Goal: Task Accomplishment & Management: Manage account settings

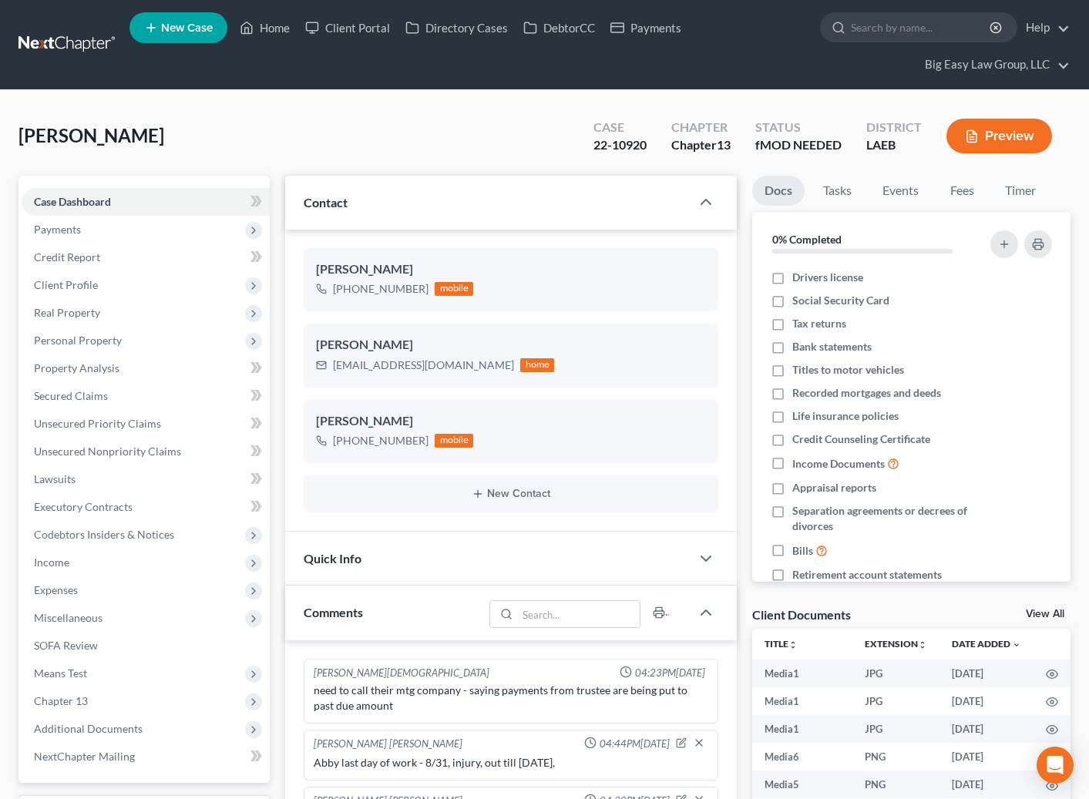
select select "0"
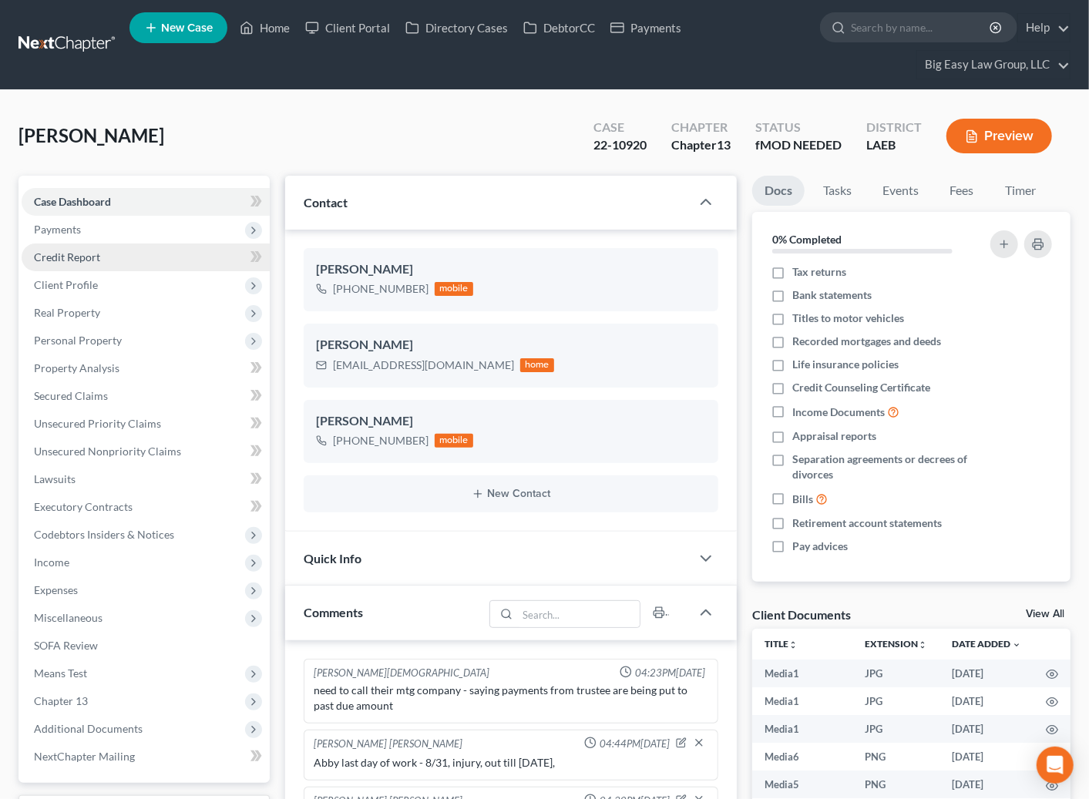
click at [139, 258] on link "Credit Report" at bounding box center [146, 258] width 248 height 28
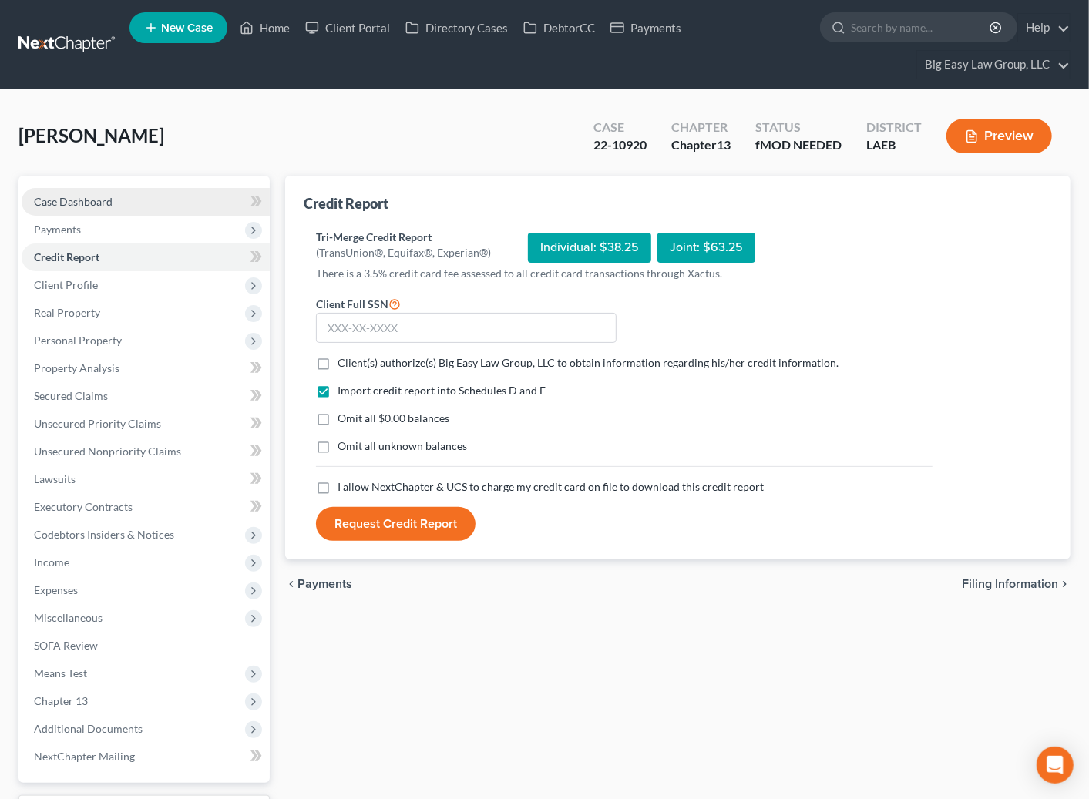
click at [194, 190] on link "Case Dashboard" at bounding box center [146, 202] width 248 height 28
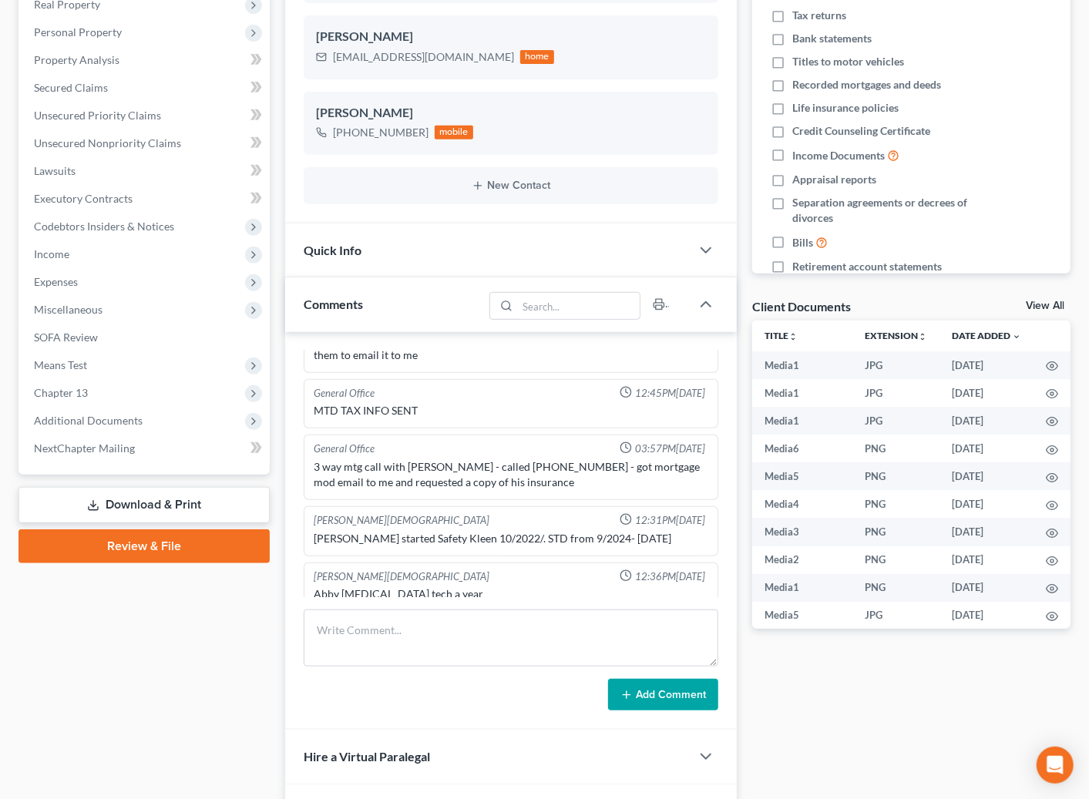
scroll to position [940, 0]
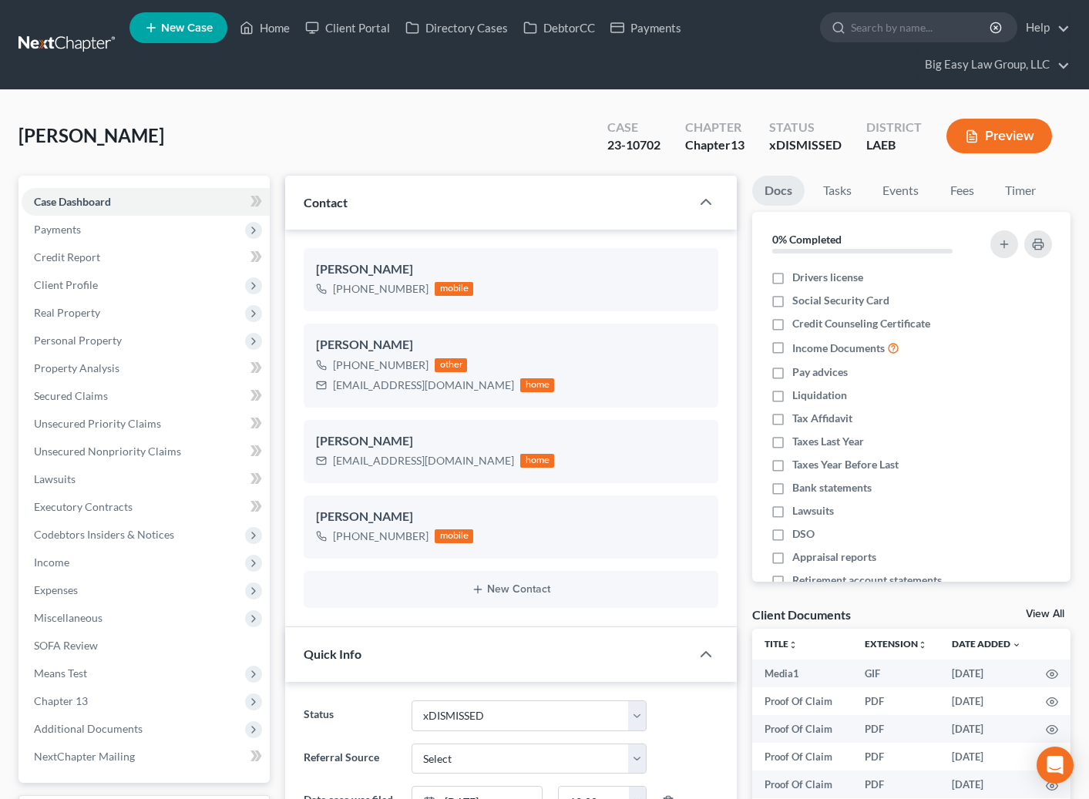
select select "30"
select select "0"
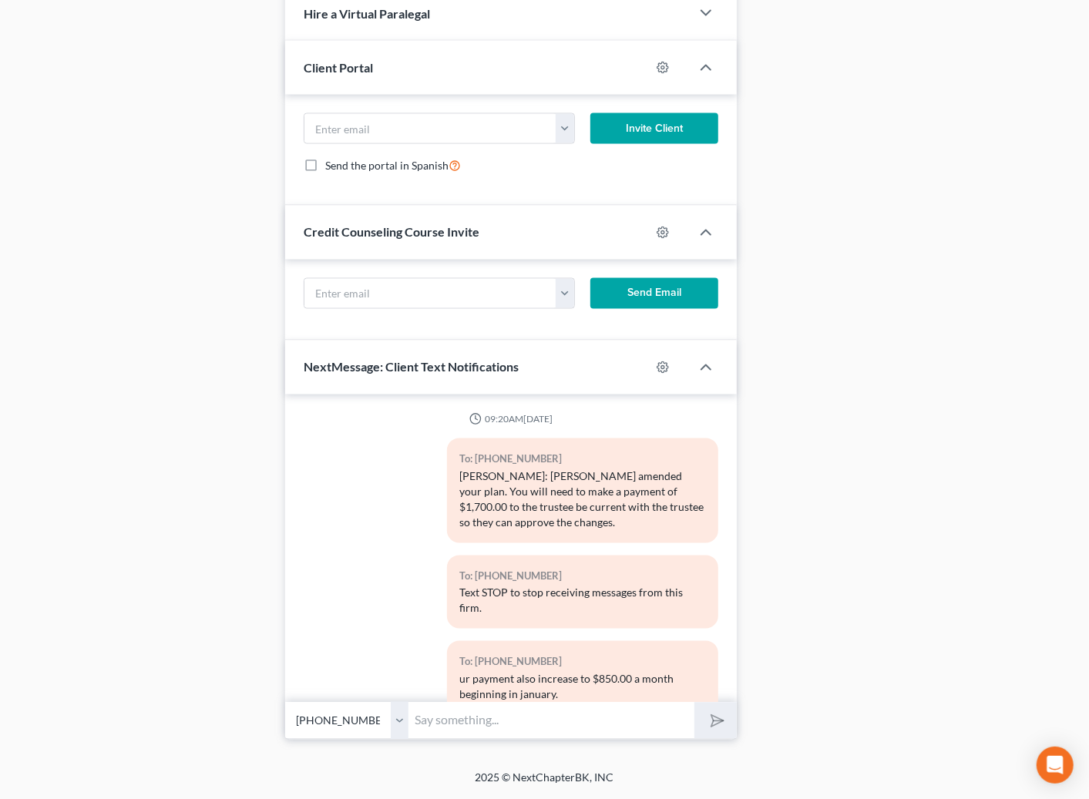
scroll to position [6639, 0]
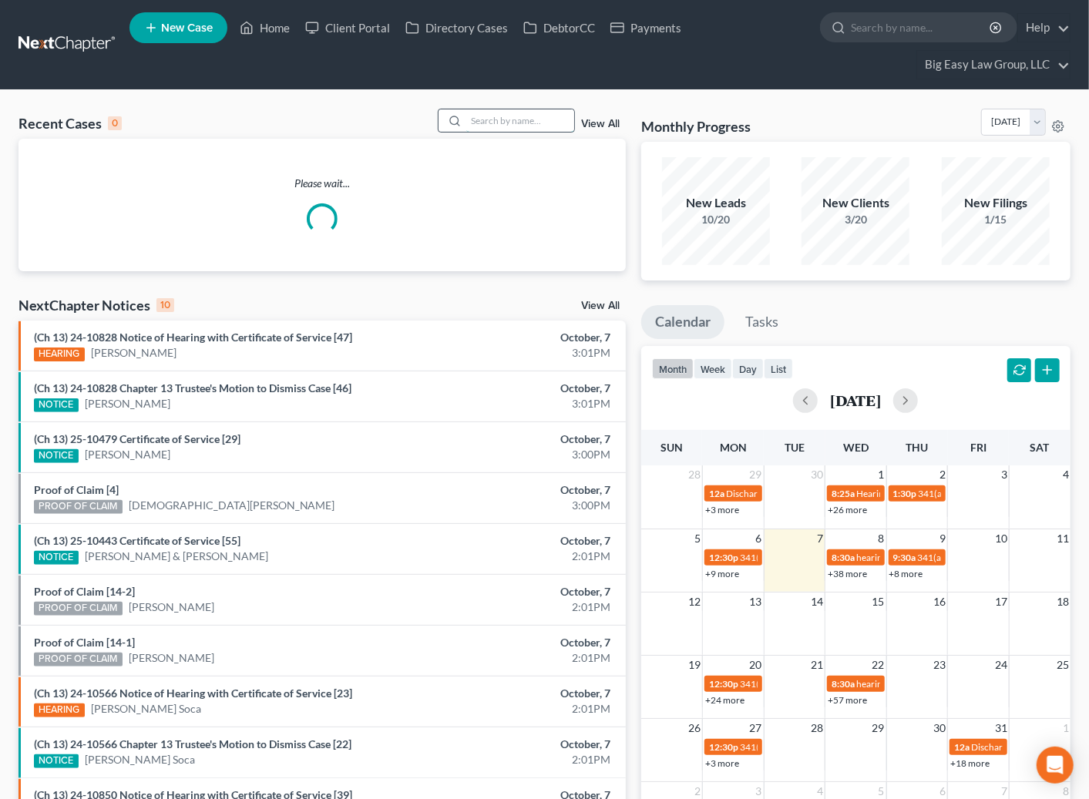
click at [513, 118] on input "search" at bounding box center [520, 120] width 108 height 22
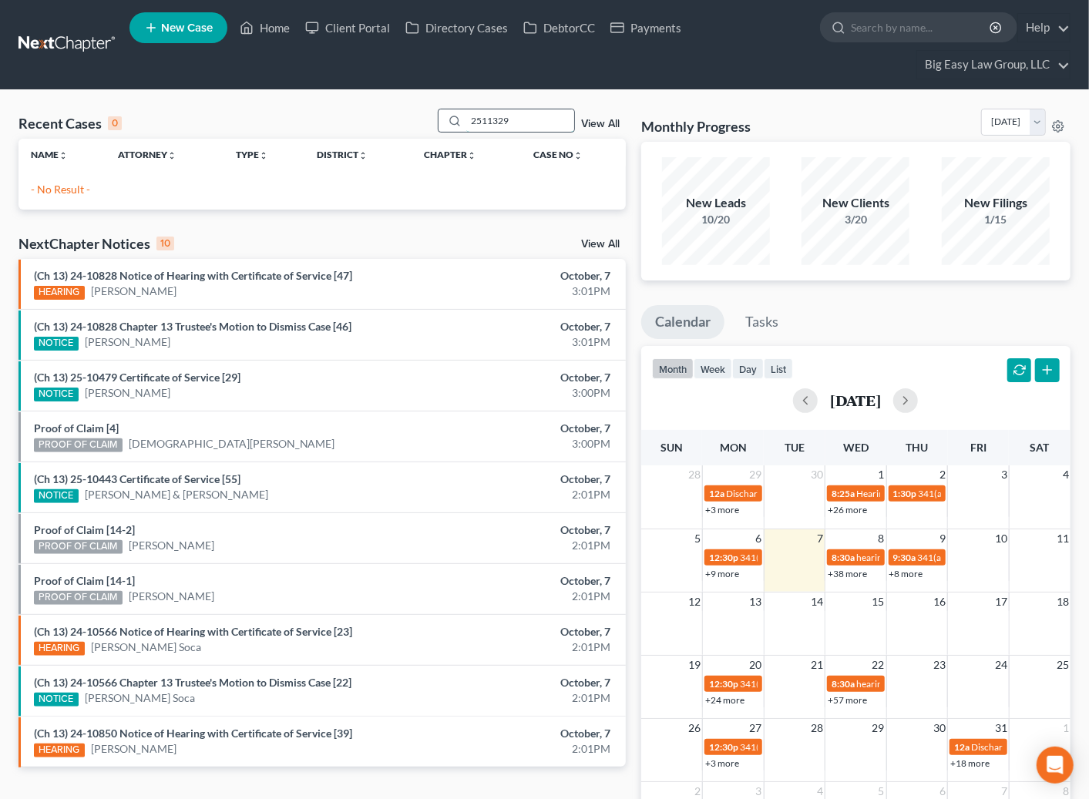
click at [485, 118] on input "2511329" at bounding box center [520, 120] width 108 height 22
type input "25-11329"
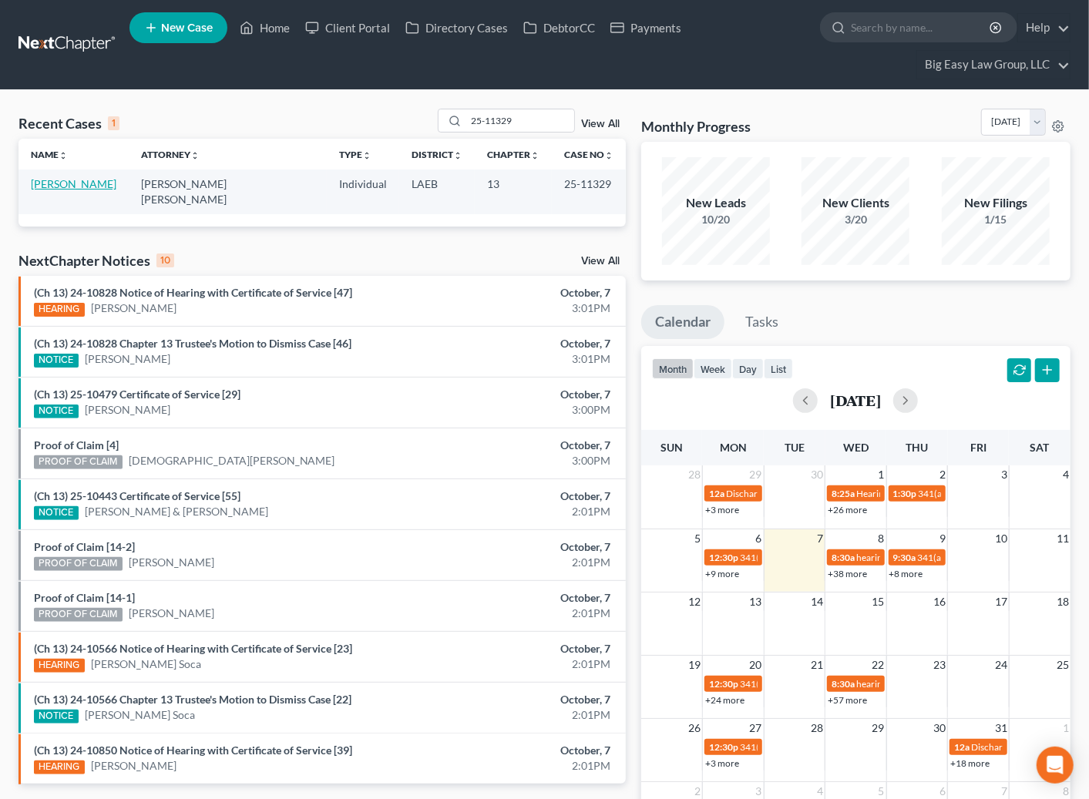
click at [67, 186] on link "Young, Fay" at bounding box center [74, 183] width 86 height 13
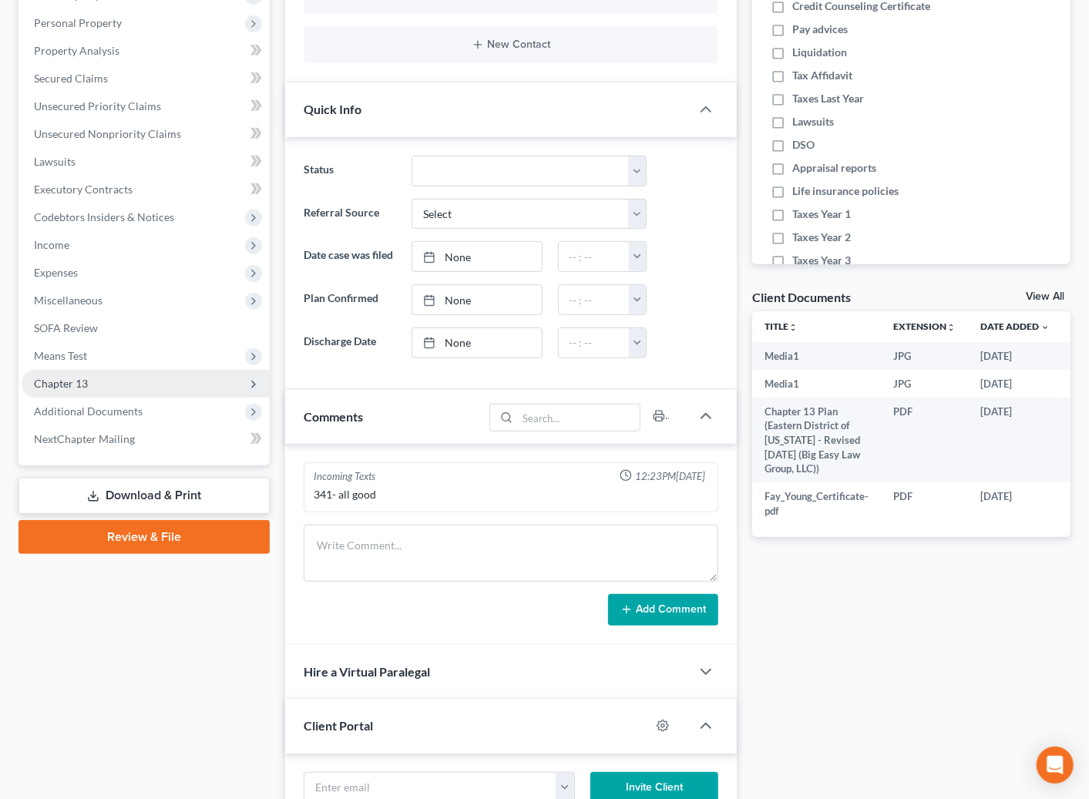
scroll to position [3793, 0]
click at [160, 417] on span "Additional Documents" at bounding box center [146, 412] width 248 height 28
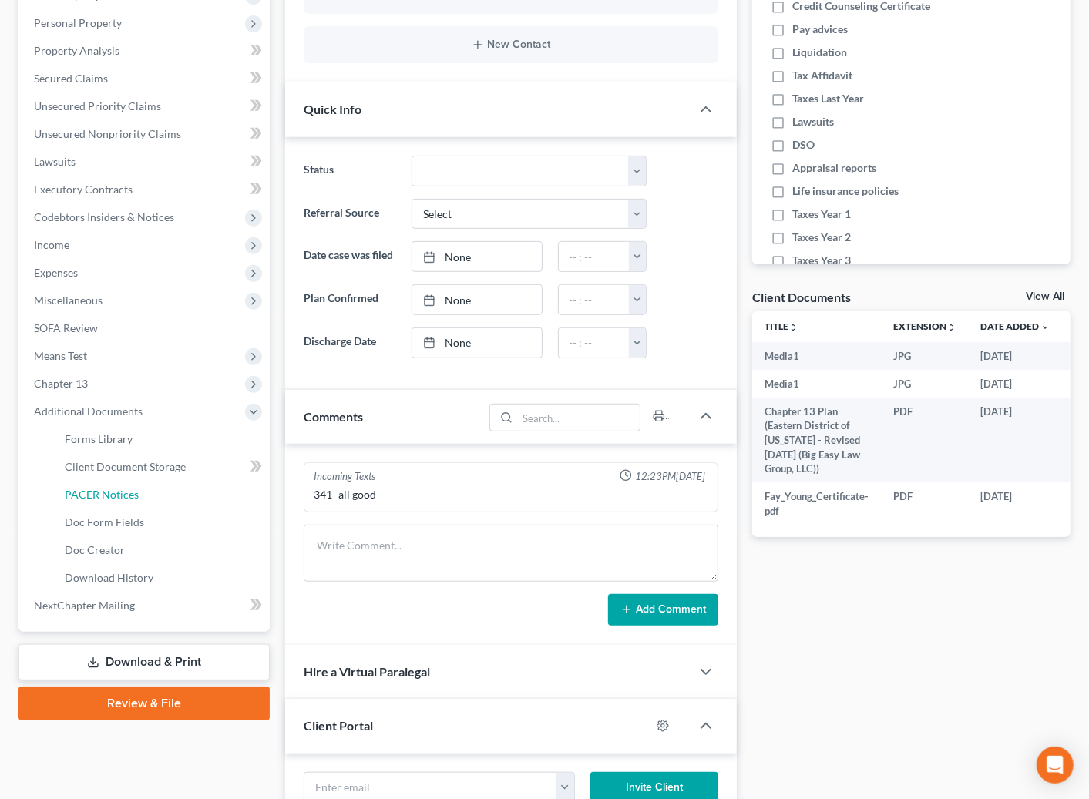
drag, startPoint x: 202, startPoint y: 486, endPoint x: 478, endPoint y: 456, distance: 277.5
click at [202, 486] on link "PACER Notices" at bounding box center [160, 495] width 217 height 28
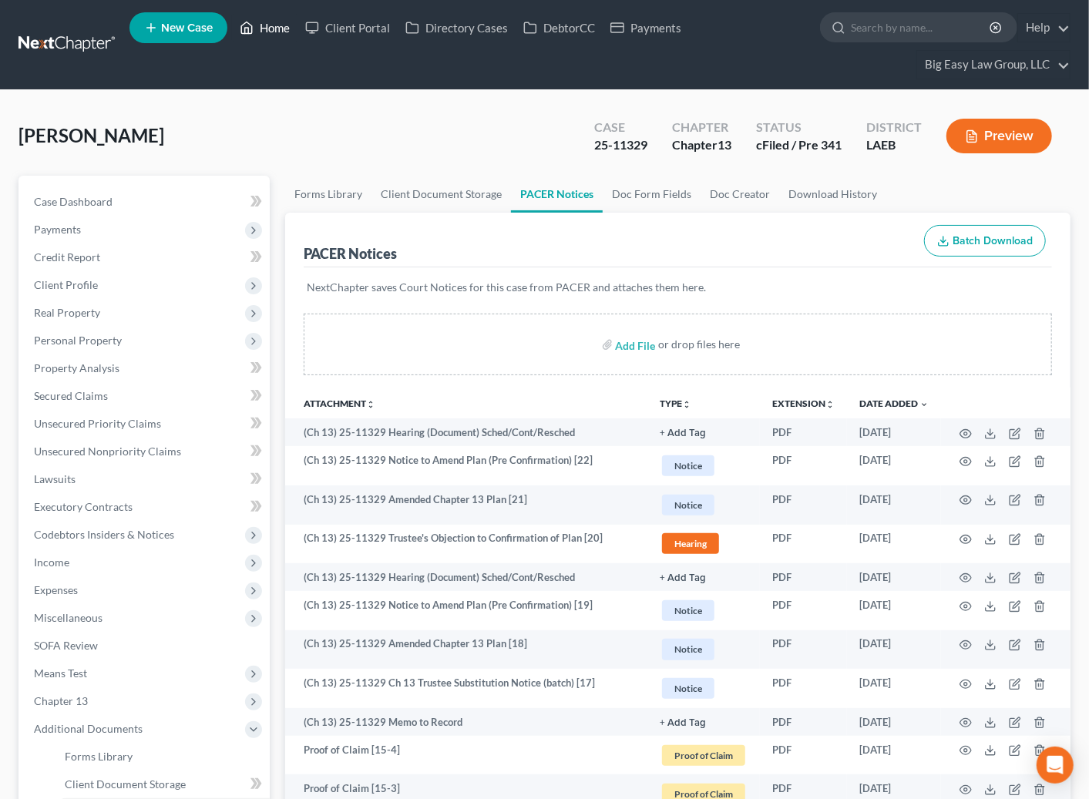
click at [273, 29] on link "Home" at bounding box center [264, 28] width 65 height 28
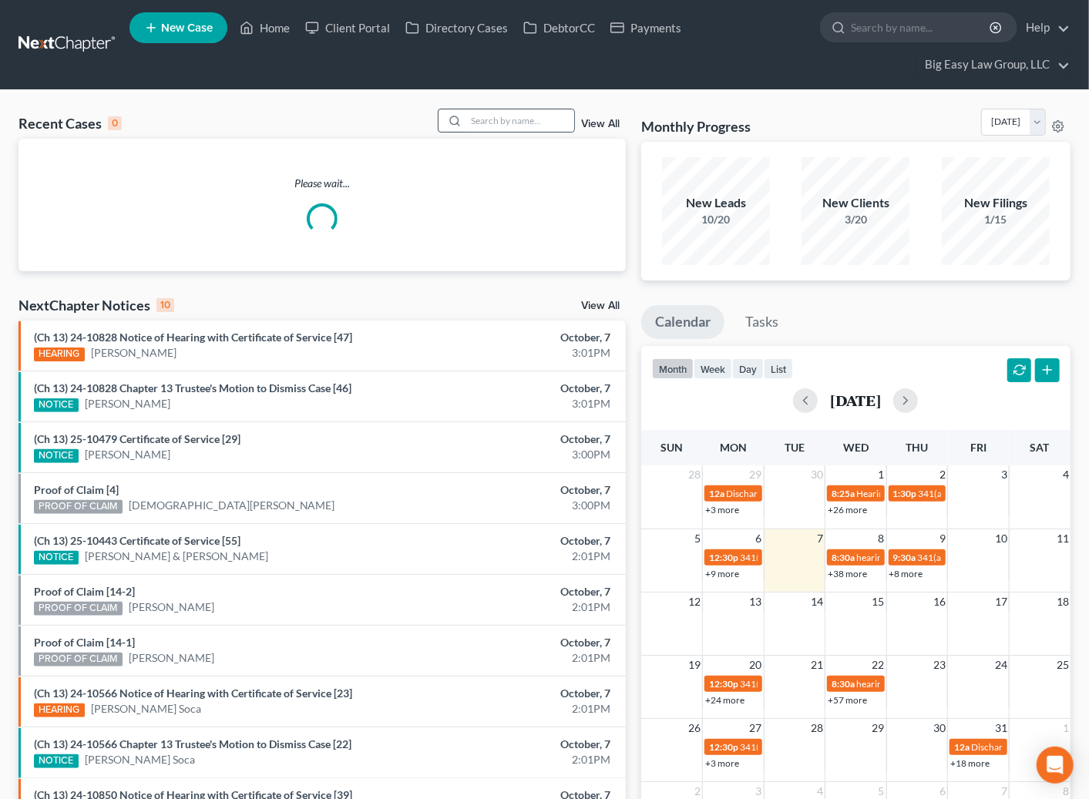
click at [466, 120] on div at bounding box center [452, 120] width 28 height 22
click at [476, 117] on input "search" at bounding box center [520, 120] width 108 height 22
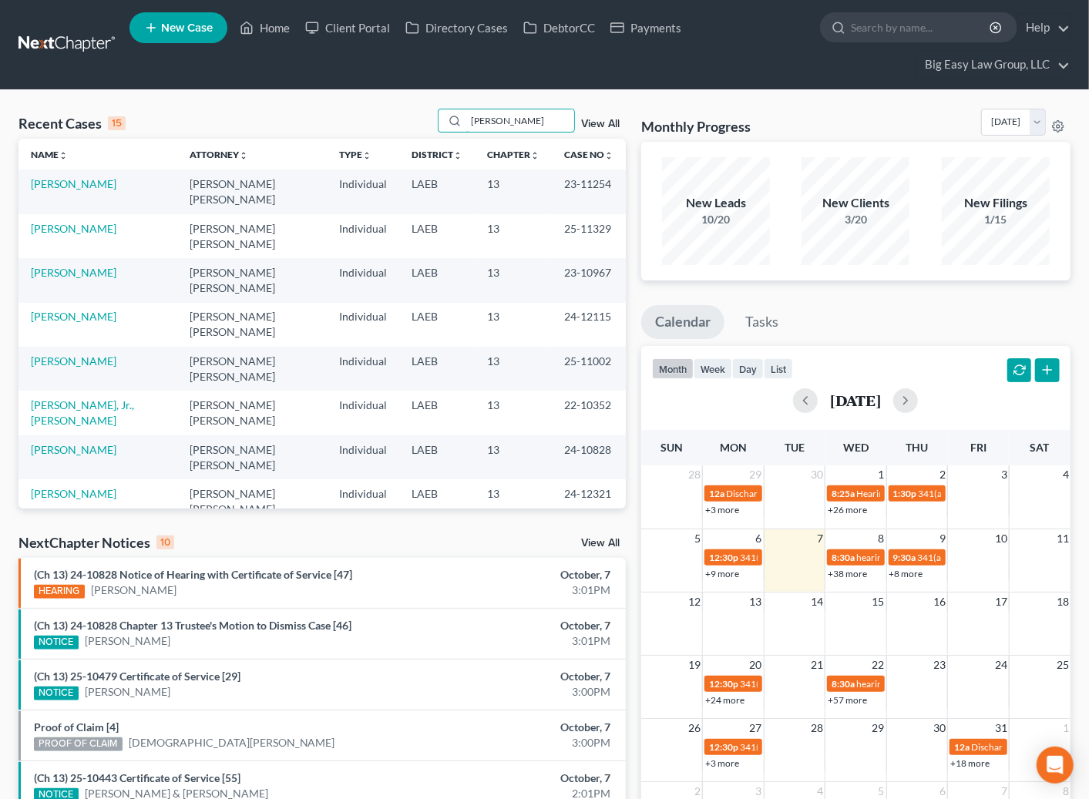
type input "rednour"
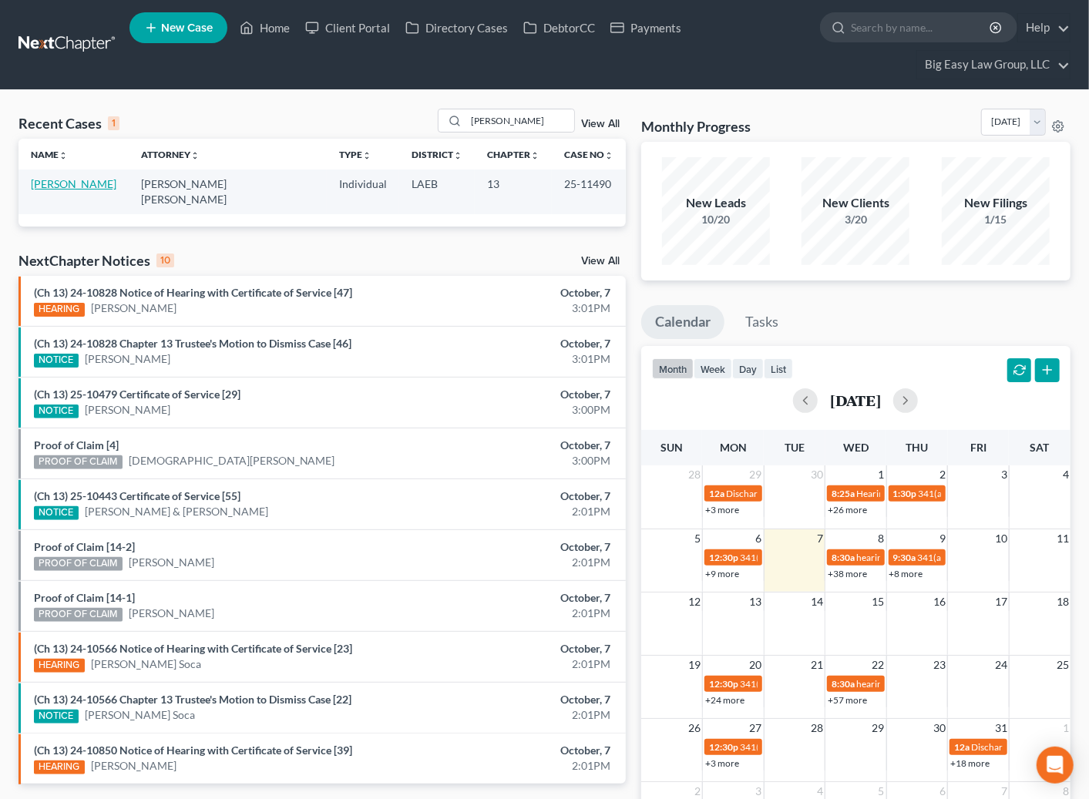
drag, startPoint x: 71, startPoint y: 182, endPoint x: 412, endPoint y: 293, distance: 358.9
click at [71, 182] on link "Rednour, Alexander" at bounding box center [74, 183] width 86 height 13
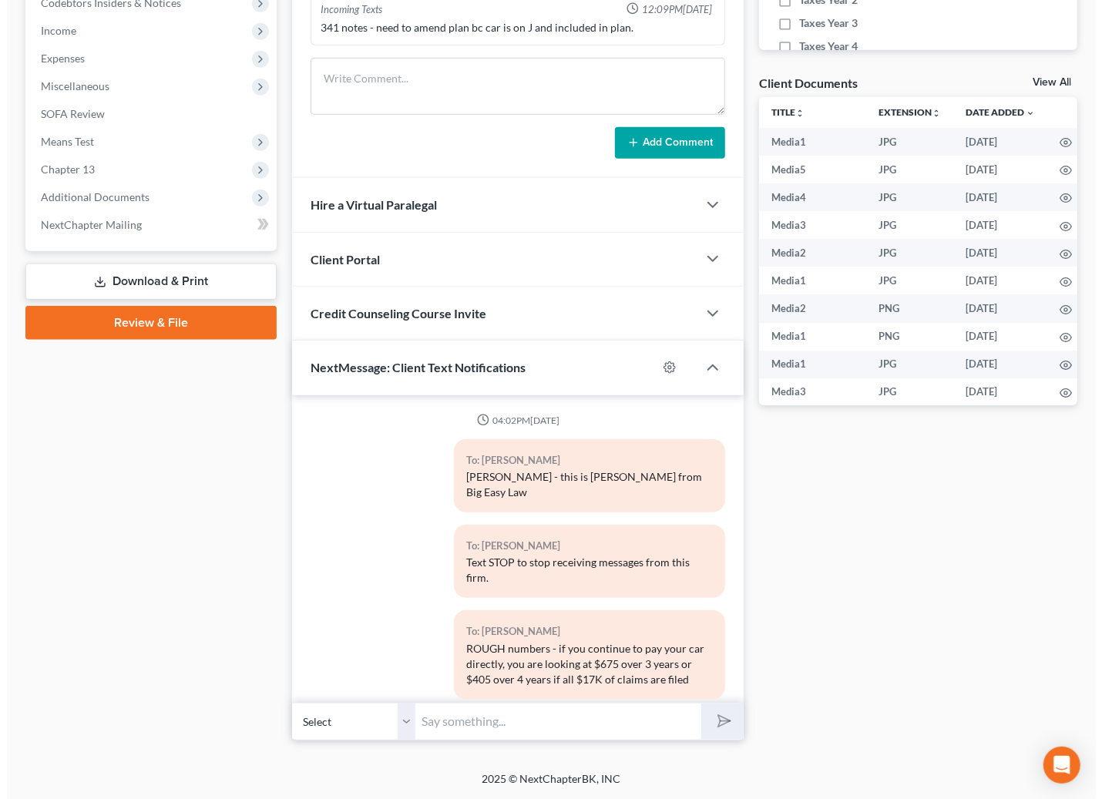
scroll to position [7920, 0]
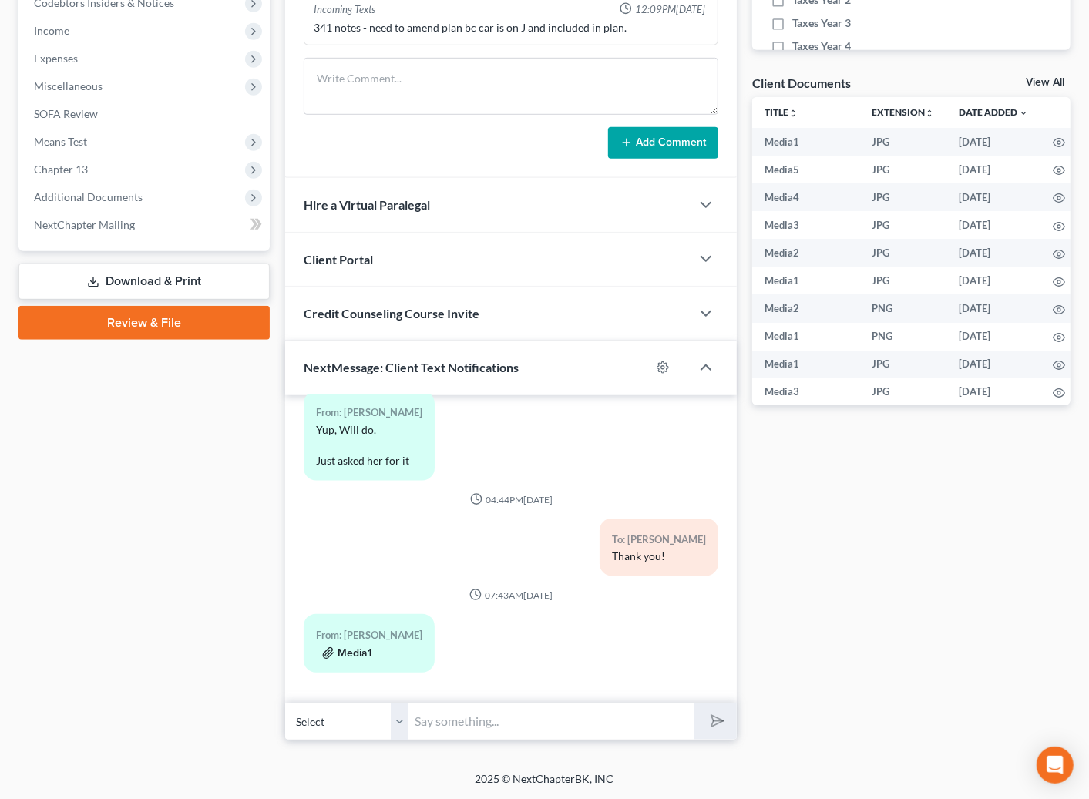
click at [361, 650] on button "Media1" at bounding box center [346, 653] width 49 height 12
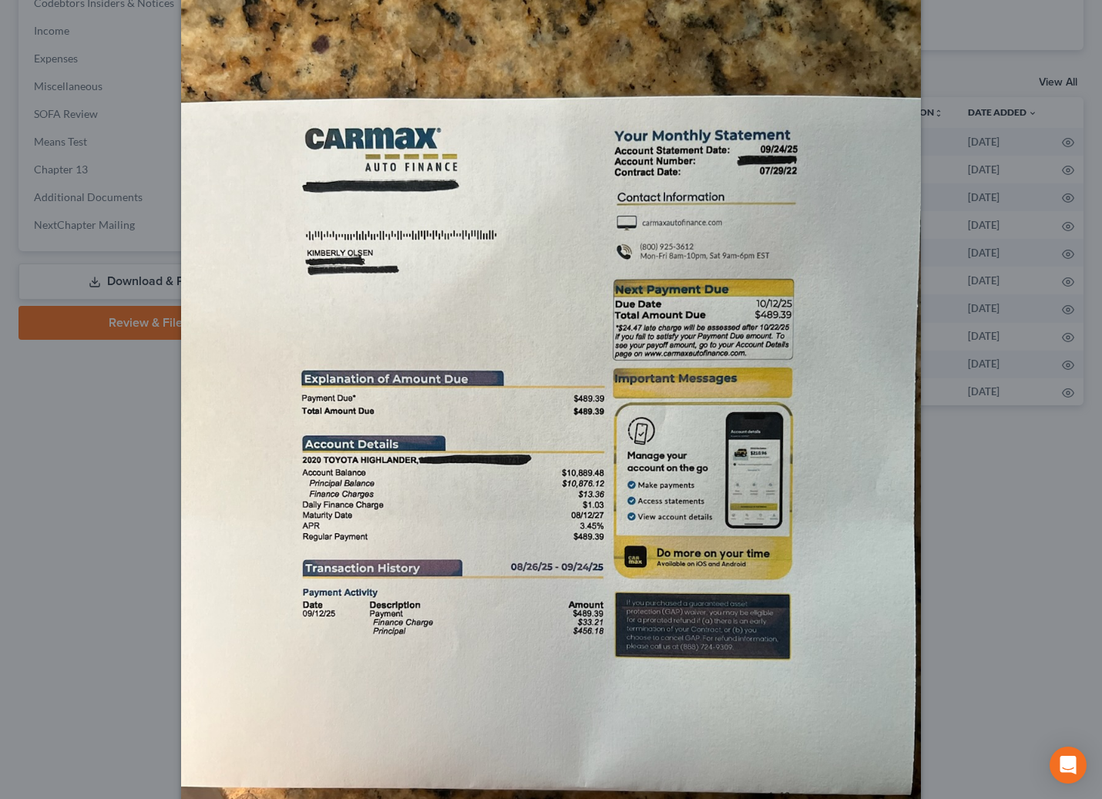
scroll to position [139, 0]
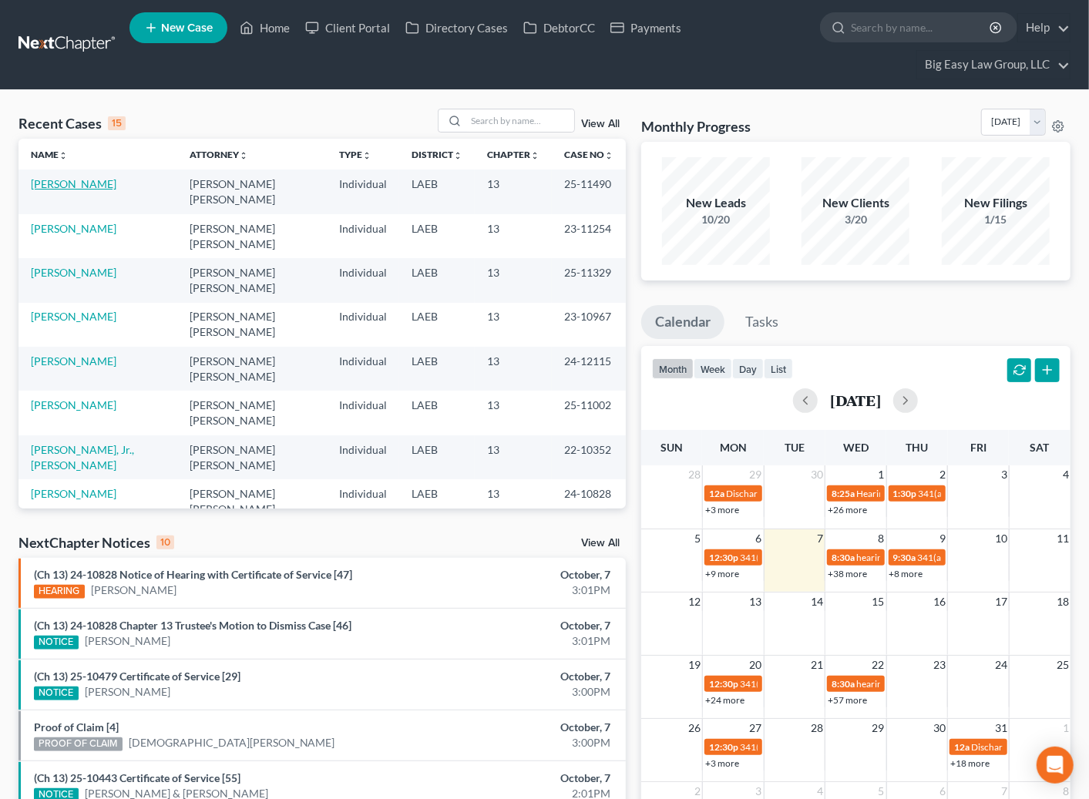
click at [96, 185] on link "[PERSON_NAME]" at bounding box center [74, 183] width 86 height 13
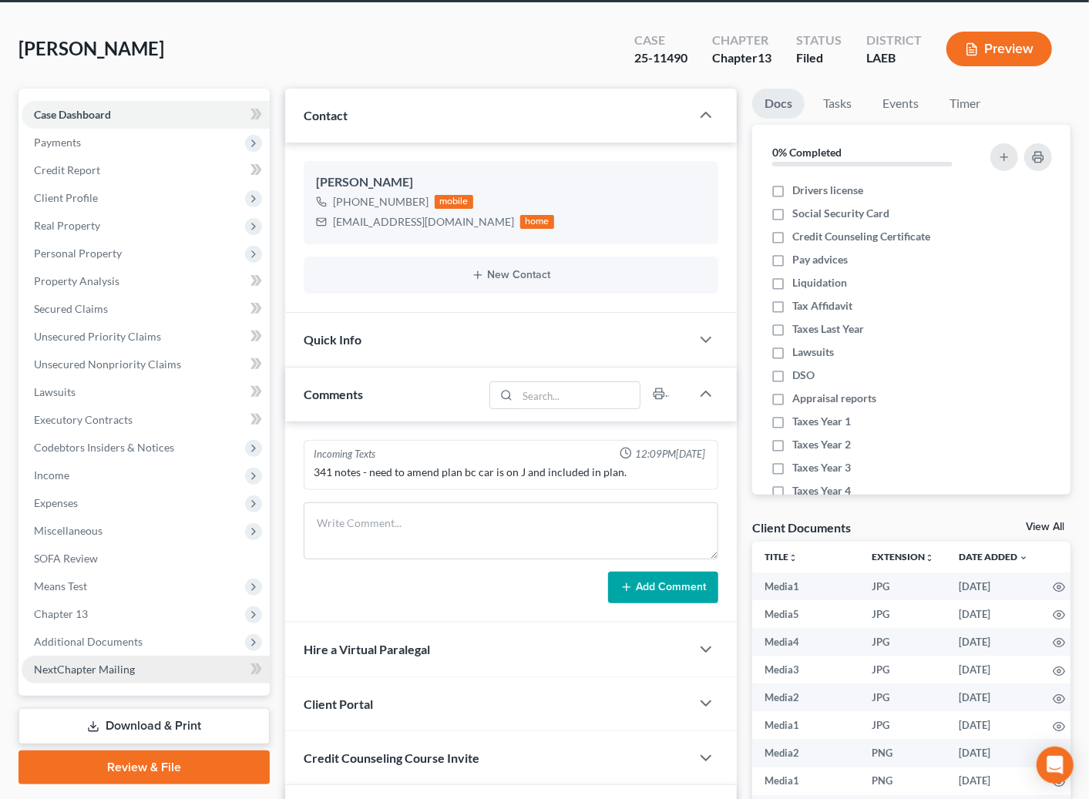
scroll to position [109, 0]
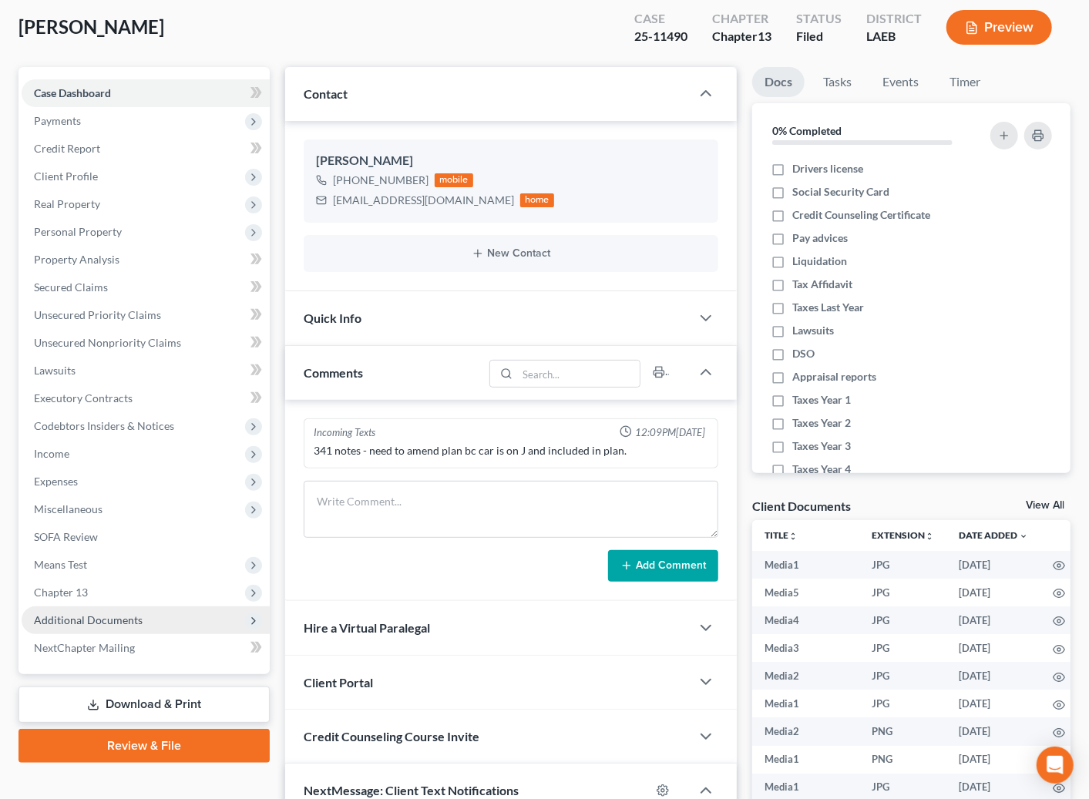
click at [154, 614] on span "Additional Documents" at bounding box center [146, 620] width 248 height 28
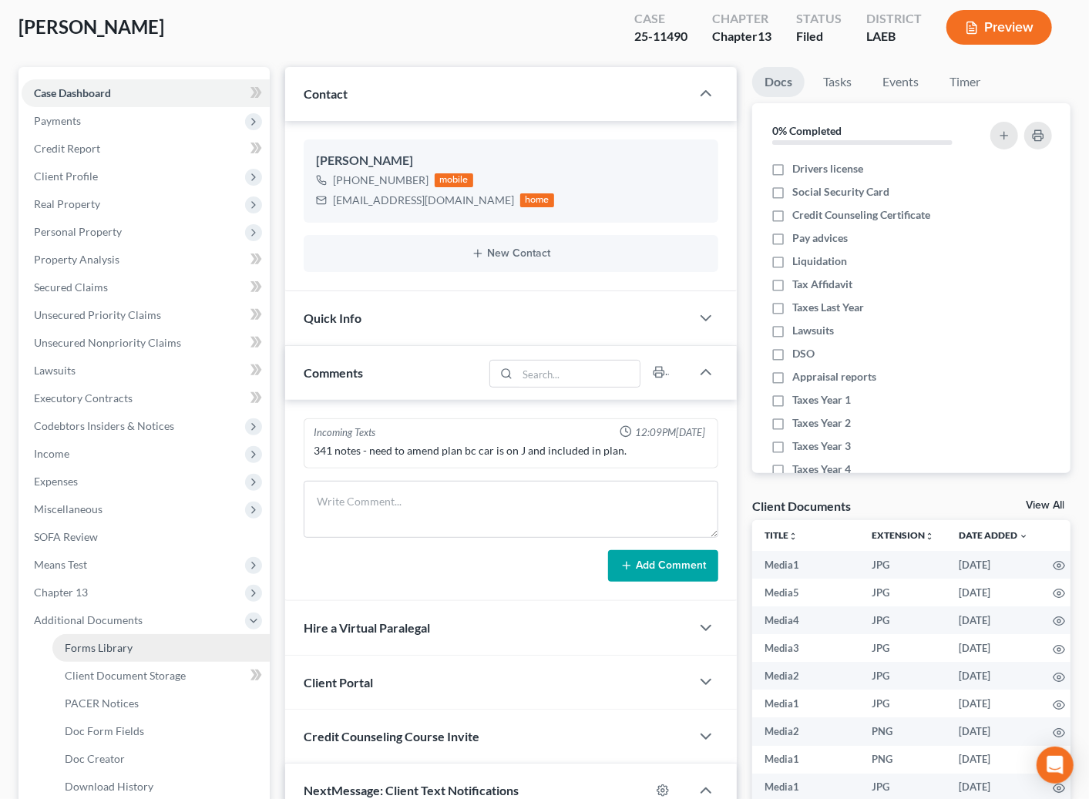
scroll to position [7920, 0]
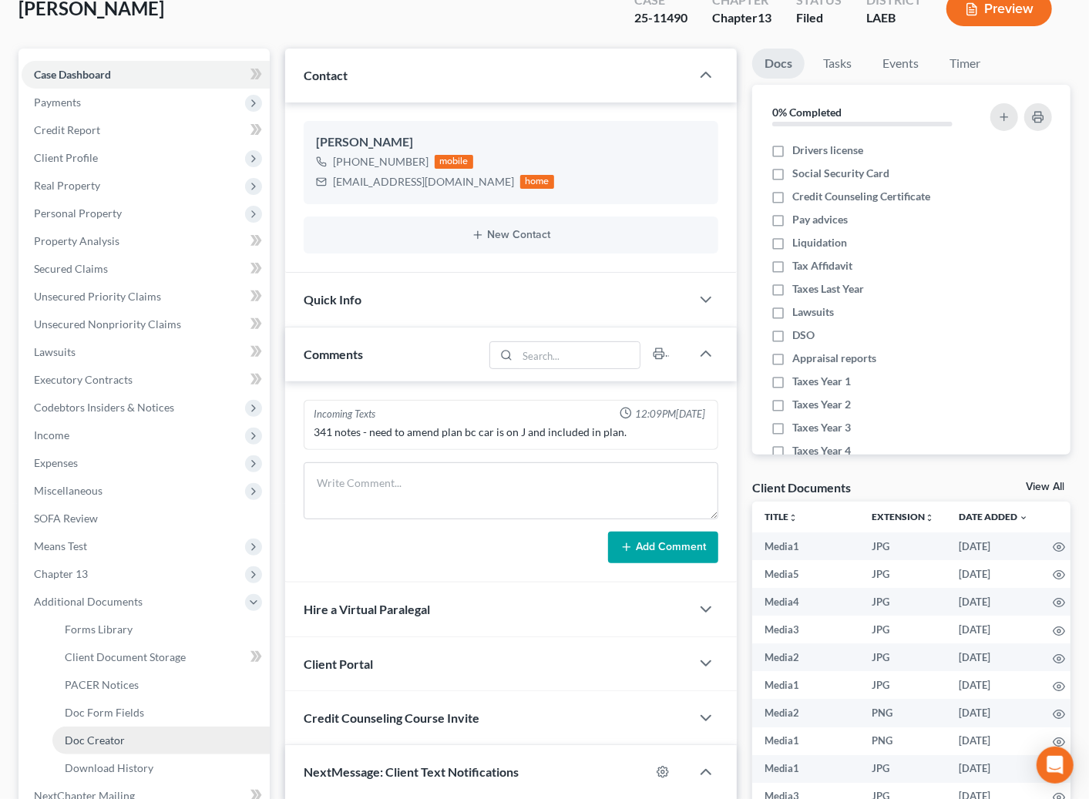
click at [172, 734] on link "Doc Creator" at bounding box center [160, 741] width 217 height 28
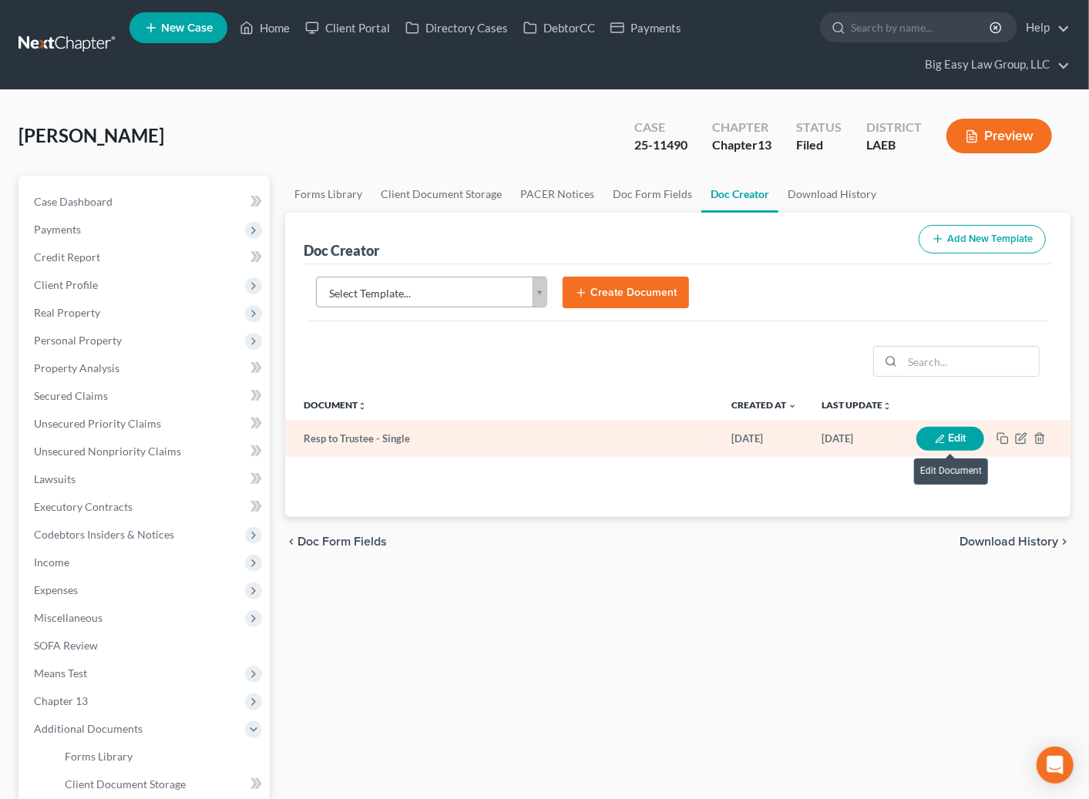
click at [962, 438] on button "Edit" at bounding box center [950, 439] width 68 height 24
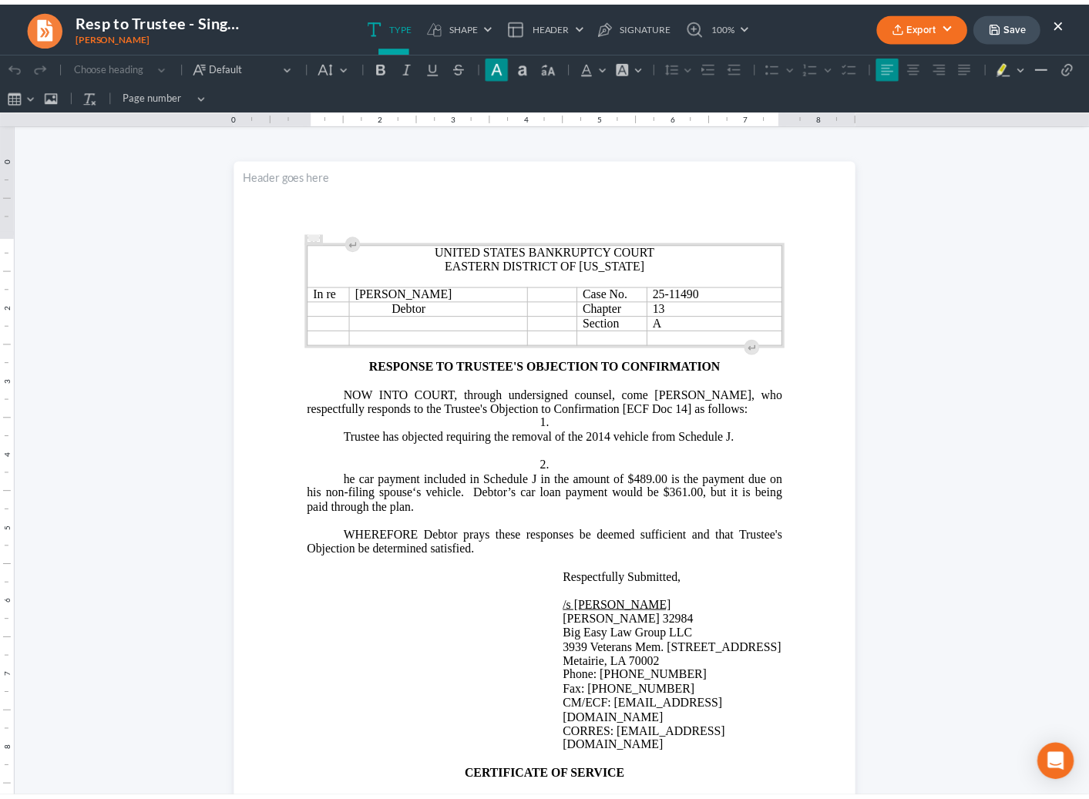
scroll to position [3, 0]
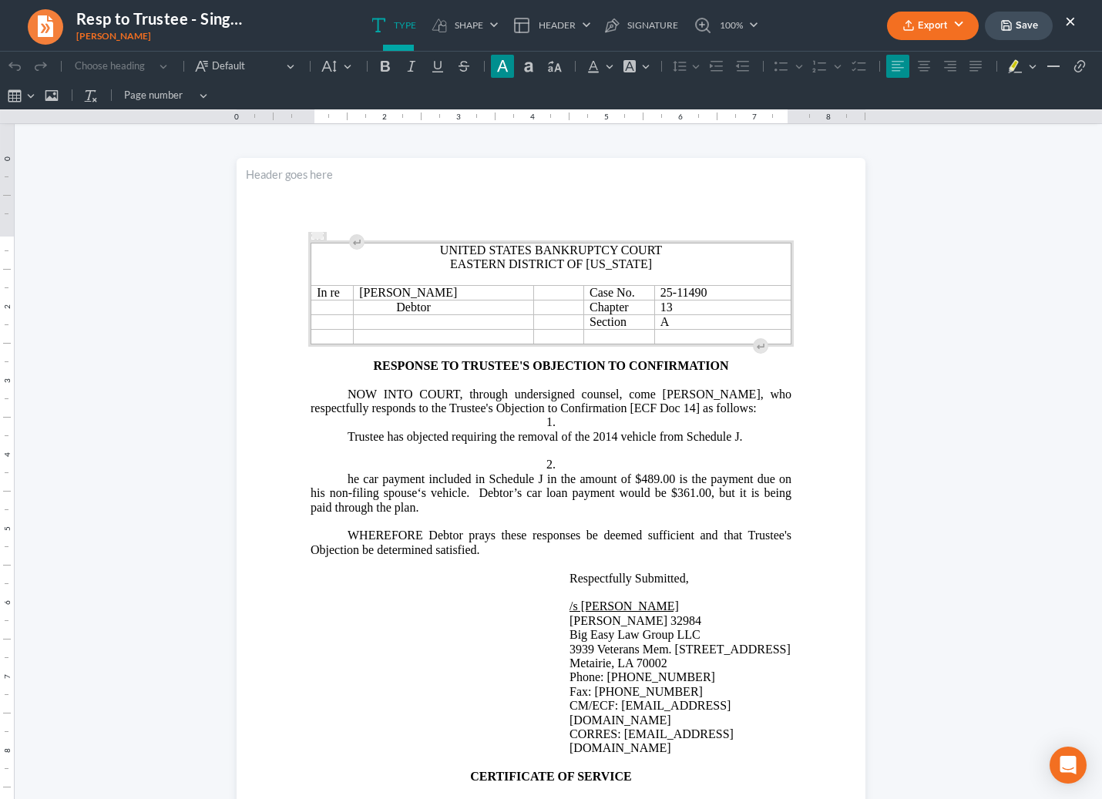
click at [952, 26] on button "Export" at bounding box center [933, 26] width 92 height 29
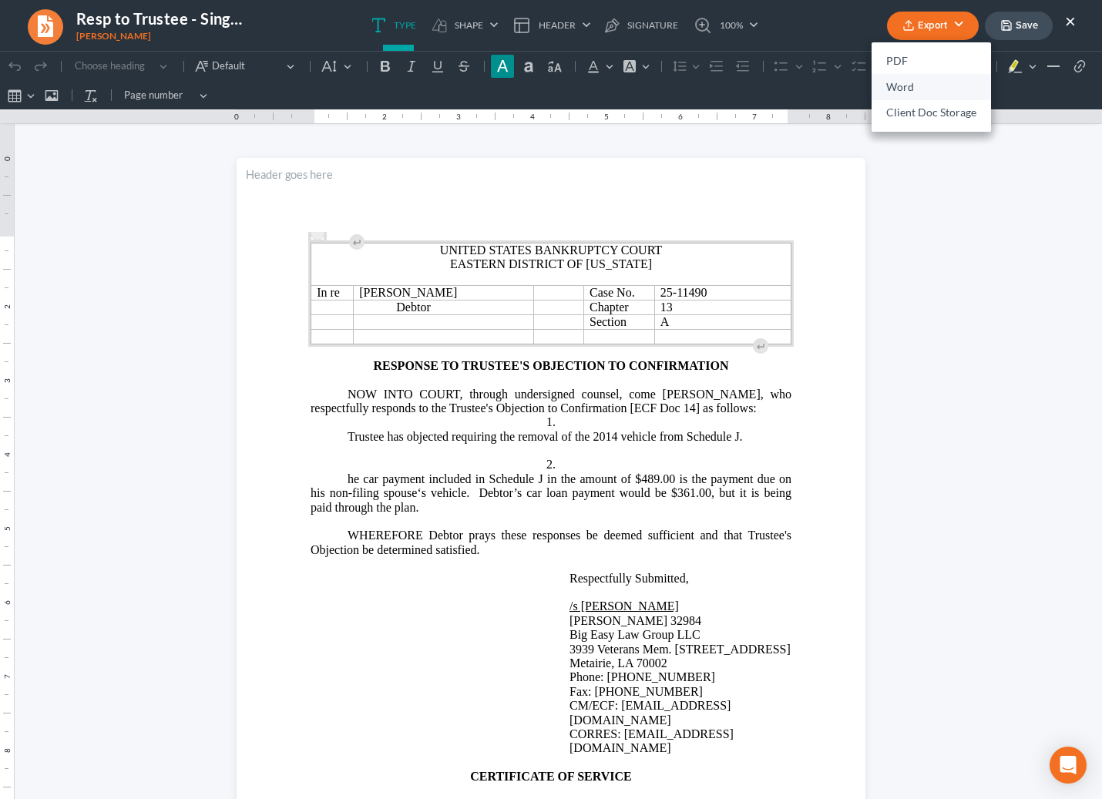
click at [945, 78] on link "Word" at bounding box center [931, 87] width 119 height 26
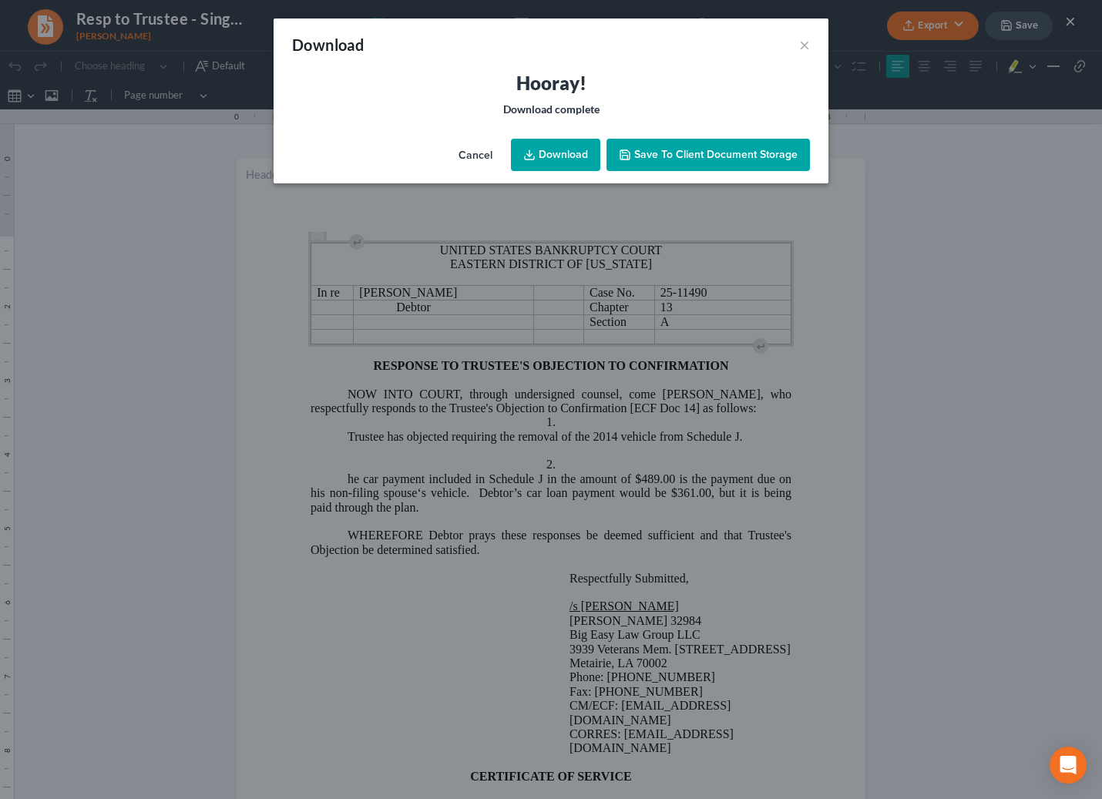
click at [534, 161] on link "Download" at bounding box center [555, 155] width 89 height 32
drag, startPoint x: 546, startPoint y: 43, endPoint x: 592, endPoint y: 49, distance: 45.8
click at [546, 43] on div "Download ×" at bounding box center [551, 44] width 555 height 52
click at [806, 40] on button "×" at bounding box center [804, 44] width 11 height 18
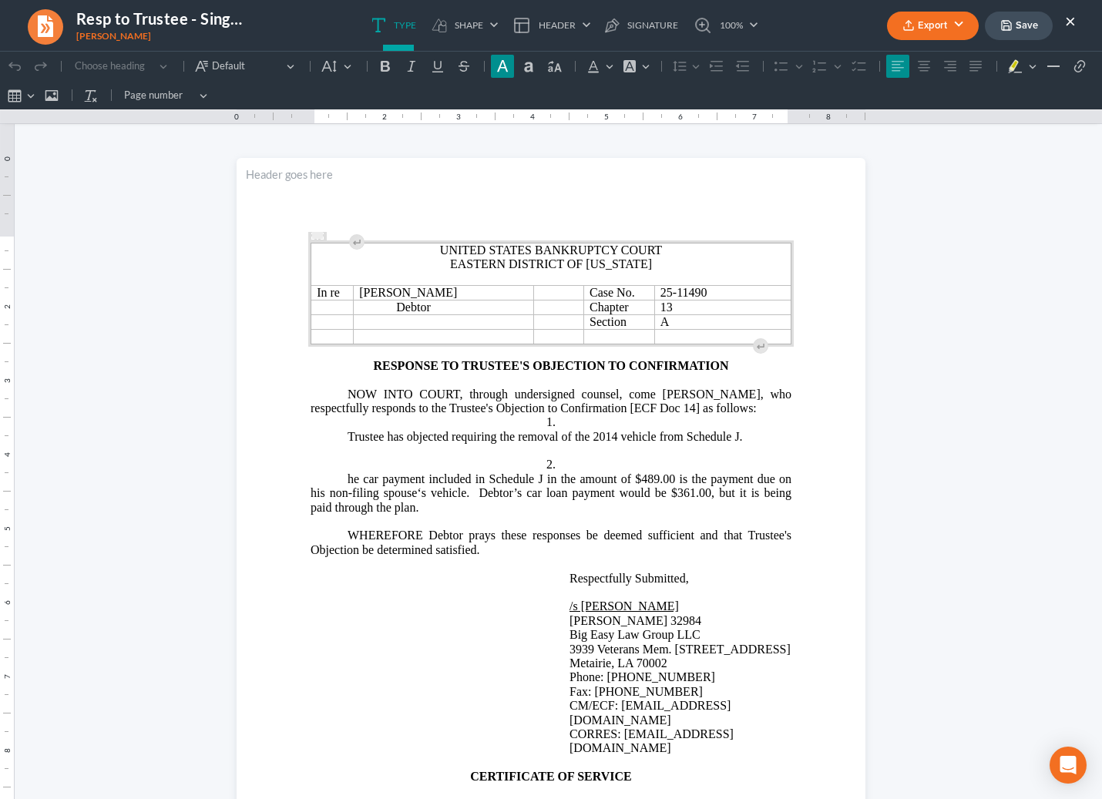
click at [701, 398] on span "NOW INTO COURT, through undersigned counsel, come Alexander Rednour, who respec…" at bounding box center [551, 401] width 481 height 27
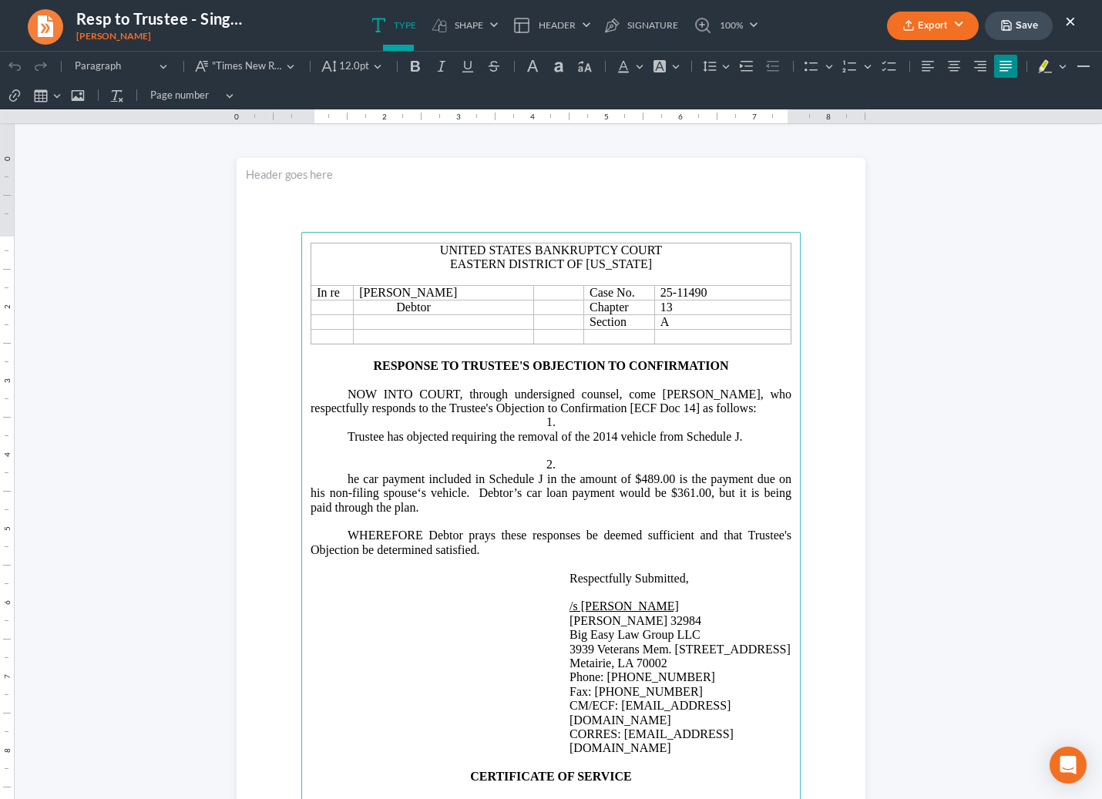
click at [754, 409] on p "NOW INTO COURT, through undersigned counsel, come Alexander Rednour, who respec…" at bounding box center [551, 402] width 481 height 29
click at [1006, 32] on button "Save" at bounding box center [1019, 26] width 68 height 29
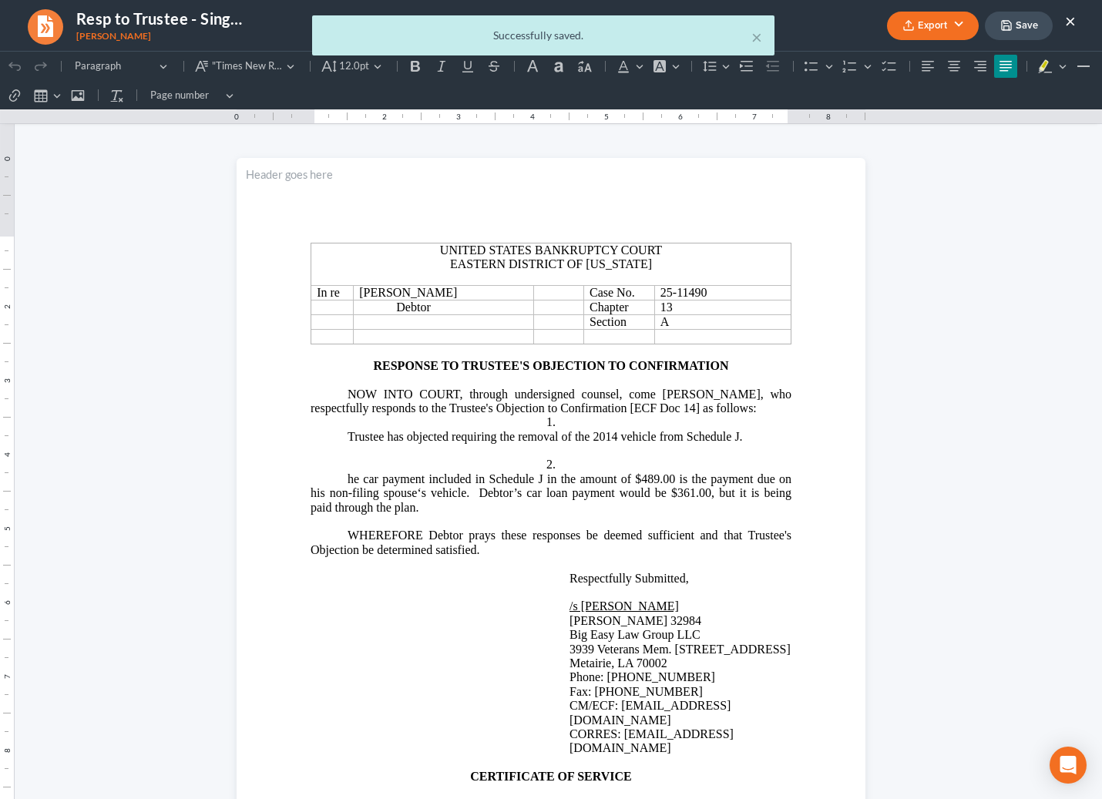
click at [1071, 18] on div "× Successfully saved." at bounding box center [543, 39] width 1102 height 48
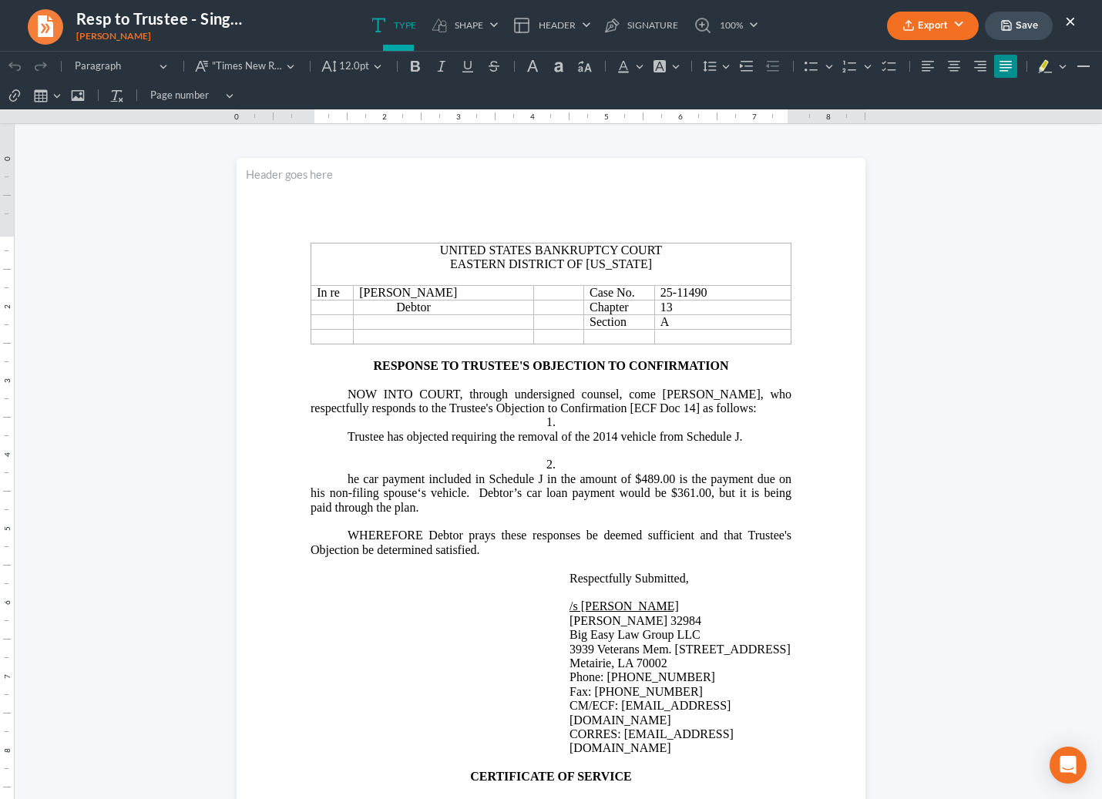
click at [1068, 21] on button "×" at bounding box center [1070, 21] width 11 height 18
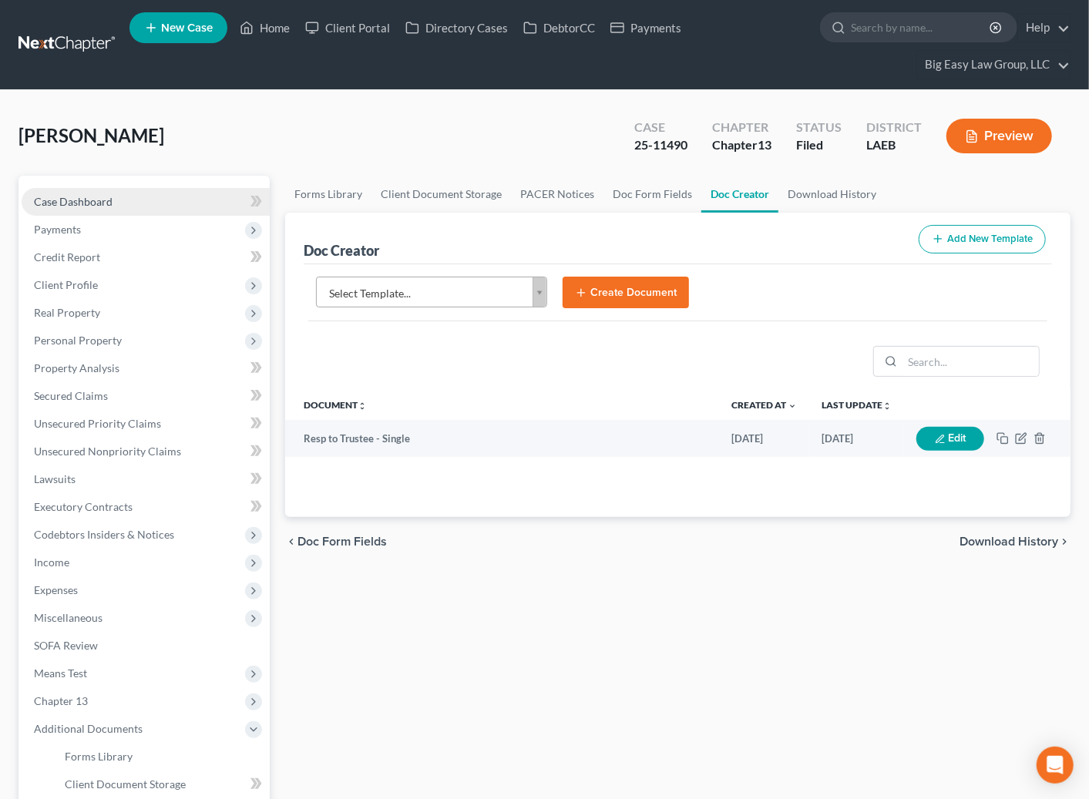
click at [149, 196] on link "Case Dashboard" at bounding box center [146, 202] width 248 height 28
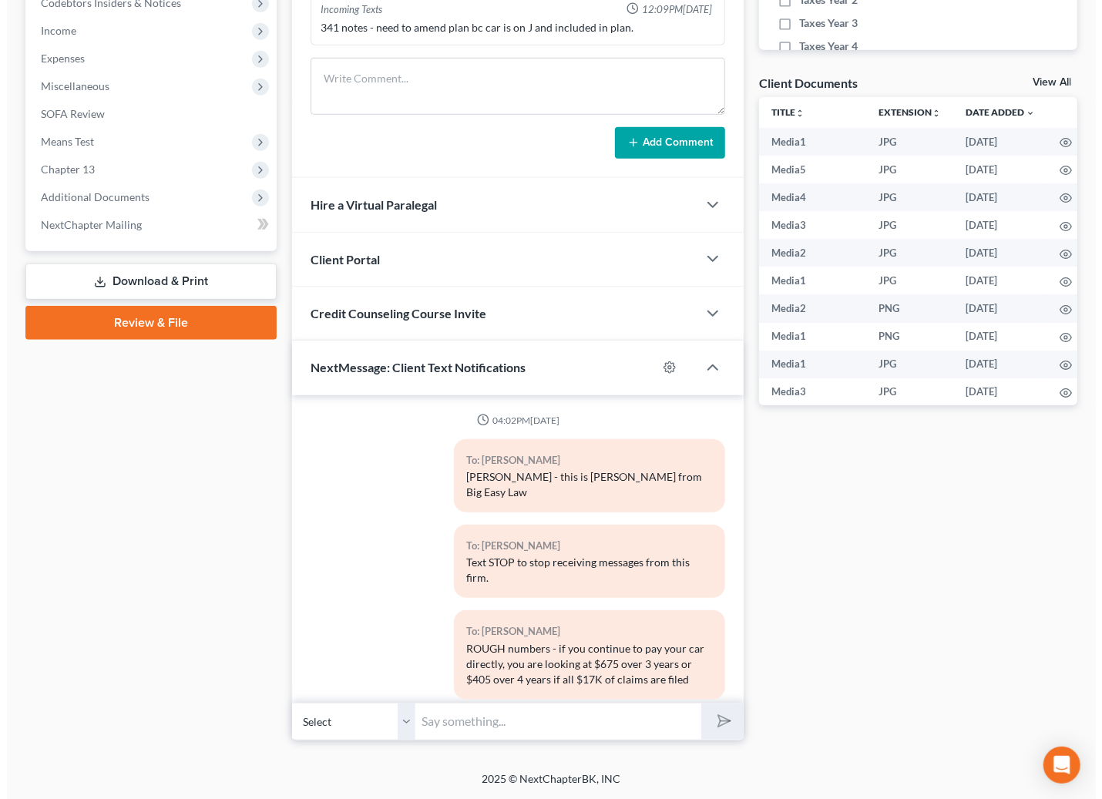
scroll to position [7920, 0]
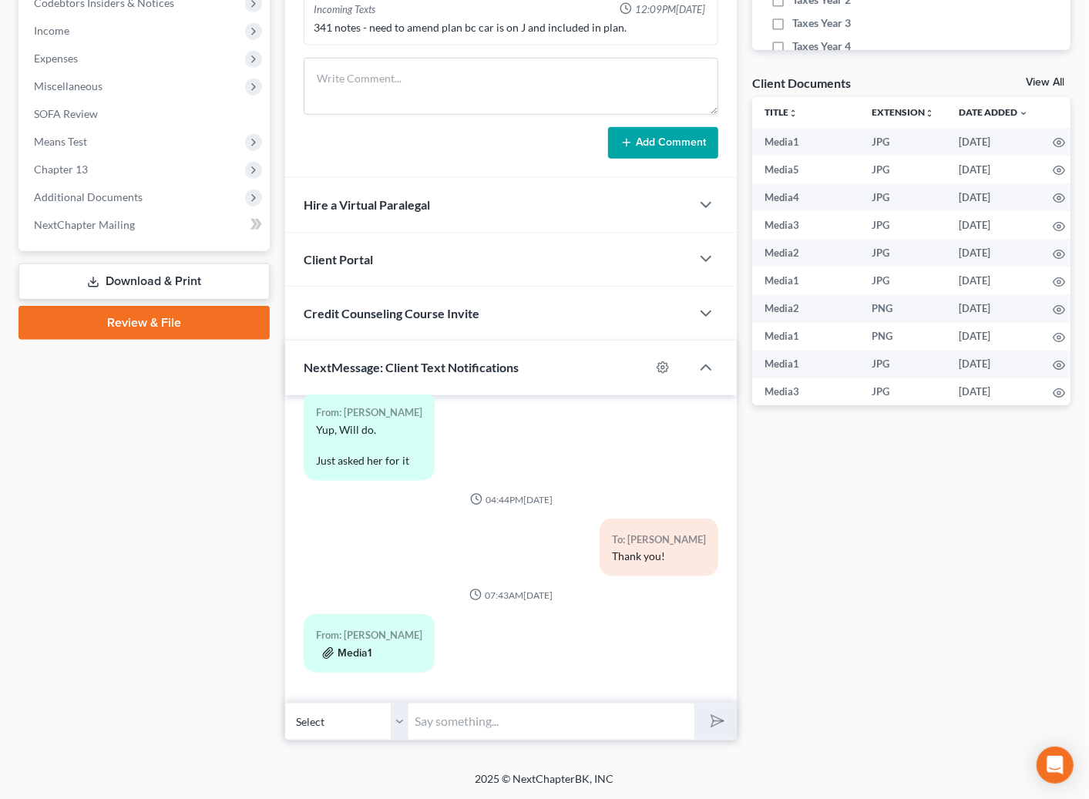
click at [353, 647] on button "Media1" at bounding box center [346, 653] width 49 height 12
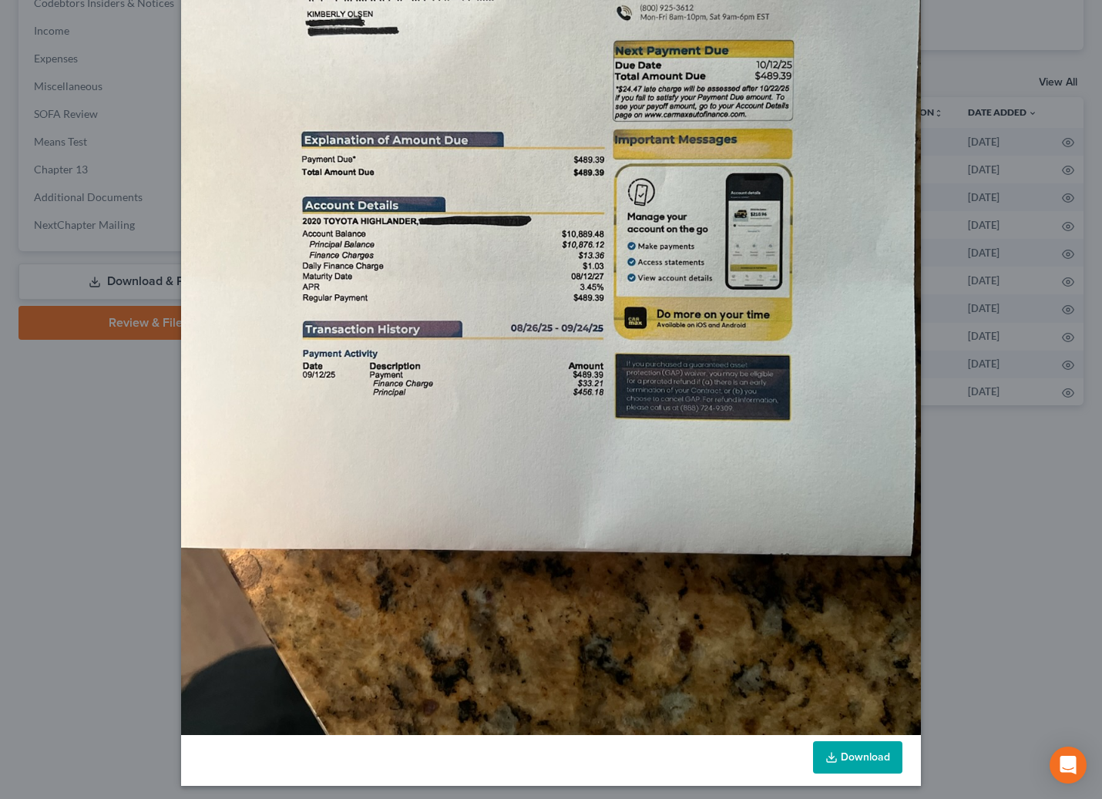
scroll to position [337, 0]
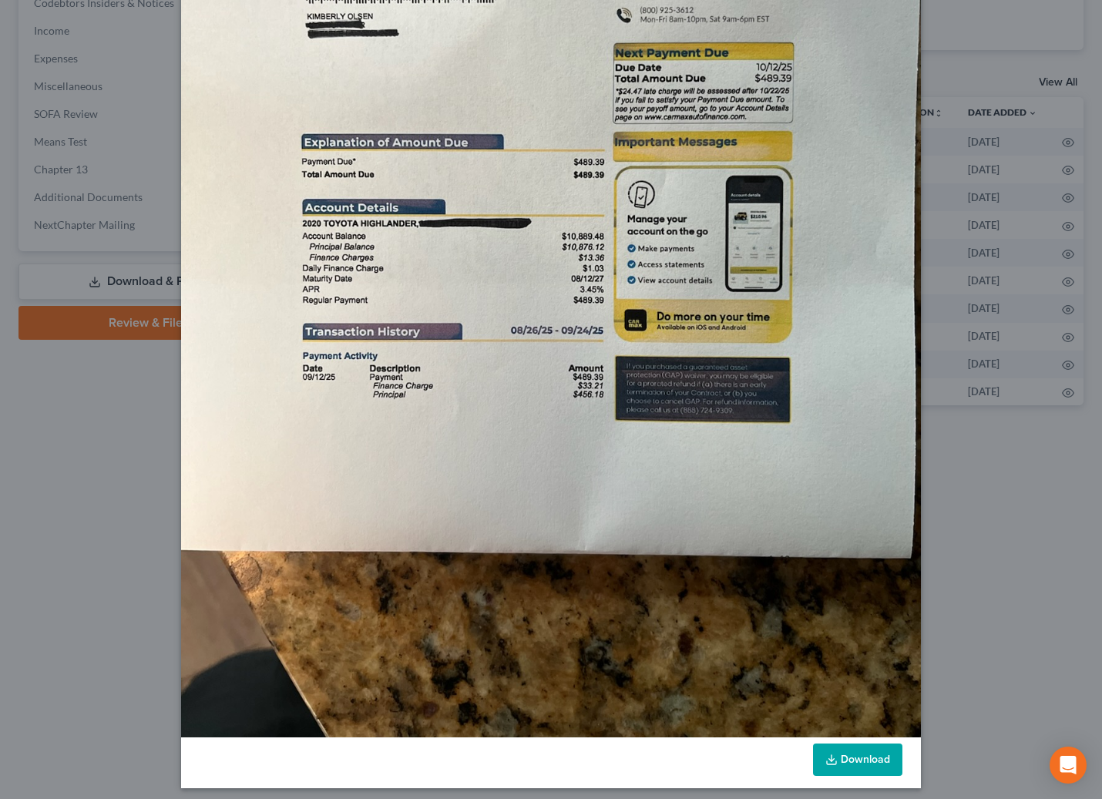
click at [875, 758] on link "Download" at bounding box center [857, 760] width 89 height 32
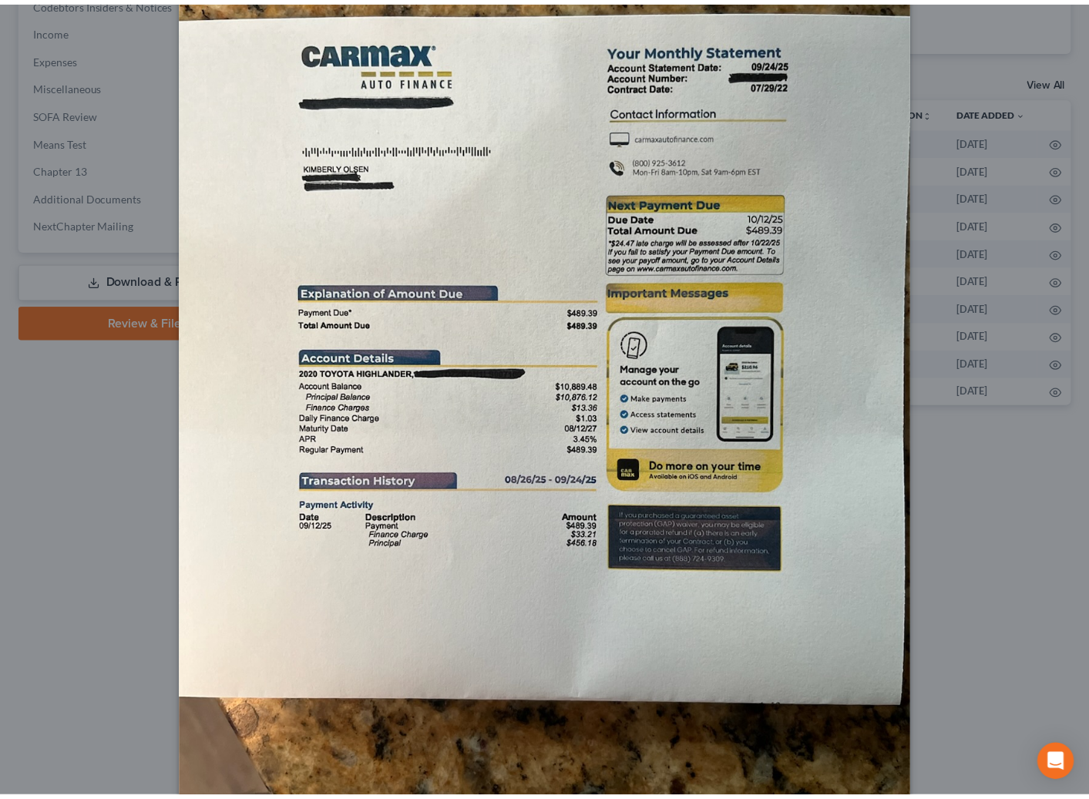
scroll to position [0, 0]
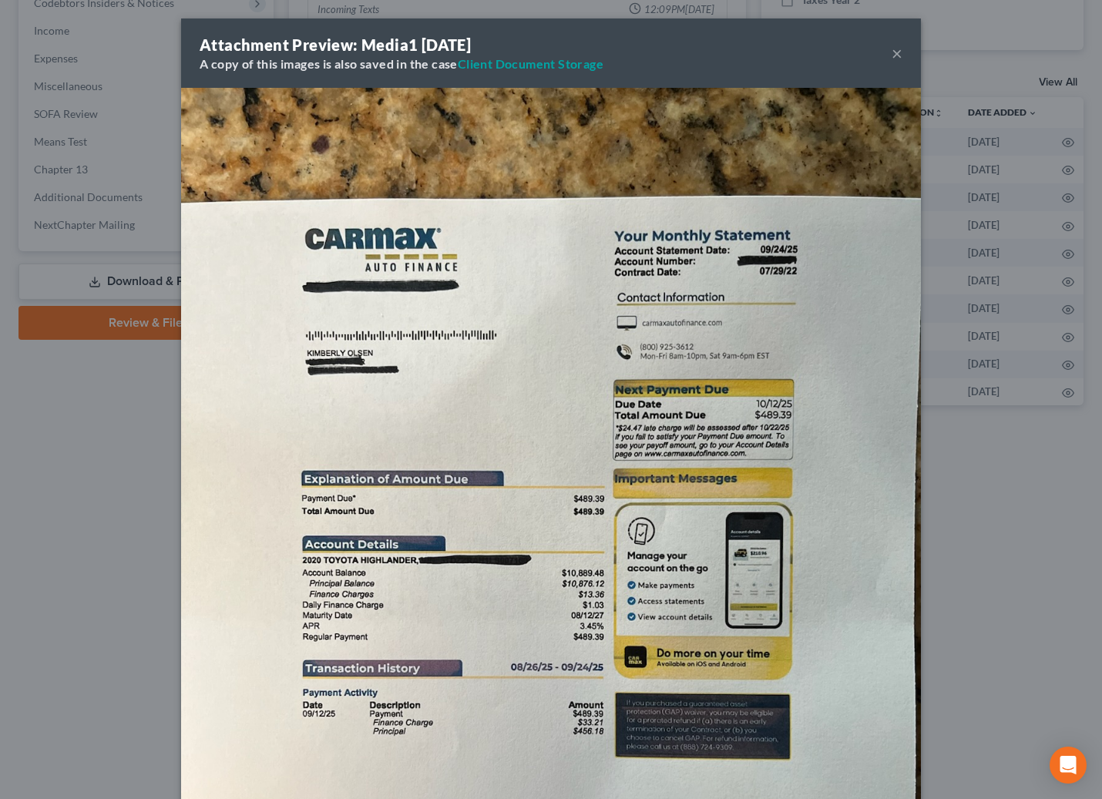
click at [892, 51] on button "×" at bounding box center [897, 53] width 11 height 18
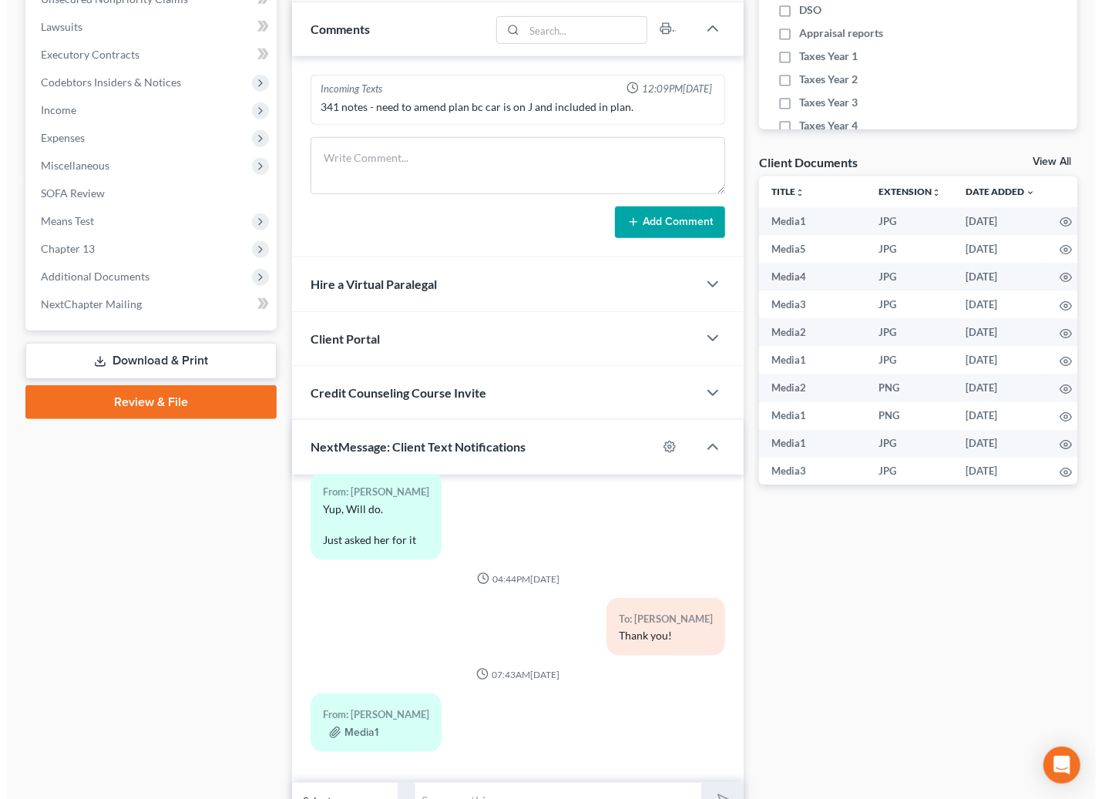
scroll to position [532, 0]
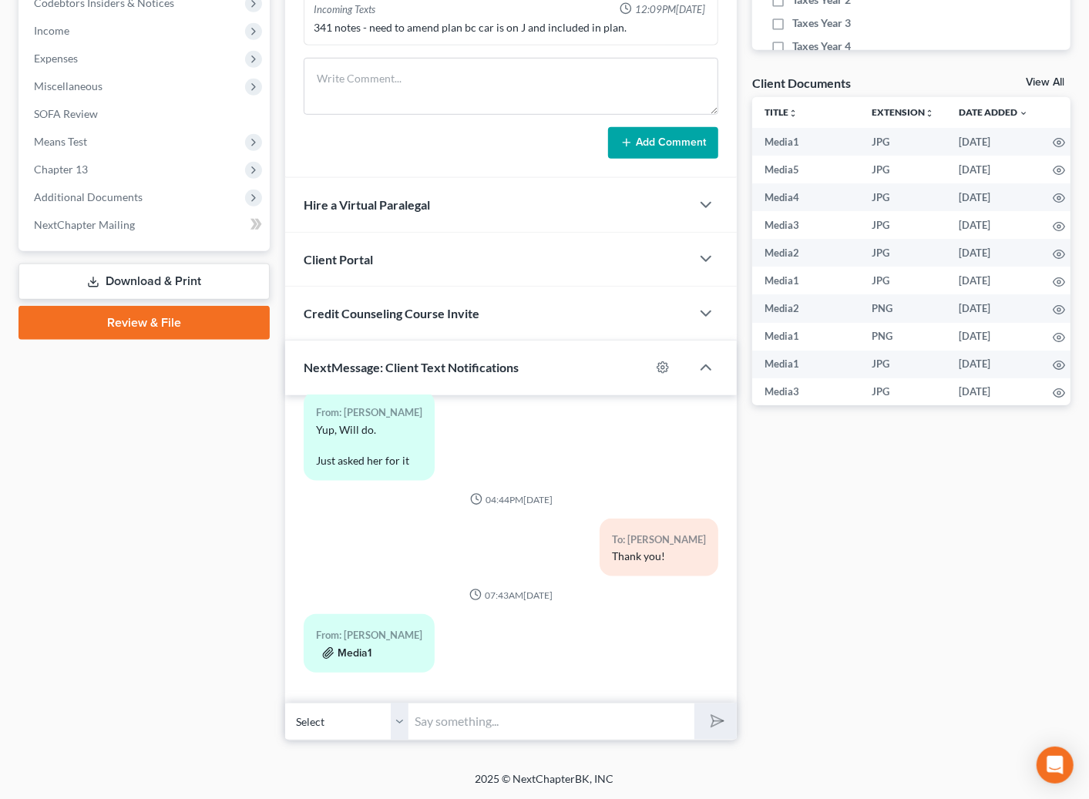
click at [369, 653] on button "Media1" at bounding box center [346, 653] width 49 height 12
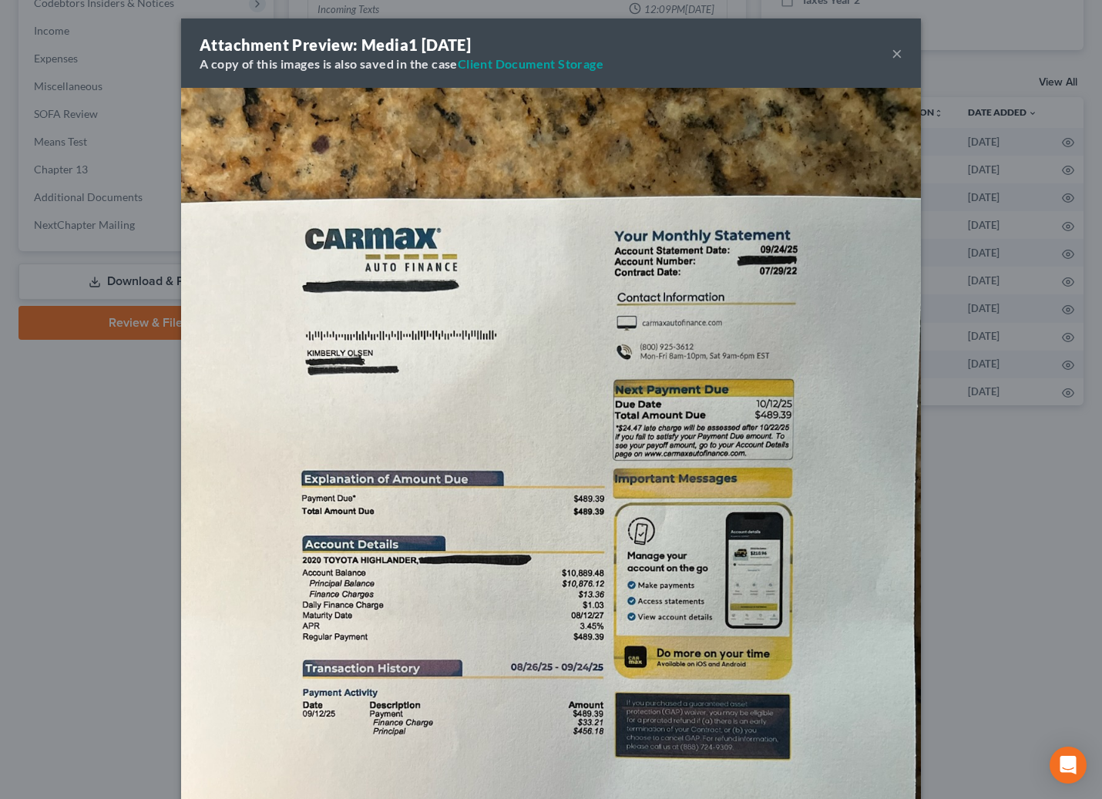
click at [892, 48] on button "×" at bounding box center [897, 53] width 11 height 18
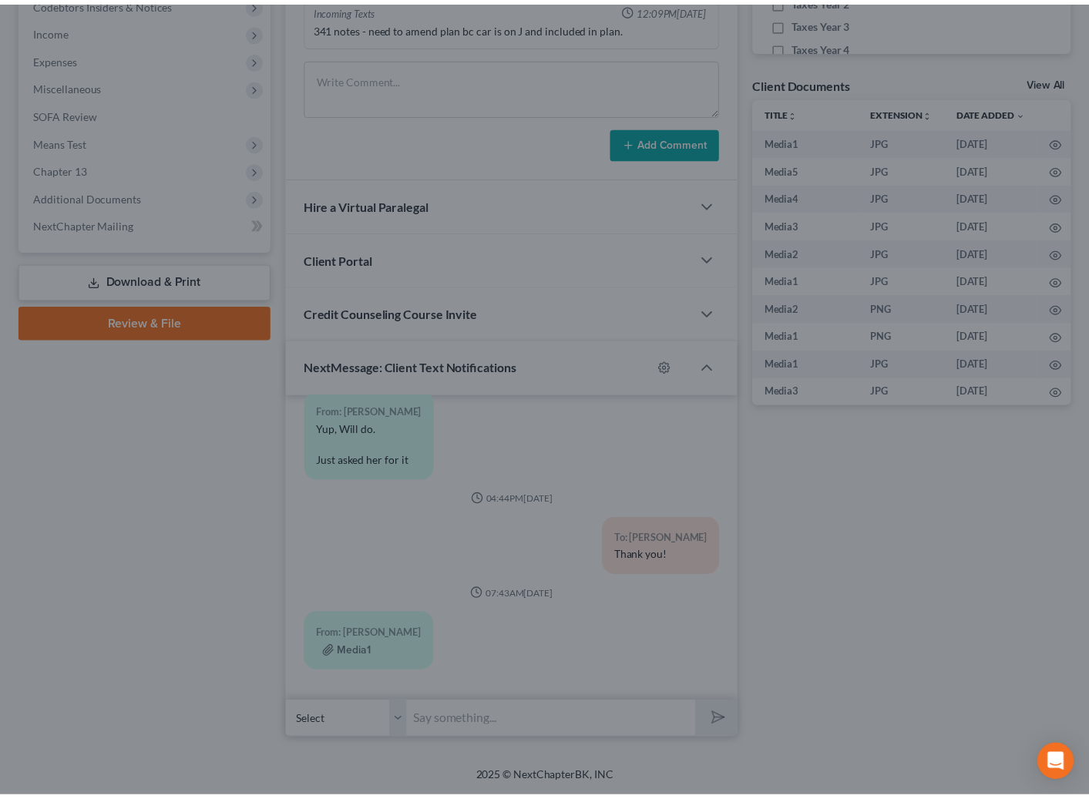
scroll to position [7920, 0]
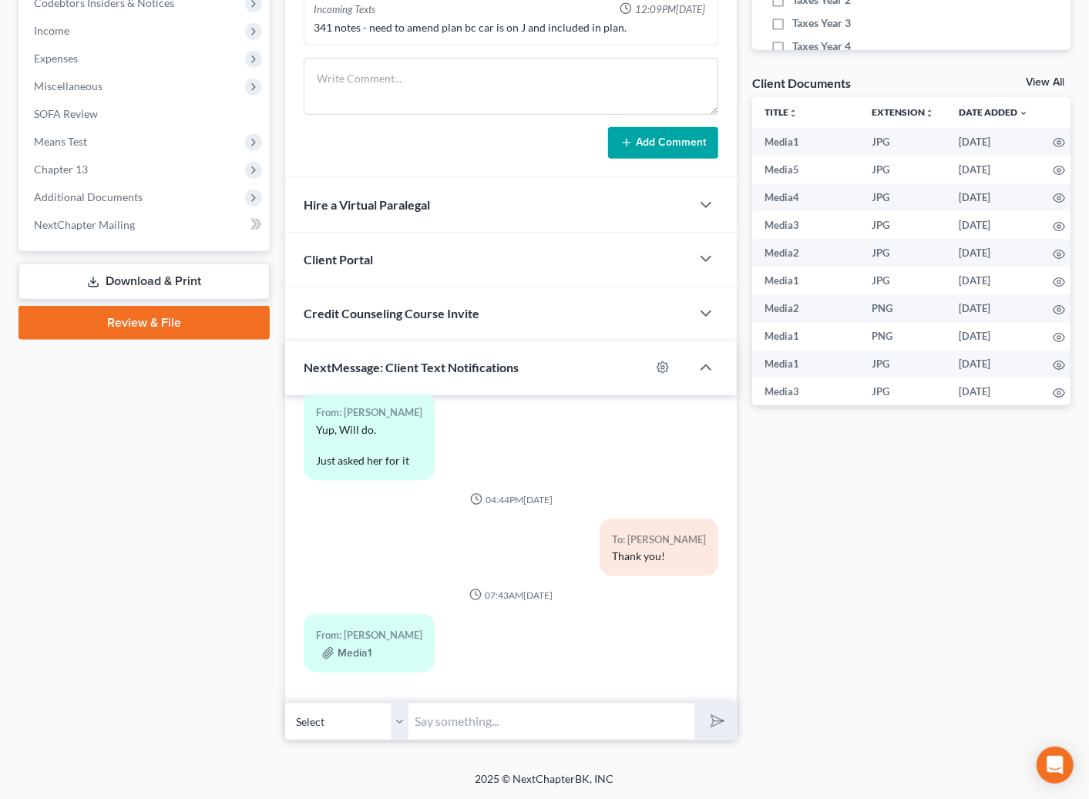
click at [854, 410] on div "Docs Tasks Events Timer 0% Completed Nothing here yet! Drivers license Social S…" at bounding box center [911, 192] width 334 height 1097
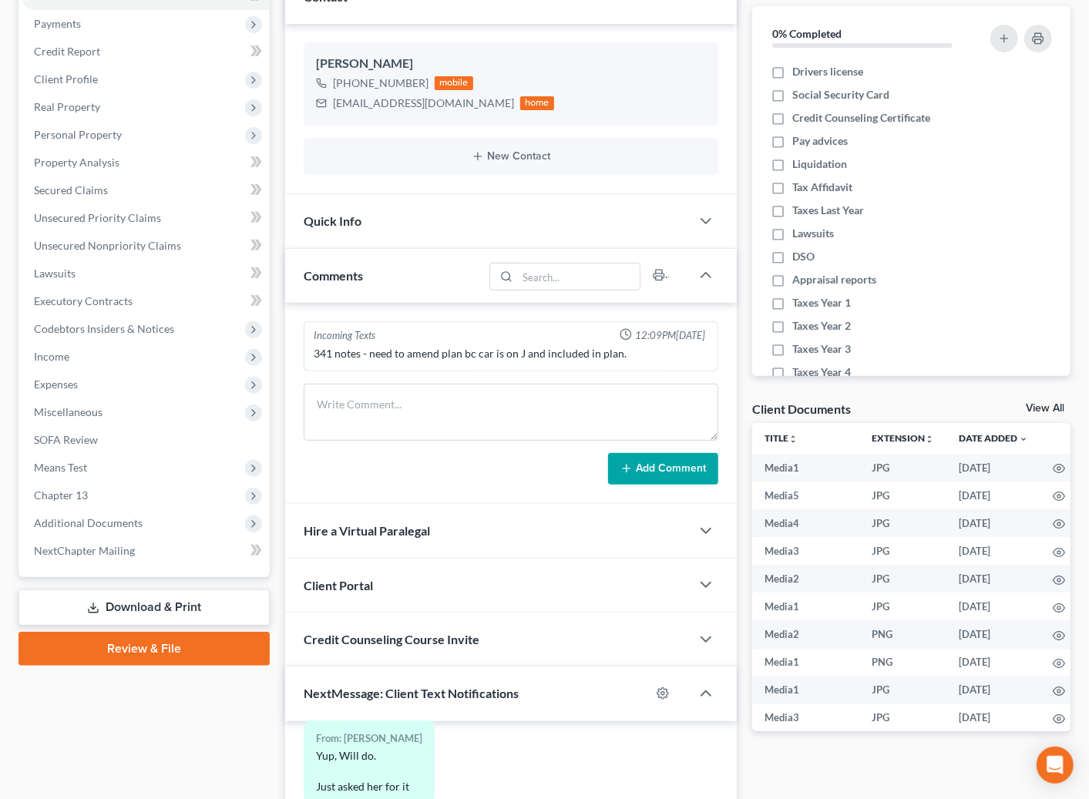
scroll to position [341, 0]
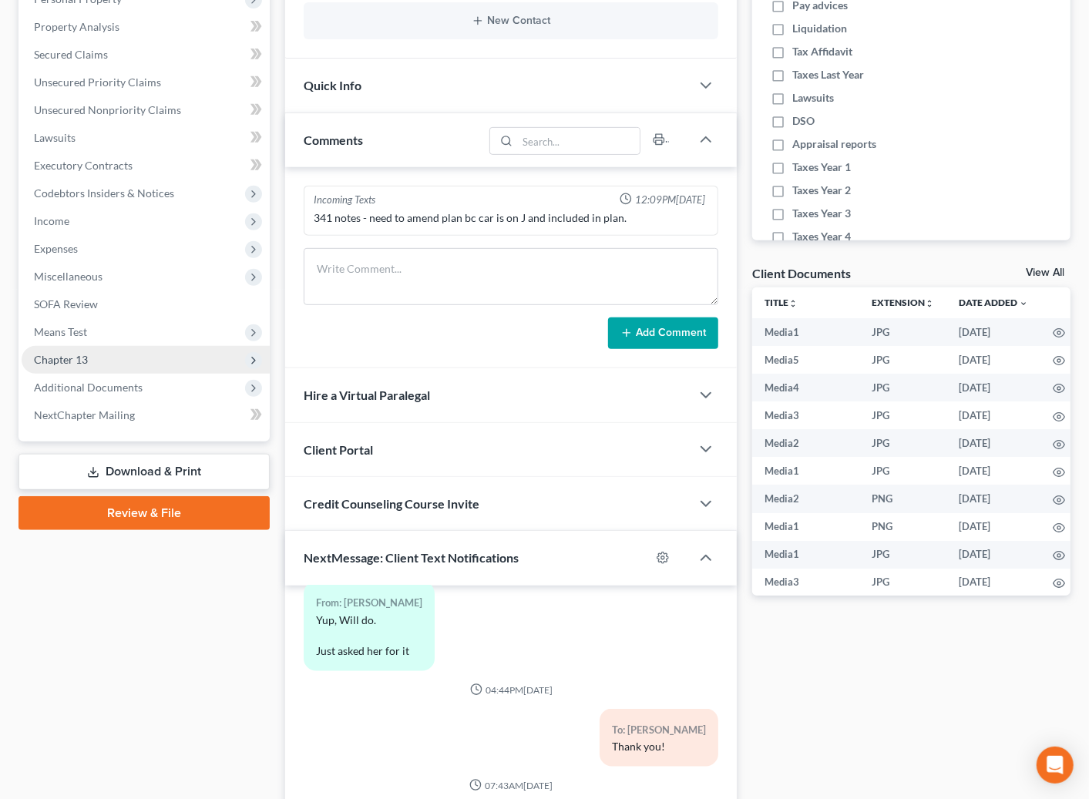
click at [126, 355] on span "Chapter 13" at bounding box center [146, 360] width 248 height 28
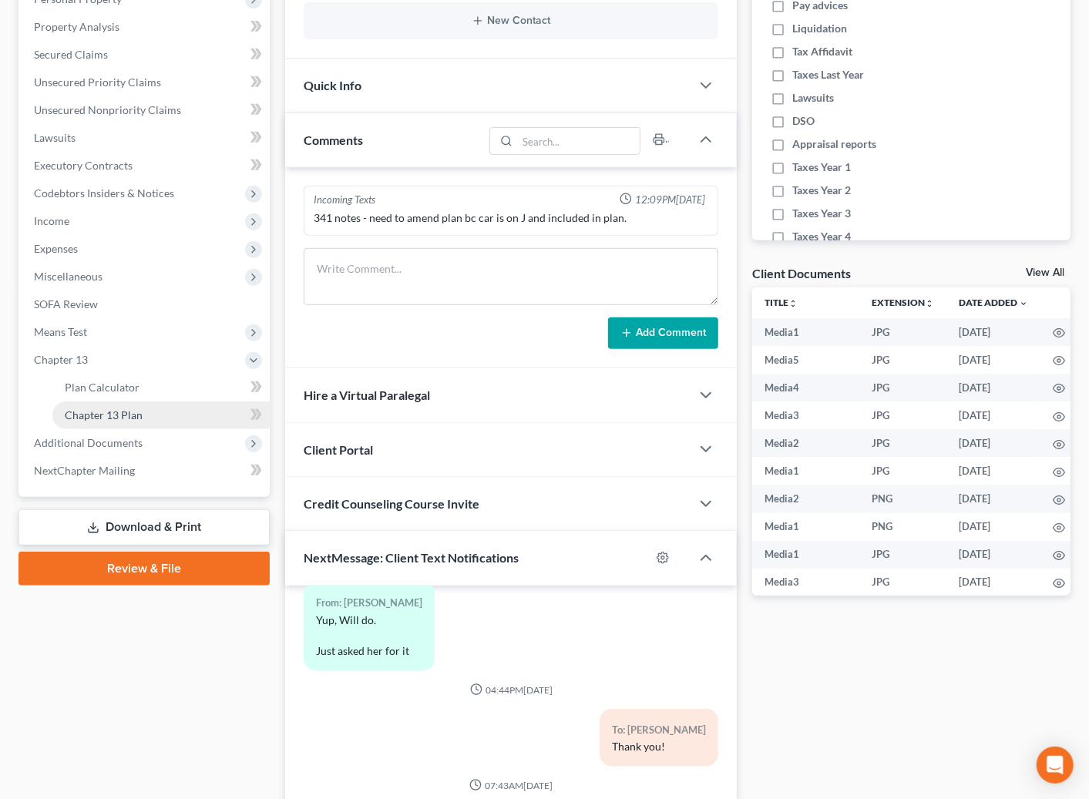
click at [143, 406] on link "Chapter 13 Plan" at bounding box center [160, 415] width 217 height 28
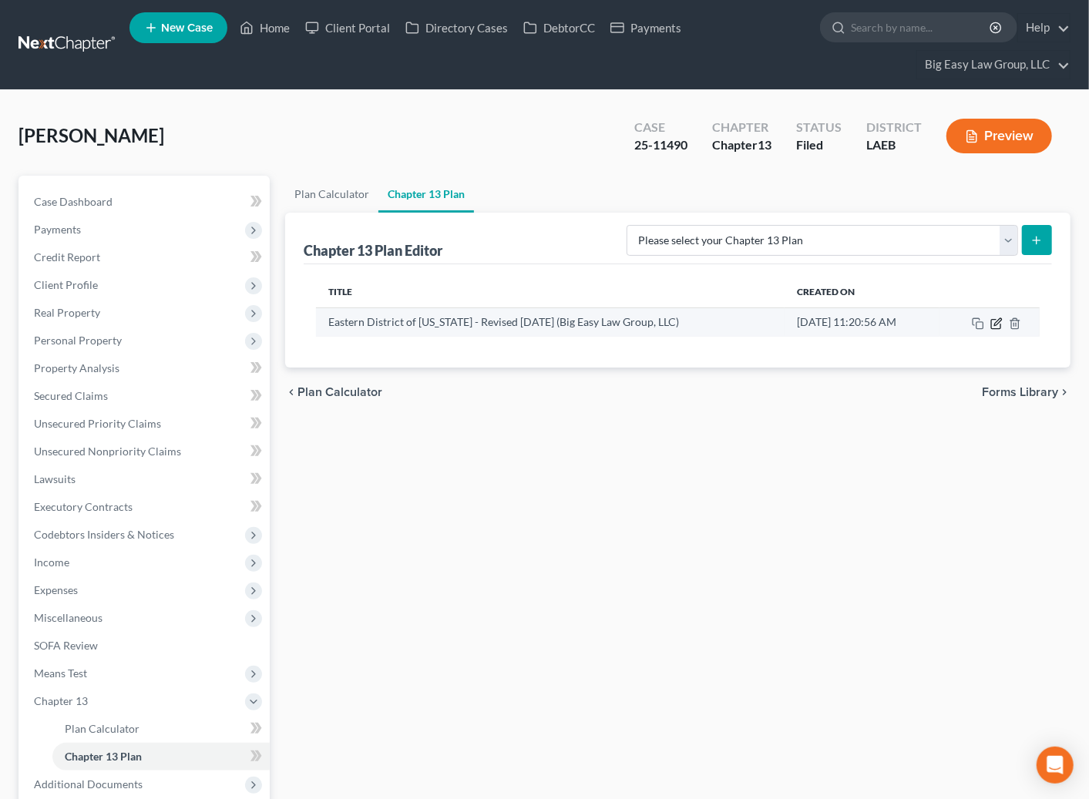
click at [996, 323] on icon "button" at bounding box center [996, 323] width 12 height 12
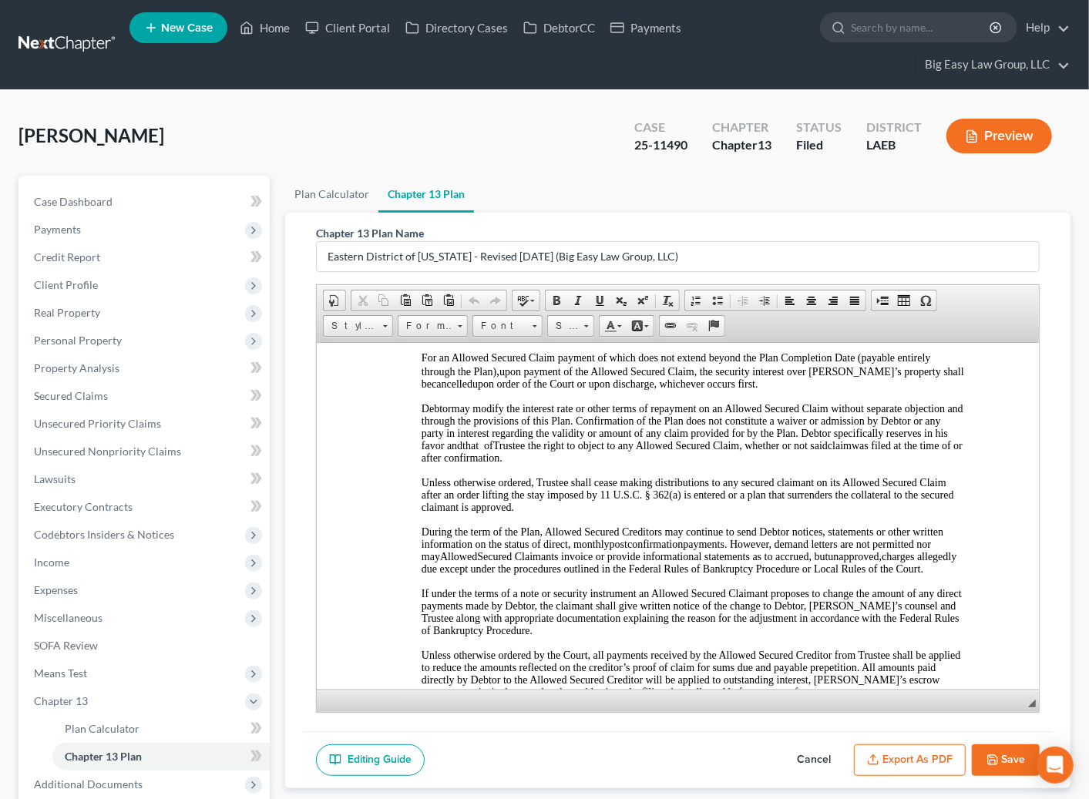
scroll to position [3316, 0]
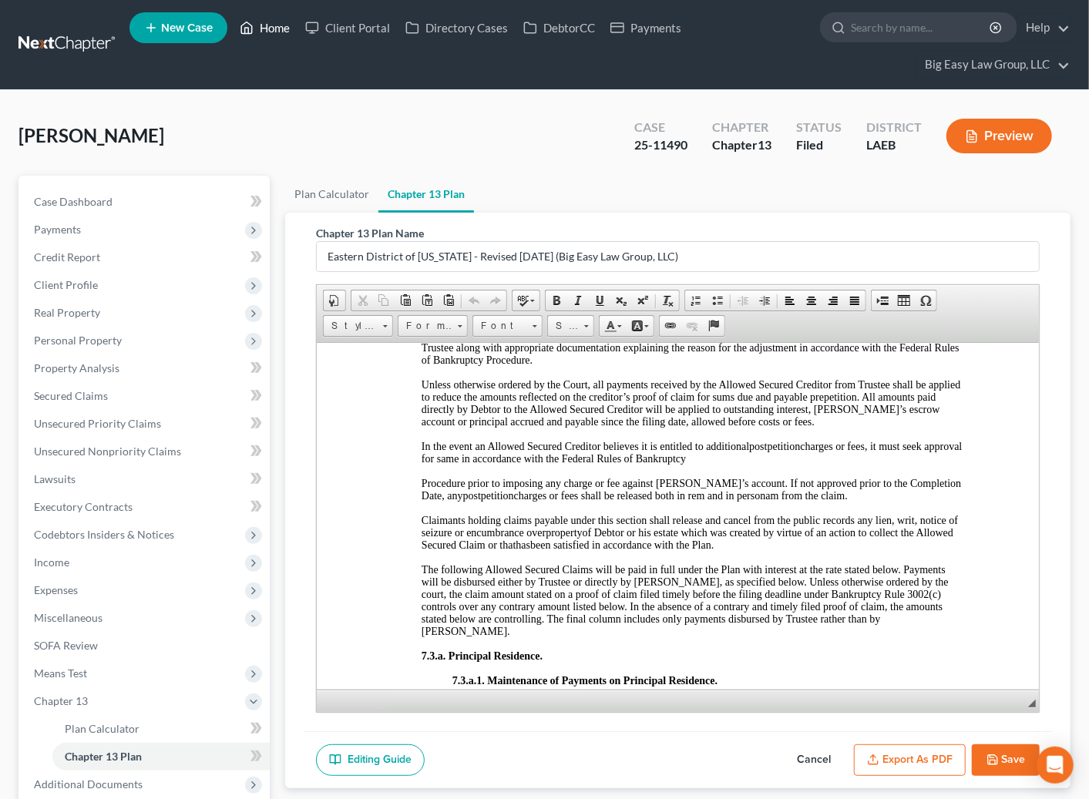
click at [284, 26] on link "Home" at bounding box center [264, 28] width 65 height 28
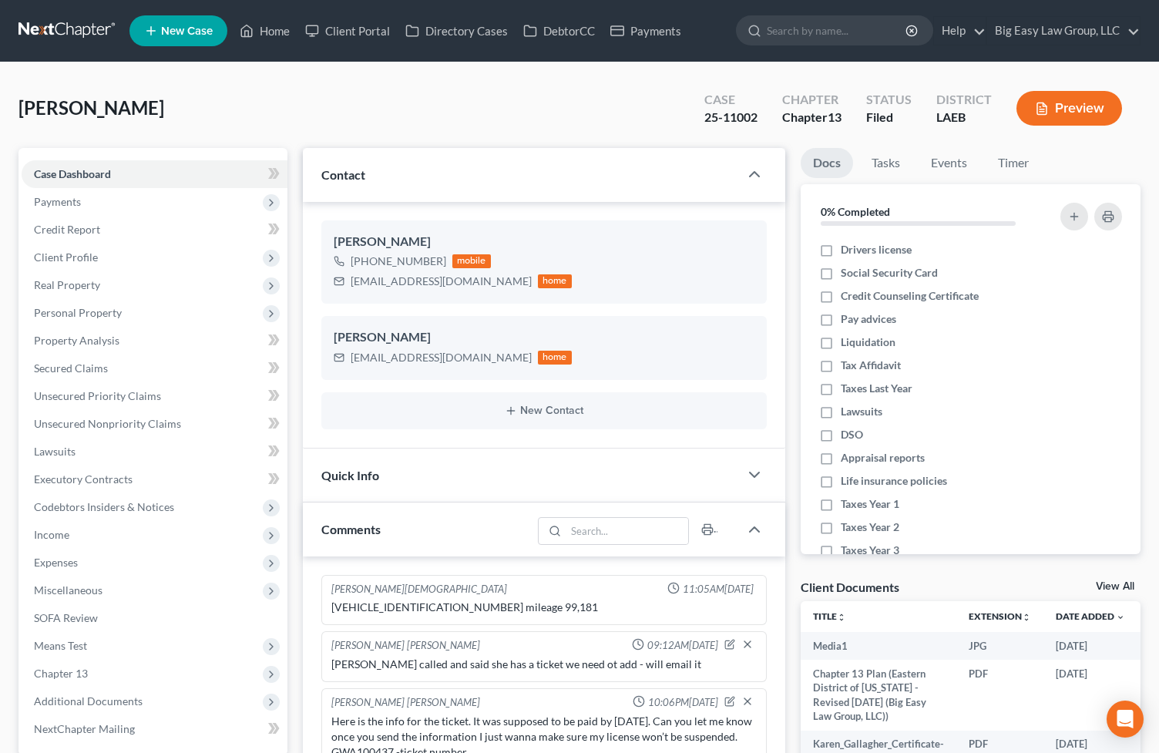
select select "0"
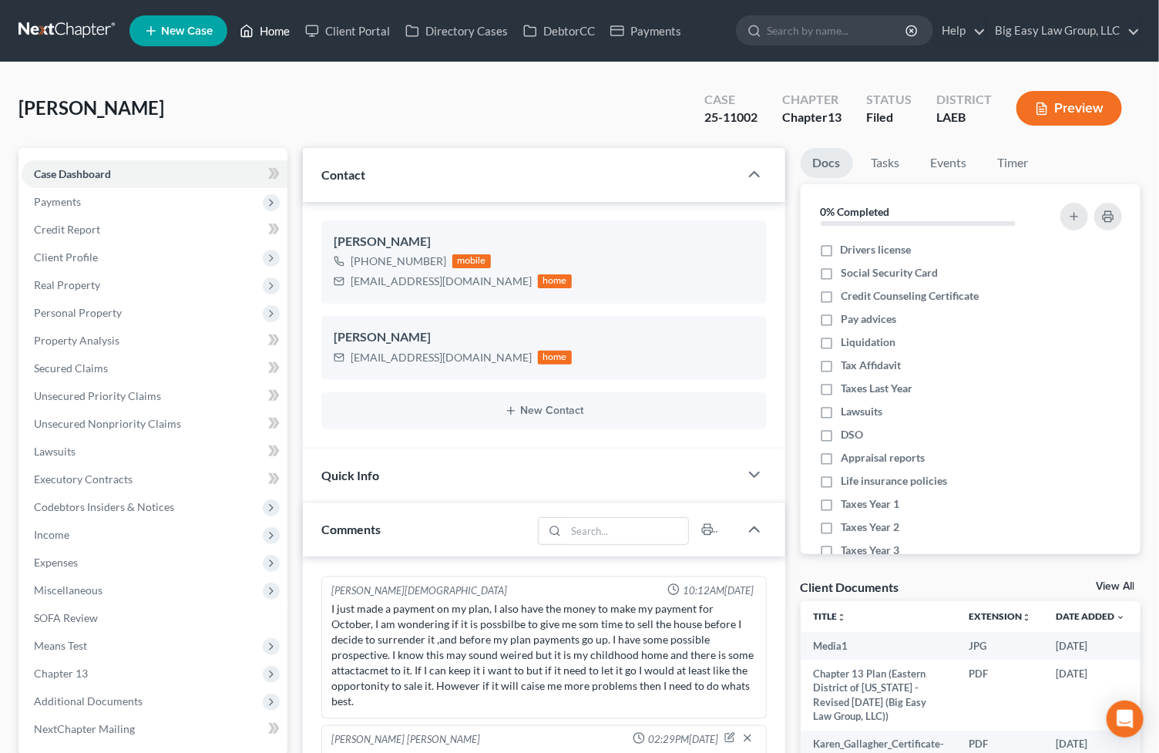
click at [258, 25] on link "Home" at bounding box center [264, 31] width 65 height 28
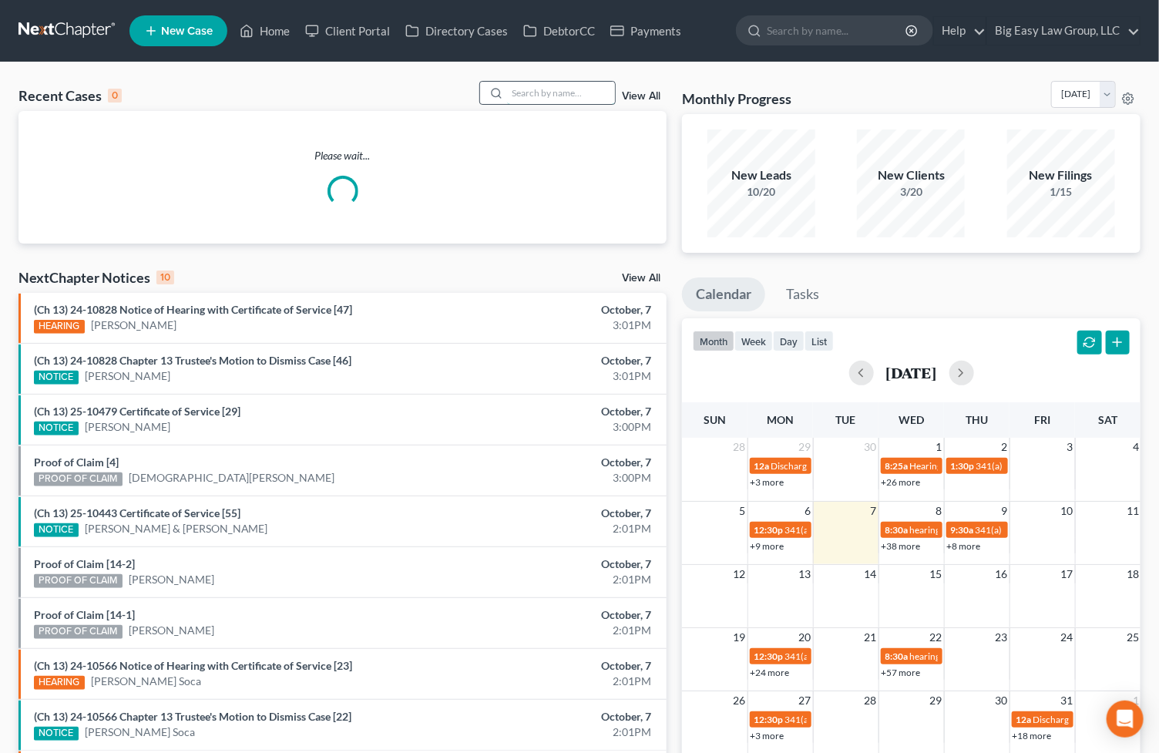
click at [555, 99] on input "search" at bounding box center [561, 93] width 108 height 22
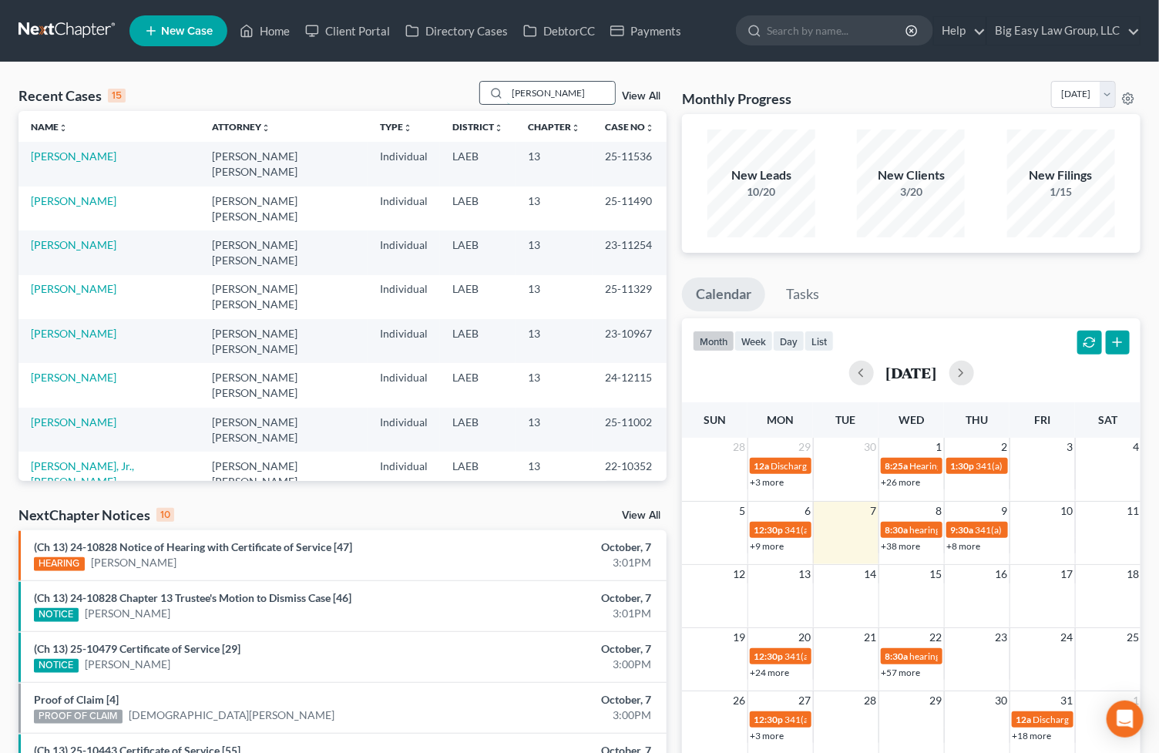
type input "dwyer"
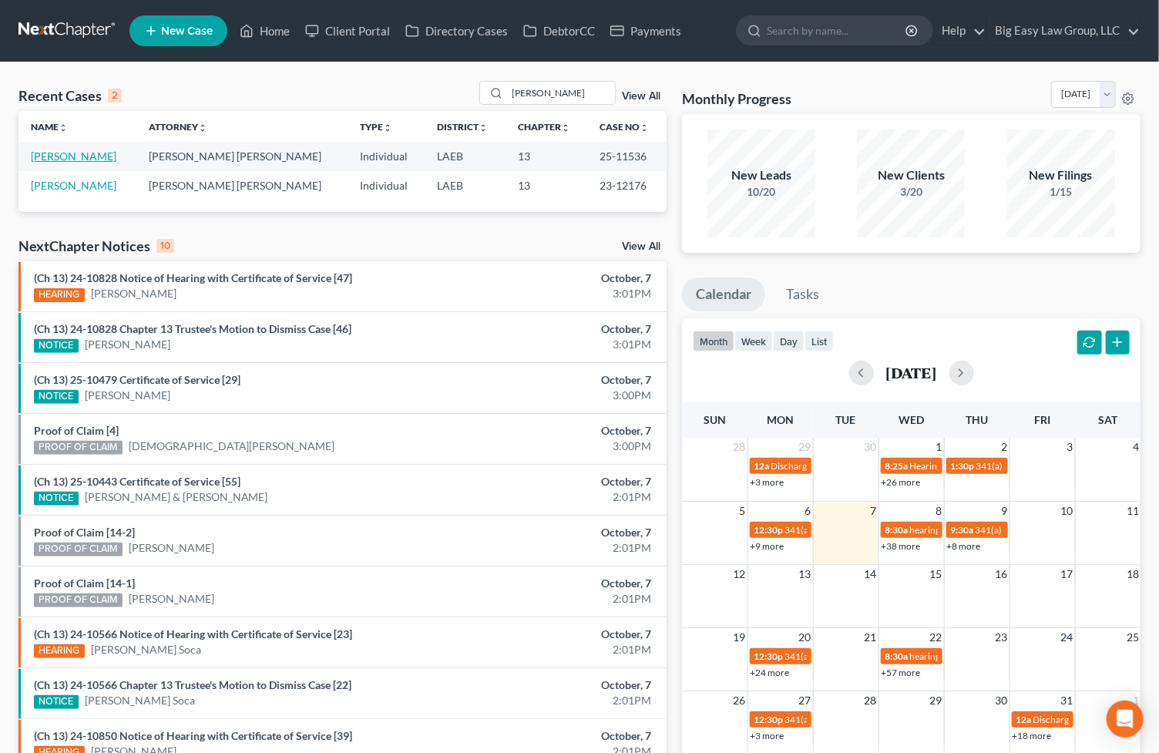
click at [79, 160] on link "[PERSON_NAME]" at bounding box center [74, 155] width 86 height 13
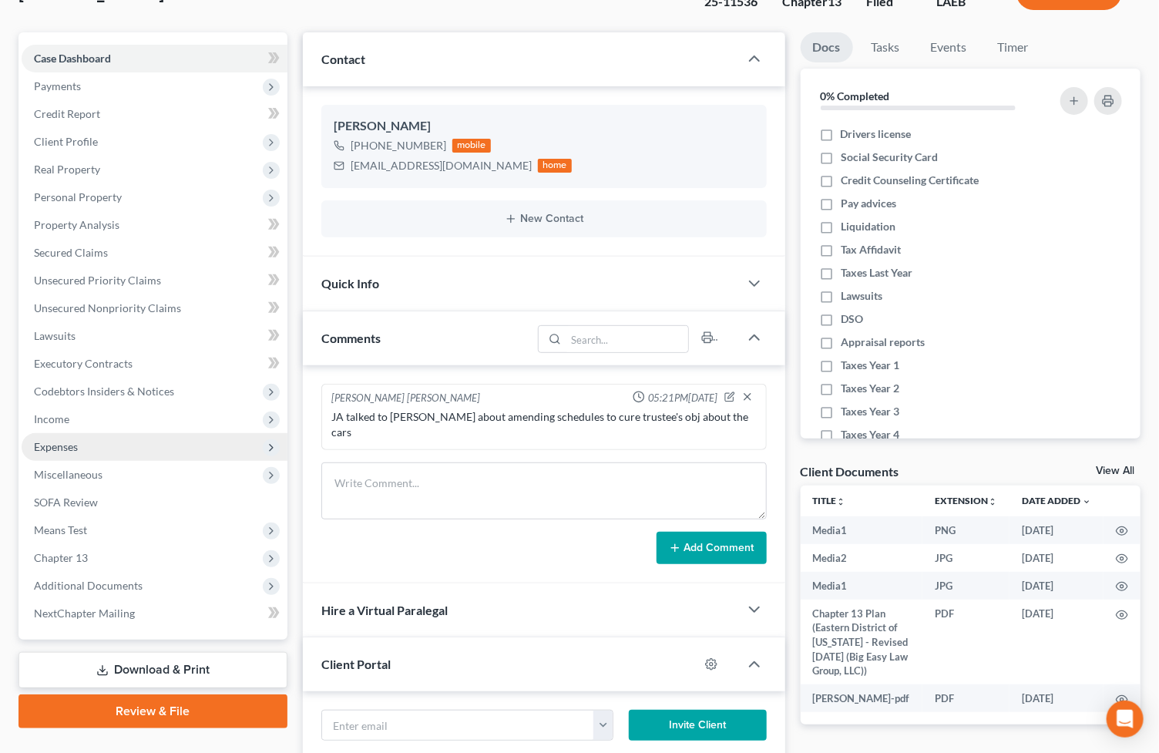
scroll to position [117, 0]
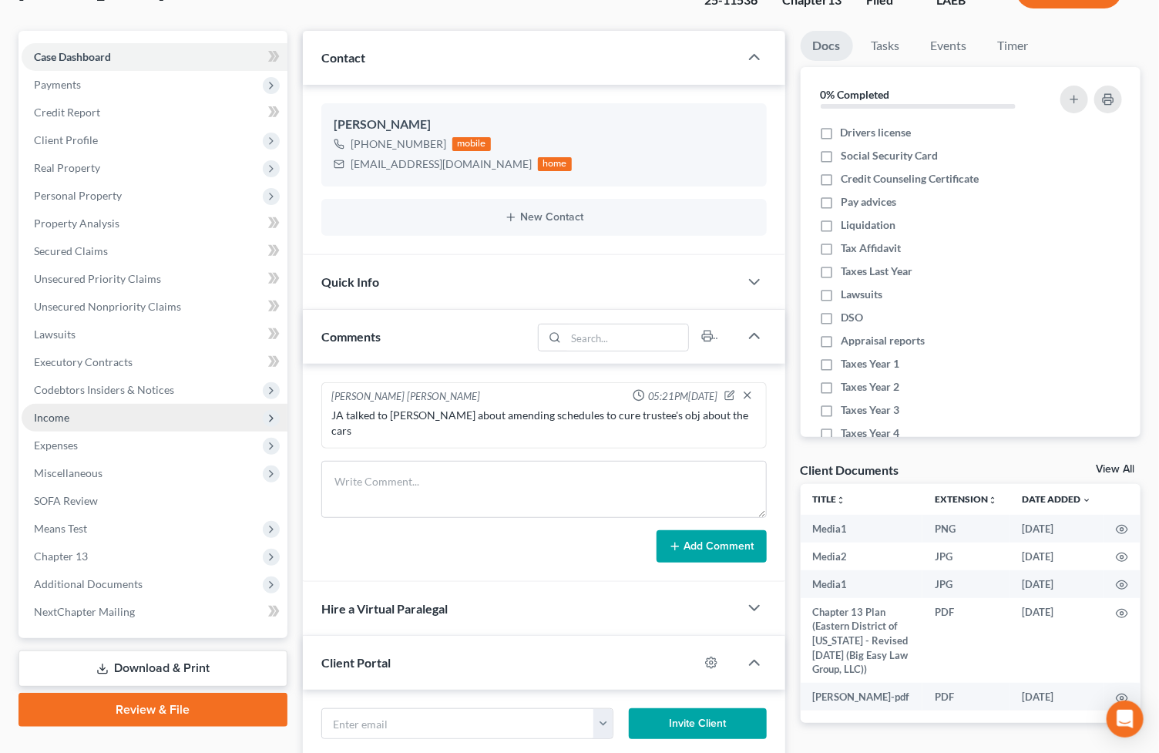
click at [160, 421] on span "Income" at bounding box center [155, 418] width 266 height 28
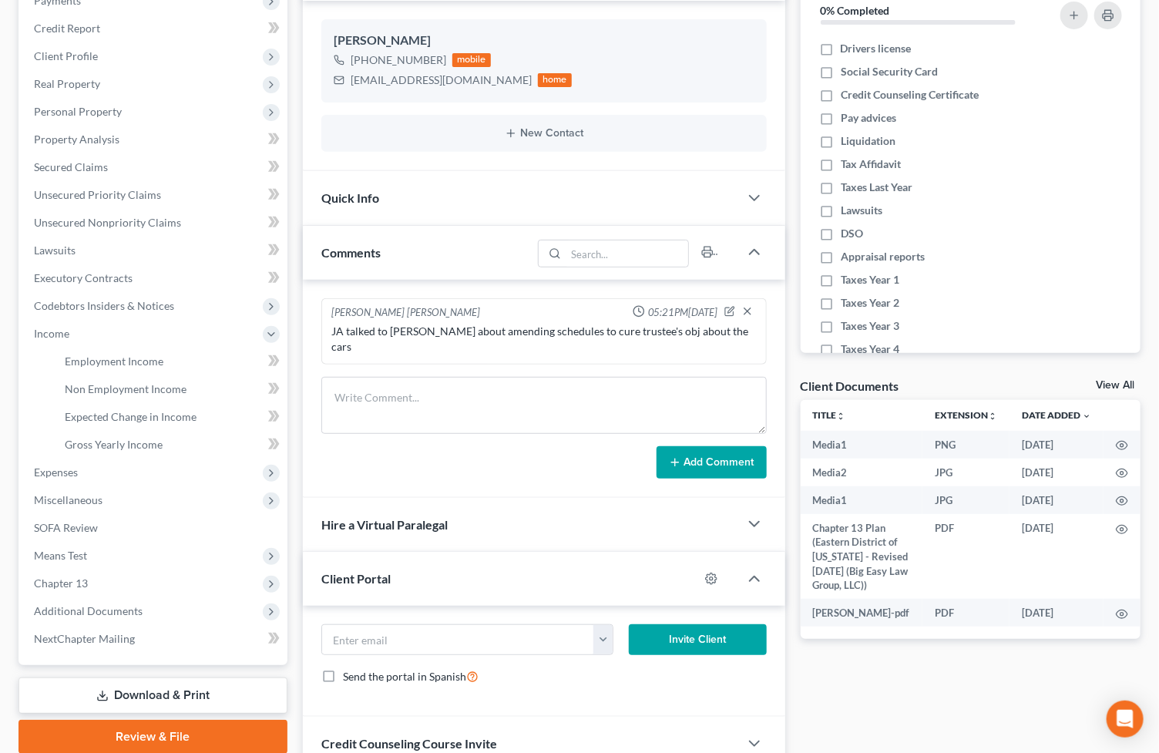
scroll to position [405, 0]
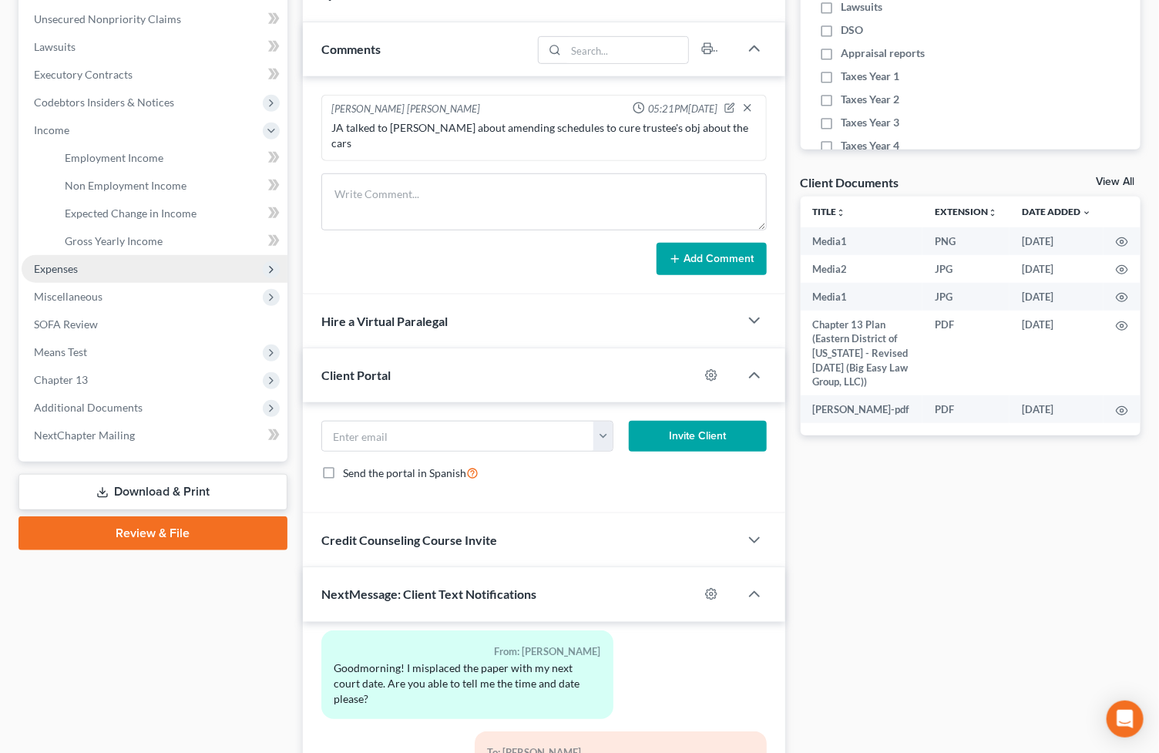
click at [154, 257] on span "Expenses" at bounding box center [155, 269] width 266 height 28
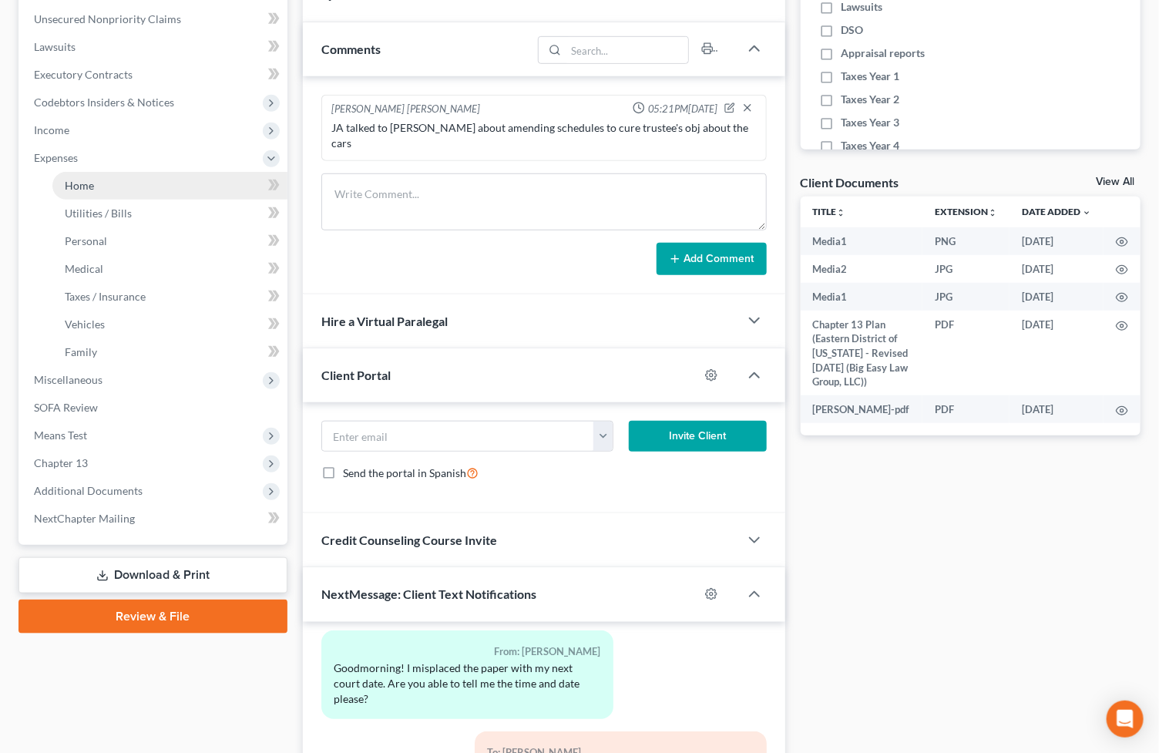
click at [166, 191] on link "Home" at bounding box center [169, 186] width 235 height 28
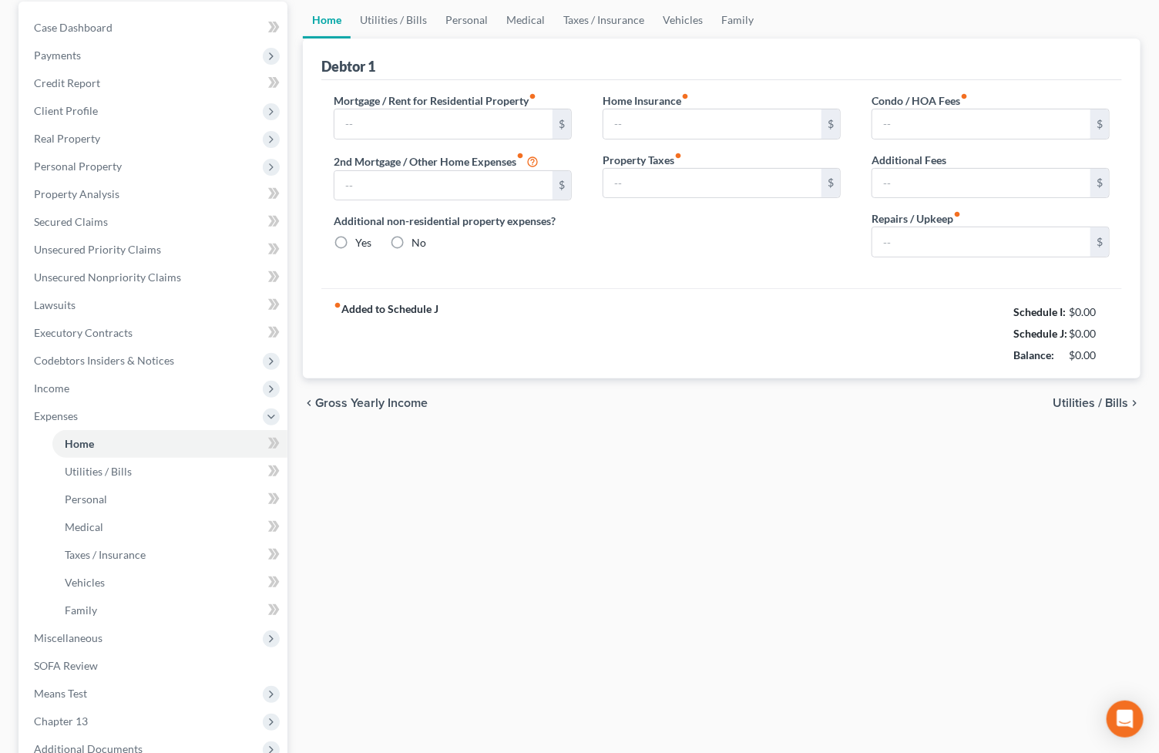
type input "800.00"
type input "0.00"
radio input "true"
type input "0.00"
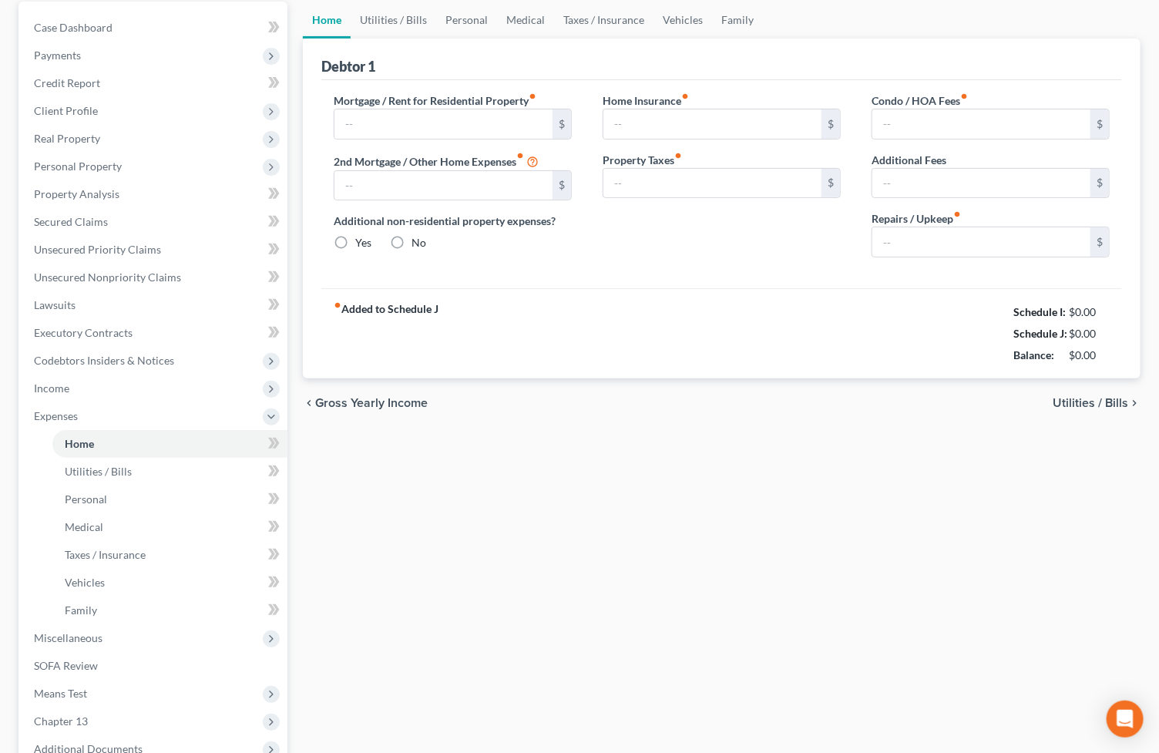
type input "0.00"
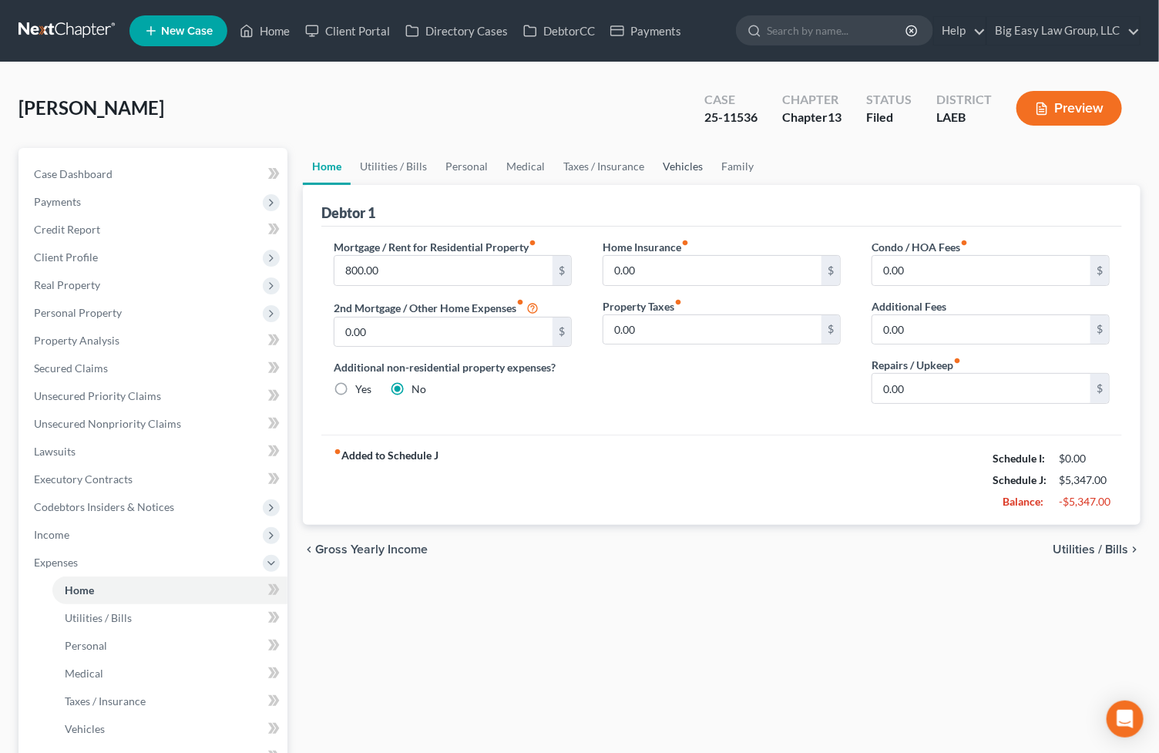
click at [694, 170] on link "Vehicles" at bounding box center [682, 166] width 59 height 37
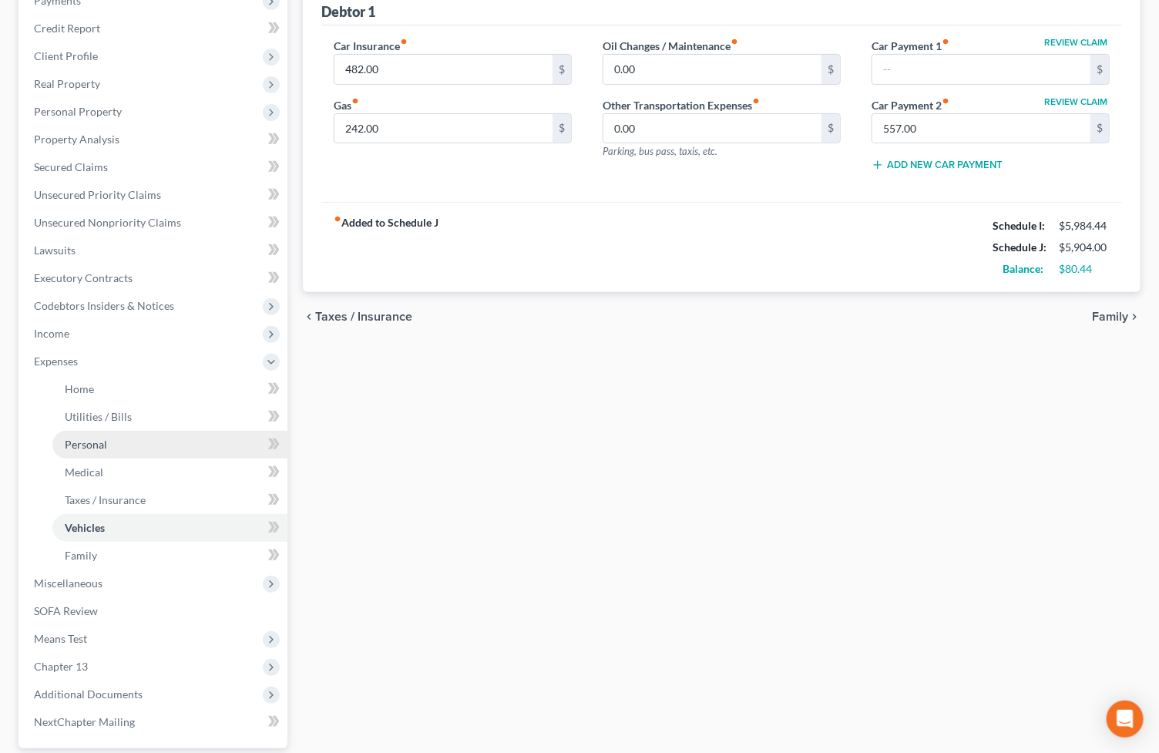
scroll to position [341, 0]
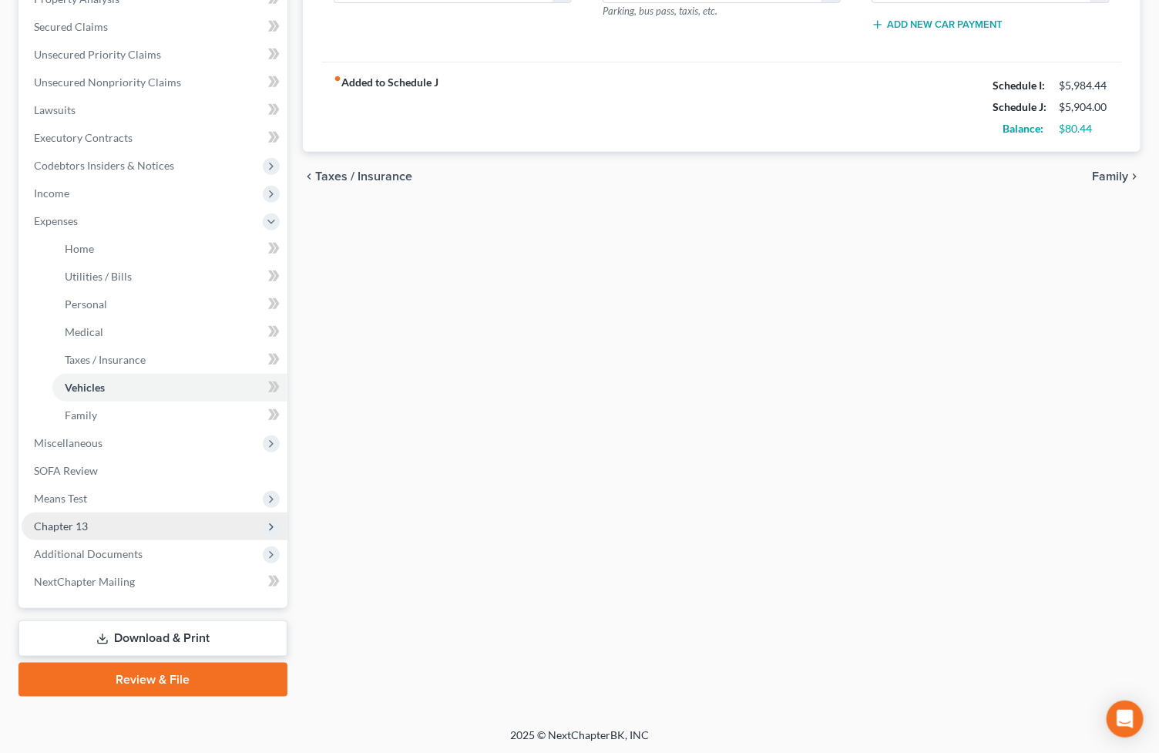
click at [216, 526] on span "Chapter 13" at bounding box center [155, 526] width 266 height 28
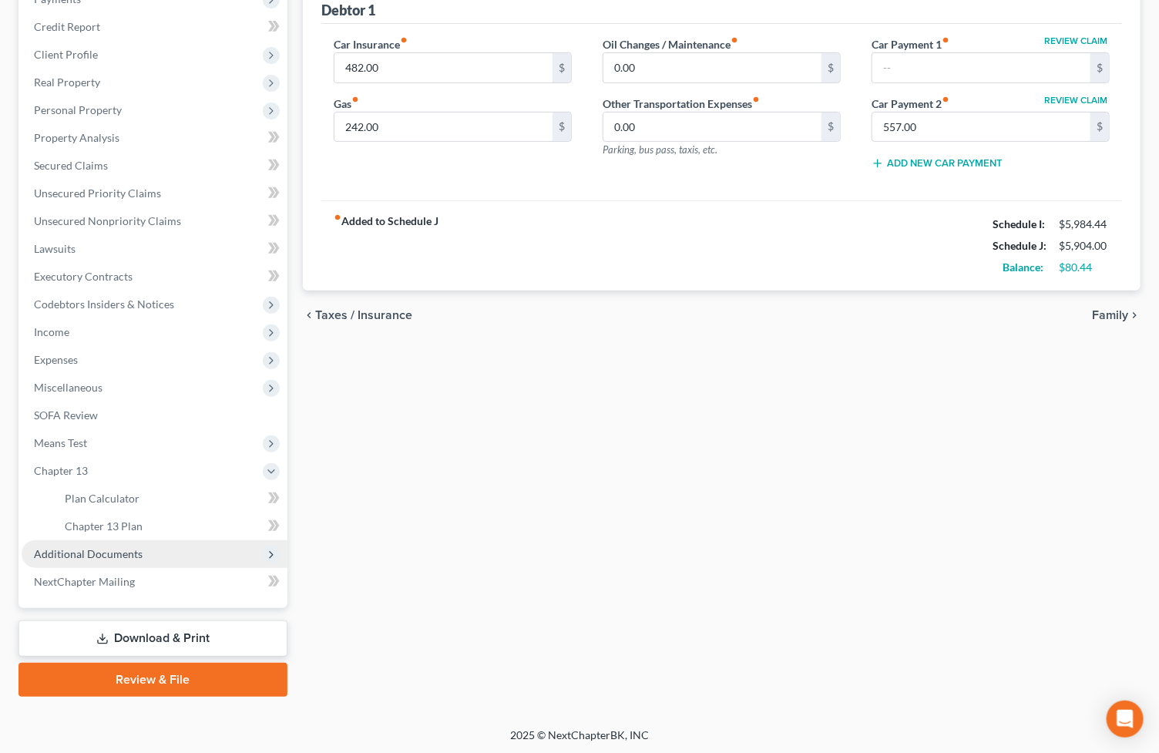
click at [212, 549] on span "Additional Documents" at bounding box center [155, 554] width 266 height 28
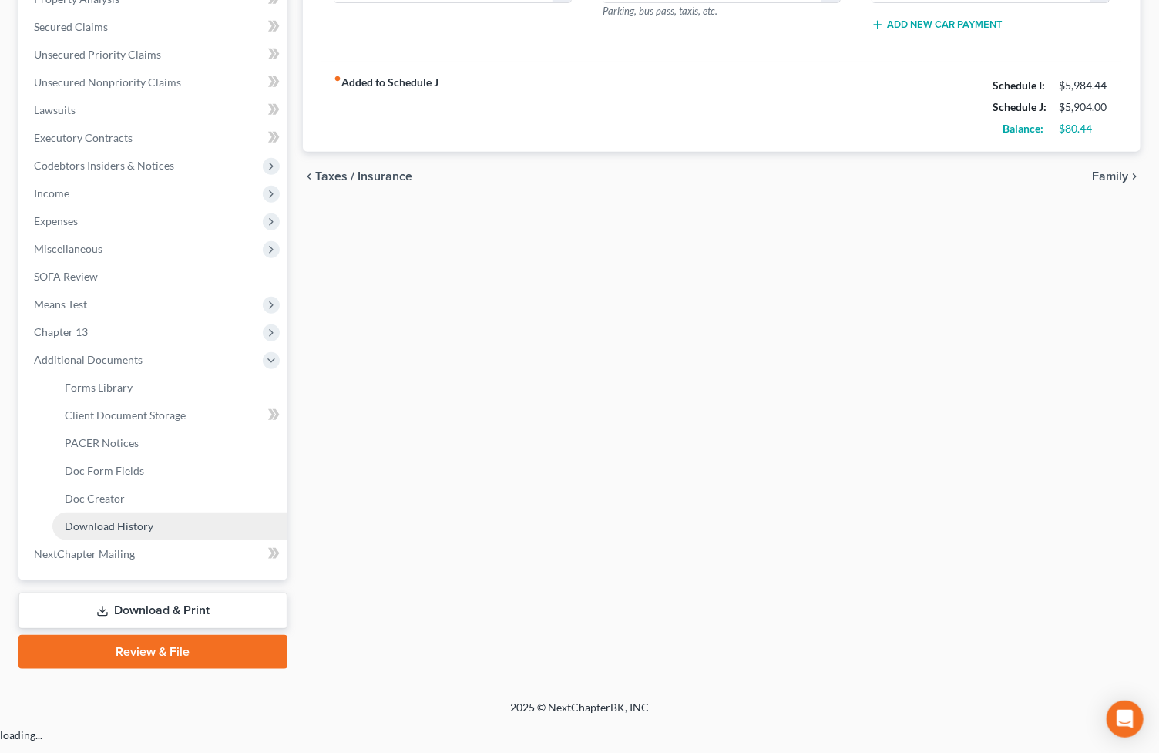
scroll to position [313, 0]
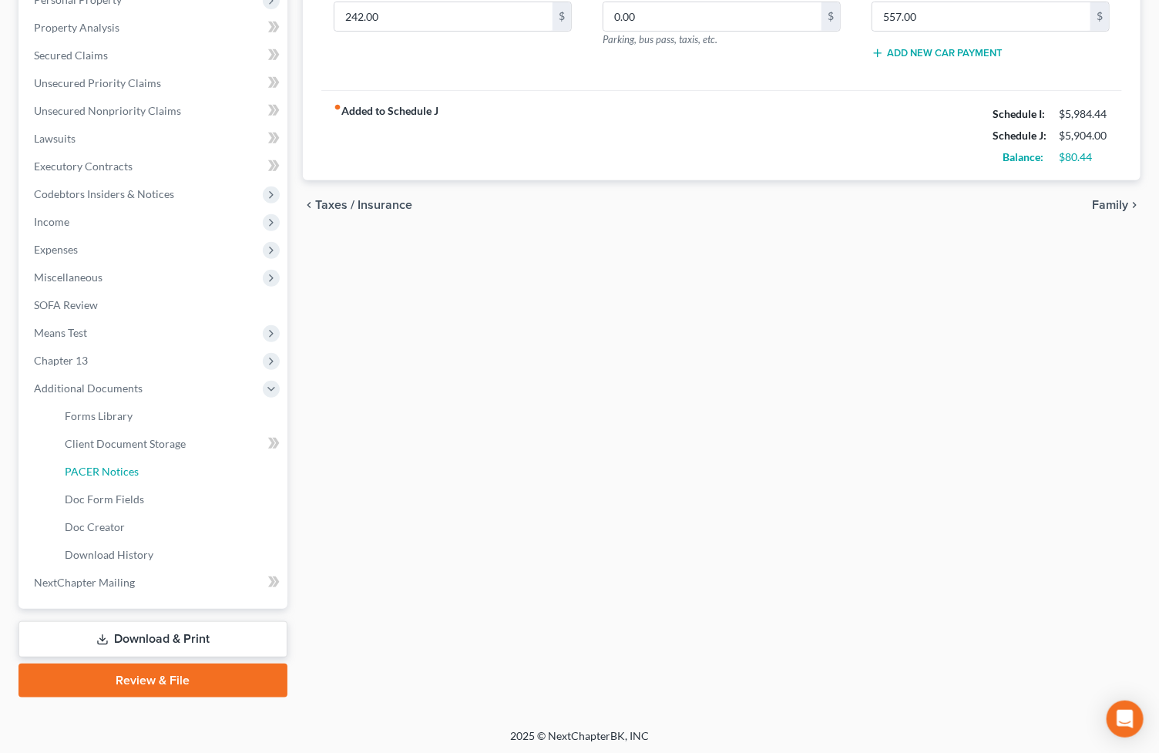
drag, startPoint x: 210, startPoint y: 471, endPoint x: 407, endPoint y: 428, distance: 201.9
click at [210, 471] on link "PACER Notices" at bounding box center [169, 472] width 235 height 28
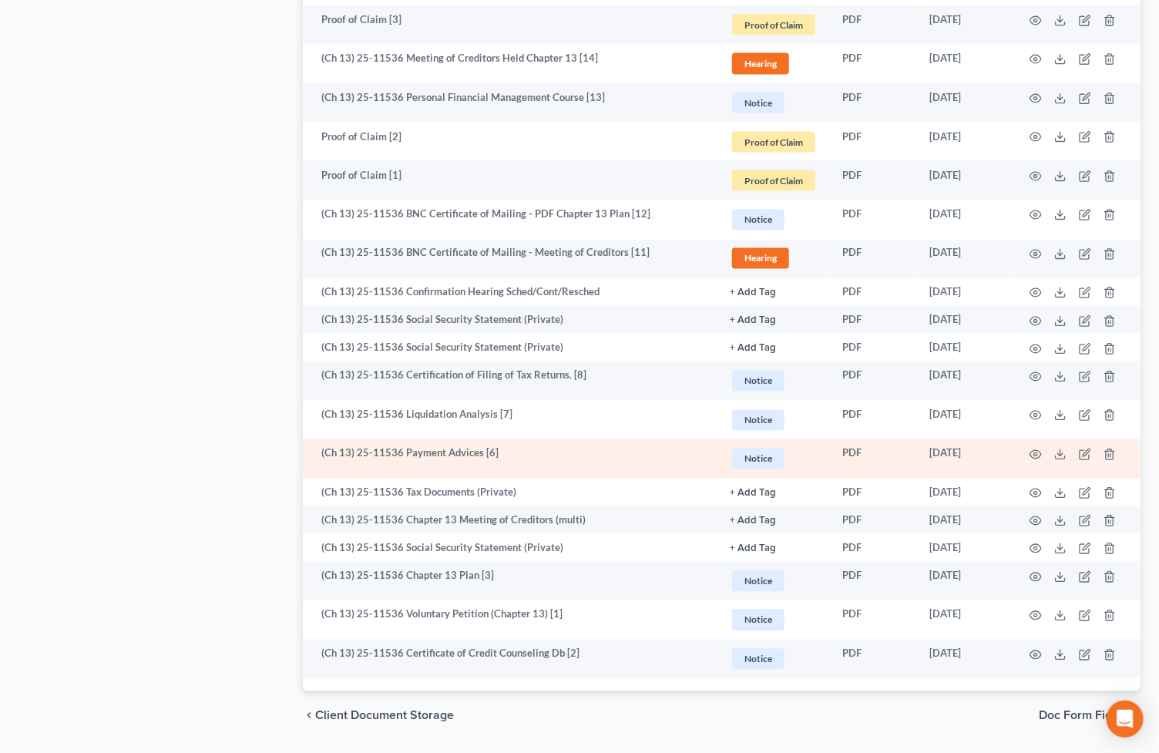
scroll to position [1123, 0]
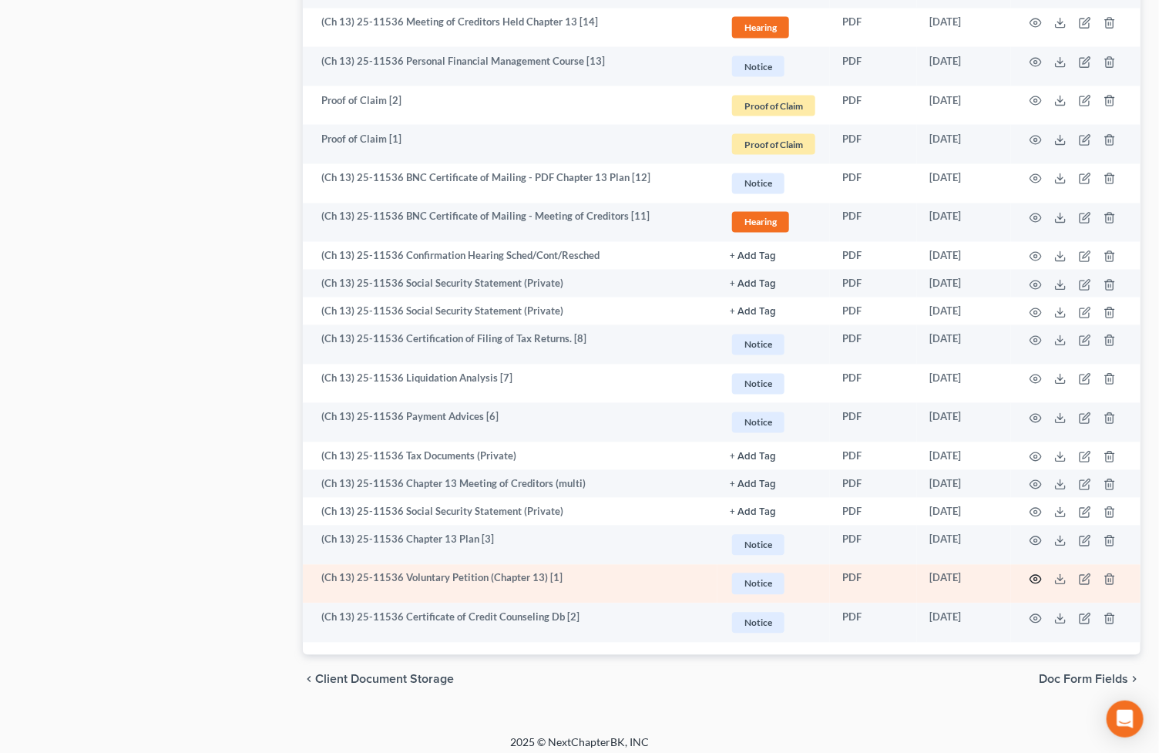
click at [1037, 576] on icon "button" at bounding box center [1035, 579] width 12 height 12
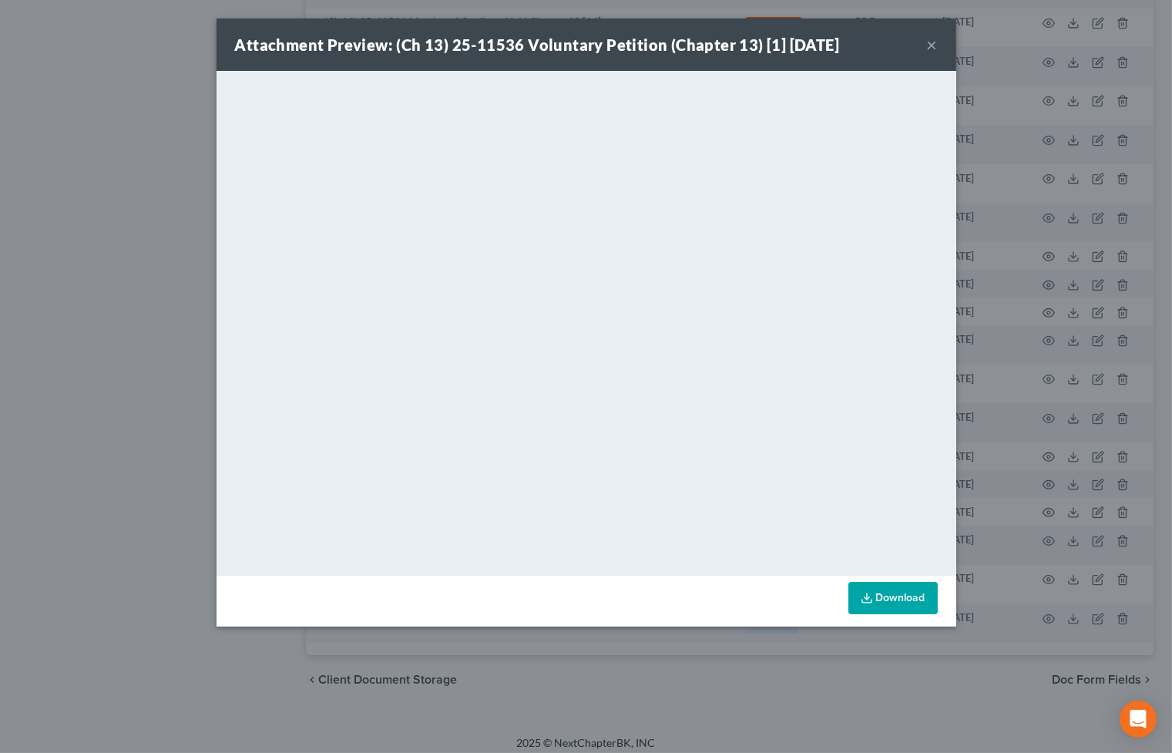
click at [934, 45] on button "×" at bounding box center [932, 44] width 11 height 18
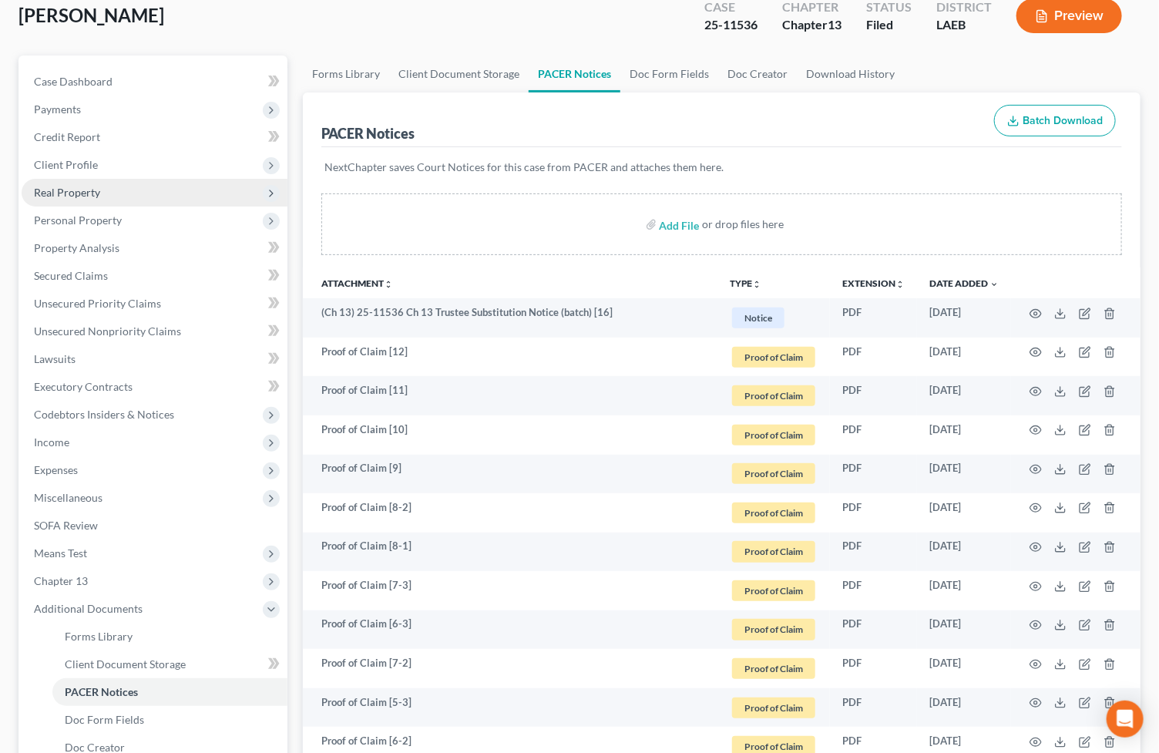
scroll to position [62, 0]
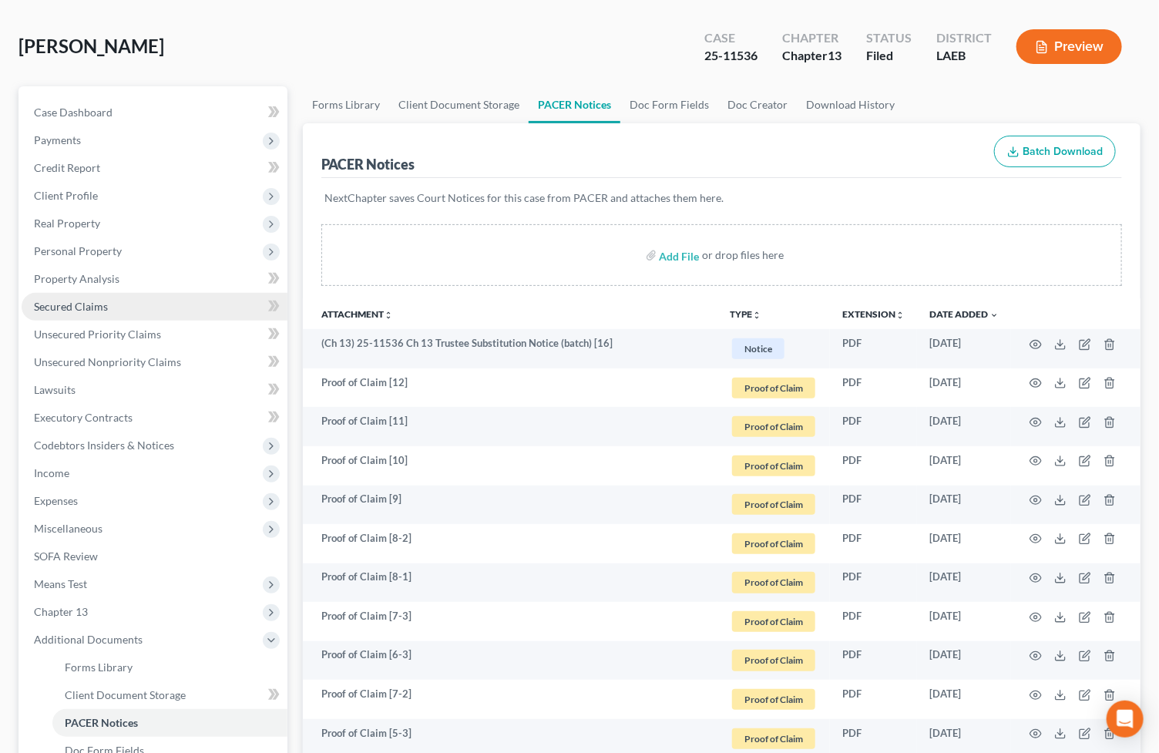
click at [146, 301] on link "Secured Claims" at bounding box center [155, 307] width 266 height 28
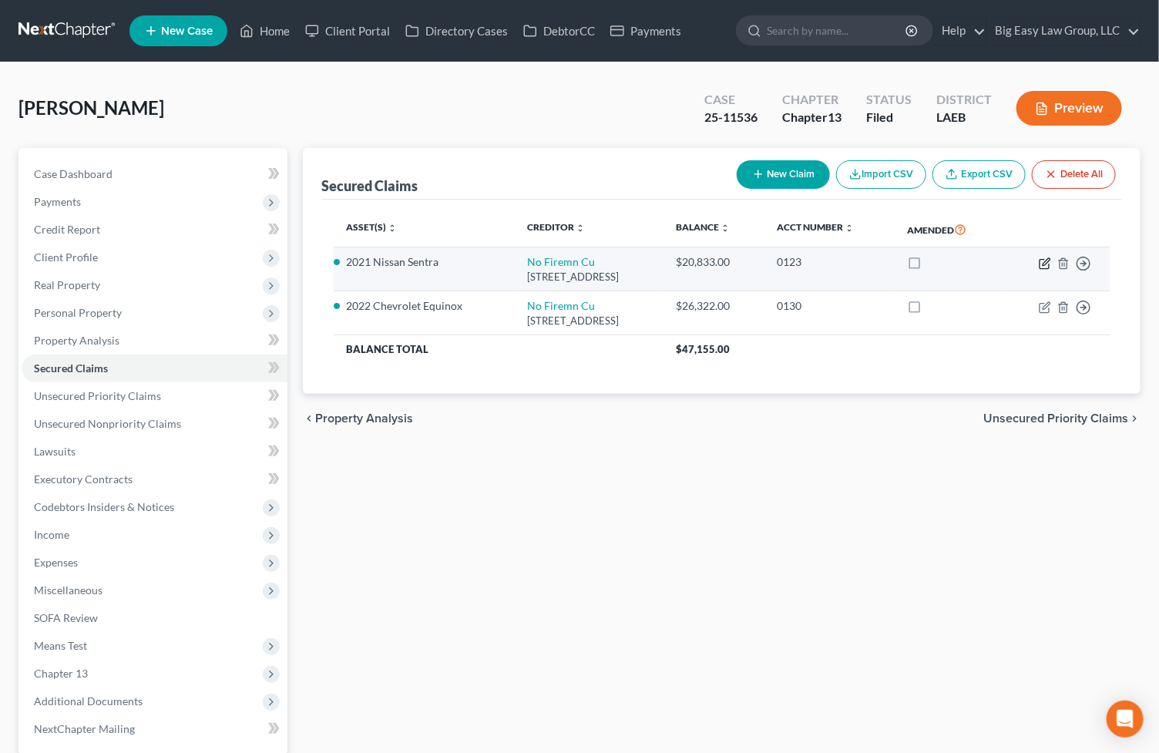
click at [1043, 260] on icon "button" at bounding box center [1045, 263] width 12 height 12
select select "19"
select select "0"
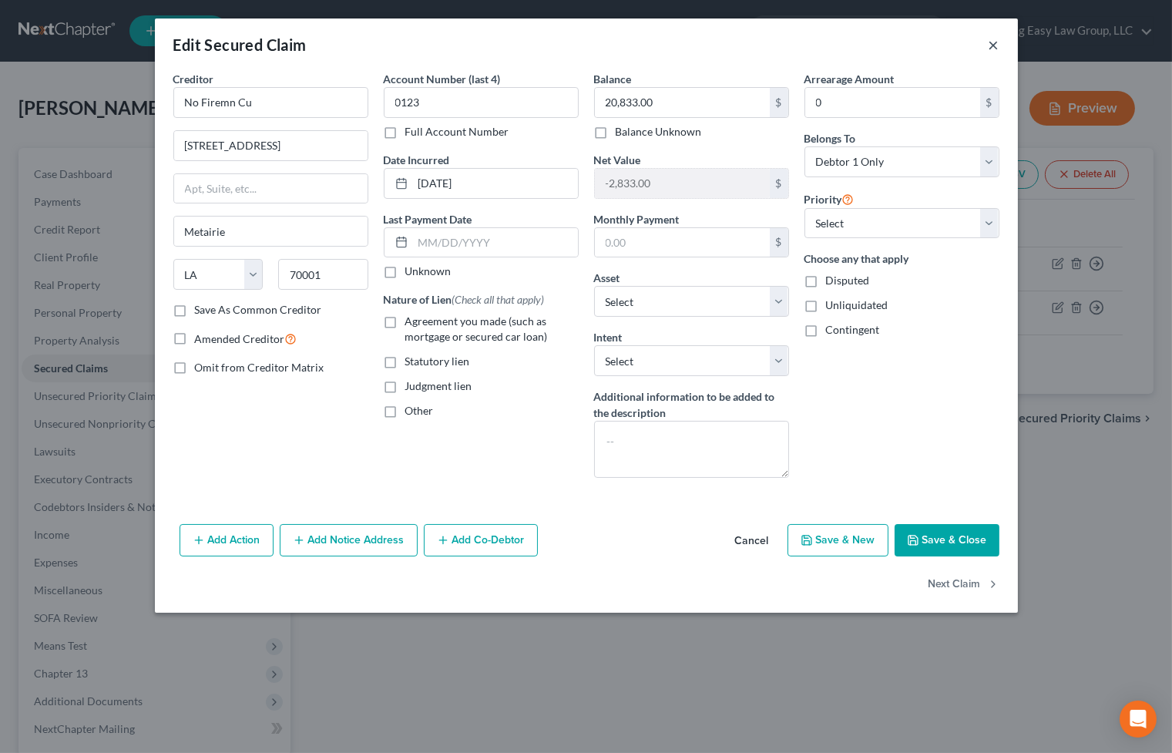
click at [996, 45] on button "×" at bounding box center [994, 44] width 11 height 18
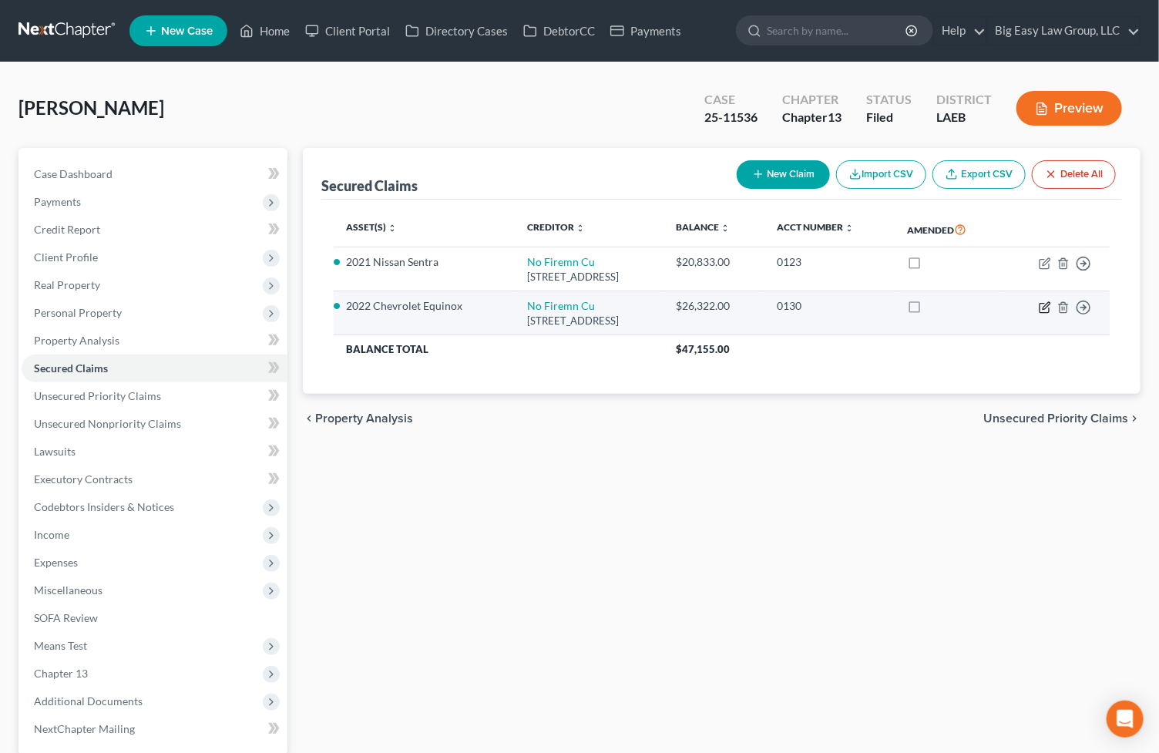
click at [1049, 302] on icon "button" at bounding box center [1045, 307] width 12 height 12
select select "19"
select select "14"
select select "0"
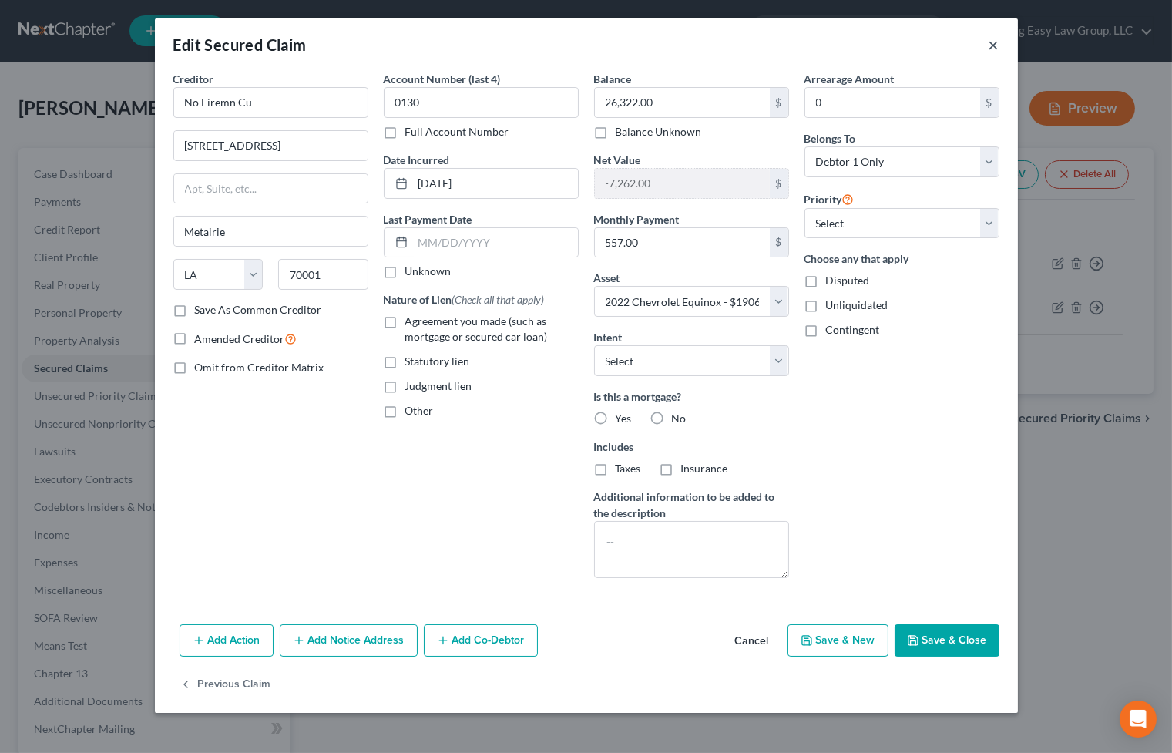
click at [995, 42] on button "×" at bounding box center [994, 44] width 11 height 18
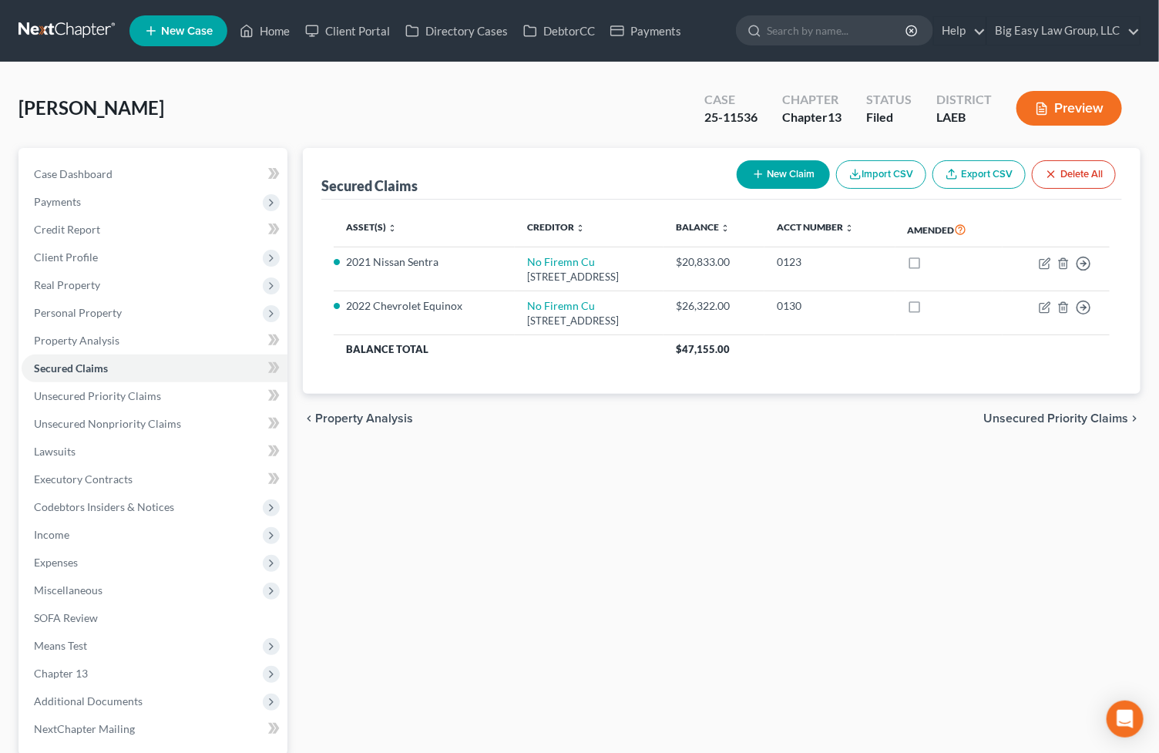
click at [637, 115] on div "Dwyer, Nicole Upgraded Case 25-11536 Chapter Chapter 13 Status Filed District L…" at bounding box center [579, 114] width 1122 height 67
click at [264, 37] on link "Home" at bounding box center [264, 31] width 65 height 28
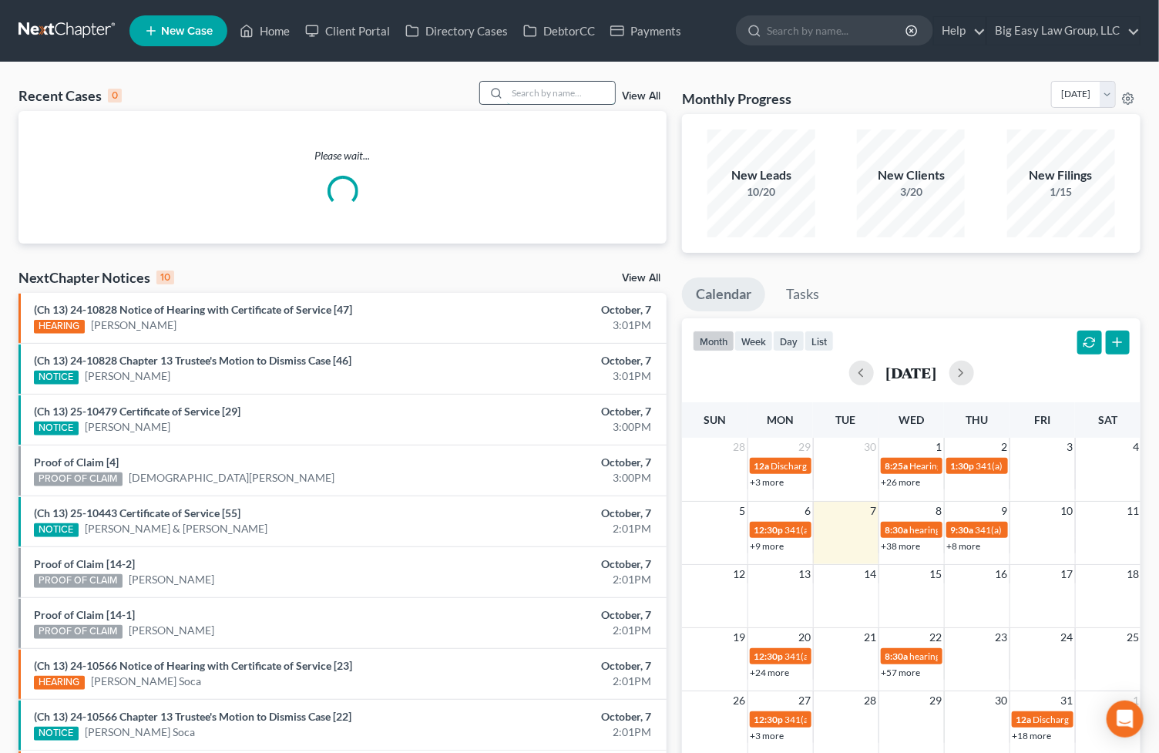
drag, startPoint x: 521, startPoint y: 90, endPoint x: 595, endPoint y: 89, distance: 74.0
click at [521, 89] on input "search" at bounding box center [561, 93] width 108 height 22
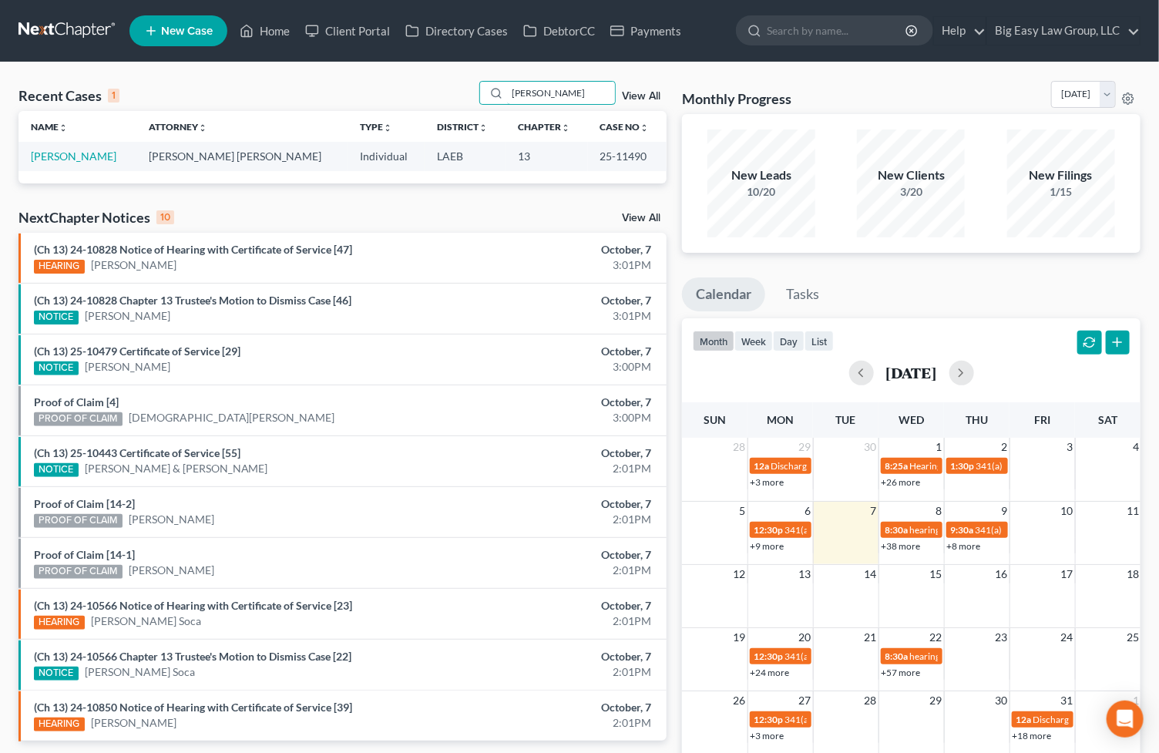
drag, startPoint x: 556, startPoint y: 93, endPoint x: 418, endPoint y: 76, distance: 139.8
click at [552, 92] on input "rednour" at bounding box center [561, 93] width 108 height 22
click at [261, 26] on link "Home" at bounding box center [264, 31] width 65 height 28
drag, startPoint x: 530, startPoint y: 95, endPoint x: 551, endPoint y: 96, distance: 20.8
click at [532, 96] on input "rednour" at bounding box center [561, 93] width 108 height 22
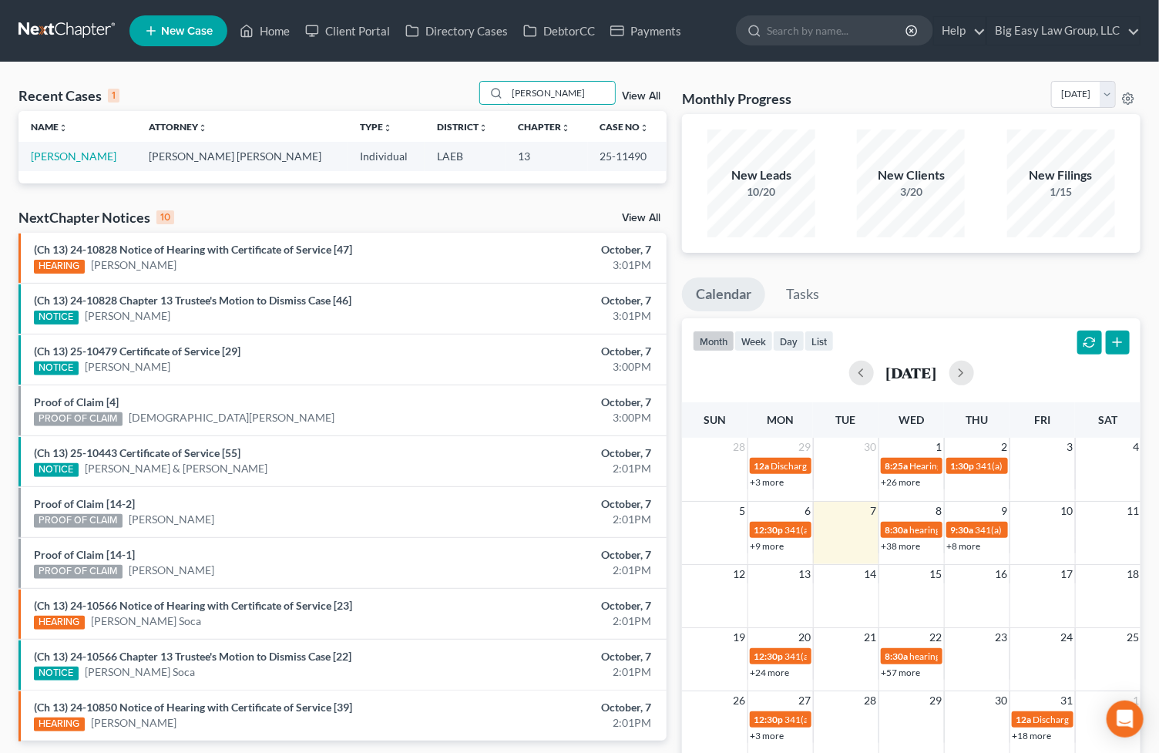
drag, startPoint x: 556, startPoint y: 94, endPoint x: 488, endPoint y: 59, distance: 77.2
click at [495, 62] on main "Recent Cases 1 rednour View All Name unfold_more expand_more expand_less Attorn…" at bounding box center [579, 462] width 1159 height 801
type input "steele"
click at [70, 160] on link "[PERSON_NAME]" at bounding box center [74, 155] width 86 height 13
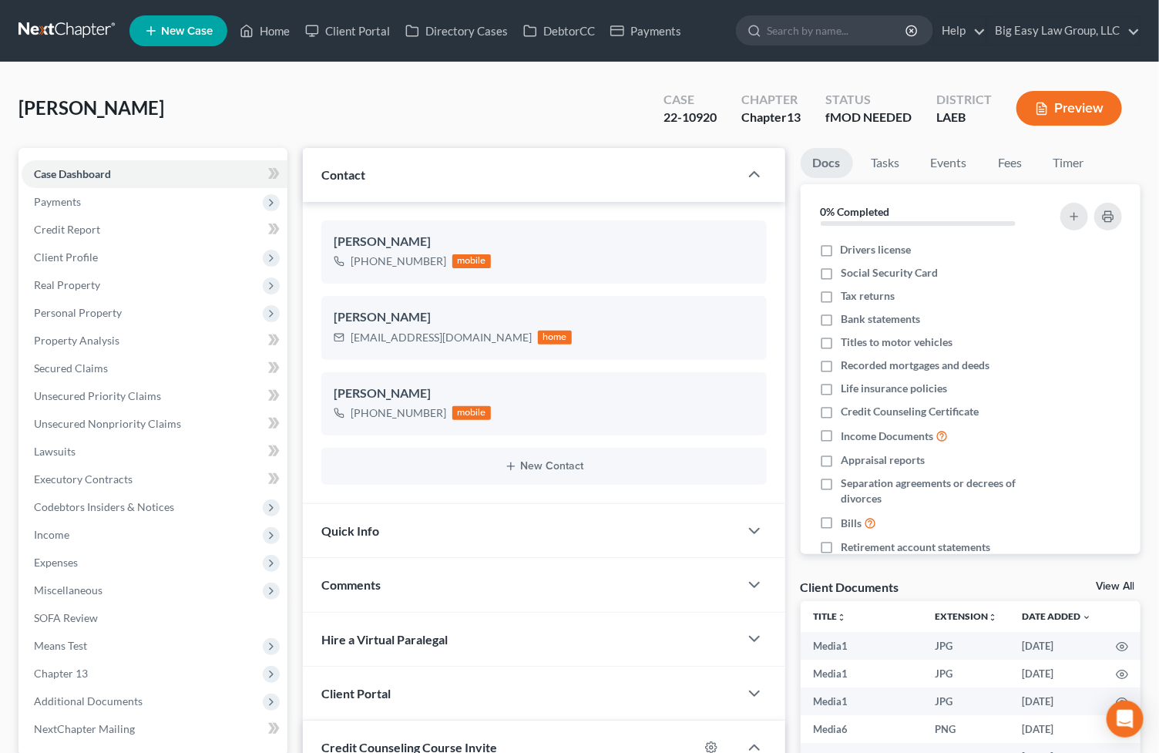
scroll to position [4624, 0]
click at [448, 339] on div "pjs1203@icloud.com" at bounding box center [441, 337] width 181 height 15
drag, startPoint x: 447, startPoint y: 338, endPoint x: 350, endPoint y: 335, distance: 97.1
click at [351, 335] on div "pjs1203@icloud.com" at bounding box center [441, 337] width 181 height 15
copy div "pjs1203@icloud.com"
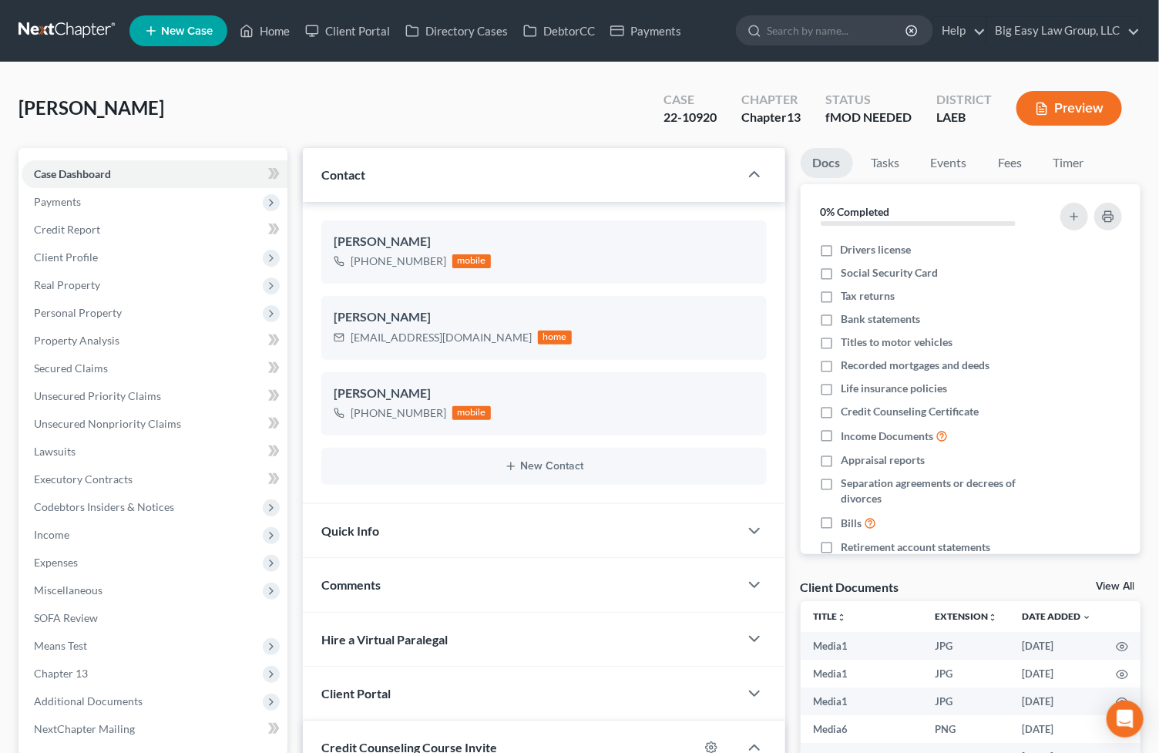
drag, startPoint x: 600, startPoint y: 119, endPoint x: 624, endPoint y: 186, distance: 71.4
click at [600, 119] on div "Steele, Peter Upgraded Case 22-10920 Chapter Chapter 13 Status fMOD NEEDED Dist…" at bounding box center [579, 114] width 1122 height 67
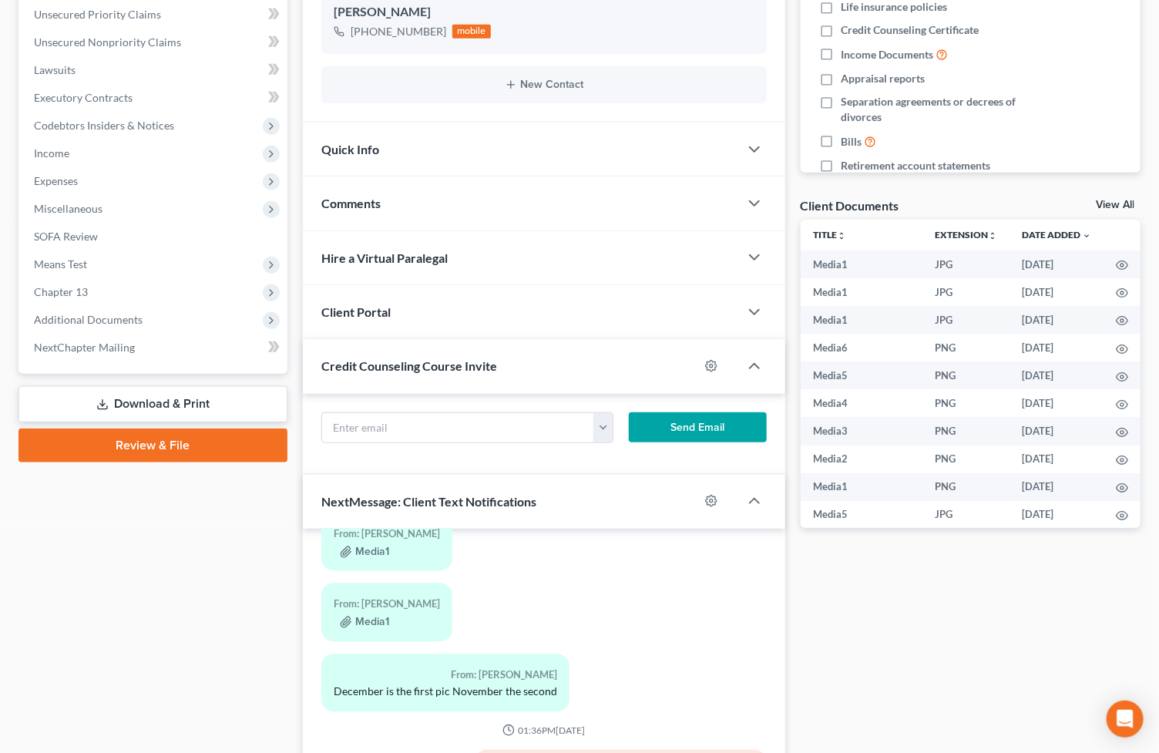
scroll to position [560, 0]
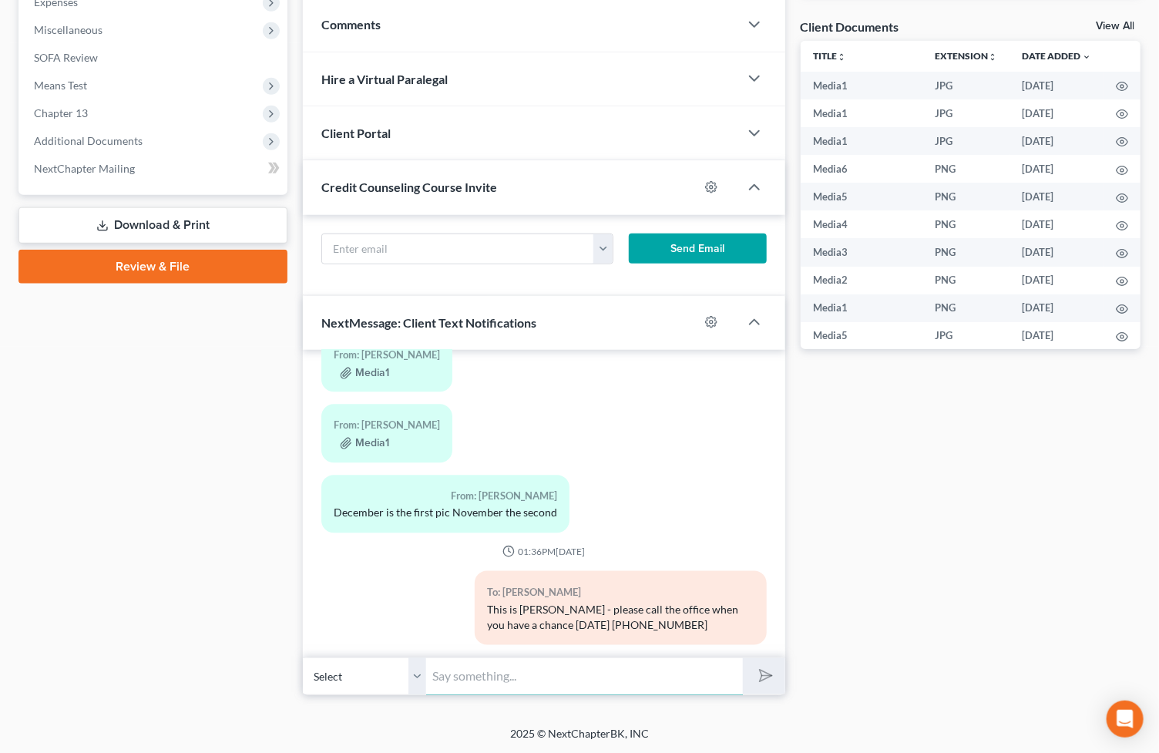
click at [587, 663] on input "text" at bounding box center [584, 676] width 317 height 38
click at [505, 678] on input "TFS support 88-729-2413" at bounding box center [584, 676] width 317 height 38
type input "TFS support [PHONE_NUMBER]"
click at [765, 663] on button "submit" at bounding box center [764, 676] width 42 height 36
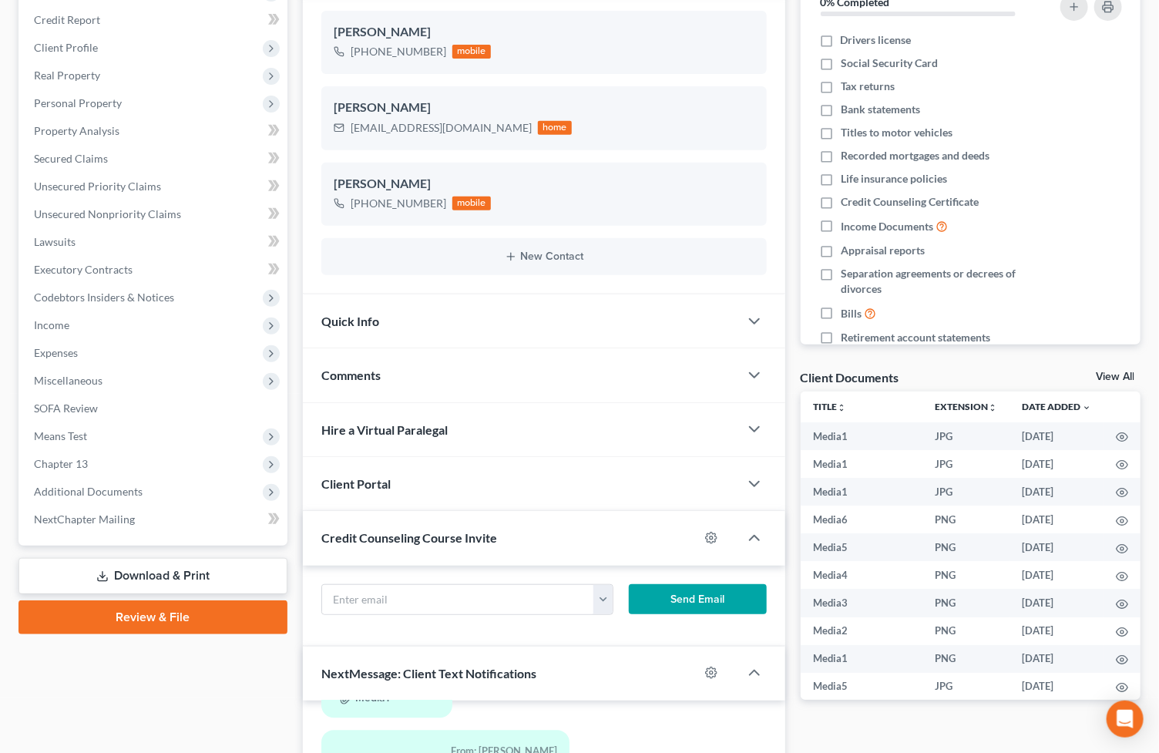
scroll to position [0, 0]
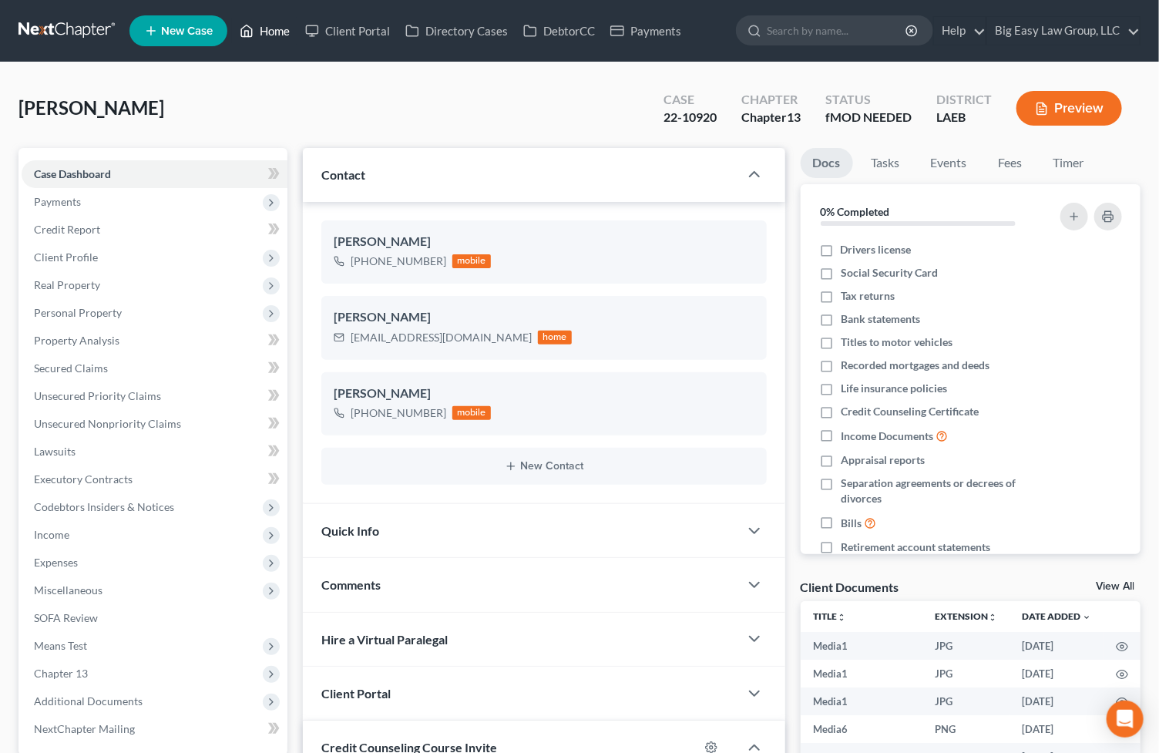
click at [264, 27] on link "Home" at bounding box center [264, 31] width 65 height 28
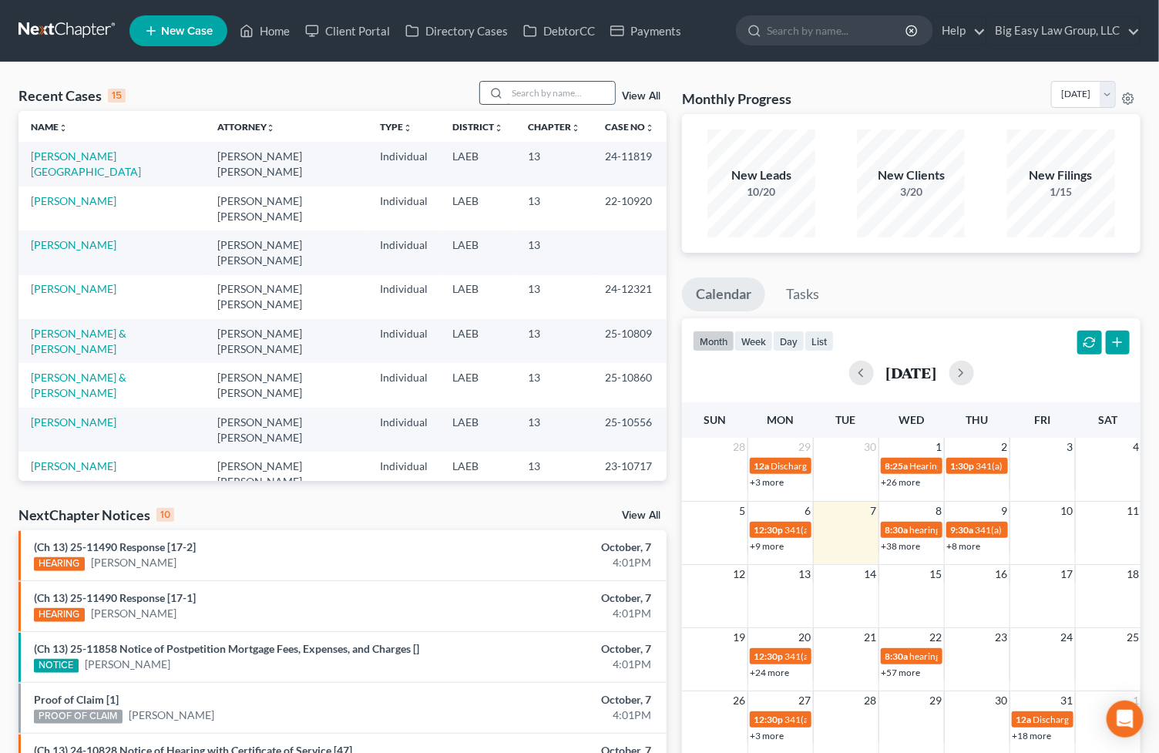
click at [546, 83] on input "search" at bounding box center [561, 93] width 108 height 22
type input "rolando"
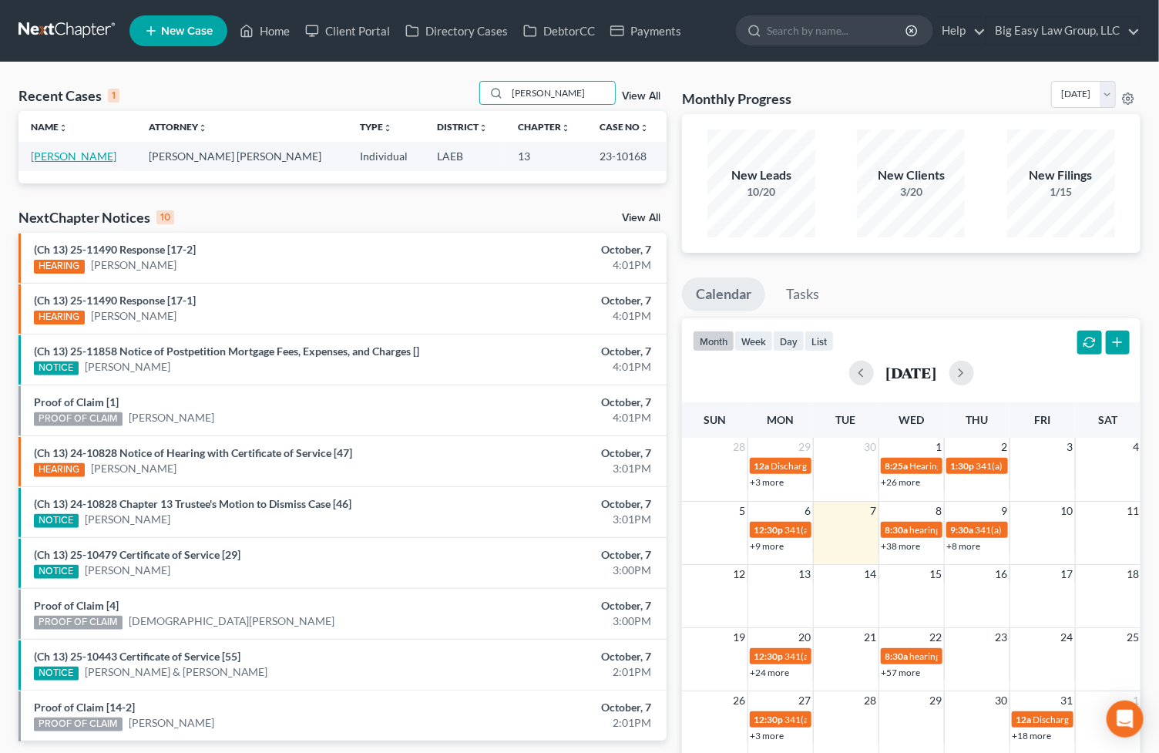
click at [79, 158] on link "Rolando, Debby" at bounding box center [74, 155] width 86 height 13
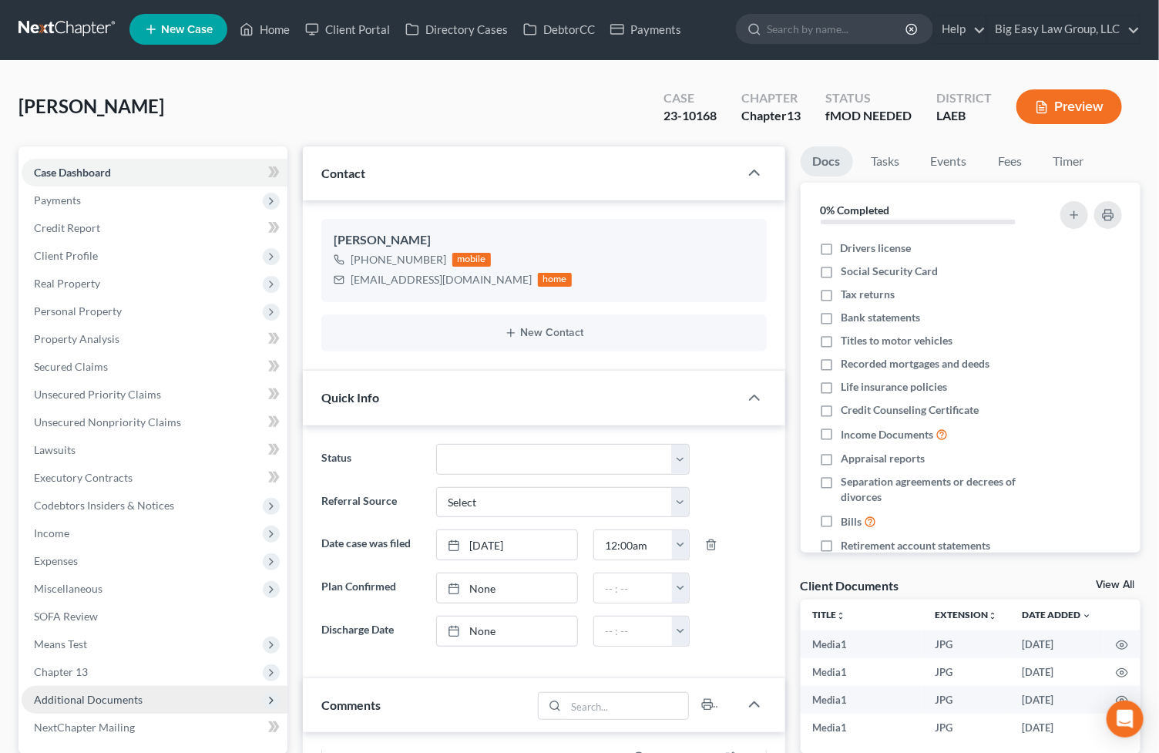
scroll to position [7804, 0]
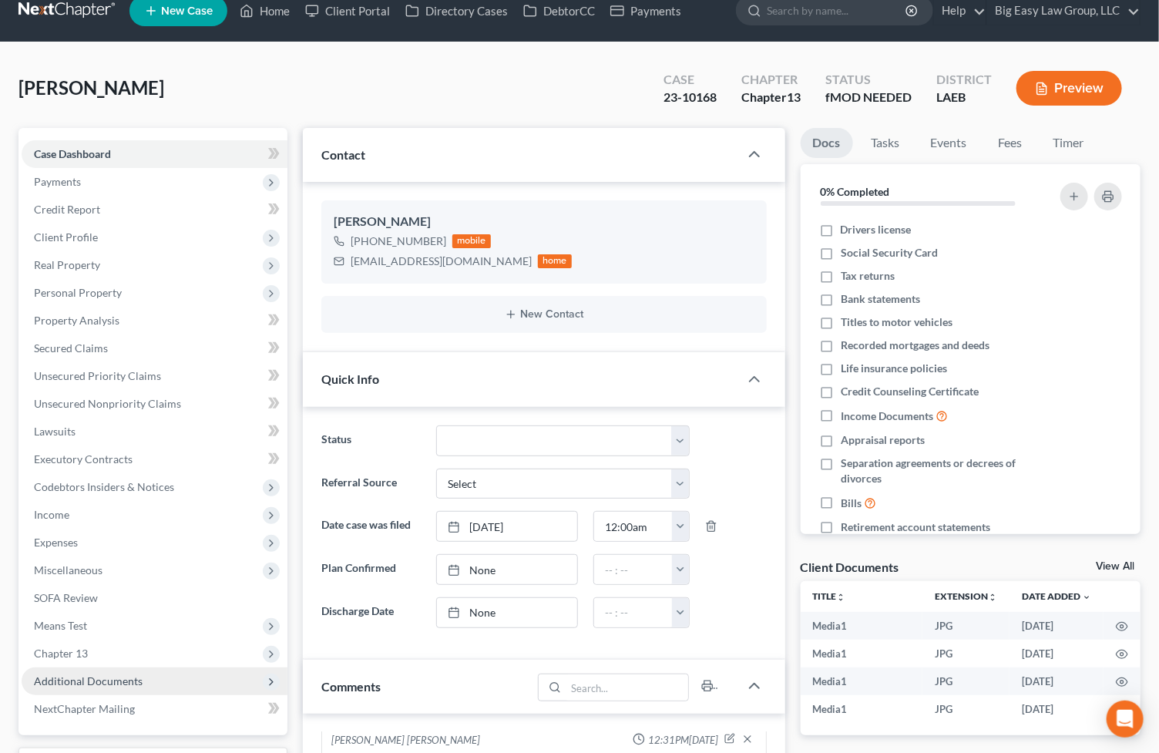
click at [146, 682] on span "Additional Documents" at bounding box center [155, 681] width 266 height 28
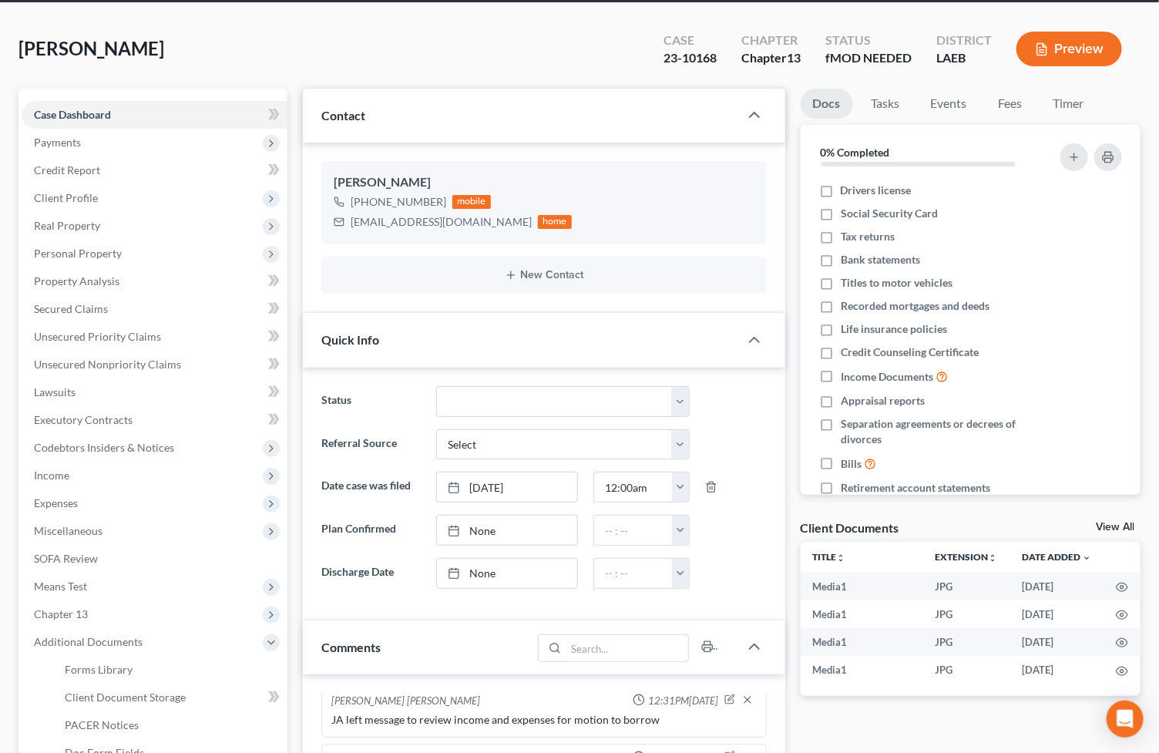
scroll to position [304, 0]
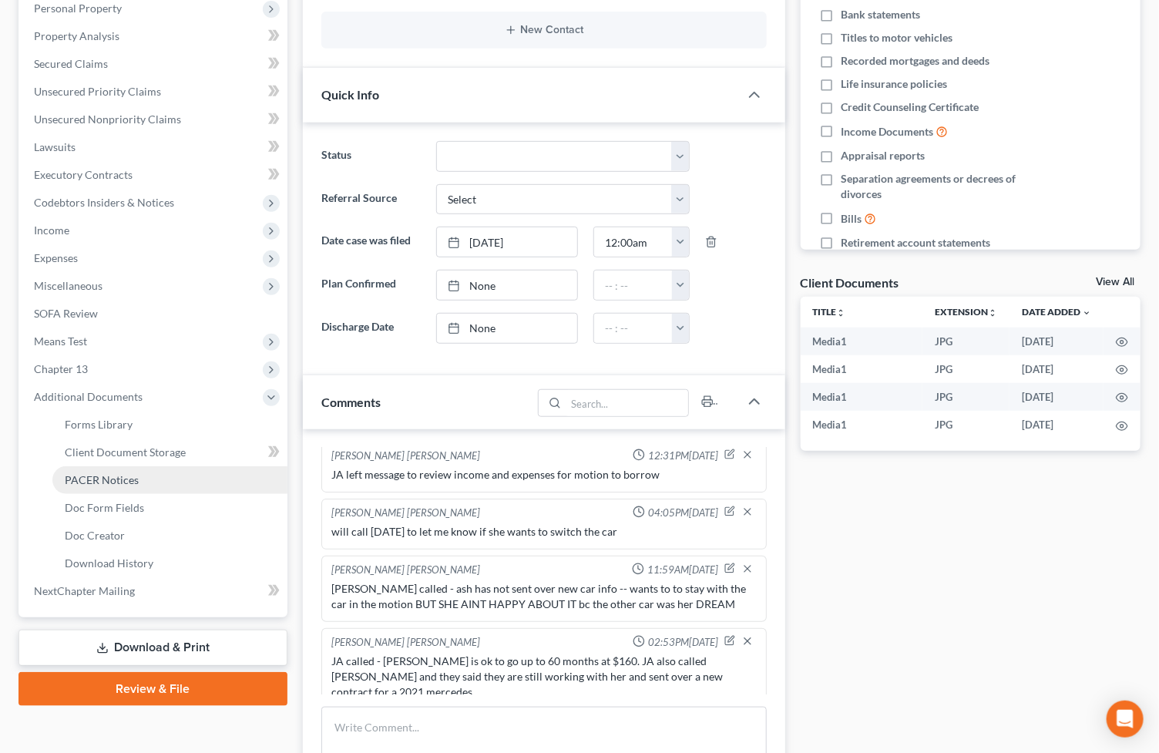
click at [139, 479] on link "PACER Notices" at bounding box center [169, 480] width 235 height 28
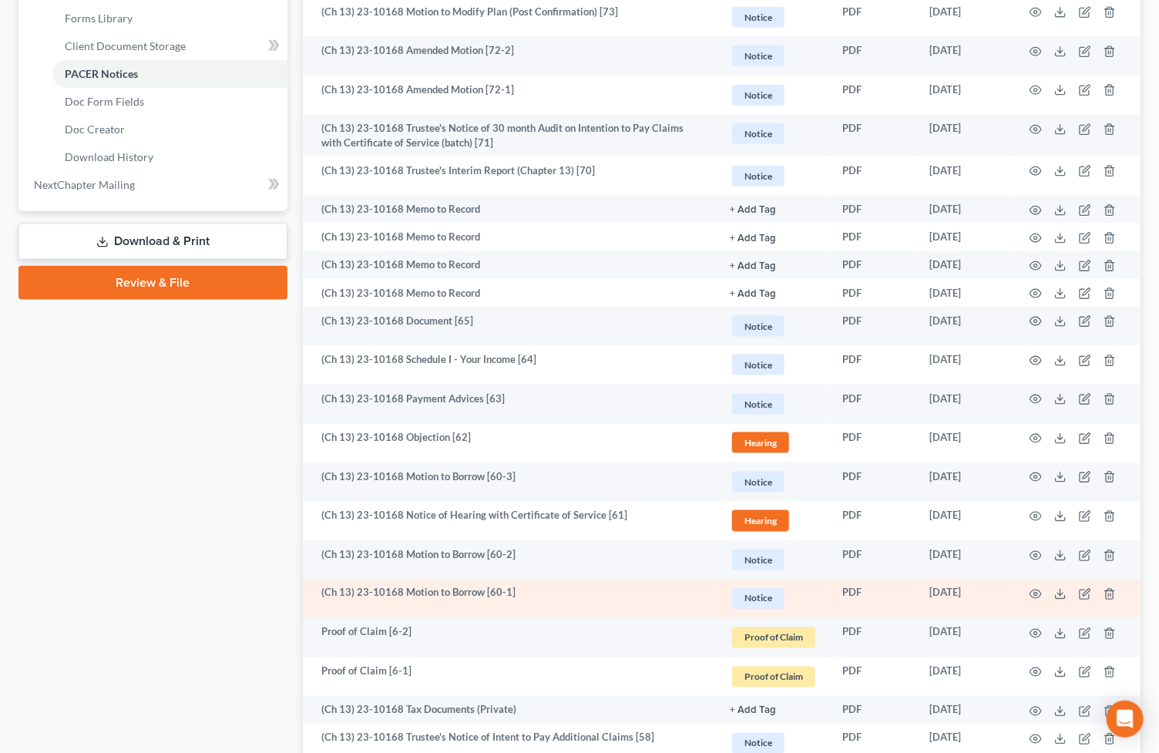
scroll to position [751, 0]
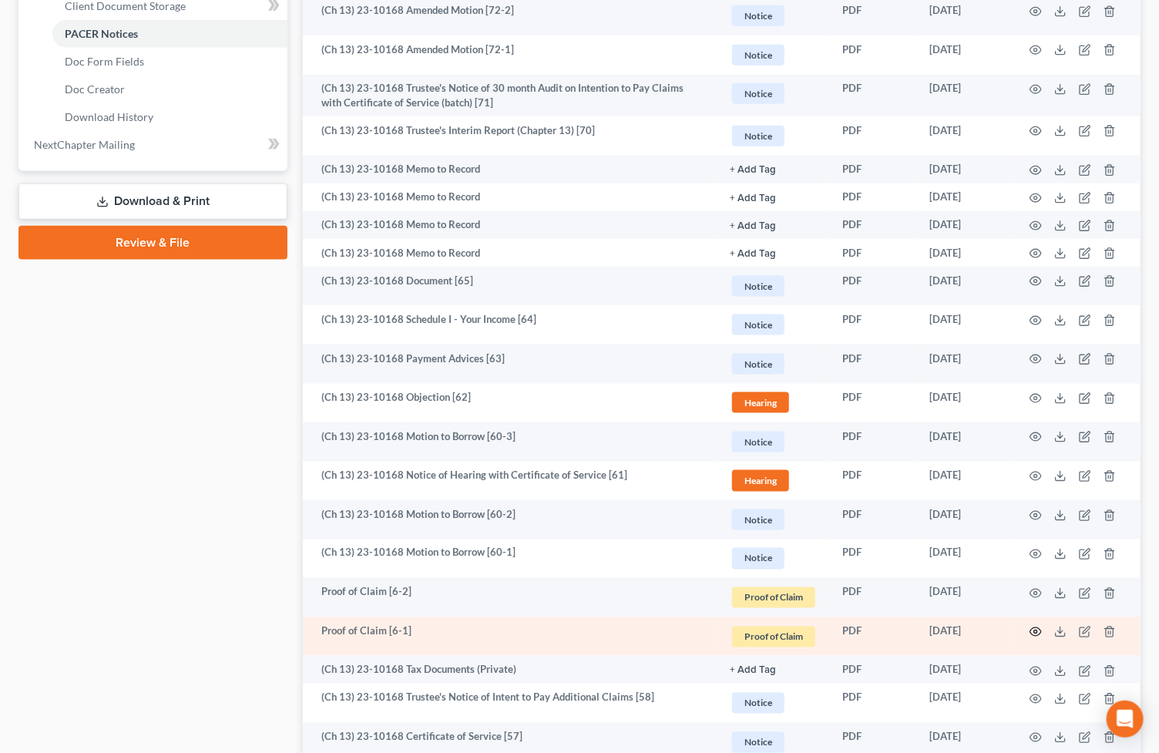
click at [1036, 630] on icon "button" at bounding box center [1035, 632] width 12 height 12
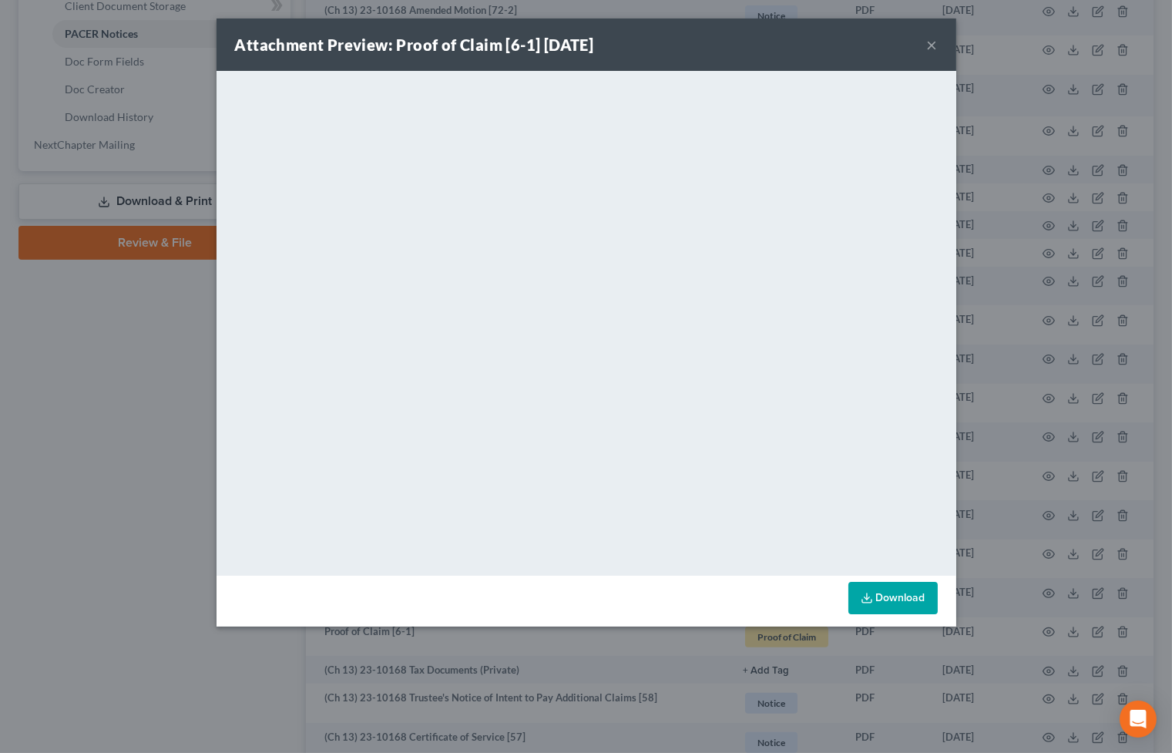
click at [932, 42] on button "×" at bounding box center [932, 44] width 11 height 18
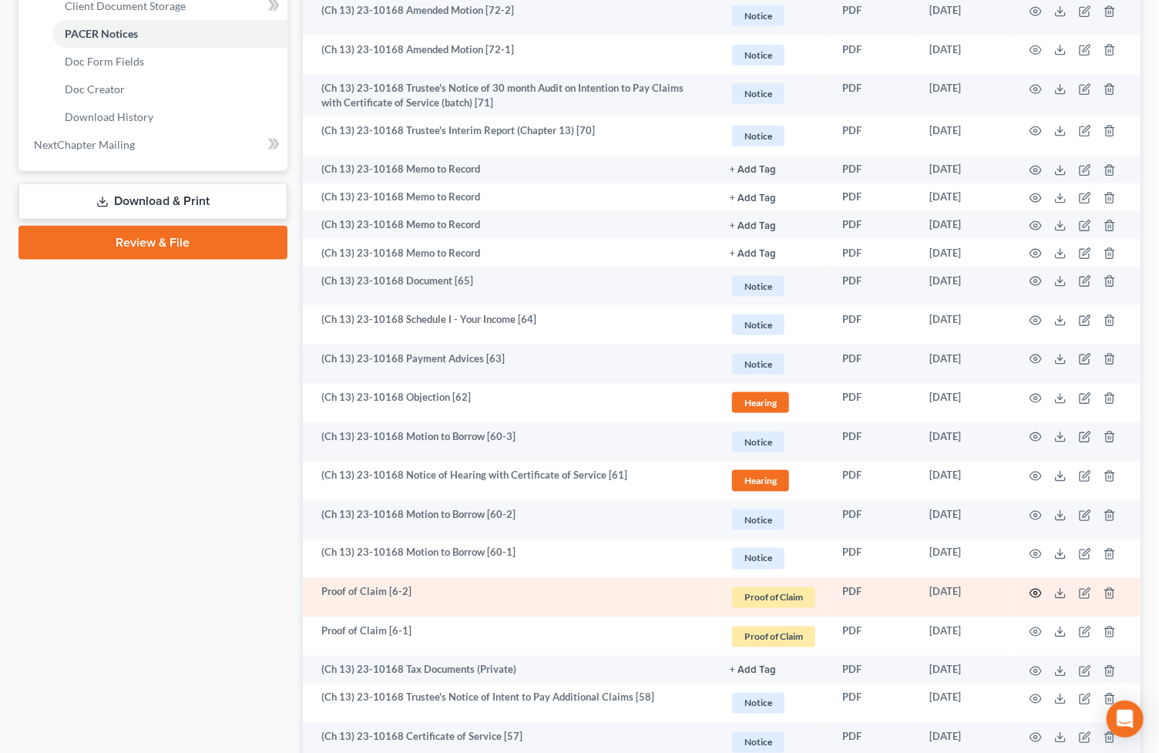
click at [1034, 594] on icon "button" at bounding box center [1035, 593] width 12 height 12
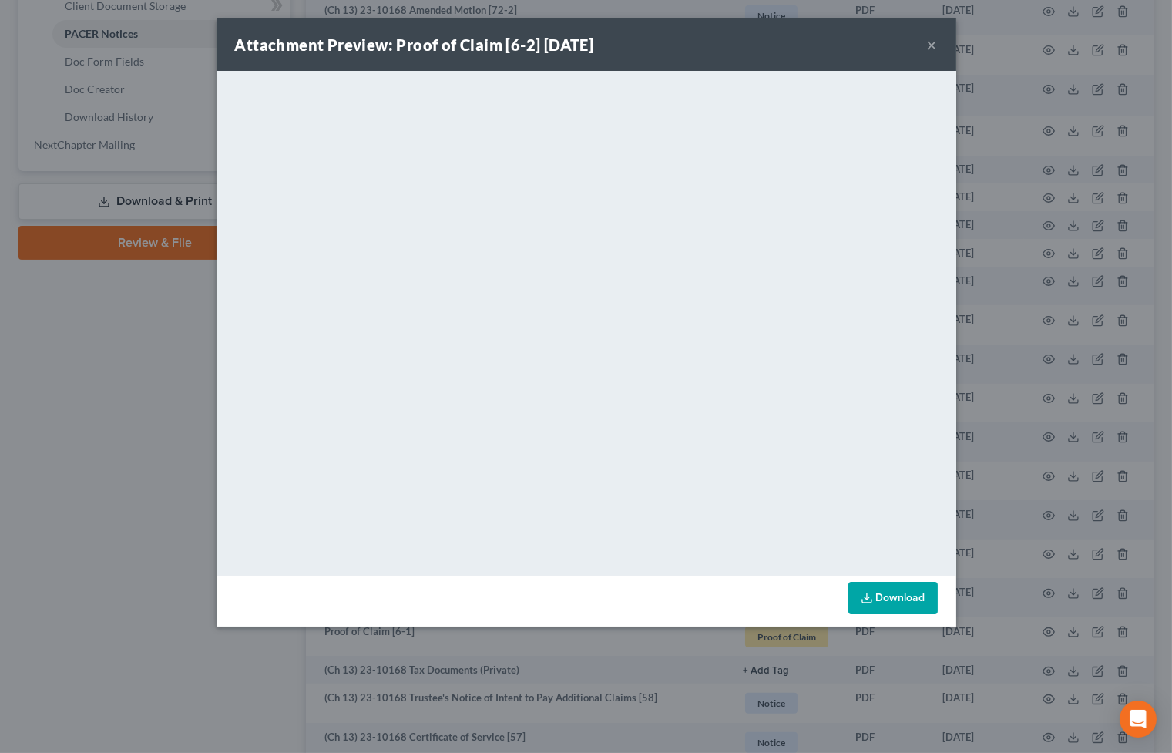
click at [927, 43] on button "×" at bounding box center [932, 44] width 11 height 18
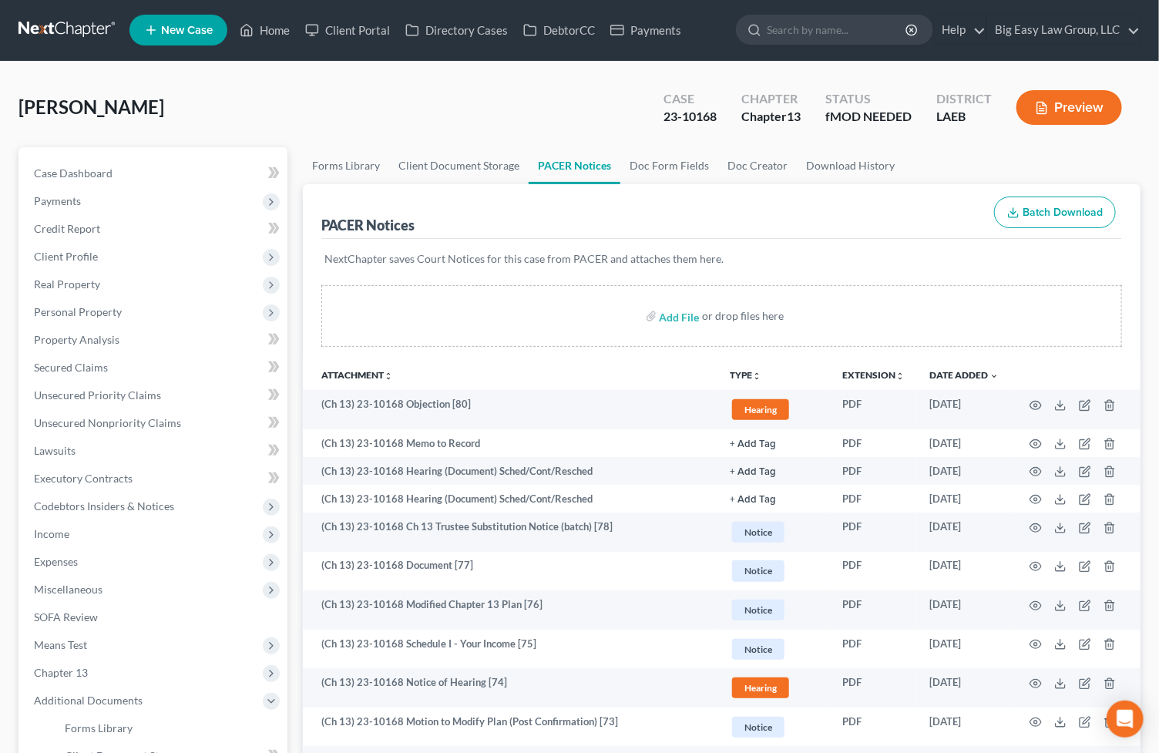
scroll to position [0, 0]
click at [256, 23] on link "Home" at bounding box center [264, 31] width 65 height 28
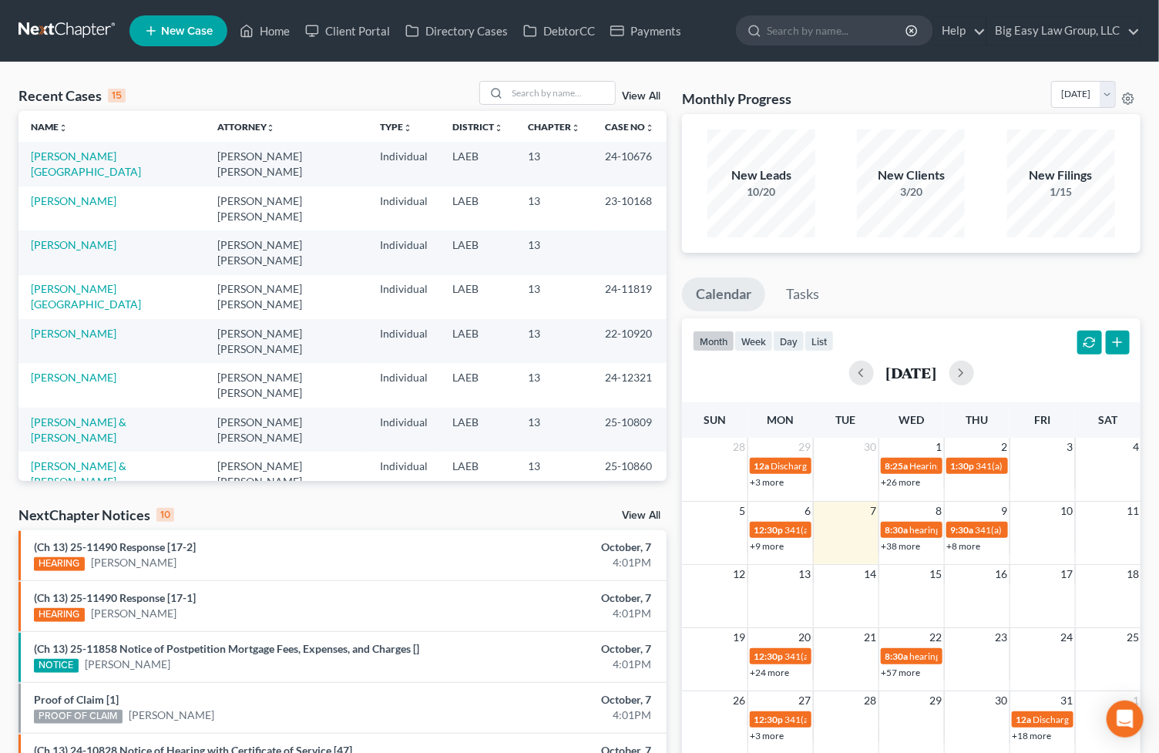
click at [69, 503] on link "Fousch, Jared" at bounding box center [74, 509] width 86 height 13
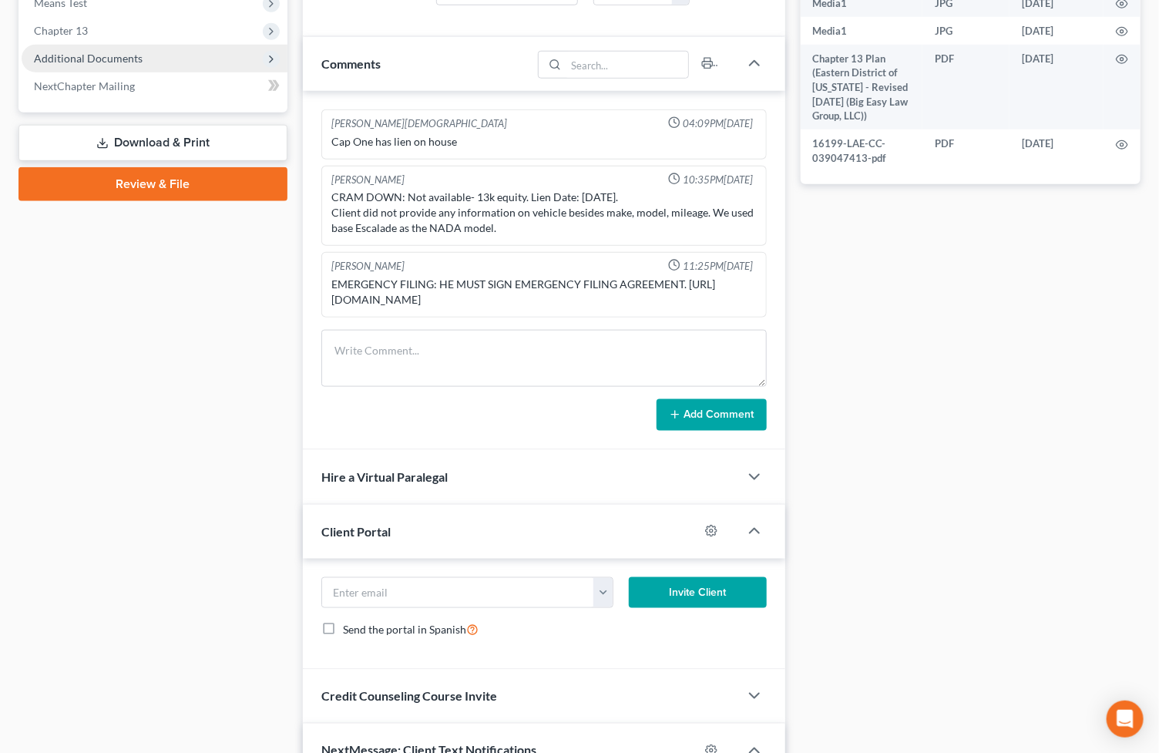
scroll to position [467, 0]
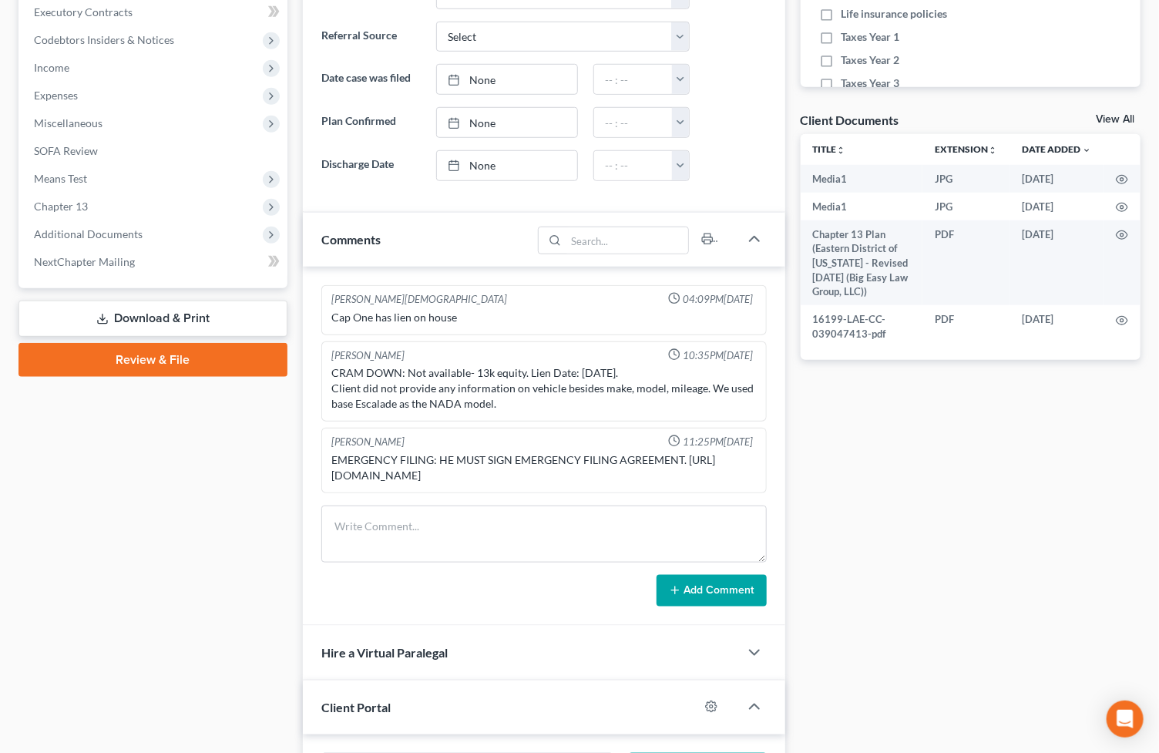
click at [171, 225] on span "Additional Documents" at bounding box center [155, 234] width 266 height 28
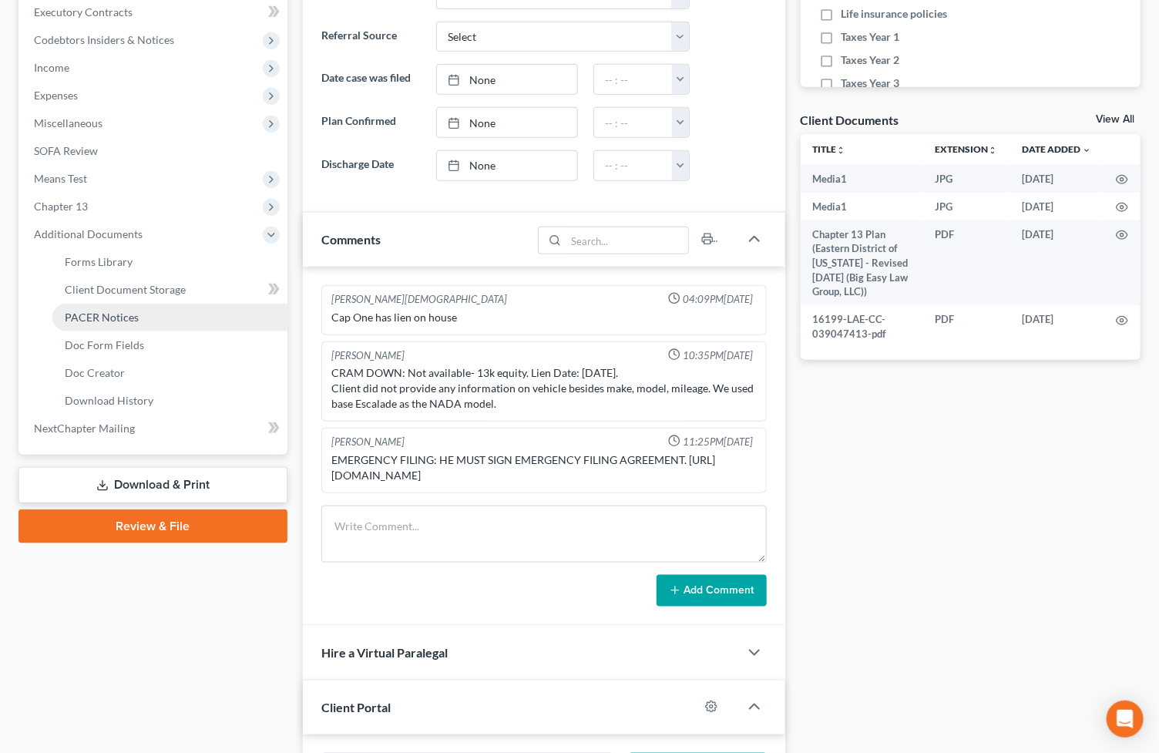
click at [176, 320] on link "PACER Notices" at bounding box center [169, 318] width 235 height 28
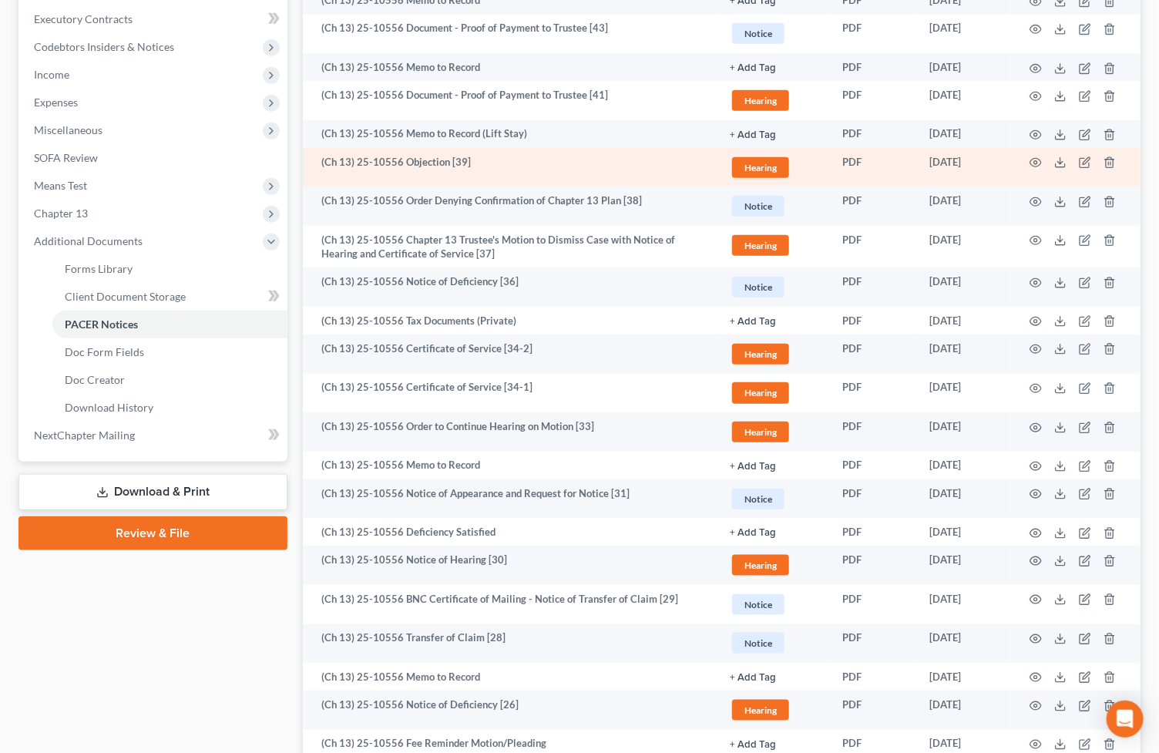
scroll to position [433, 0]
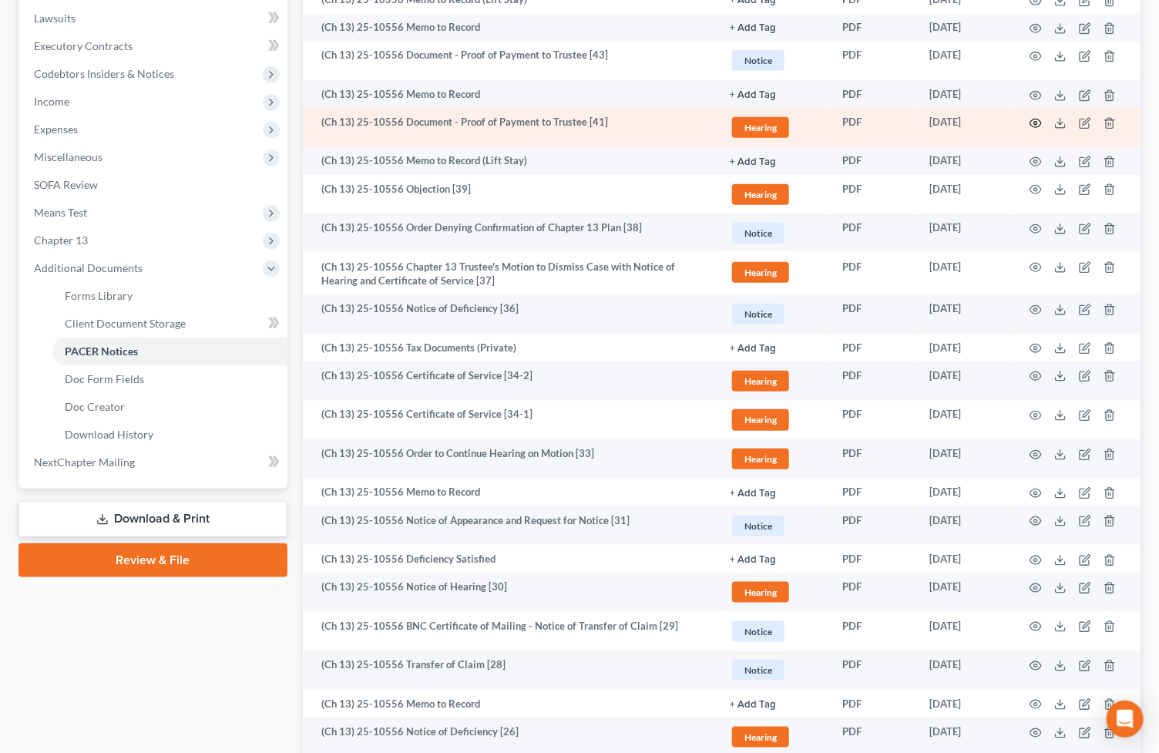
click at [1036, 123] on icon "button" at bounding box center [1035, 123] width 12 height 12
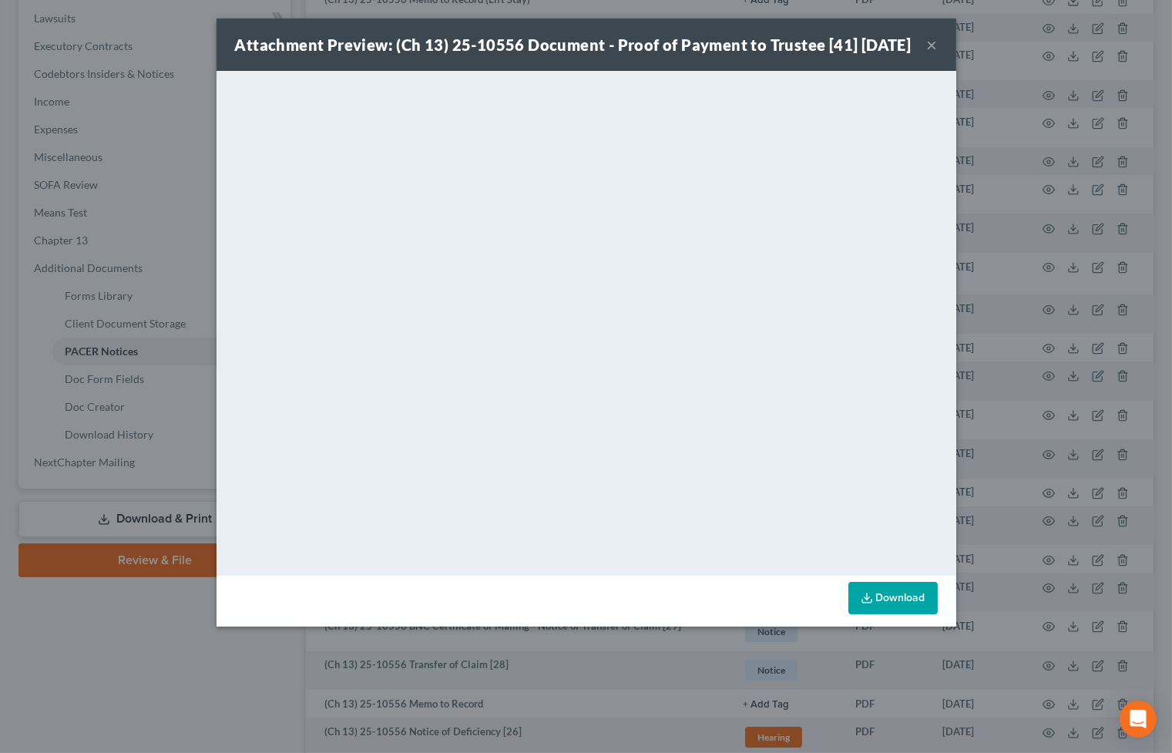
click at [929, 54] on button "×" at bounding box center [932, 44] width 11 height 18
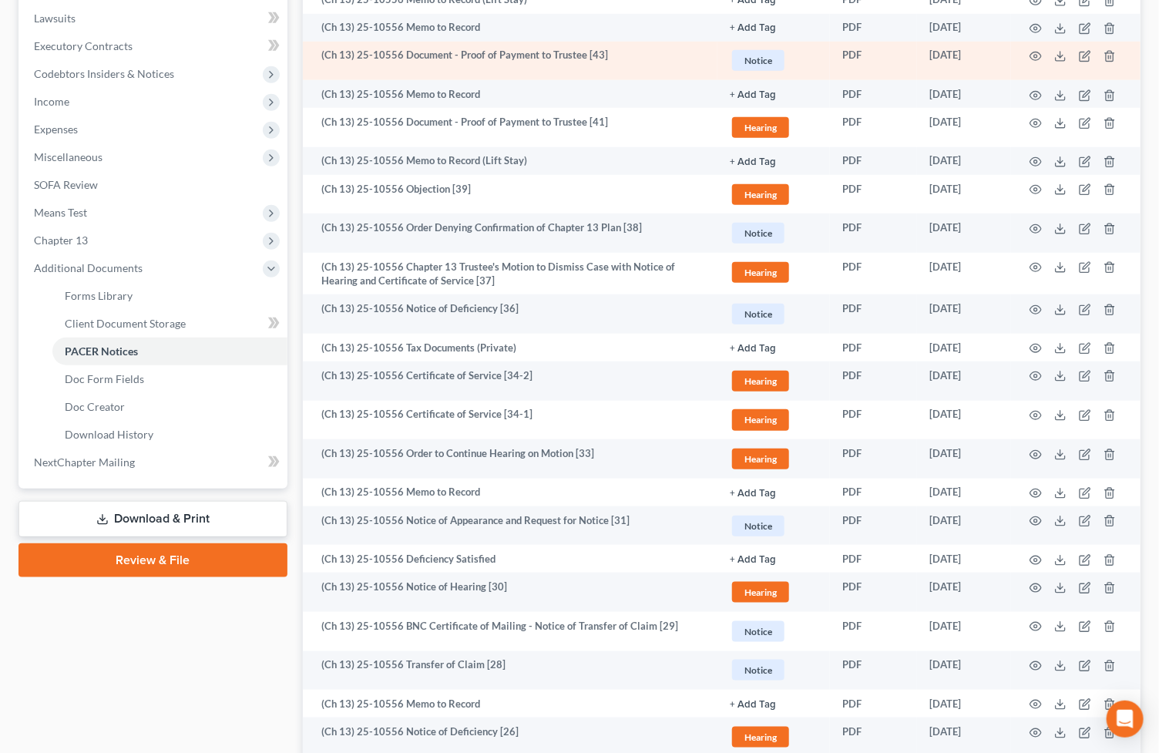
click at [932, 51] on td "09/10/2025" at bounding box center [964, 61] width 94 height 39
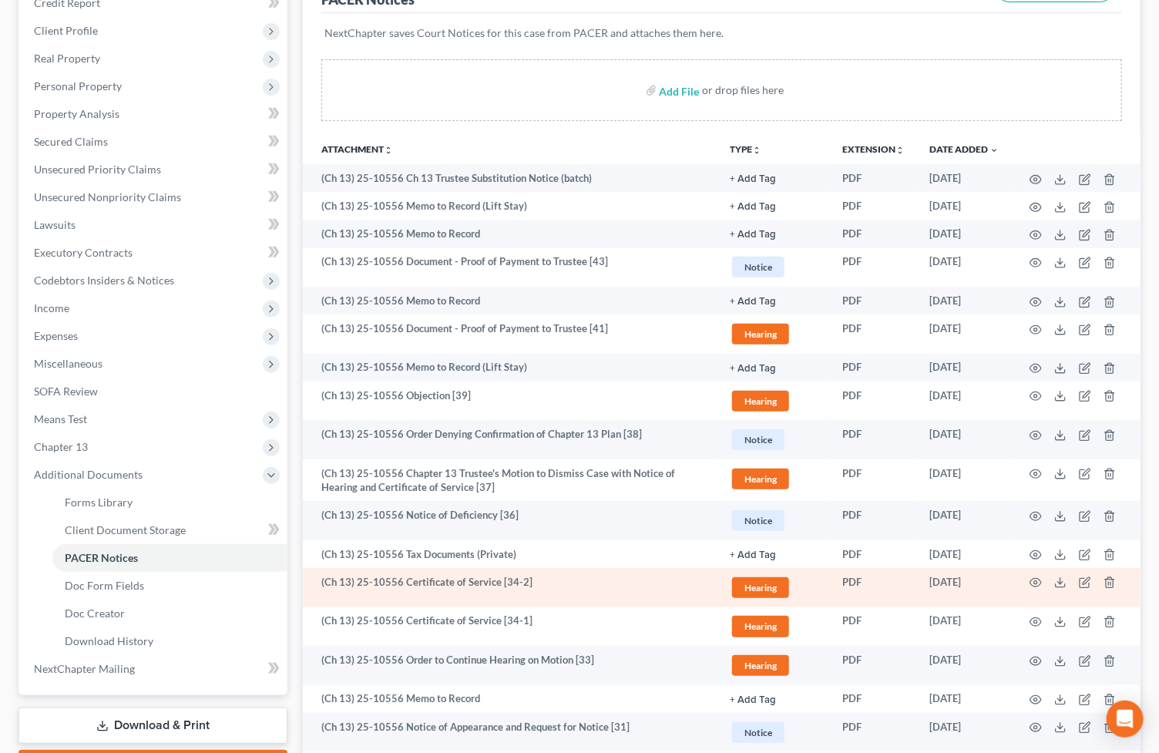
scroll to position [0, 0]
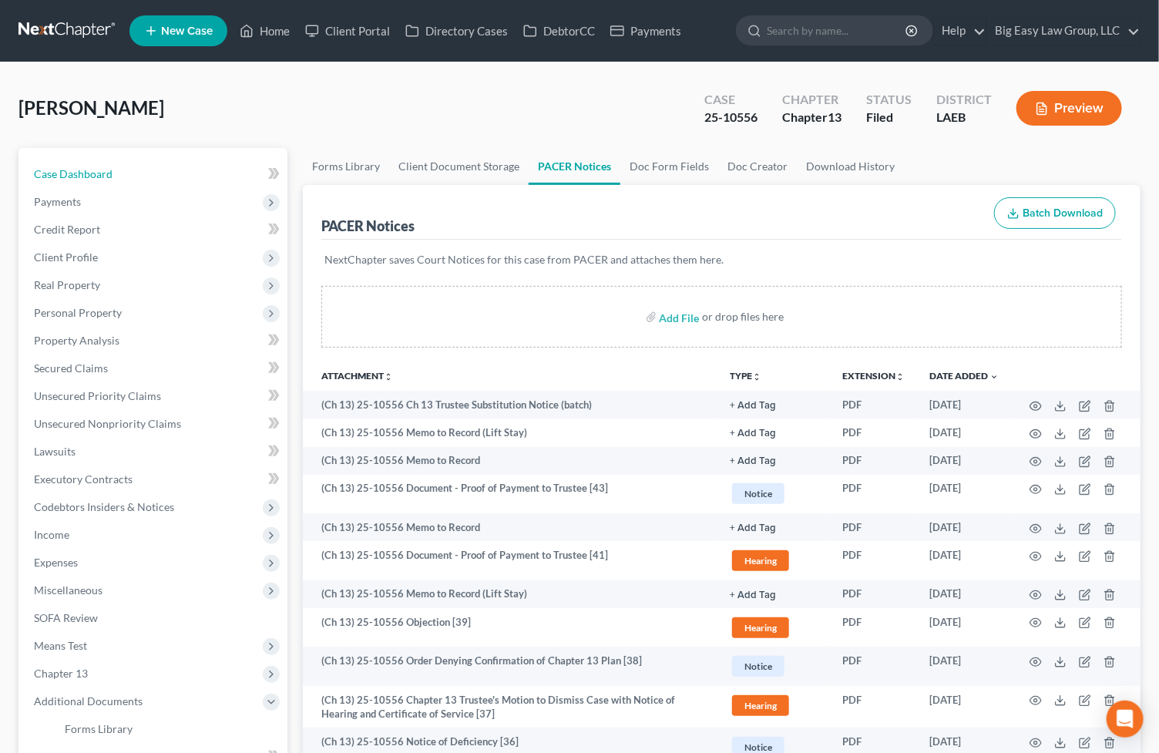
drag, startPoint x: 176, startPoint y: 164, endPoint x: 1170, endPoint y: 276, distance: 1001.1
click at [175, 163] on link "Case Dashboard" at bounding box center [155, 174] width 266 height 28
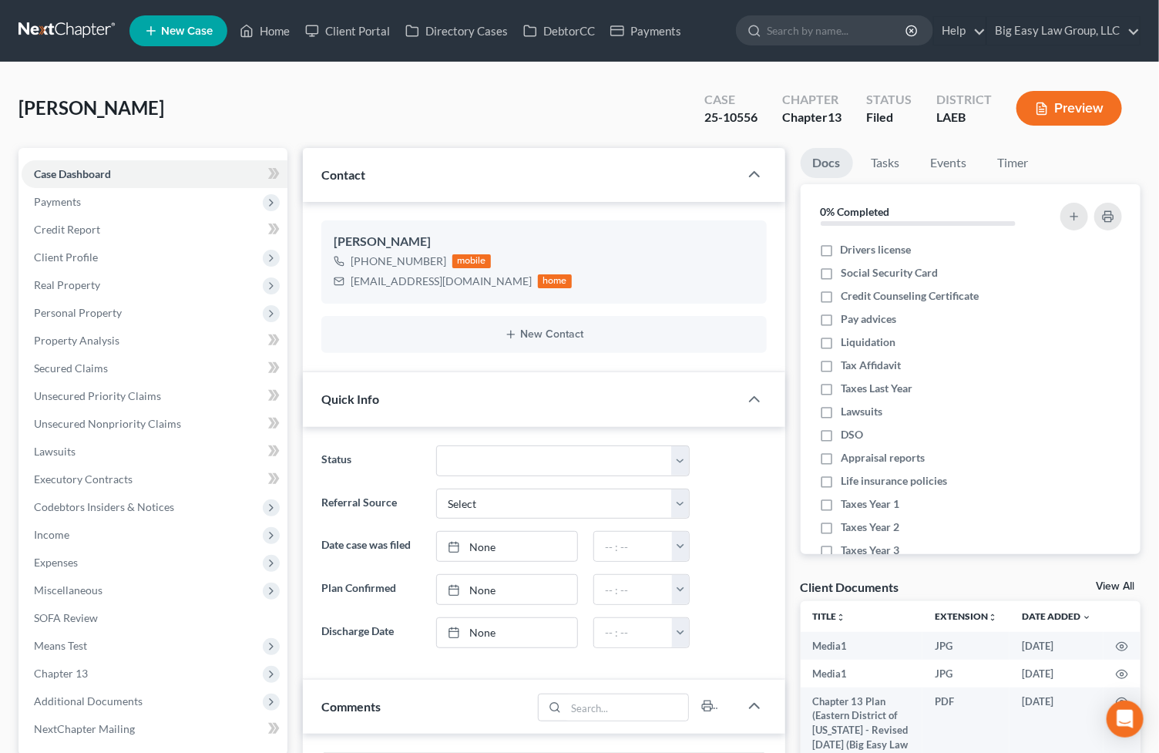
scroll to position [21330, 0]
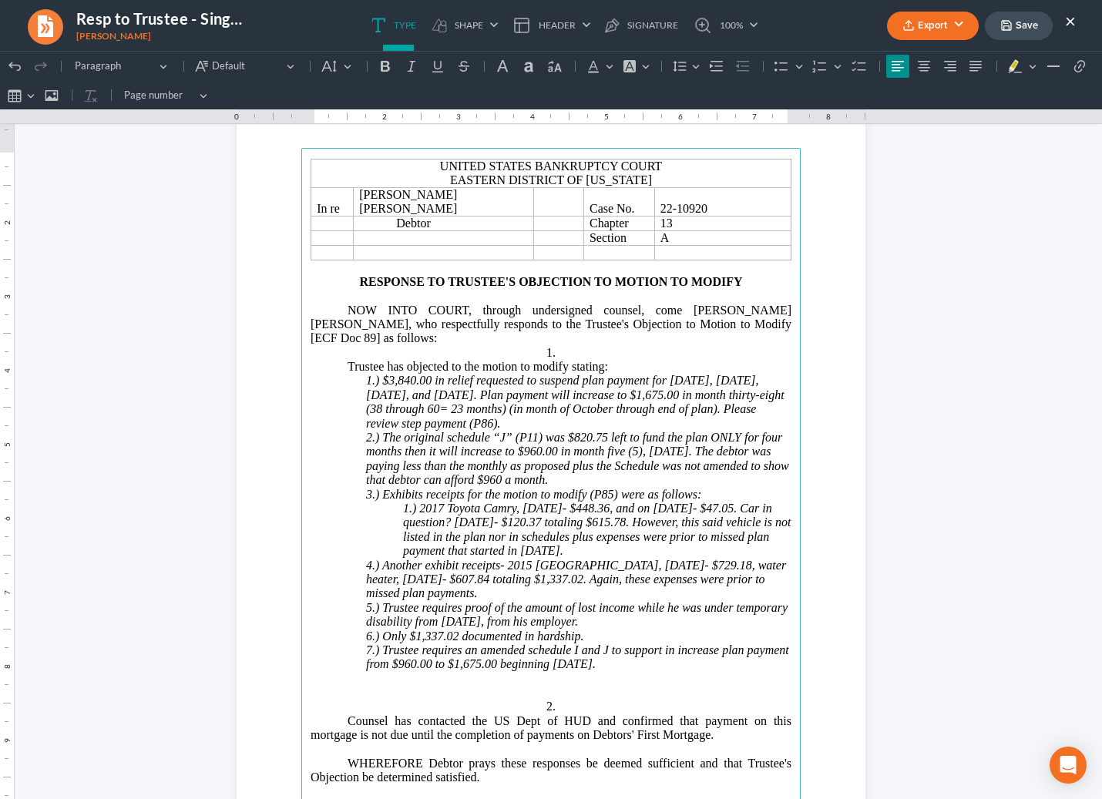
scroll to position [89, 0]
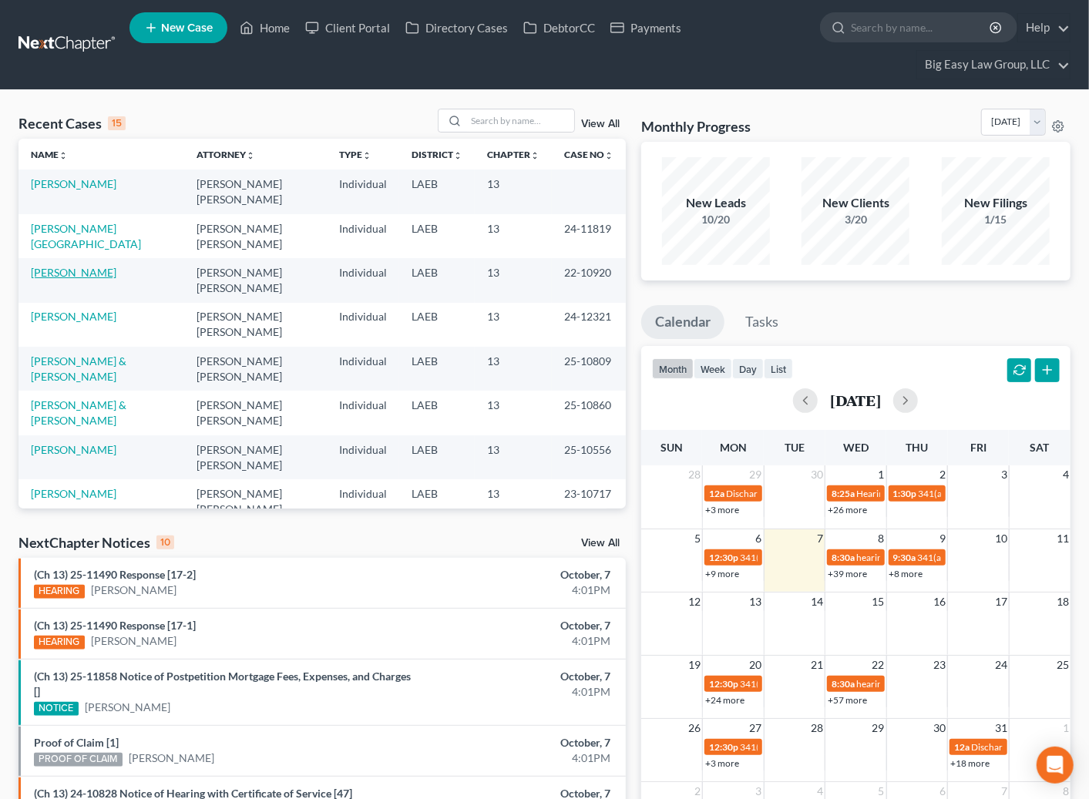
click at [71, 275] on link "[PERSON_NAME]" at bounding box center [74, 272] width 86 height 13
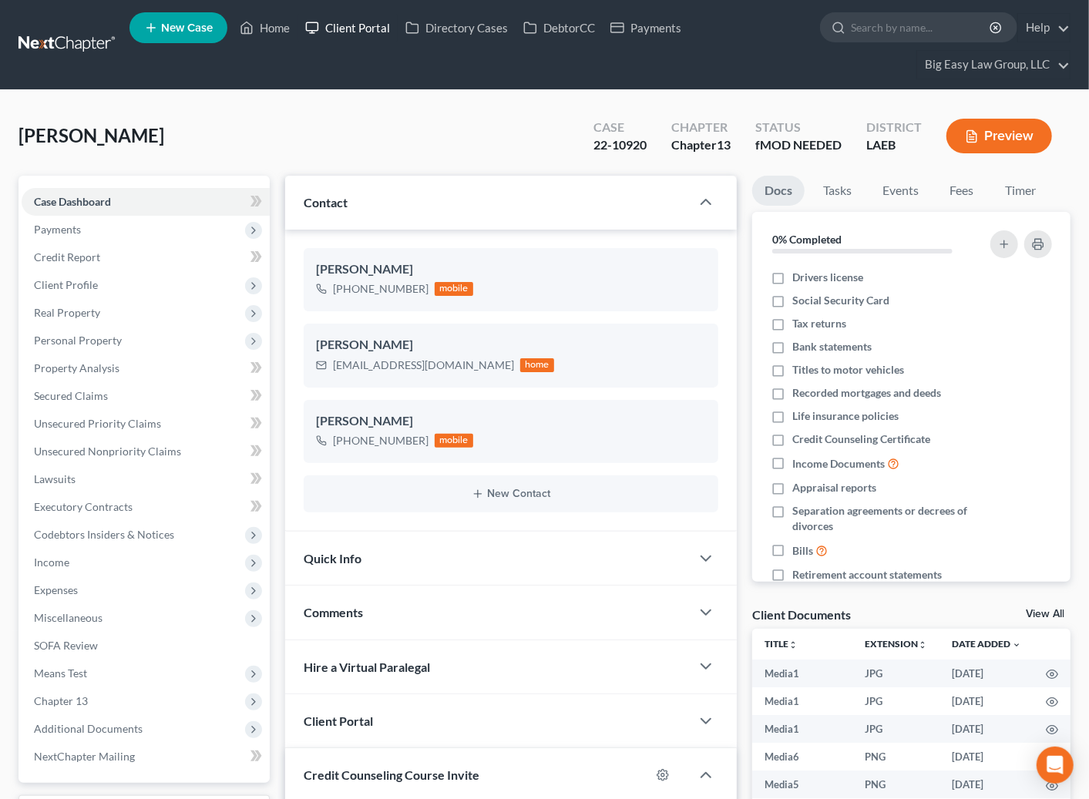
scroll to position [4812, 0]
click at [76, 565] on span "Income" at bounding box center [146, 563] width 248 height 28
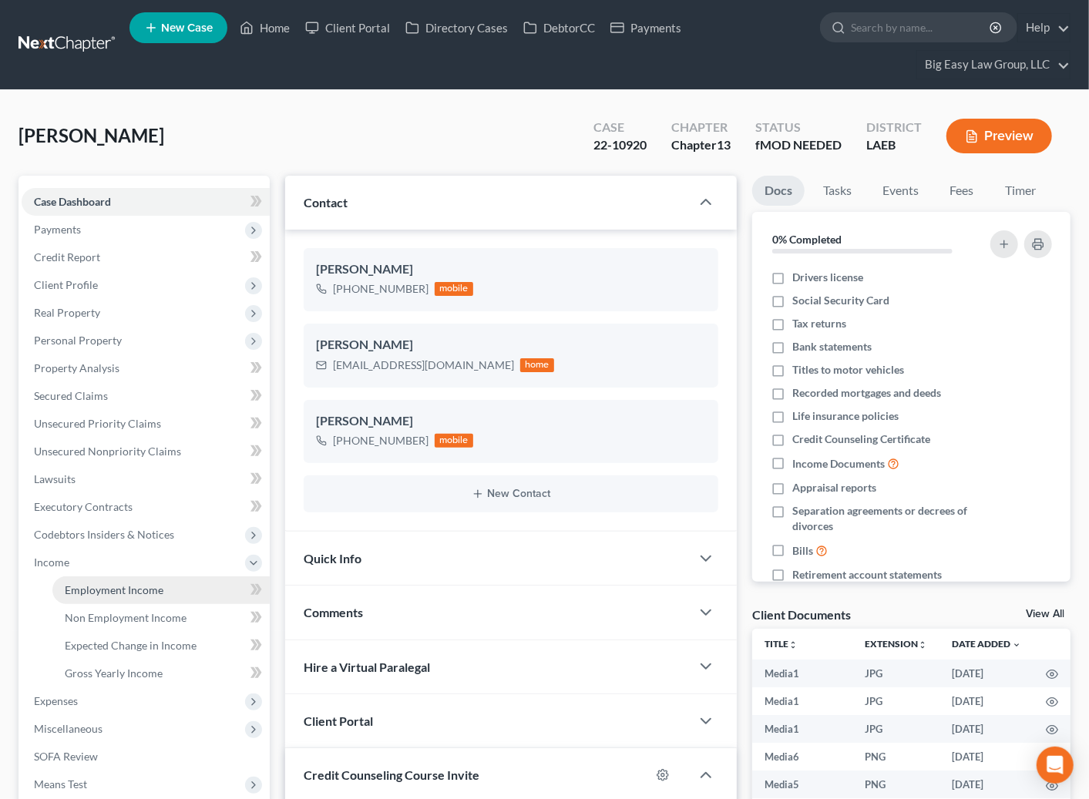
click at [139, 583] on span "Employment Income" at bounding box center [114, 589] width 99 height 13
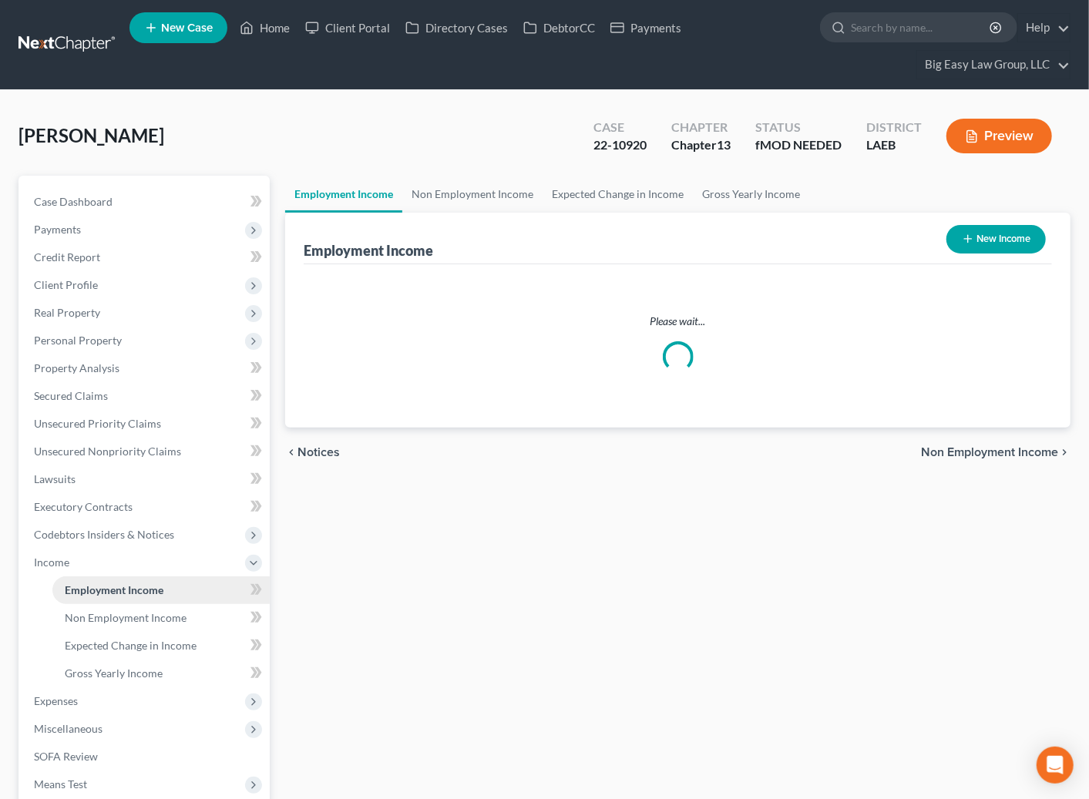
click at [139, 583] on span "Employment Income" at bounding box center [114, 589] width 99 height 13
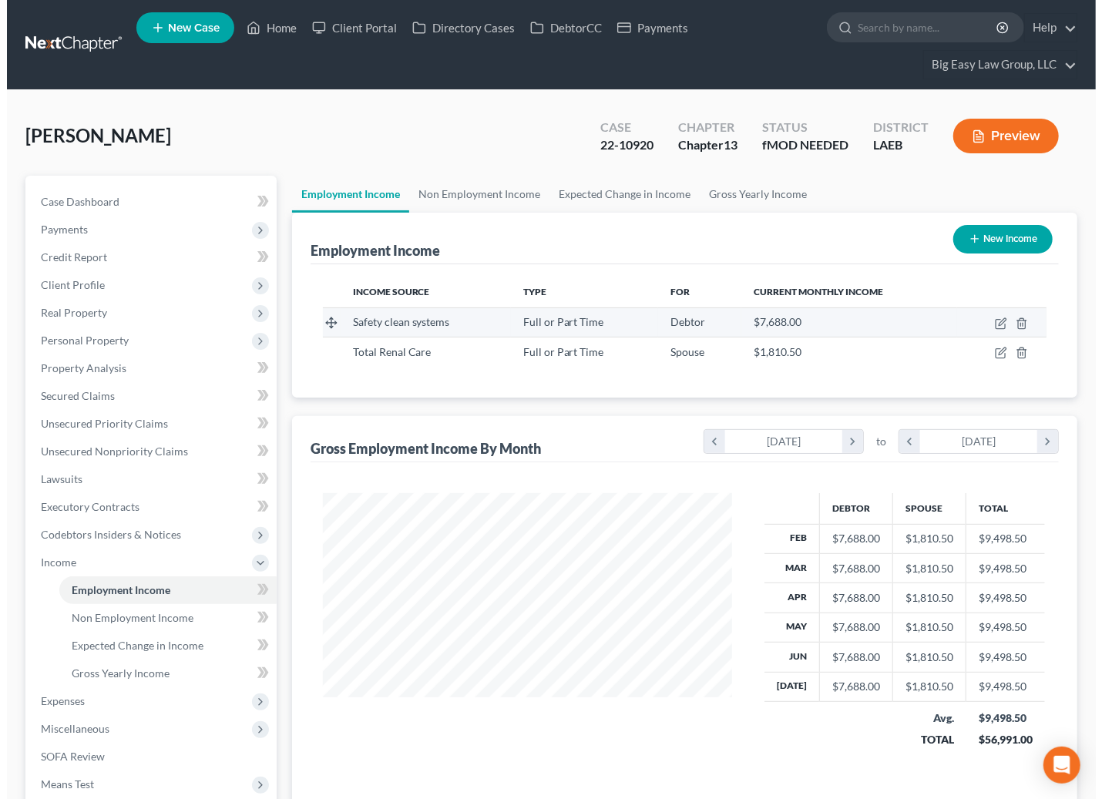
scroll to position [276, 440]
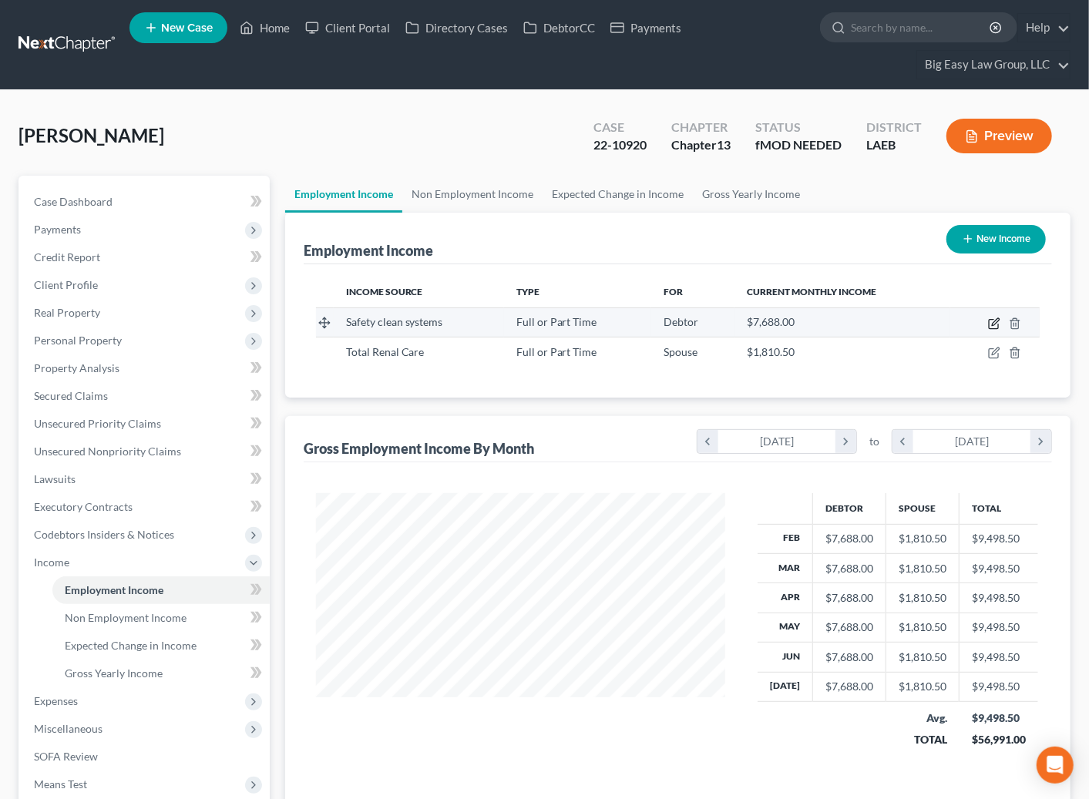
click at [993, 321] on icon "button" at bounding box center [995, 321] width 7 height 7
select select "0"
select select "22"
select select "0"
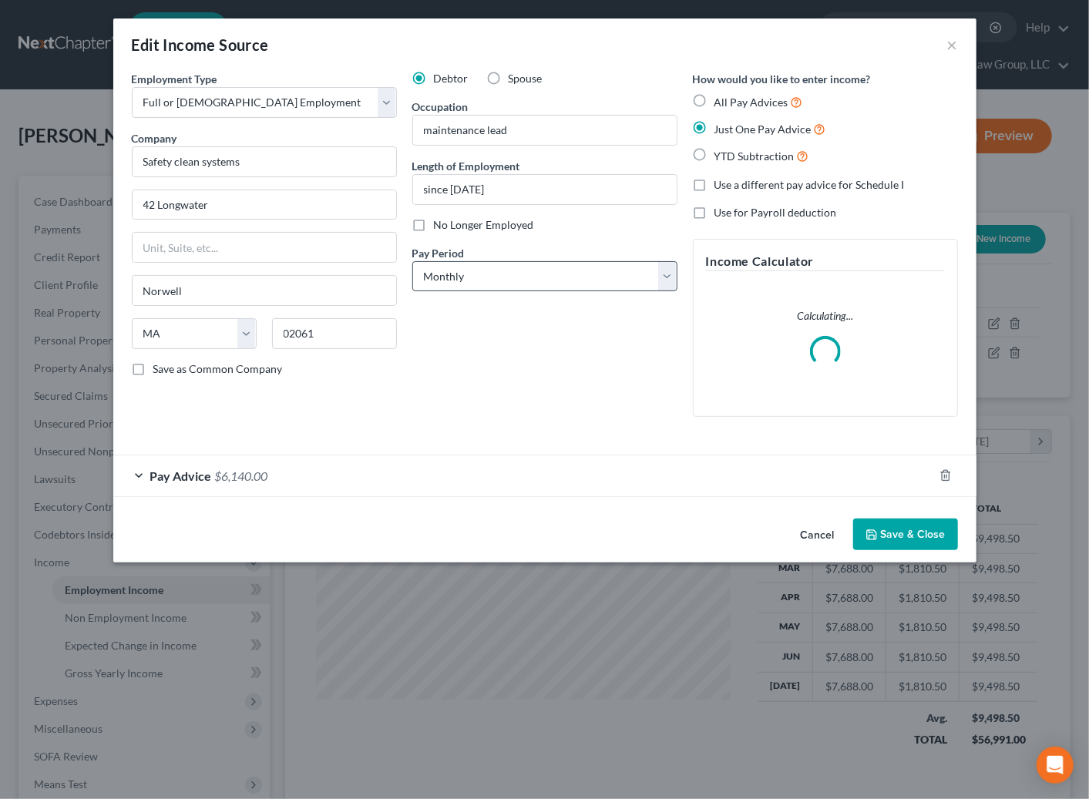
scroll to position [276, 445]
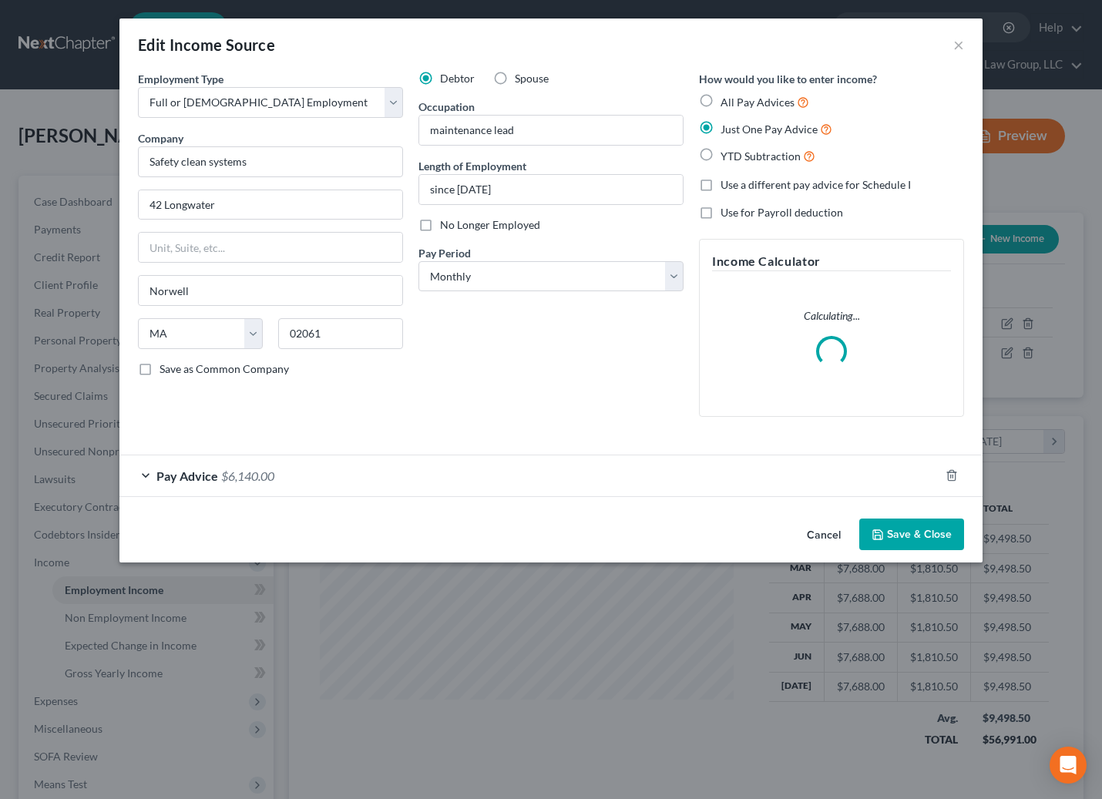
click at [266, 480] on span "$6,140.00" at bounding box center [247, 476] width 53 height 15
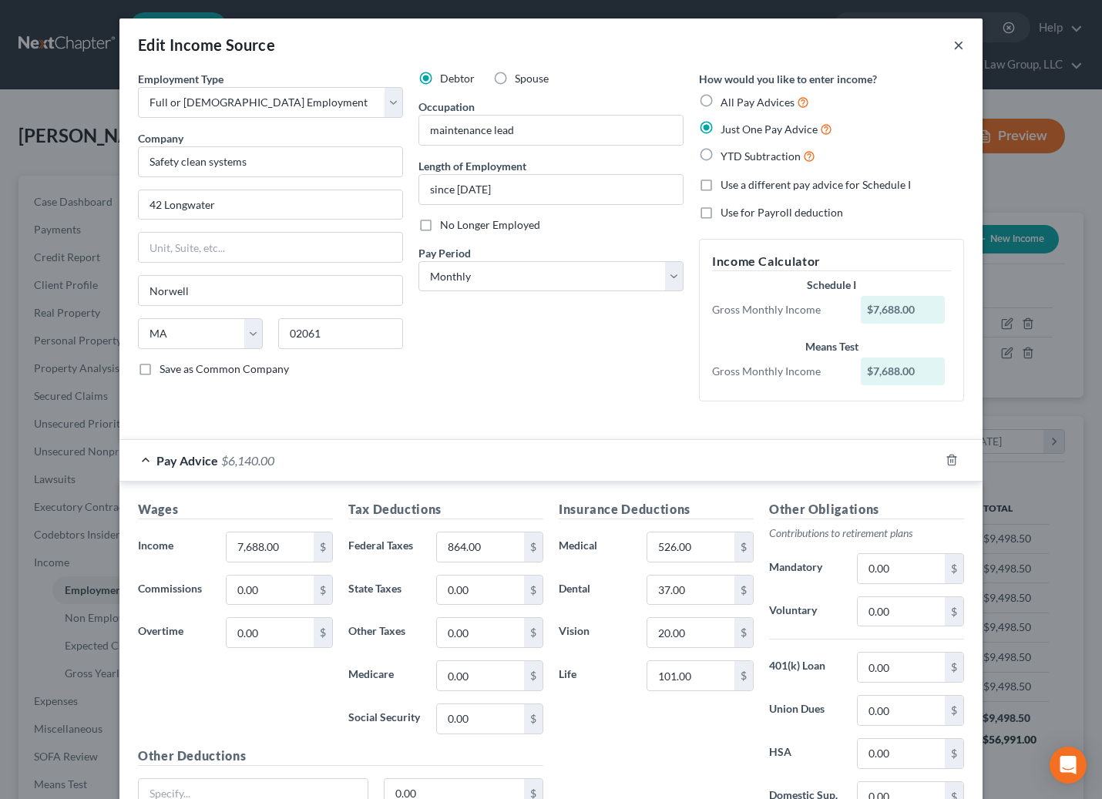
click at [953, 39] on button "×" at bounding box center [958, 44] width 11 height 18
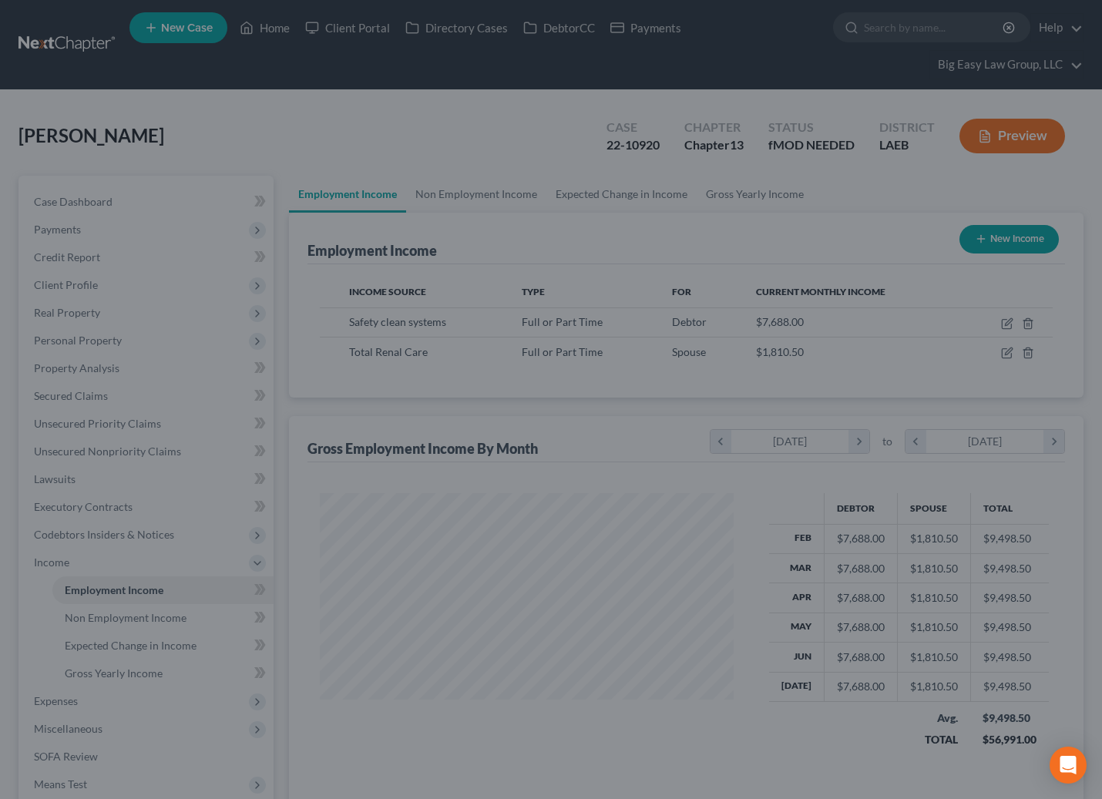
scroll to position [770294, 770129]
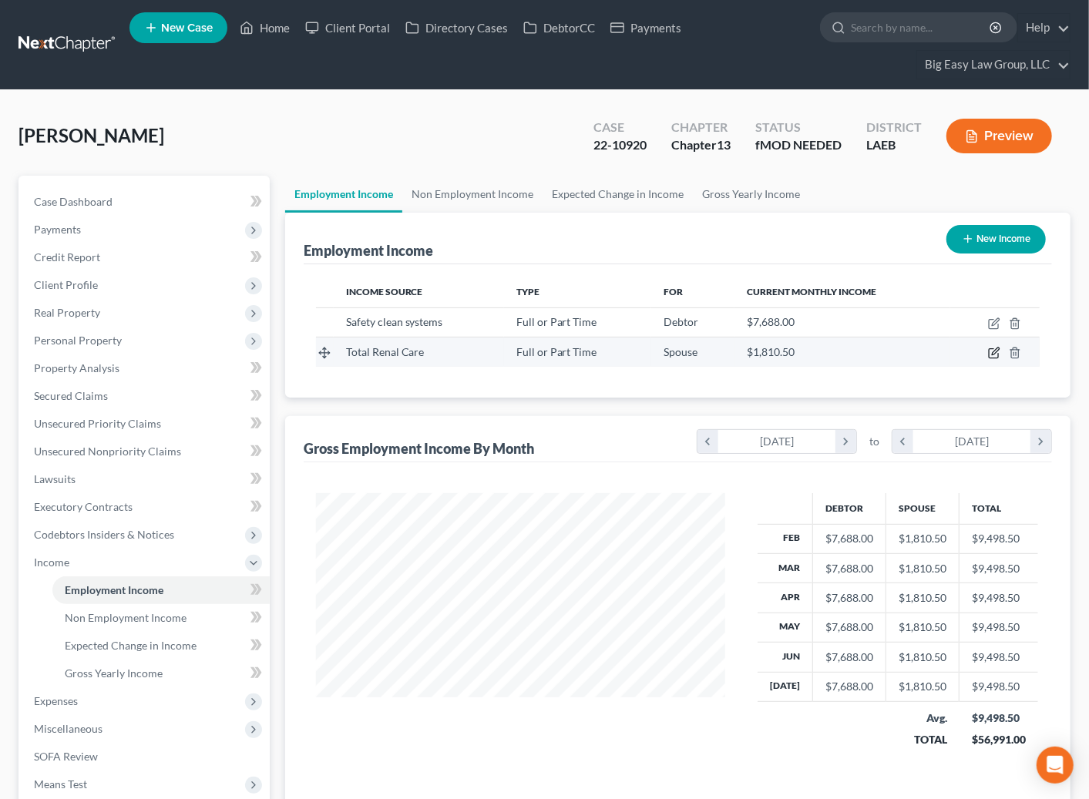
click at [992, 351] on icon "button" at bounding box center [994, 353] width 12 height 12
select select "0"
select select "5"
select select "0"
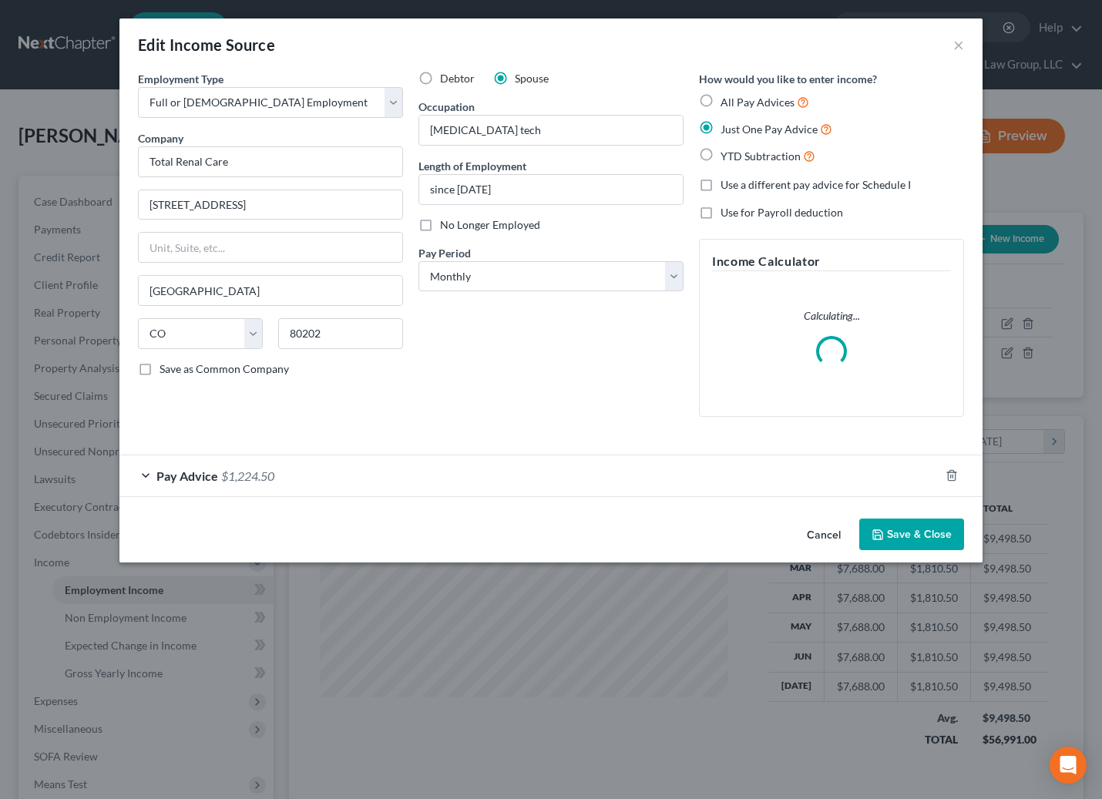
scroll to position [276, 445]
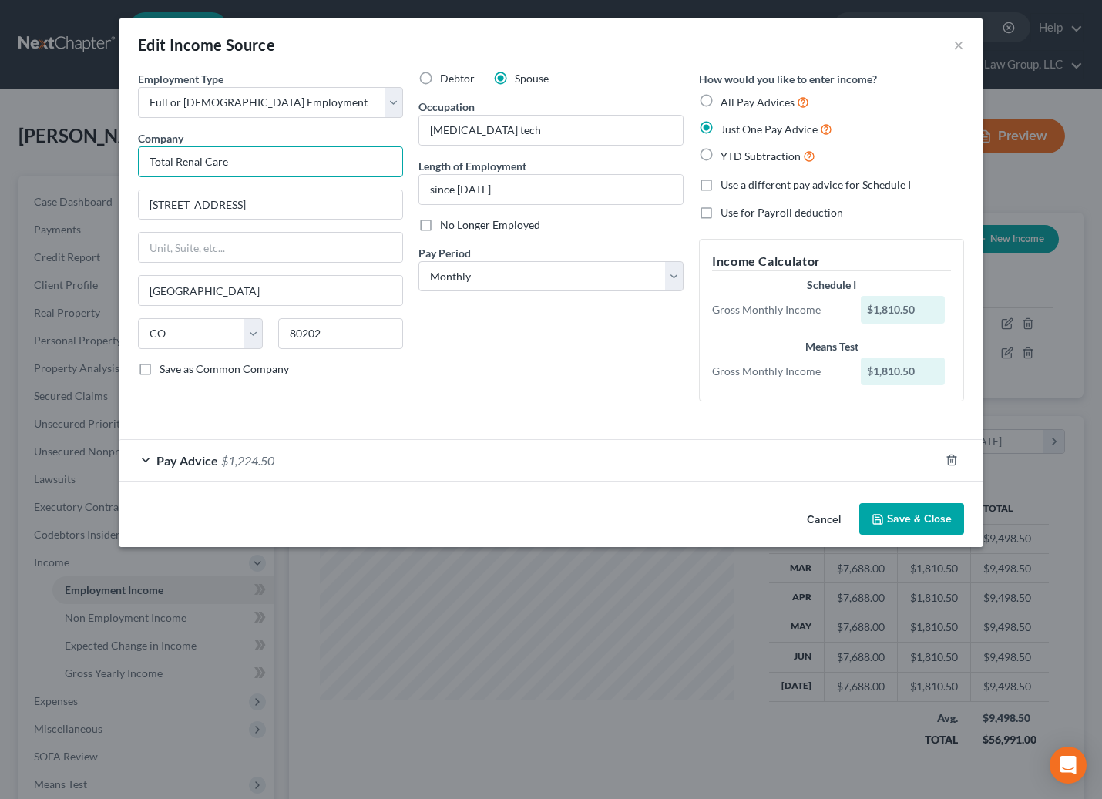
drag, startPoint x: 272, startPoint y: 163, endPoint x: -195, endPoint y: 121, distance: 468.8
click at [0, 121] on html "Home New Case Client Portal Directory Cases DebtorCC Payments Big Easy Law Grou…" at bounding box center [551, 542] width 1102 height 1084
type input "Davita"
drag, startPoint x: 297, startPoint y: 209, endPoint x: -144, endPoint y: 183, distance: 442.3
click at [0, 183] on html "Home New Case Client Portal Directory Cases DebtorCC Payments Big Easy Law Grou…" at bounding box center [551, 542] width 1102 height 1084
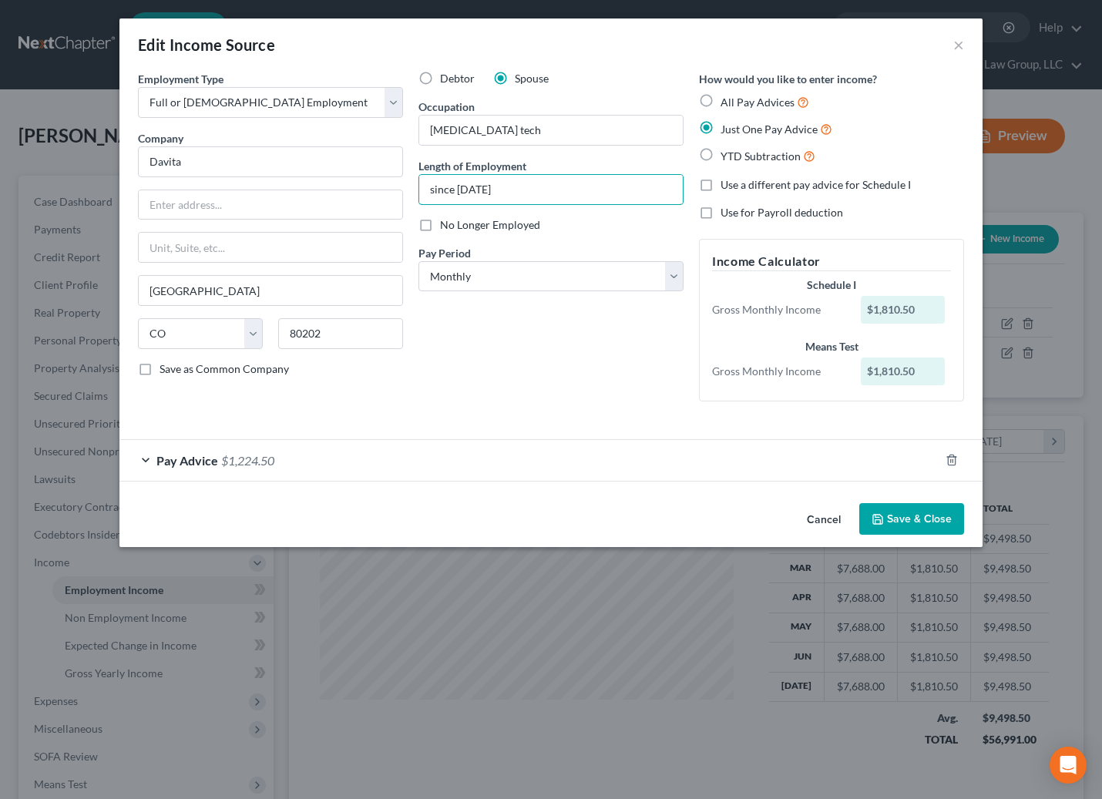
drag, startPoint x: 516, startPoint y: 184, endPoint x: 348, endPoint y: 184, distance: 167.2
click at [354, 186] on div "Employment Type * Select Full or Part Time Employment Self Employment Company *…" at bounding box center [550, 249] width 841 height 356
type input "since May 2024"
drag, startPoint x: 192, startPoint y: 210, endPoint x: 216, endPoint y: 231, distance: 32.2
click at [192, 210] on input "text" at bounding box center [271, 204] width 264 height 29
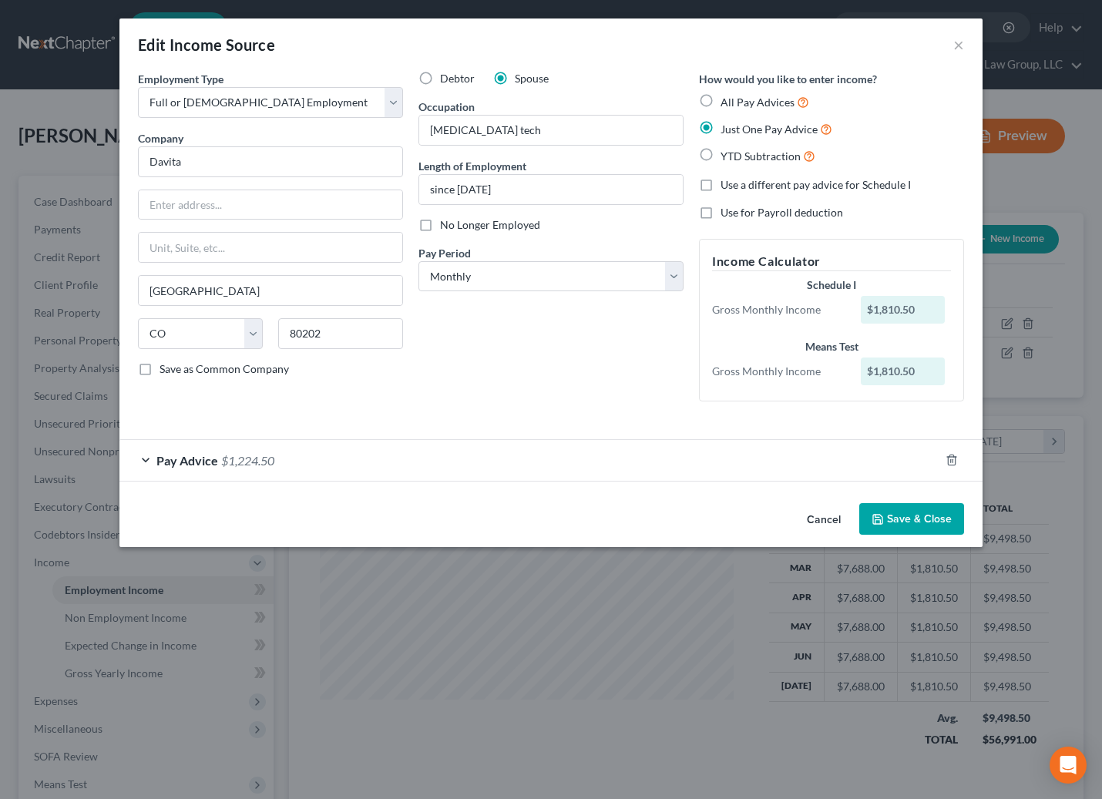
click at [566, 353] on div "Debtor Spouse Occupation dialysis tech Length of Employment since May 2024 No L…" at bounding box center [551, 242] width 280 height 343
click at [254, 458] on span "$1,224.50" at bounding box center [247, 460] width 53 height 15
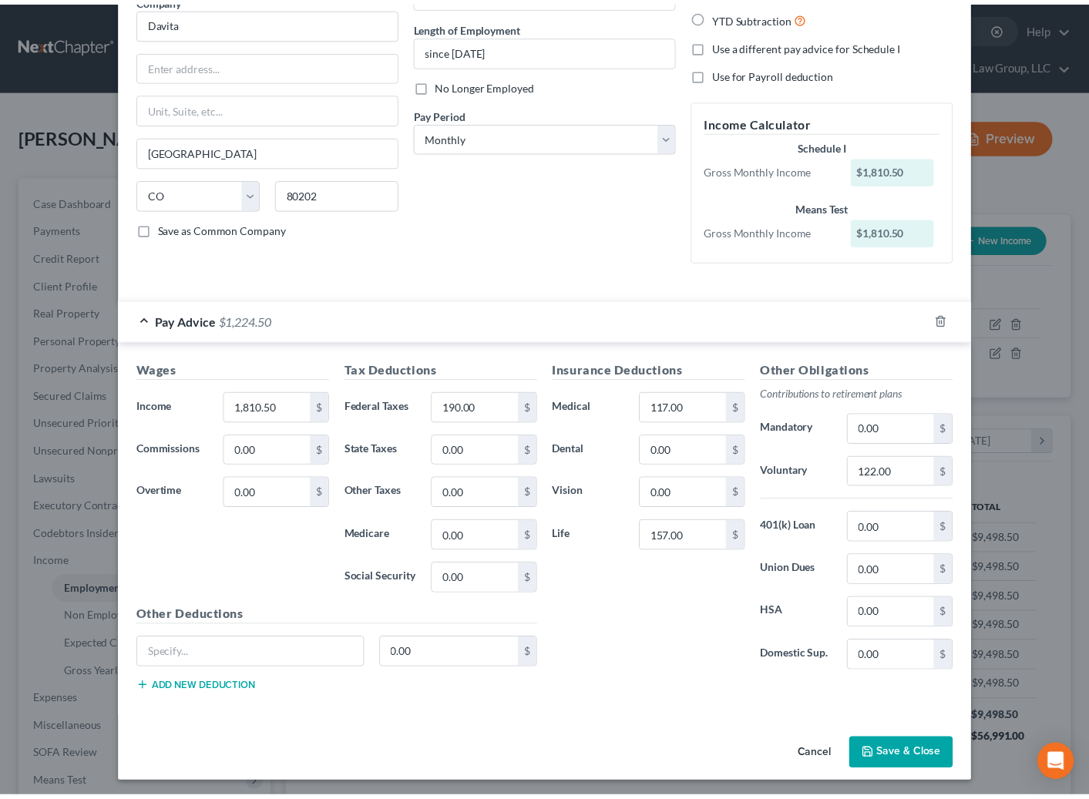
scroll to position [143, 0]
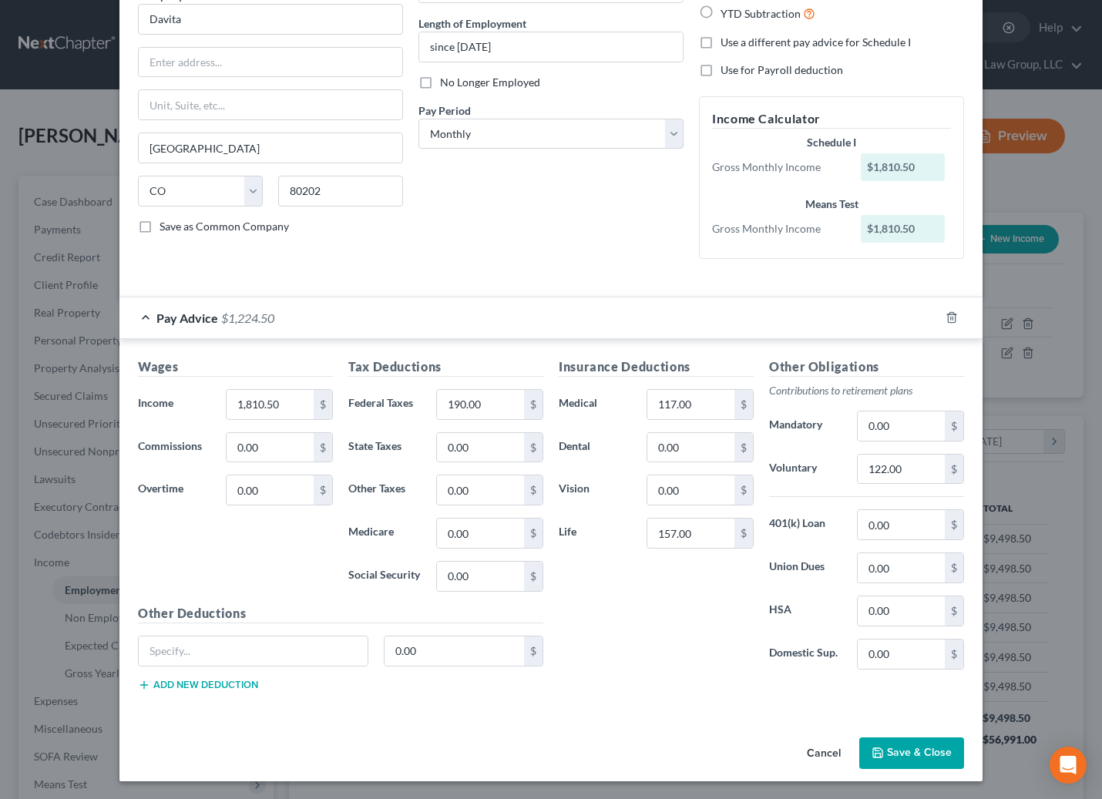
click at [895, 746] on button "Save & Close" at bounding box center [911, 753] width 105 height 32
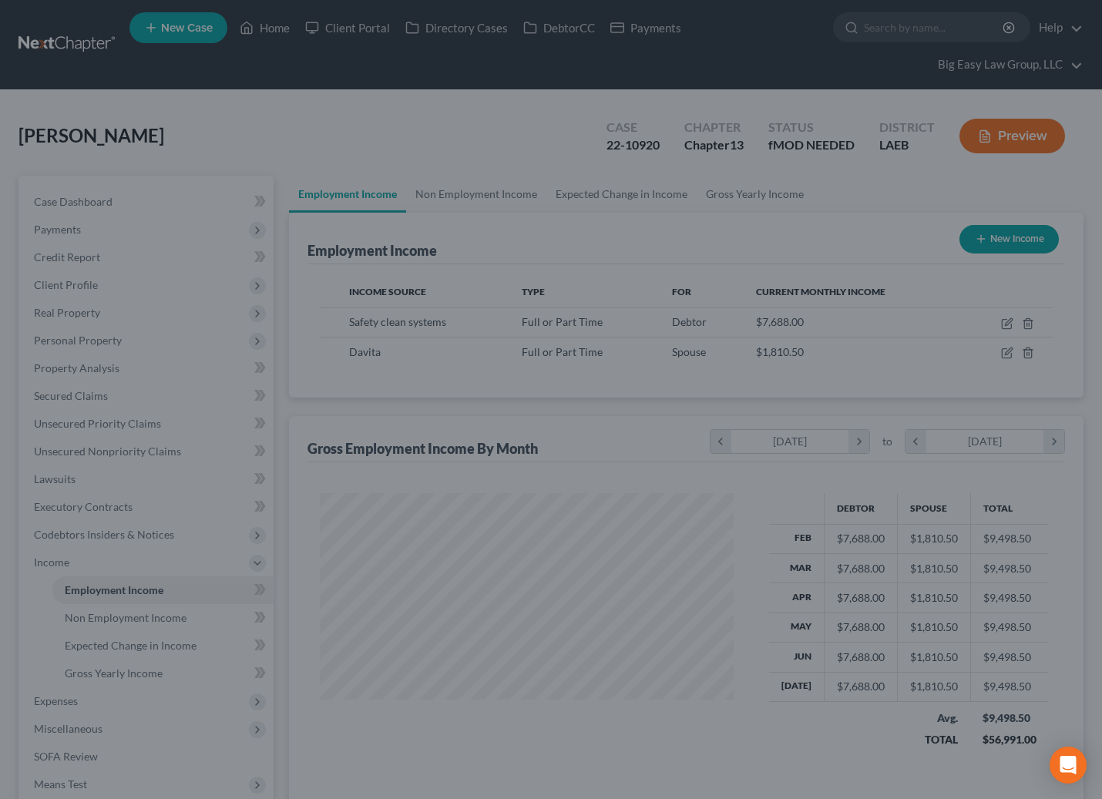
scroll to position [770294, 770129]
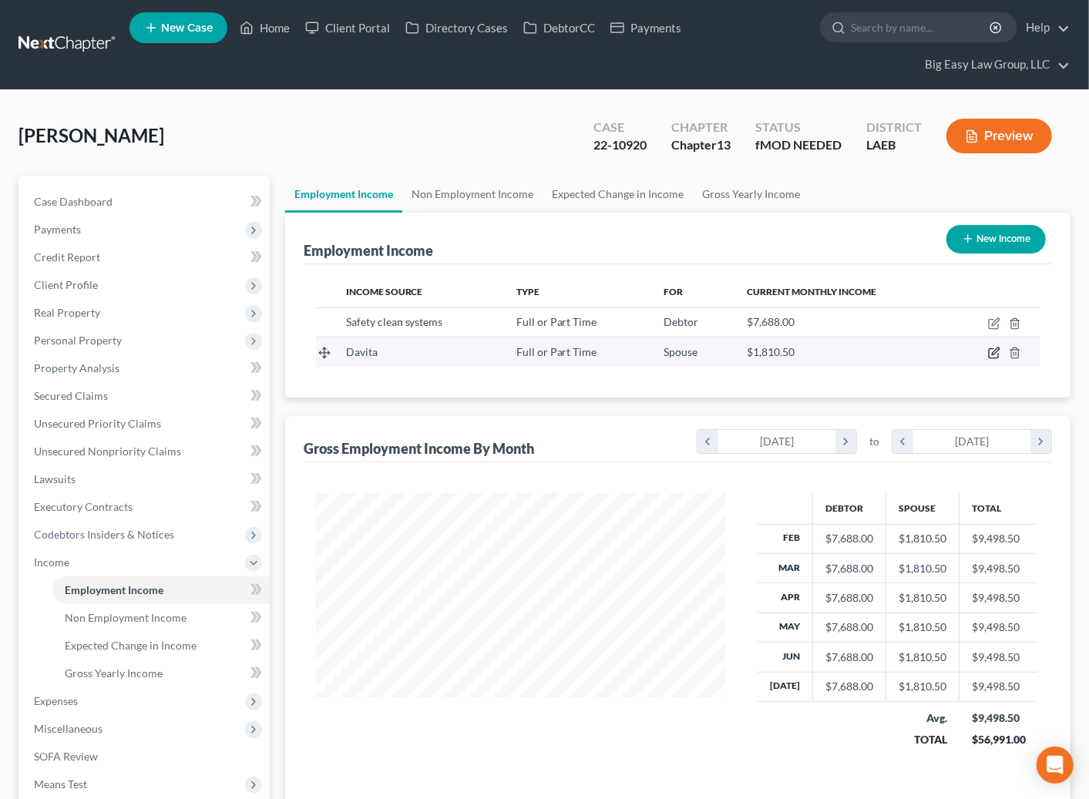
click at [992, 352] on icon "button" at bounding box center [994, 353] width 12 height 12
select select "0"
select select "5"
select select "0"
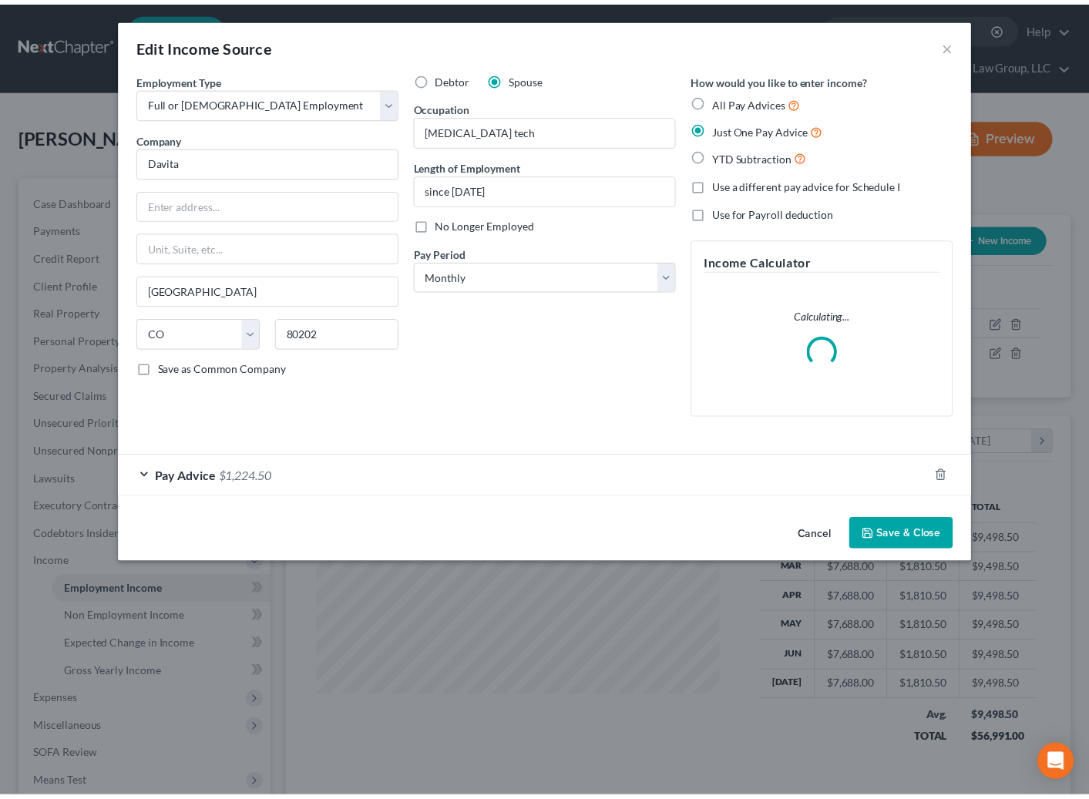
scroll to position [276, 445]
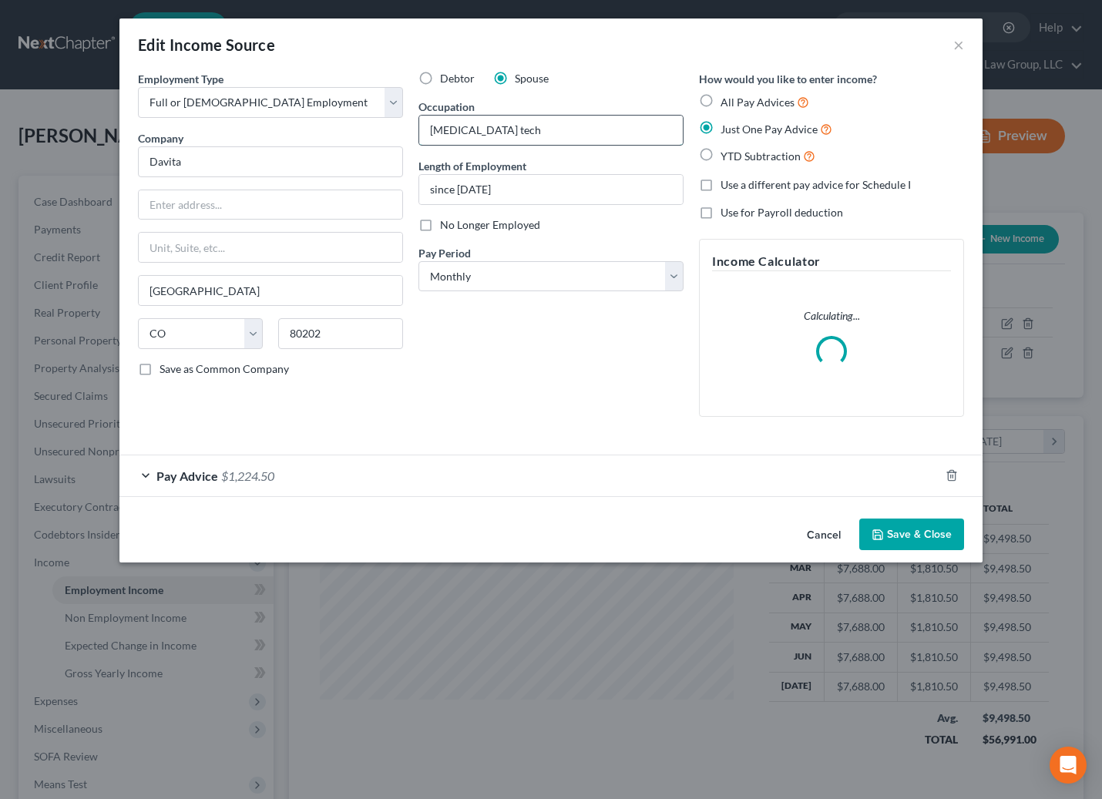
click at [538, 136] on input "dialysis tech" at bounding box center [551, 130] width 264 height 29
type input "dialysis tech/PRN"
click at [932, 525] on button "Save & Close" at bounding box center [911, 535] width 105 height 32
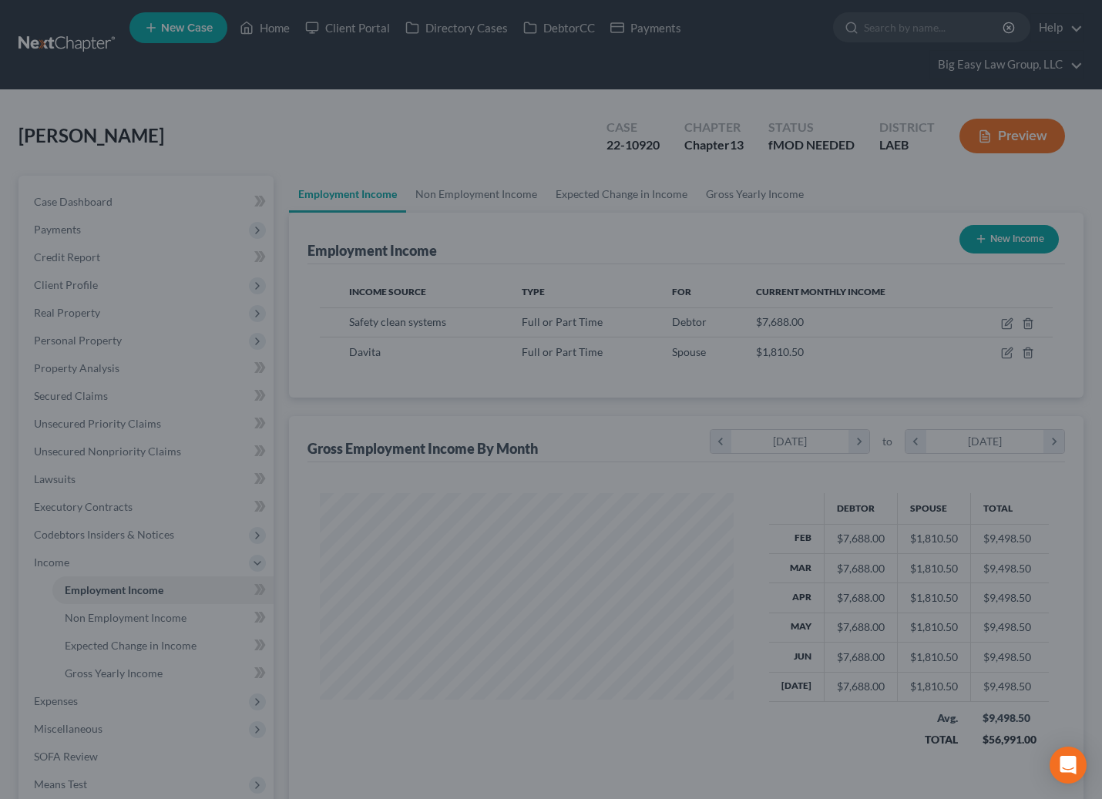
scroll to position [770294, 770129]
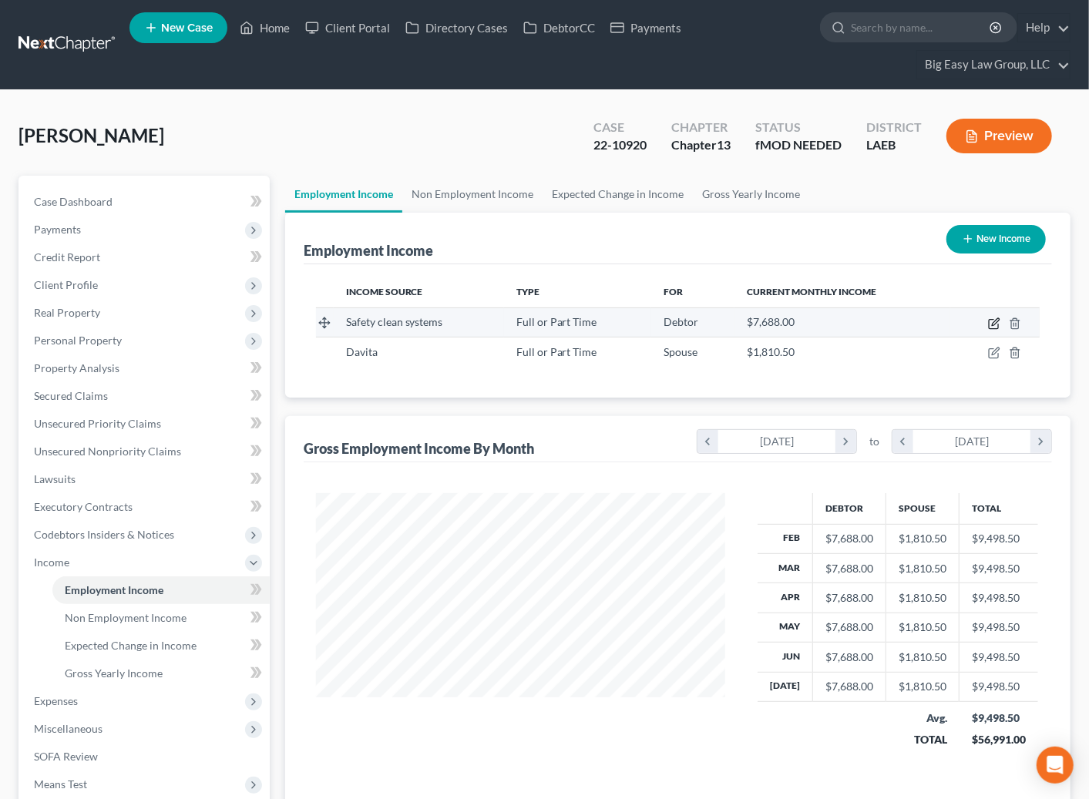
click at [993, 324] on icon "button" at bounding box center [995, 321] width 7 height 7
select select "0"
select select "22"
select select "0"
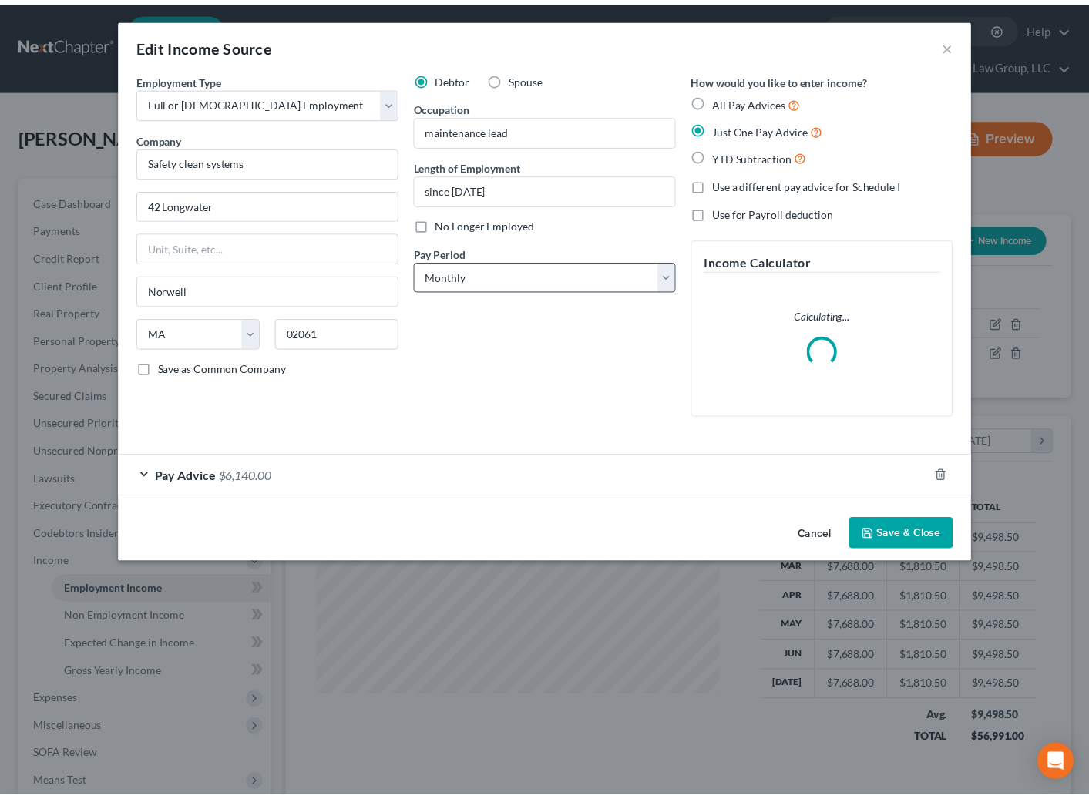
scroll to position [276, 445]
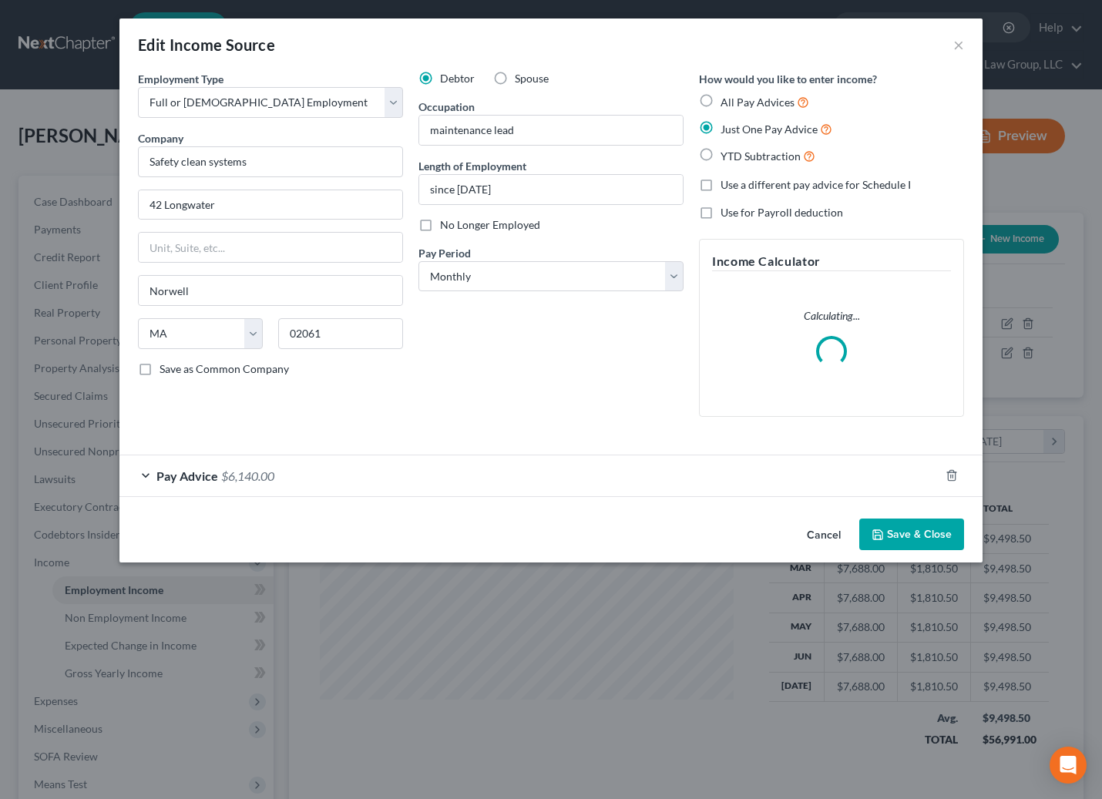
click at [199, 485] on div "Pay Advice $6,140.00" at bounding box center [529, 475] width 820 height 41
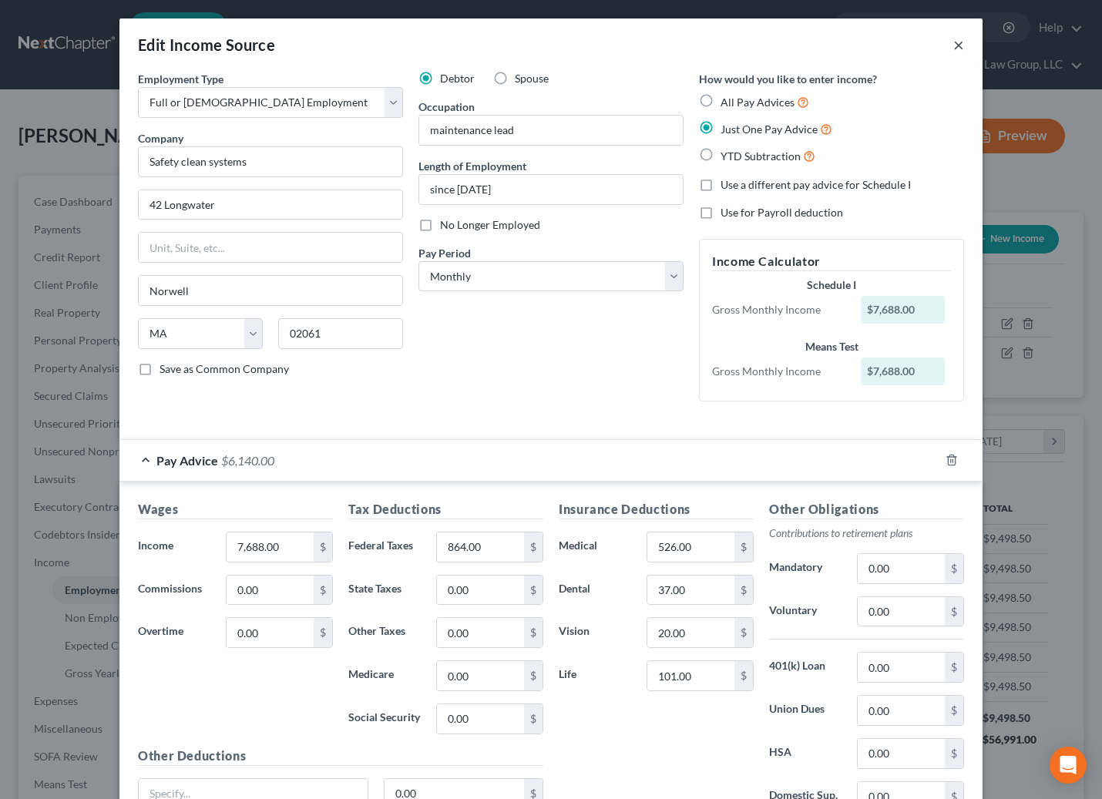
click at [953, 41] on button "×" at bounding box center [958, 44] width 11 height 18
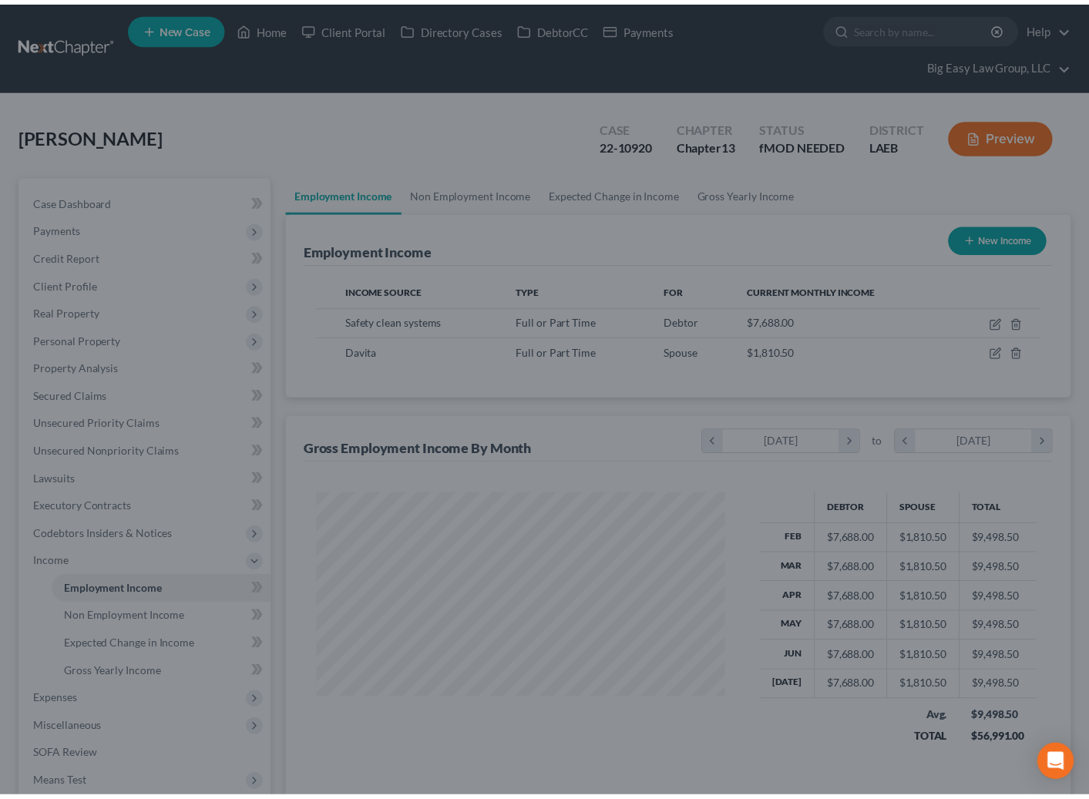
scroll to position [770294, 770129]
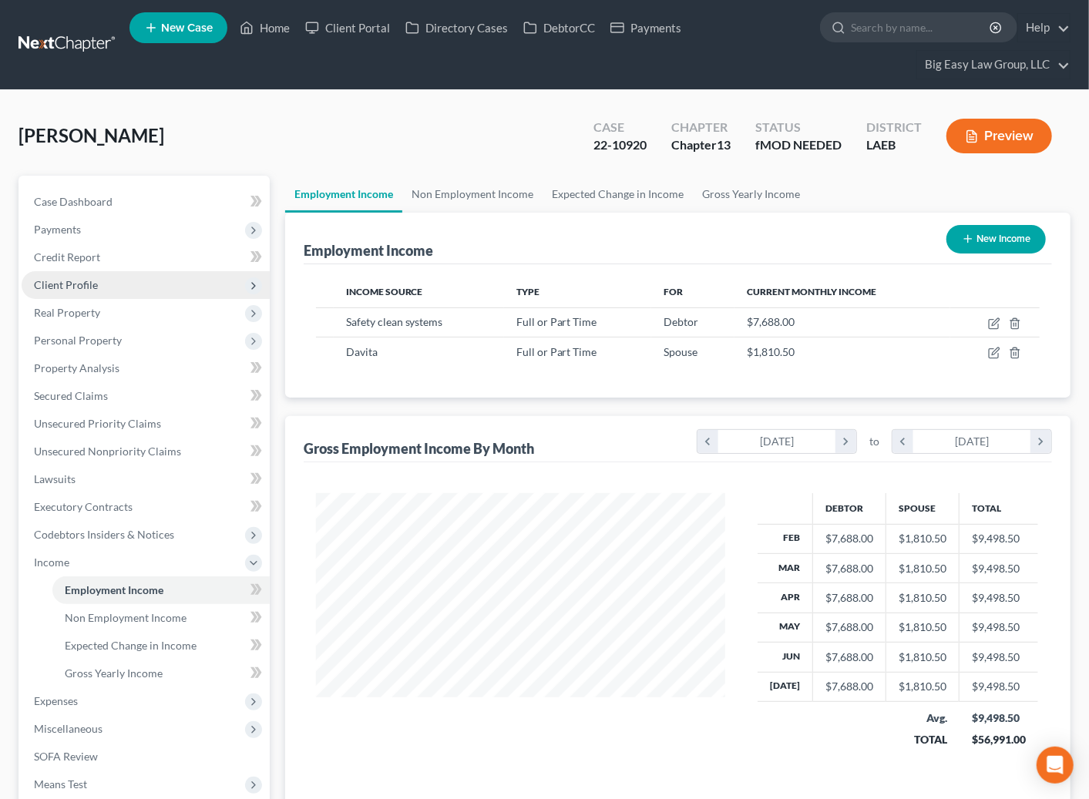
click at [131, 283] on span "Client Profile" at bounding box center [146, 285] width 248 height 28
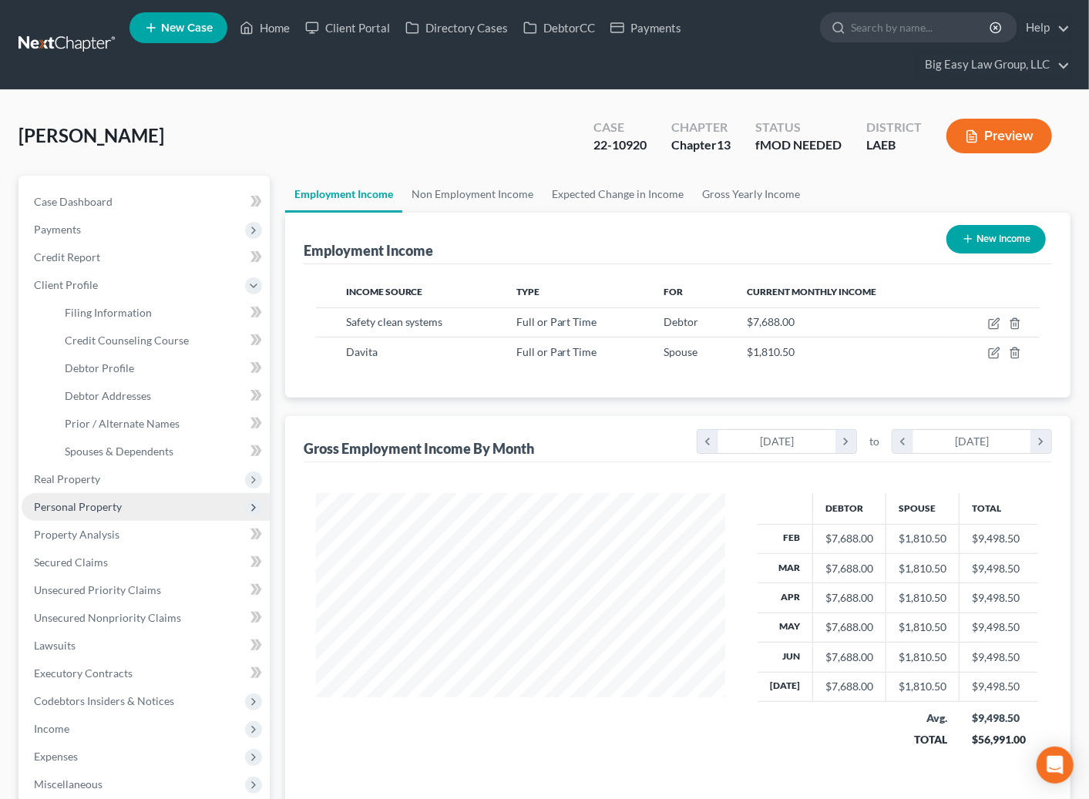
click at [142, 497] on span "Personal Property" at bounding box center [146, 507] width 248 height 28
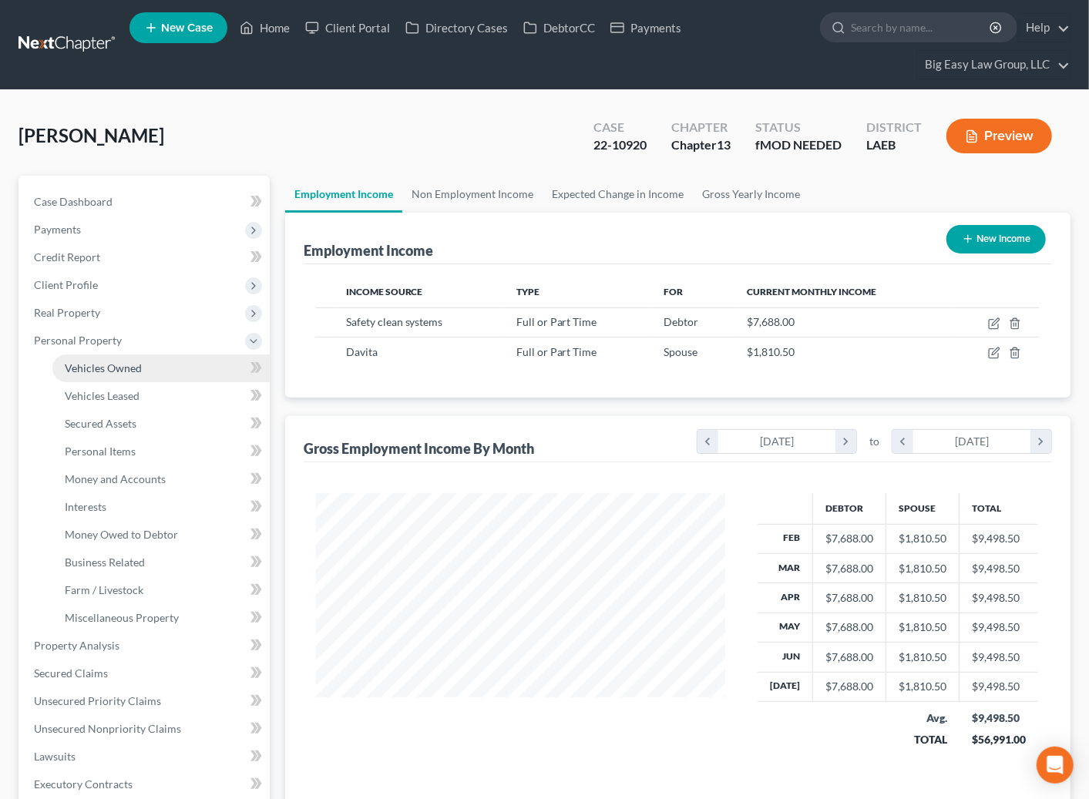
click at [136, 375] on link "Vehicles Owned" at bounding box center [160, 368] width 217 height 28
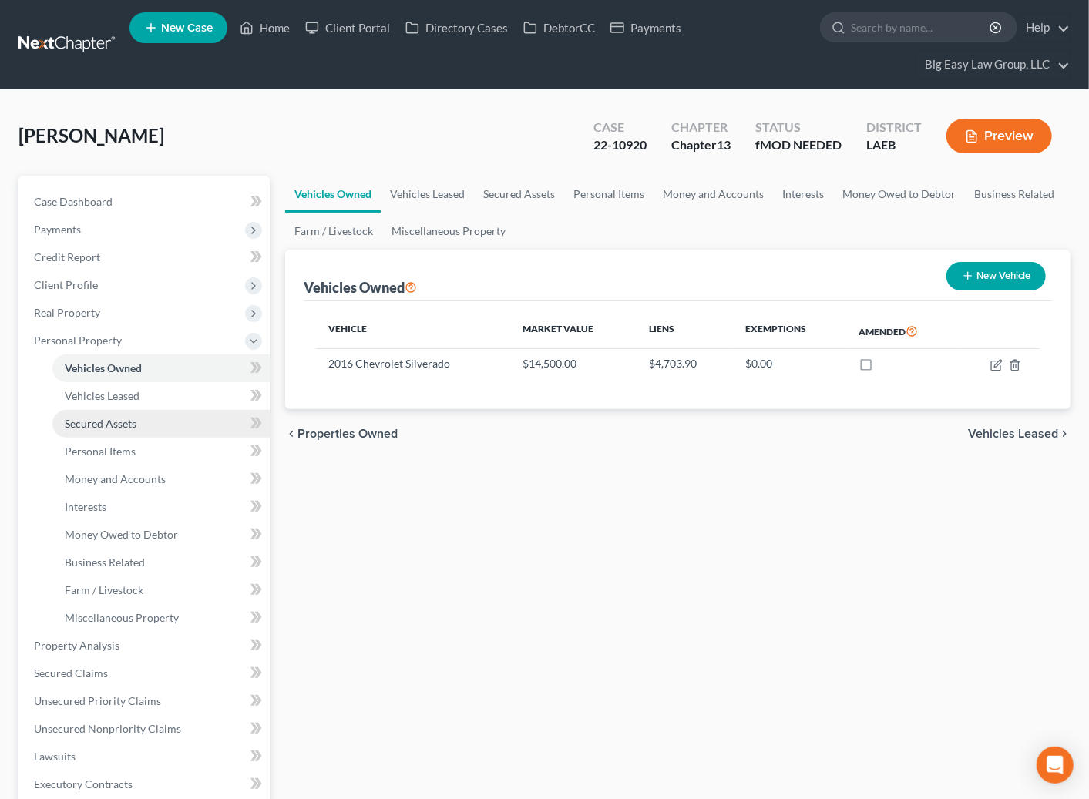
click at [134, 425] on span "Secured Assets" at bounding box center [101, 423] width 72 height 13
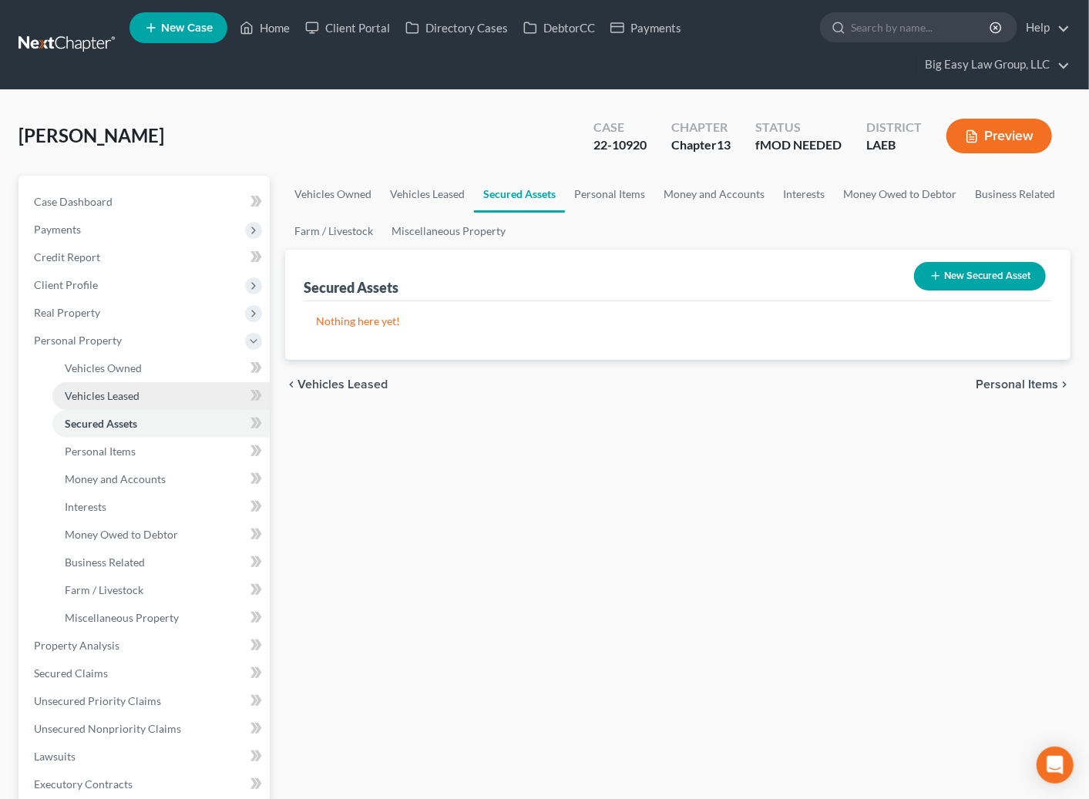
click at [143, 394] on link "Vehicles Leased" at bounding box center [160, 396] width 217 height 28
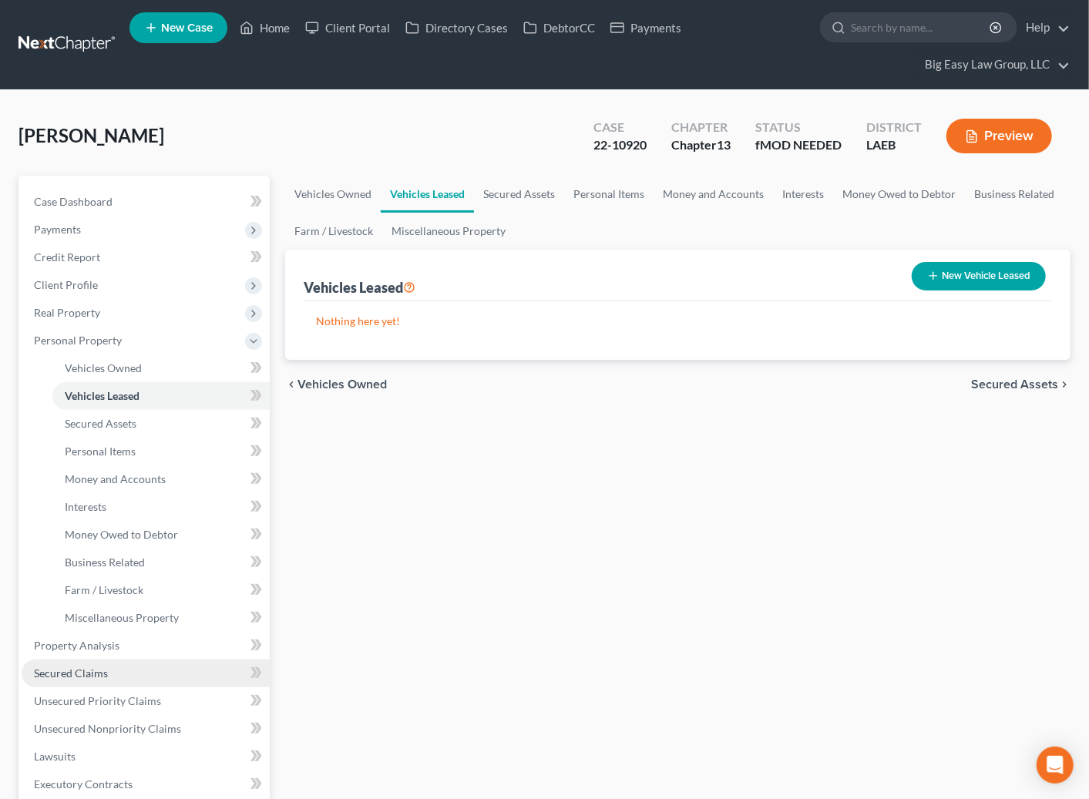
click at [170, 663] on link "Secured Claims" at bounding box center [146, 674] width 248 height 28
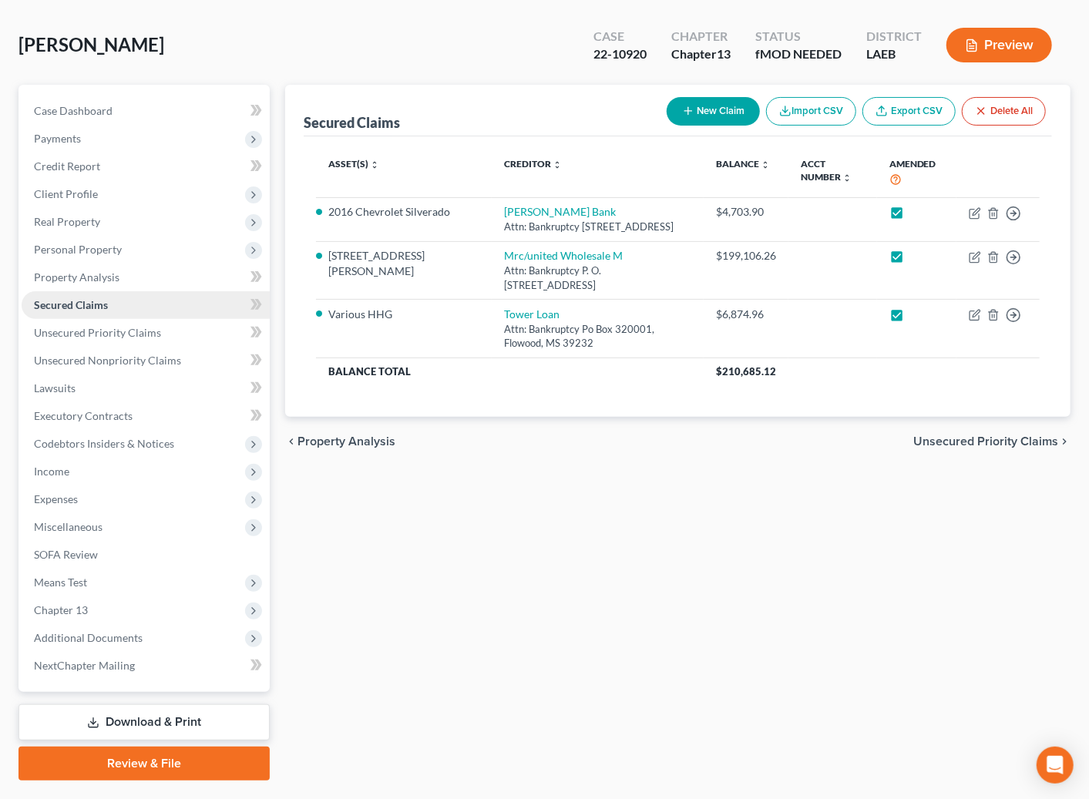
scroll to position [106, 0]
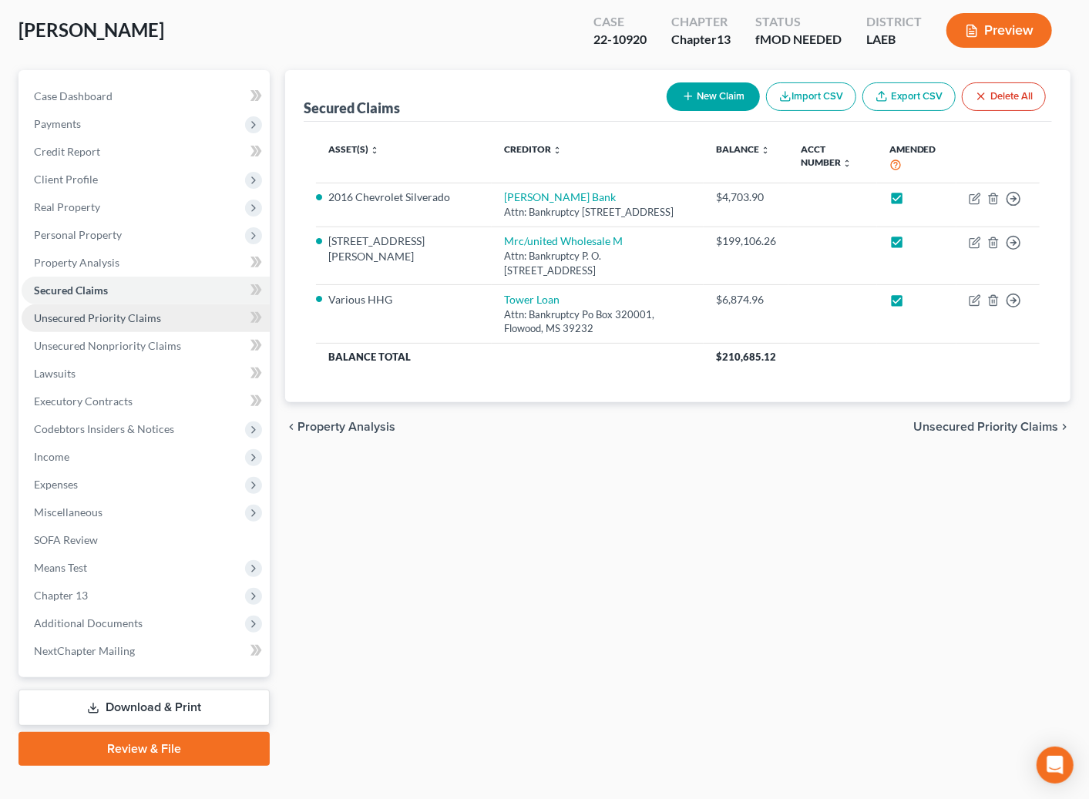
click at [187, 317] on link "Unsecured Priority Claims" at bounding box center [146, 318] width 248 height 28
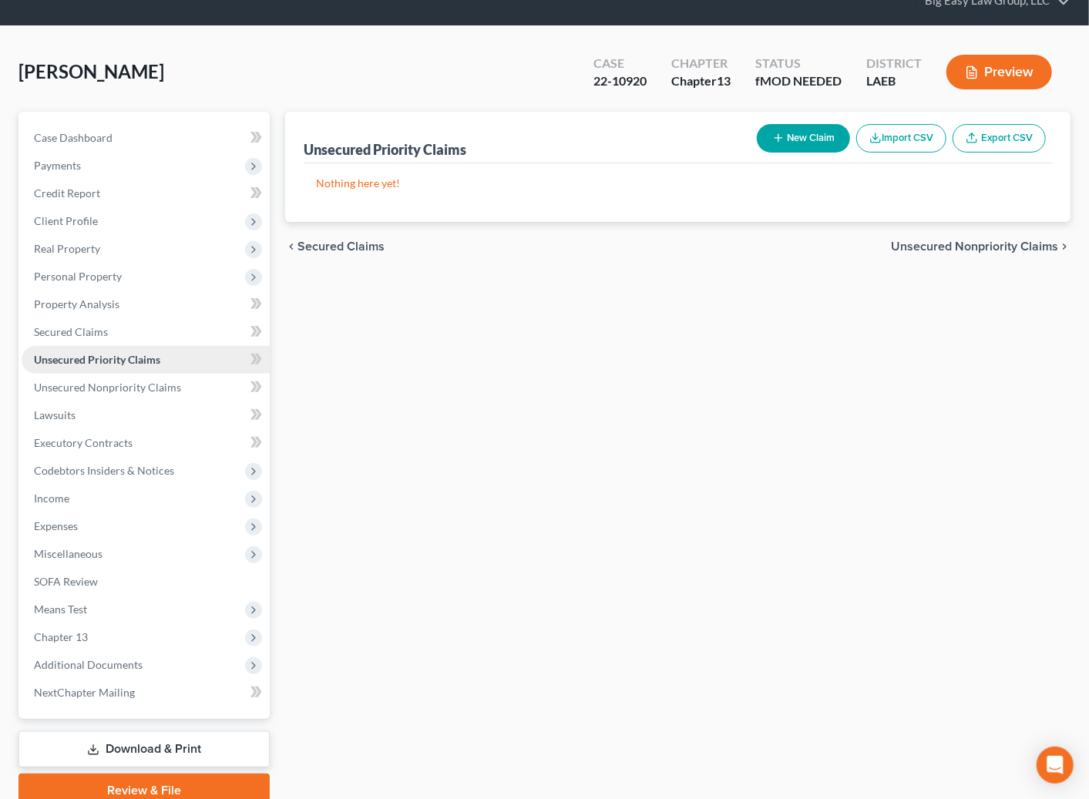
scroll to position [91, 0]
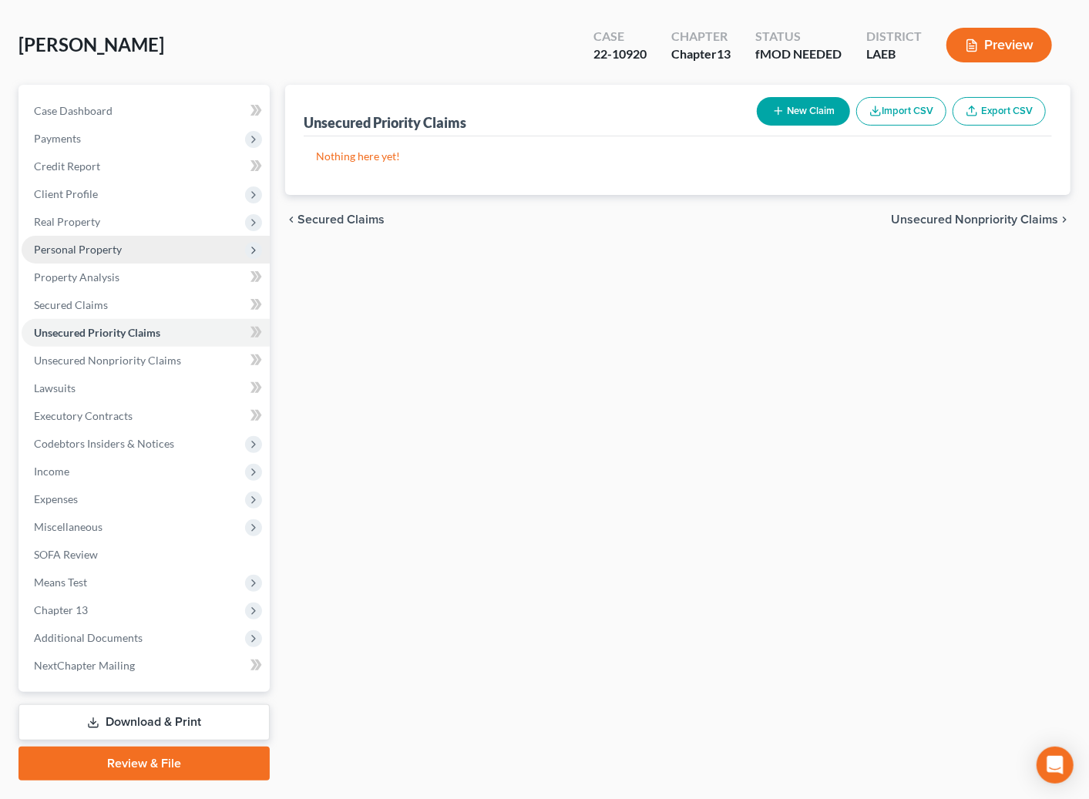
click at [124, 251] on span "Personal Property" at bounding box center [146, 250] width 248 height 28
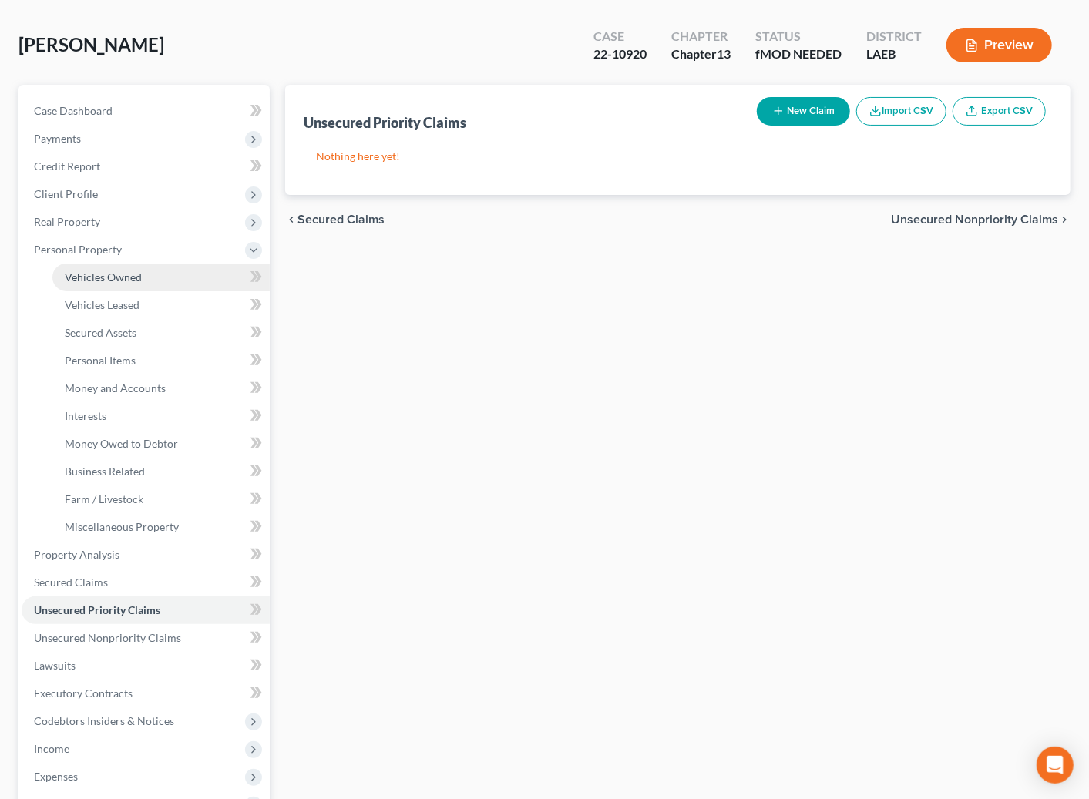
click at [137, 276] on span "Vehicles Owned" at bounding box center [103, 276] width 77 height 13
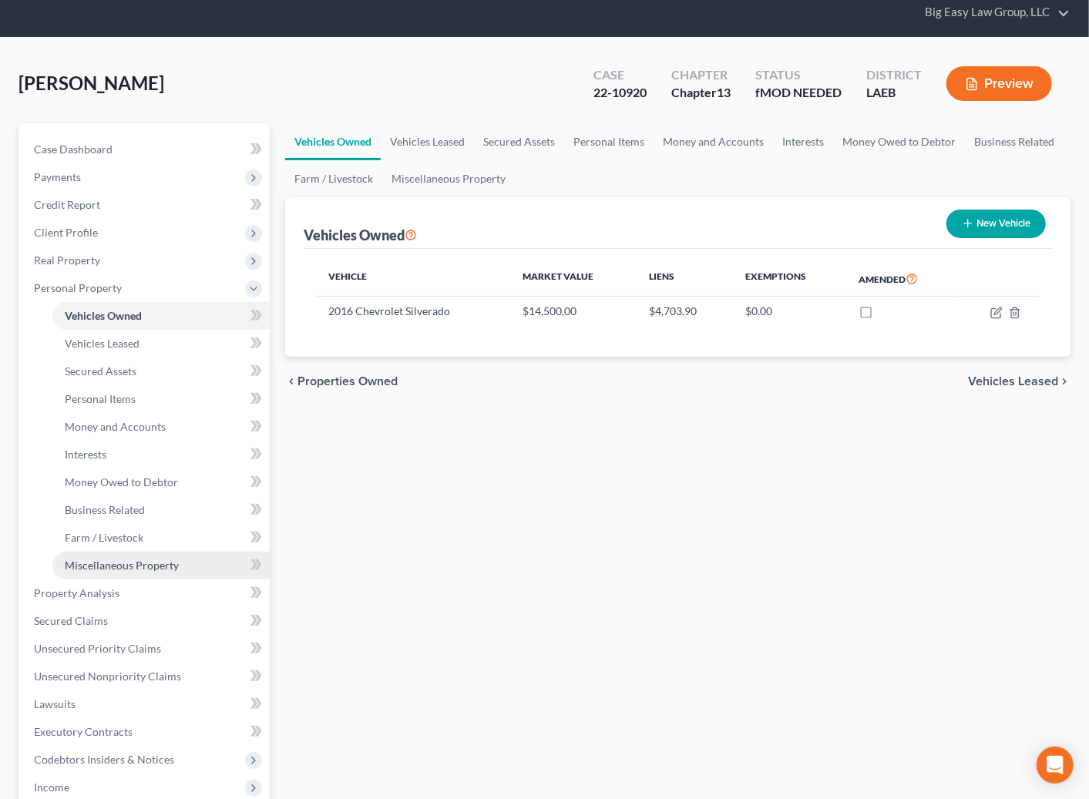
scroll to position [54, 0]
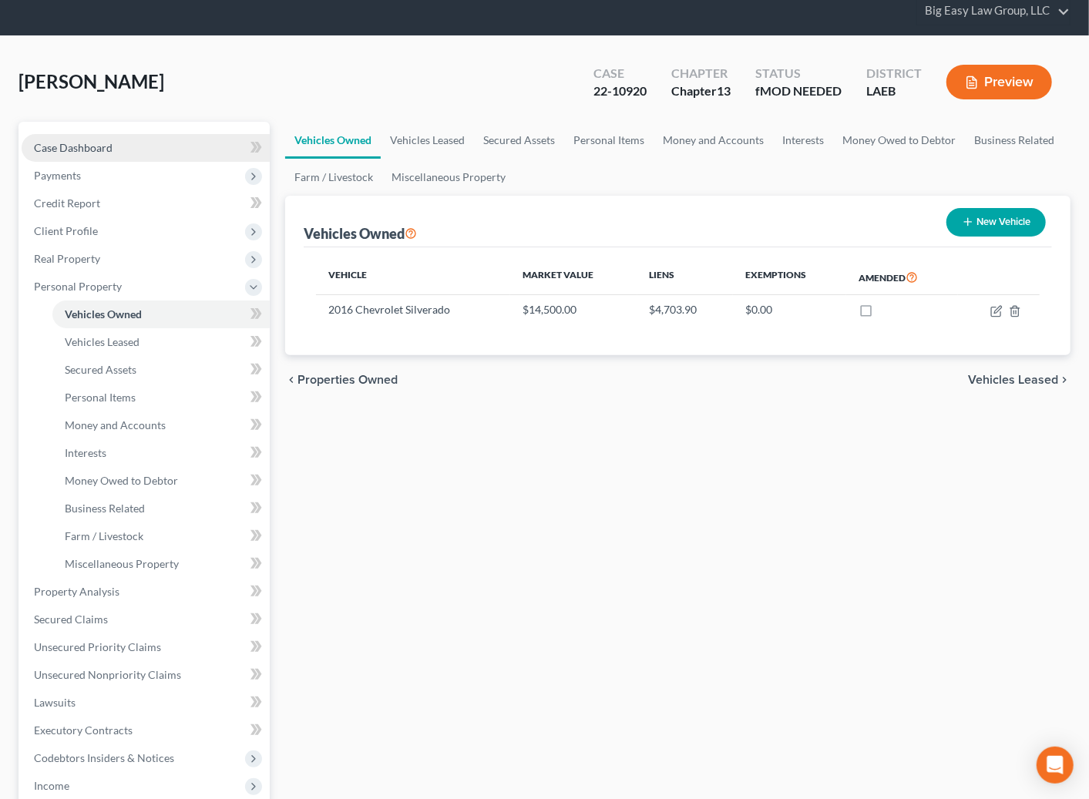
click at [78, 144] on span "Case Dashboard" at bounding box center [73, 147] width 79 height 13
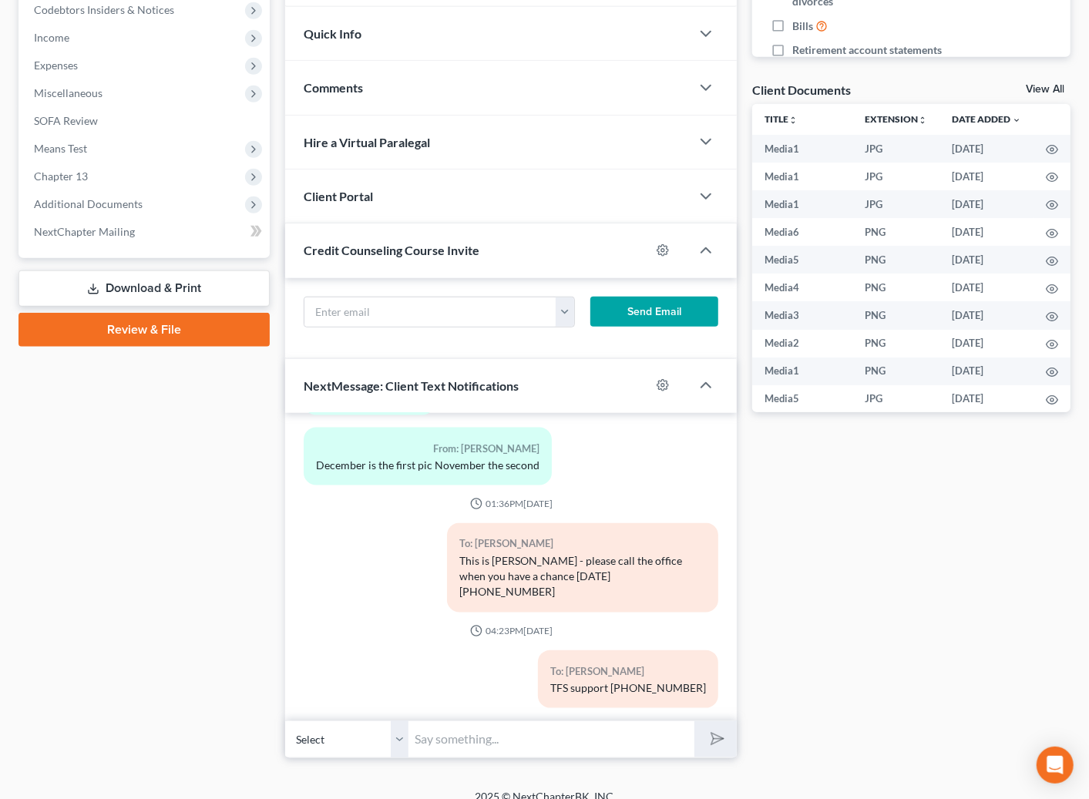
scroll to position [542, 0]
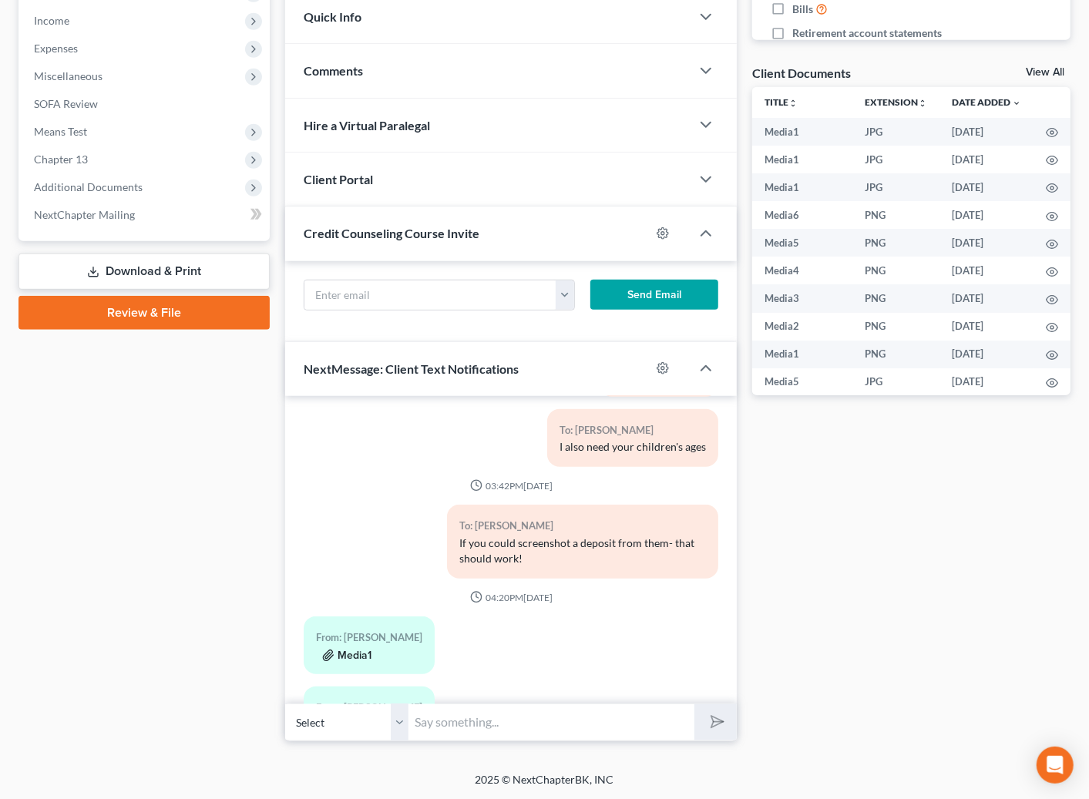
click at [354, 650] on button "Media1" at bounding box center [346, 656] width 49 height 12
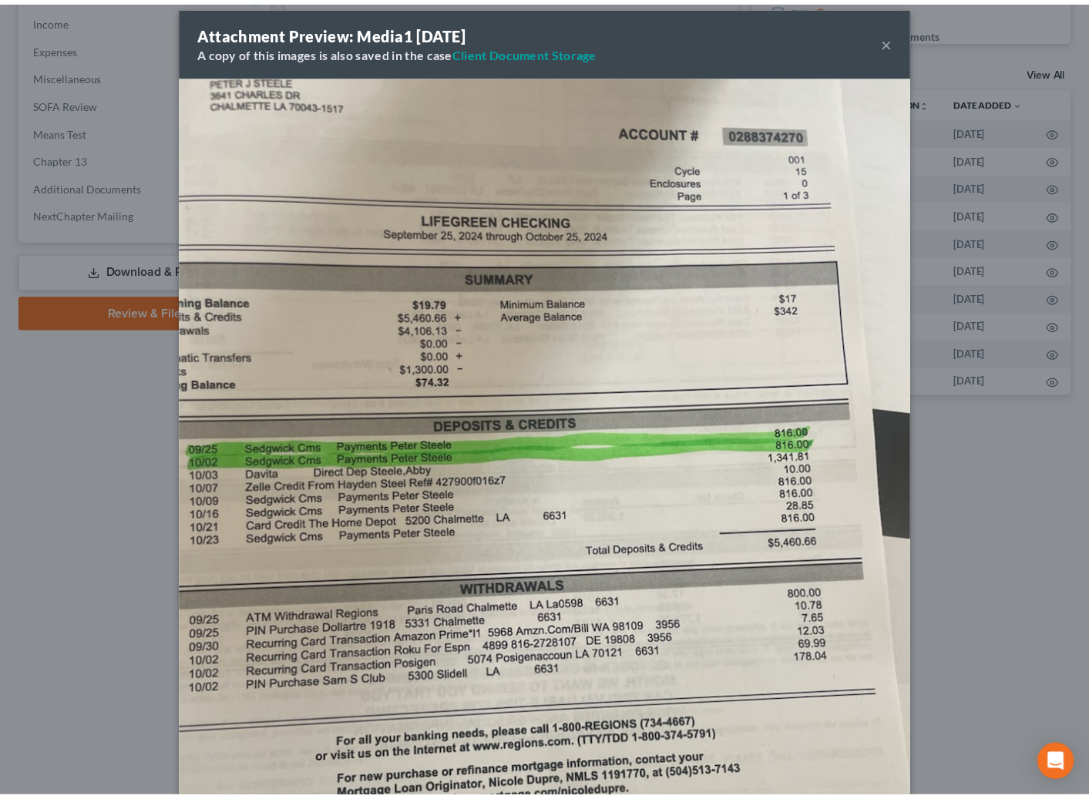
scroll to position [12, 0]
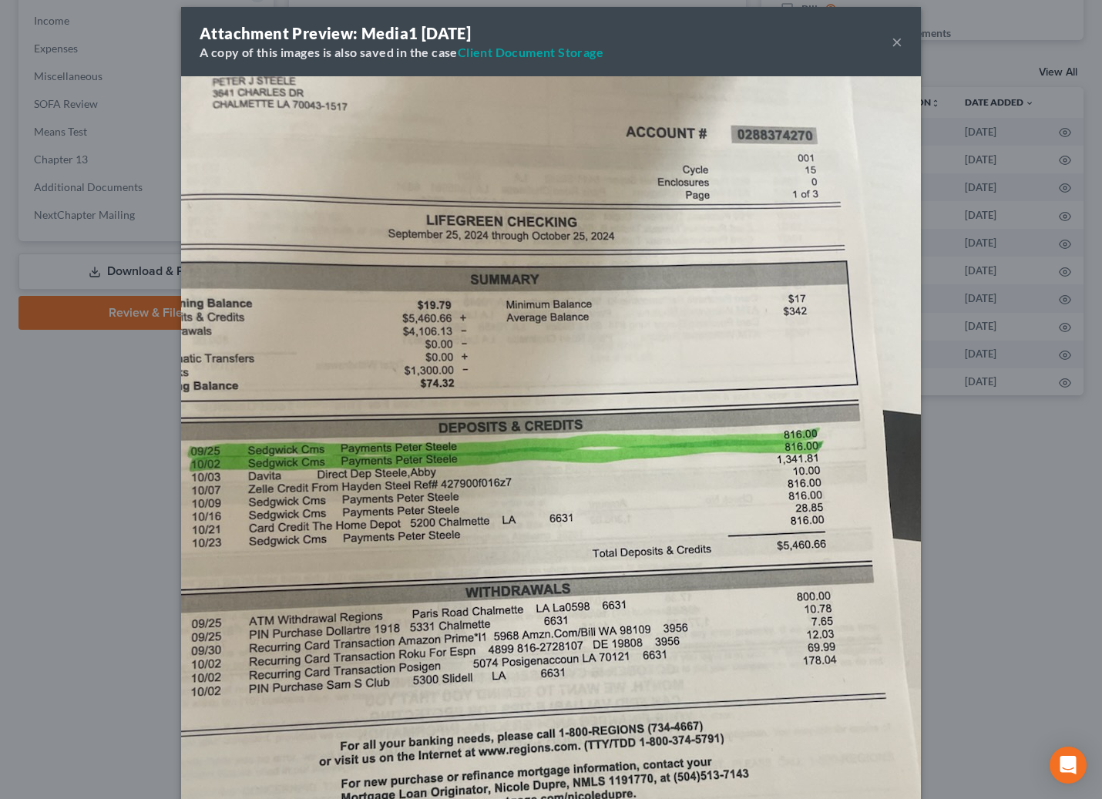
click at [895, 39] on button "×" at bounding box center [897, 41] width 11 height 18
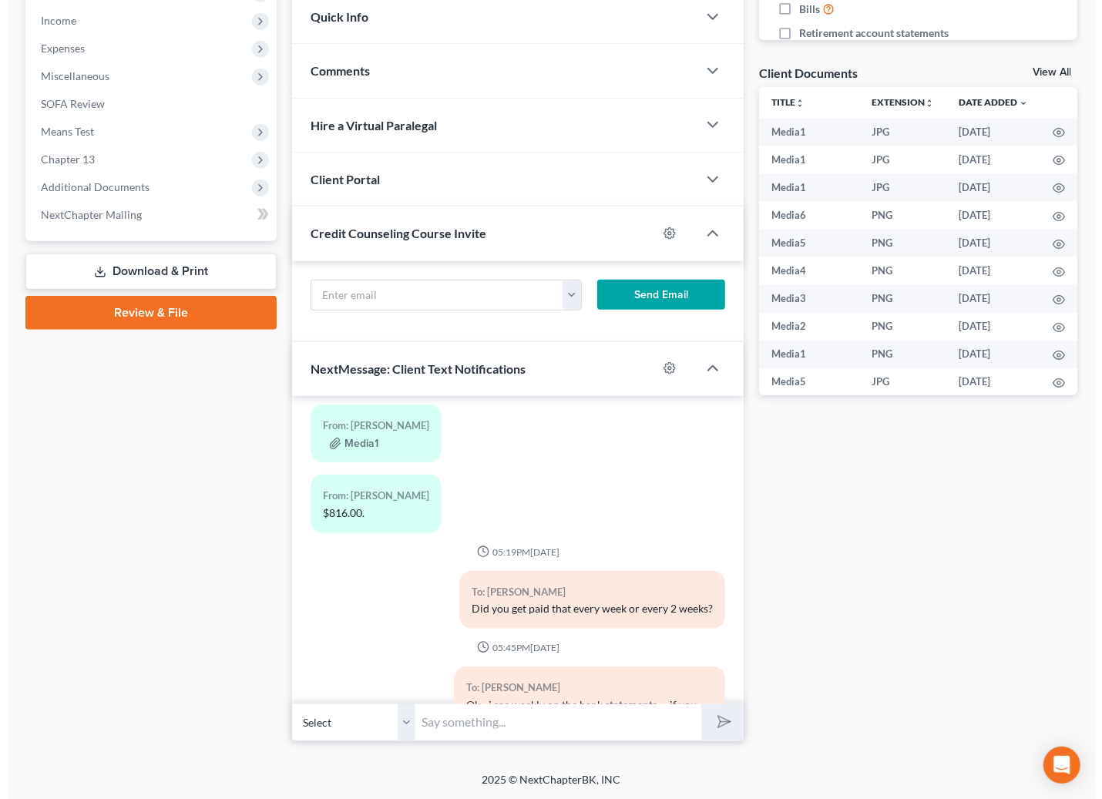
scroll to position [4240, 0]
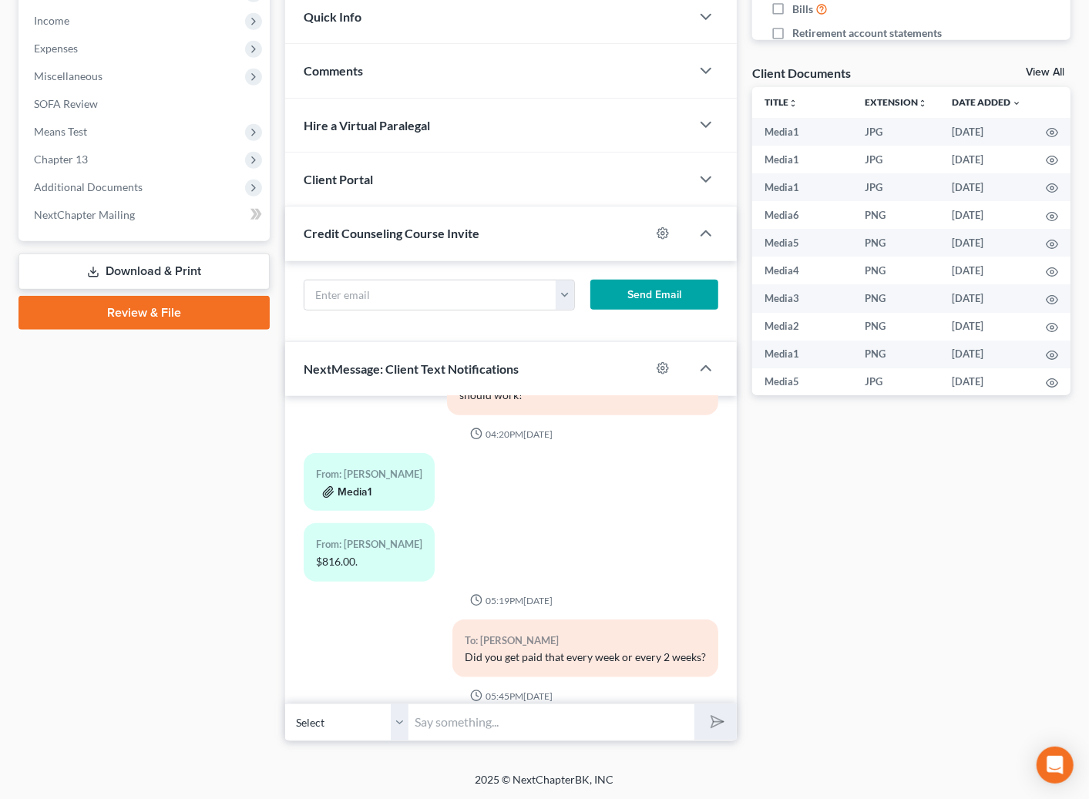
click at [370, 486] on button "Media1" at bounding box center [346, 492] width 49 height 12
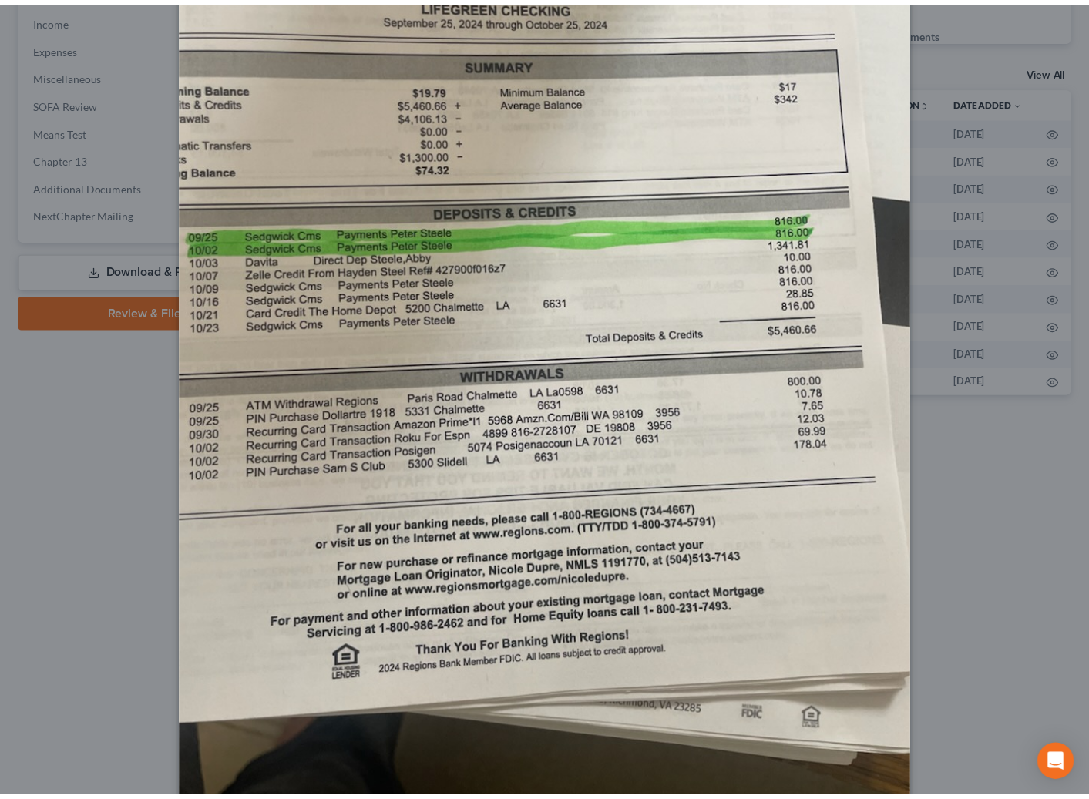
scroll to position [25, 0]
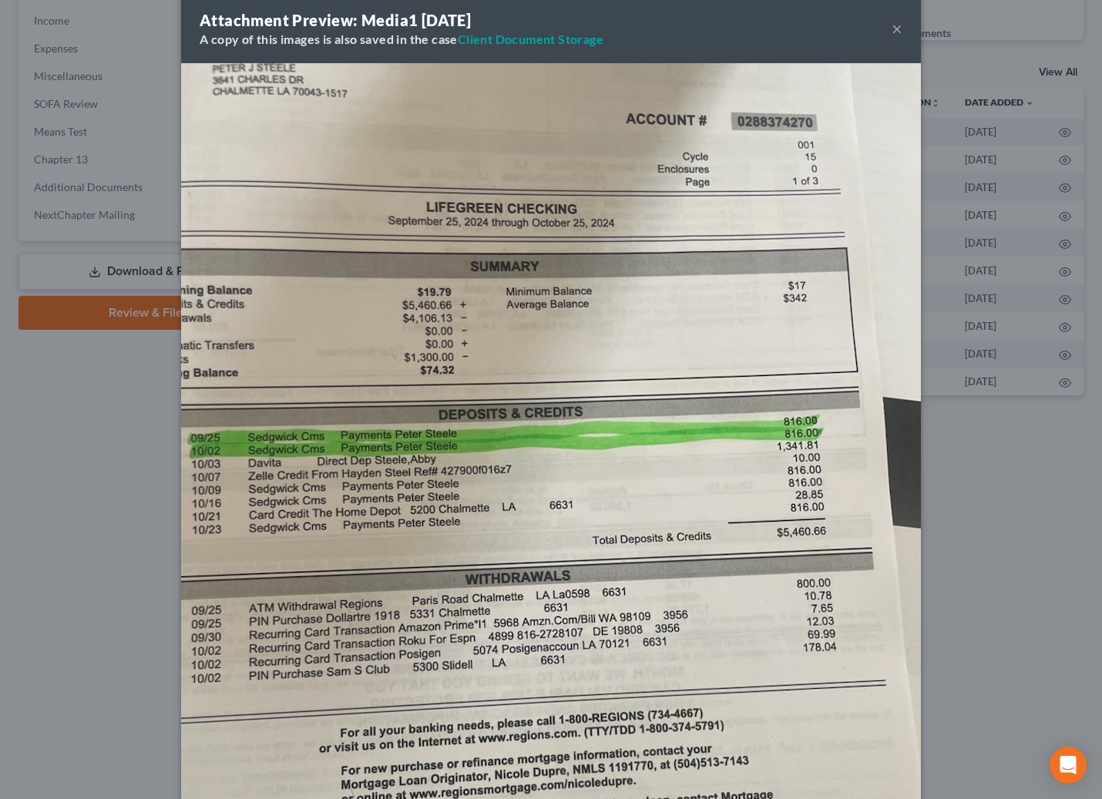
click at [892, 26] on button "×" at bounding box center [897, 28] width 11 height 18
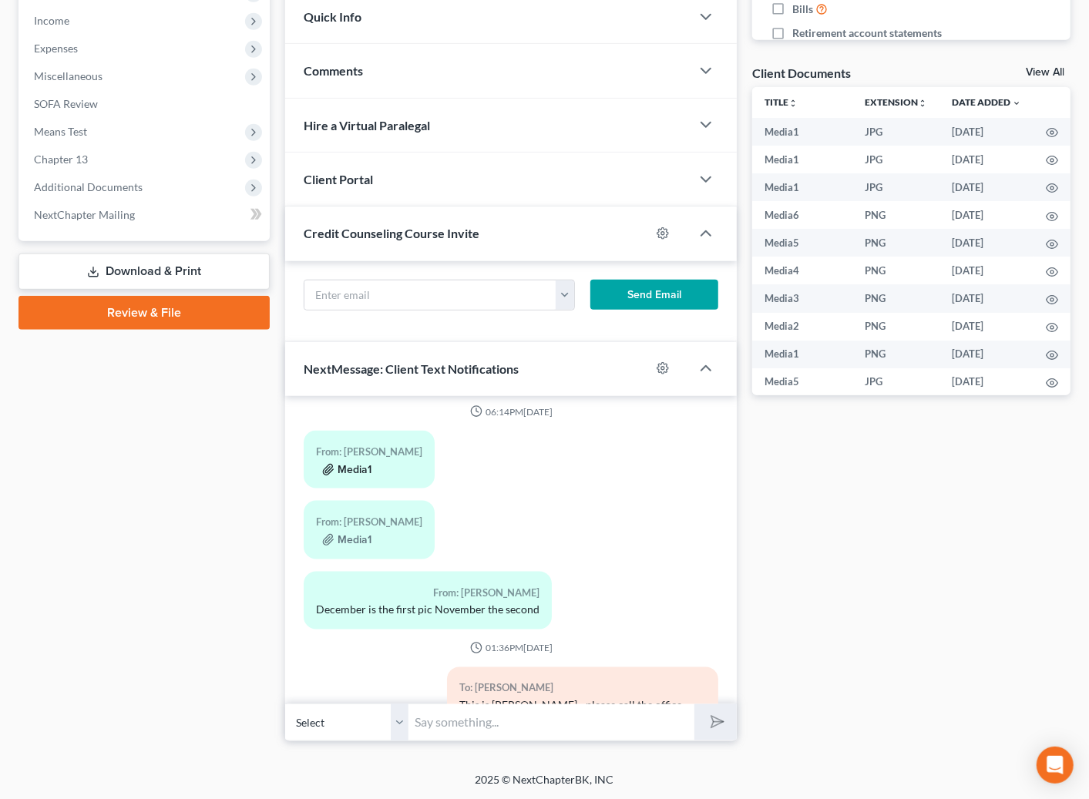
click at [351, 470] on button "Media1" at bounding box center [346, 470] width 49 height 12
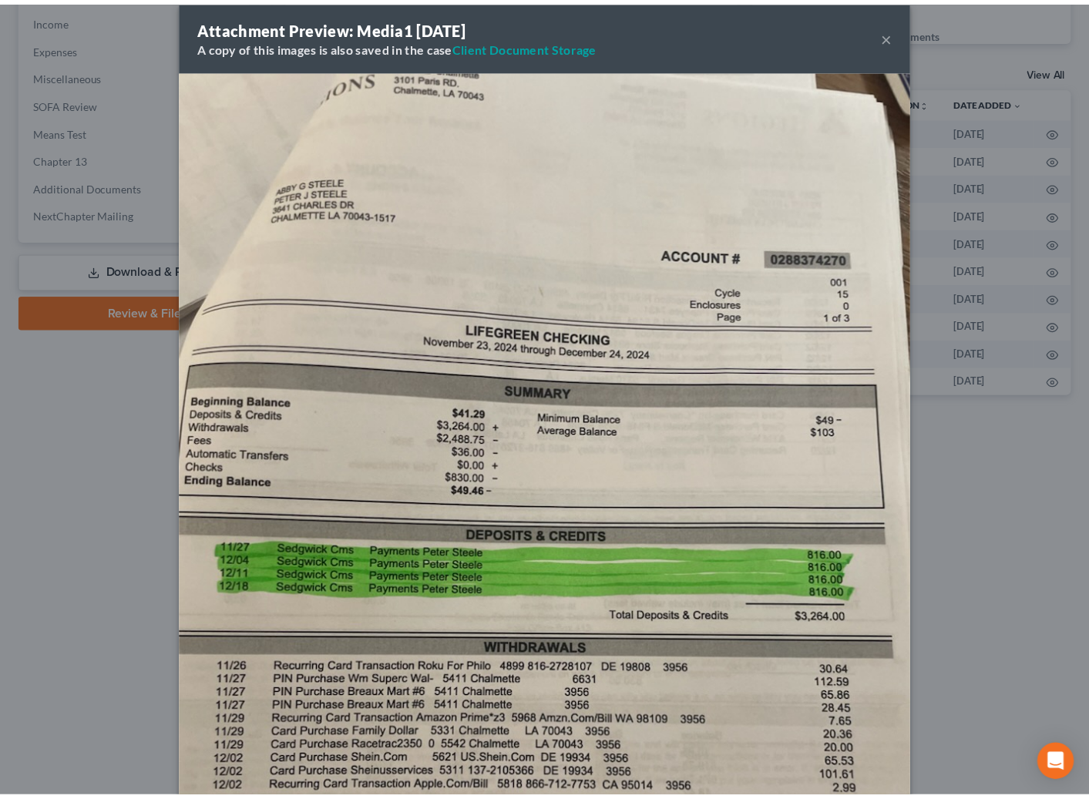
scroll to position [0, 0]
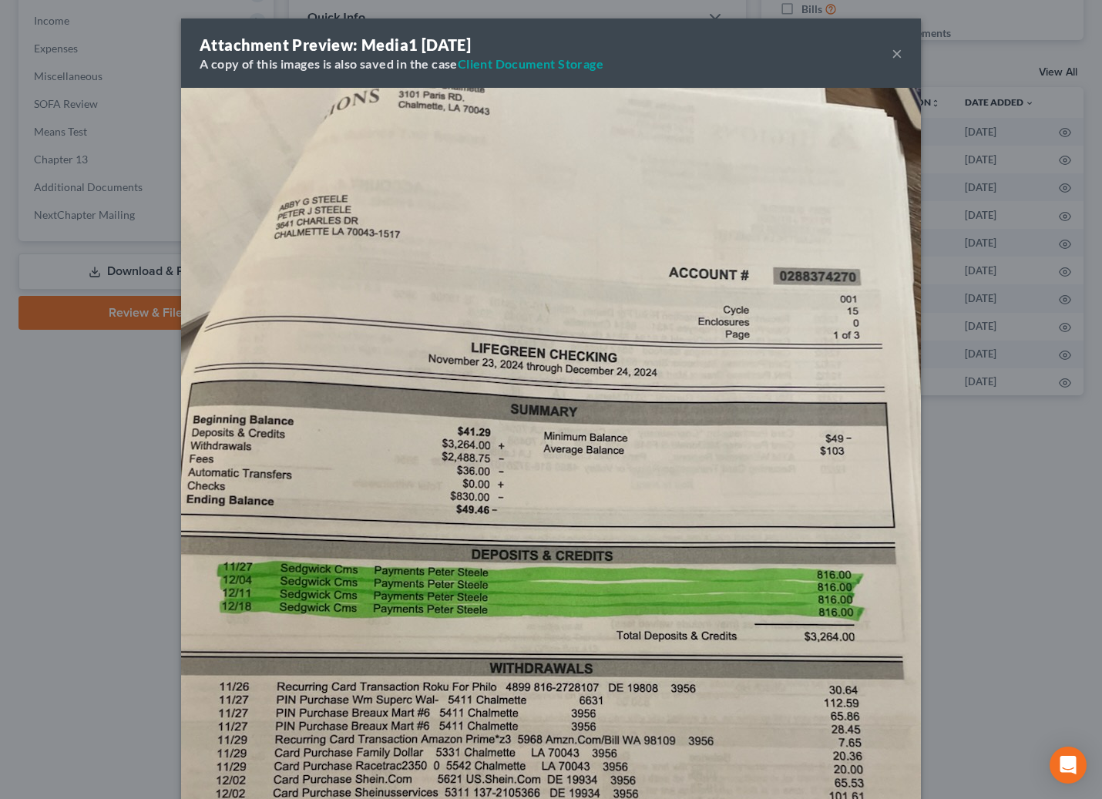
click at [892, 49] on button "×" at bounding box center [897, 53] width 11 height 18
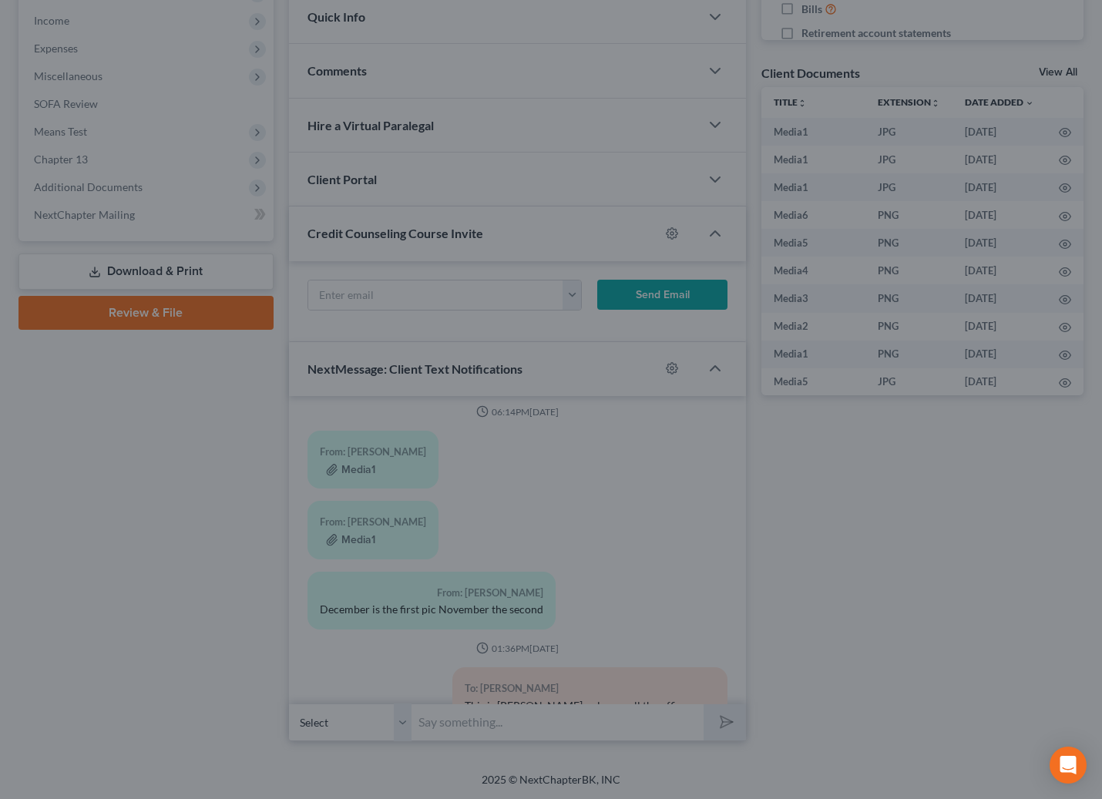
scroll to position [4651, 0]
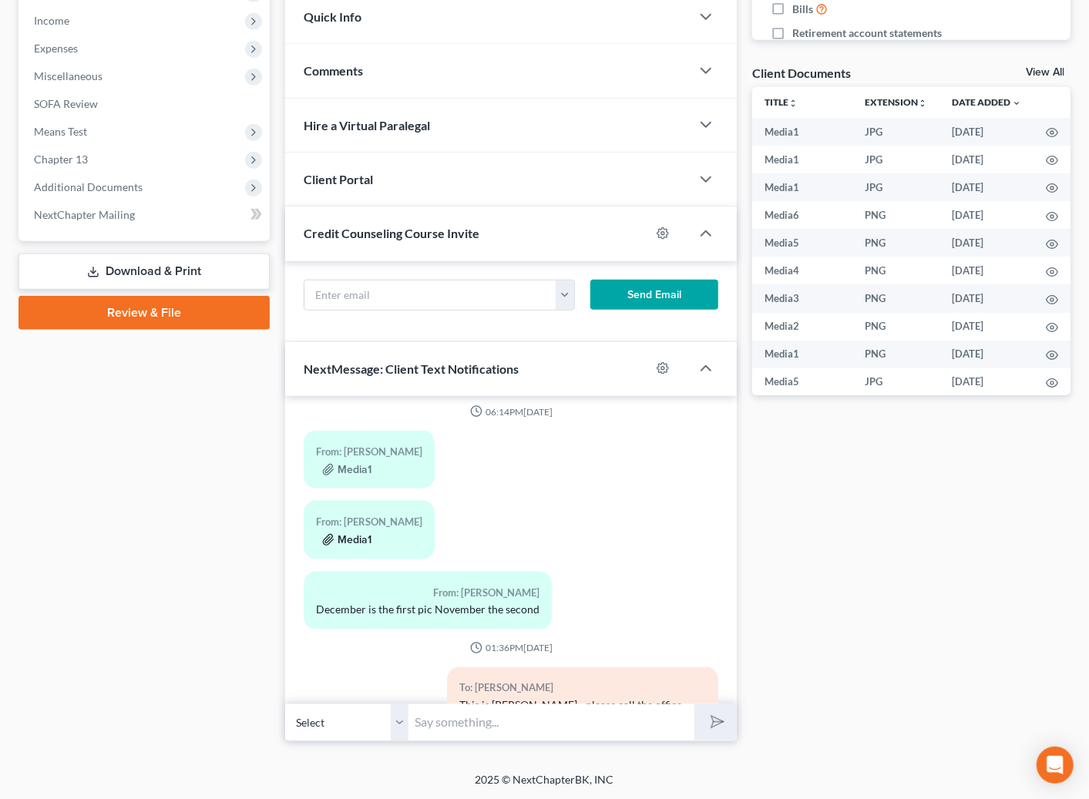
click at [352, 539] on button "Media1" at bounding box center [346, 540] width 49 height 12
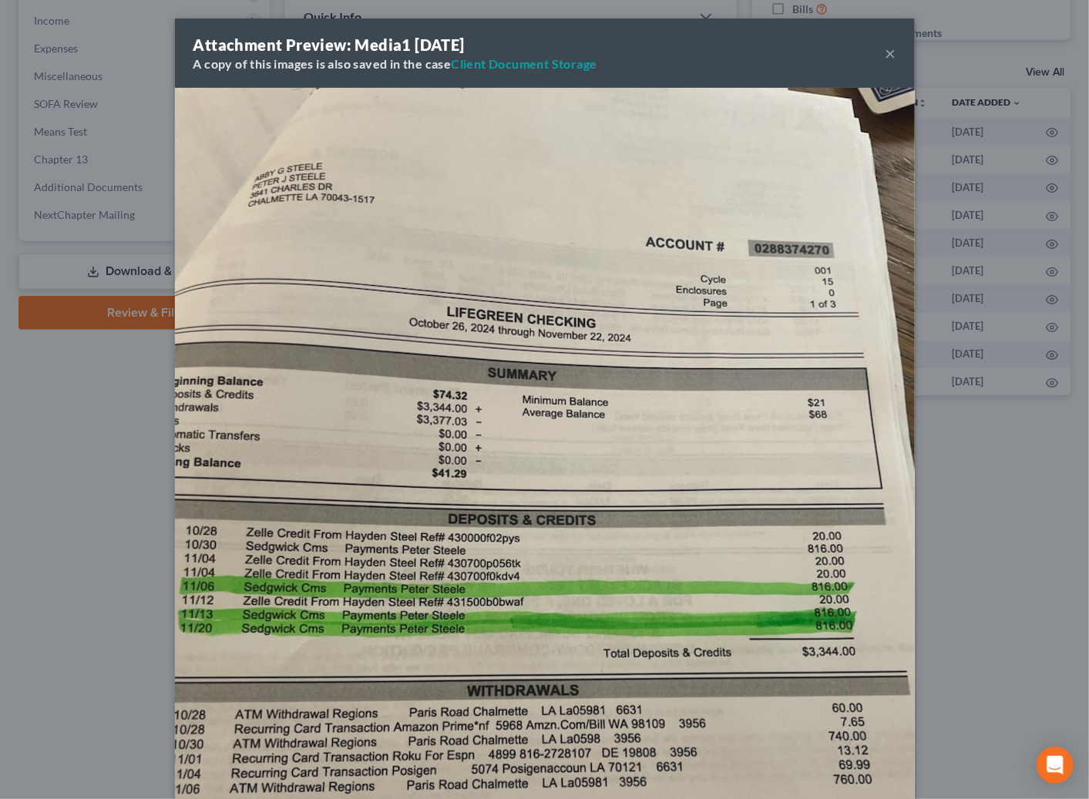
scroll to position [4620, 0]
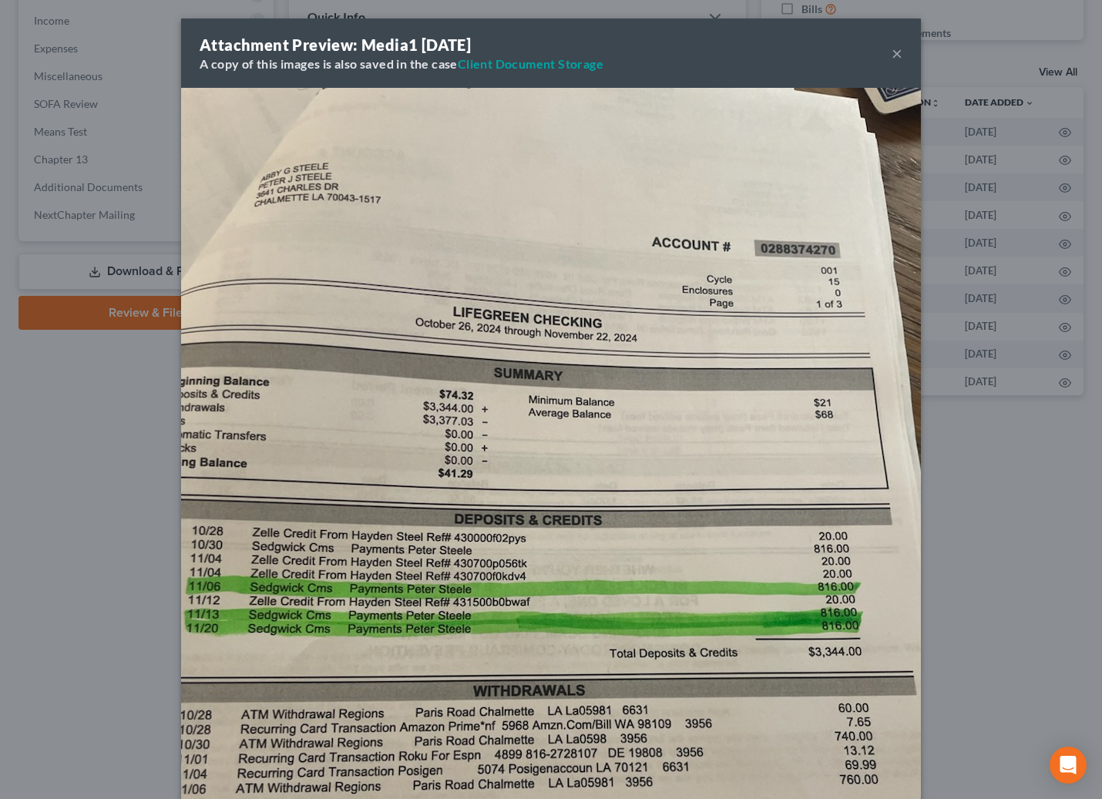
click at [897, 52] on div "Attachment Preview: Media1 09/09/2025 A copy of this images is also saved in th…" at bounding box center [551, 52] width 740 height 69
click at [892, 52] on button "×" at bounding box center [897, 53] width 11 height 18
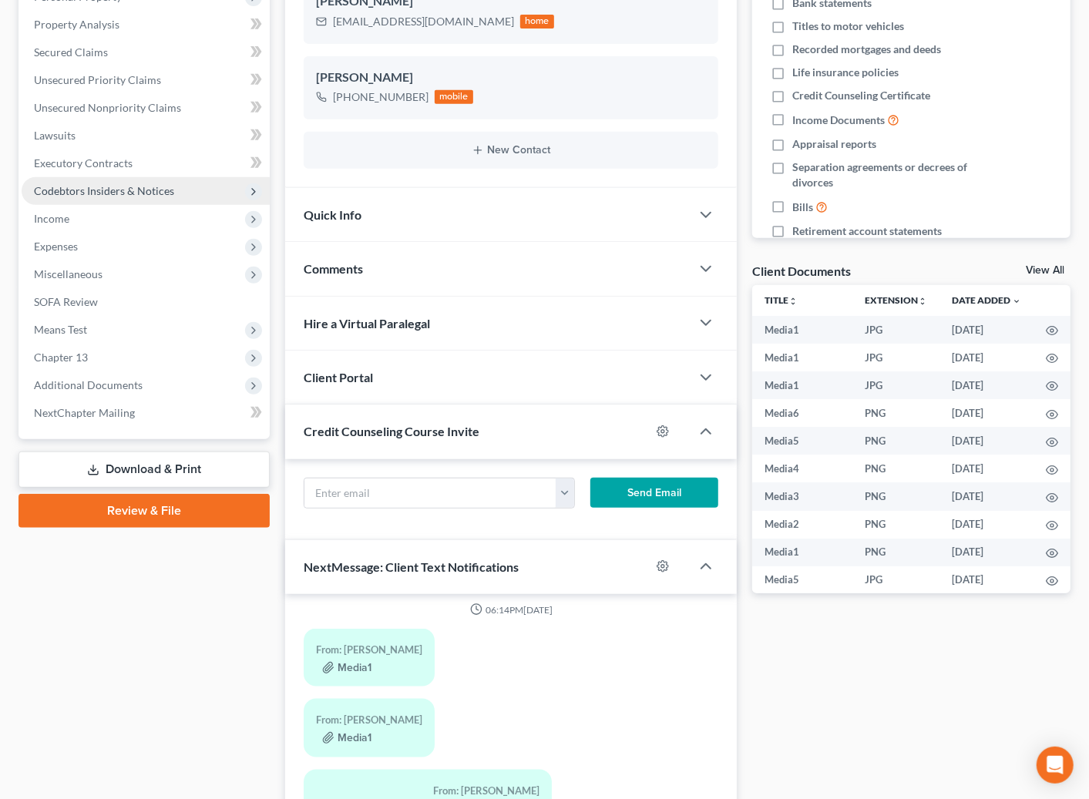
scroll to position [296, 0]
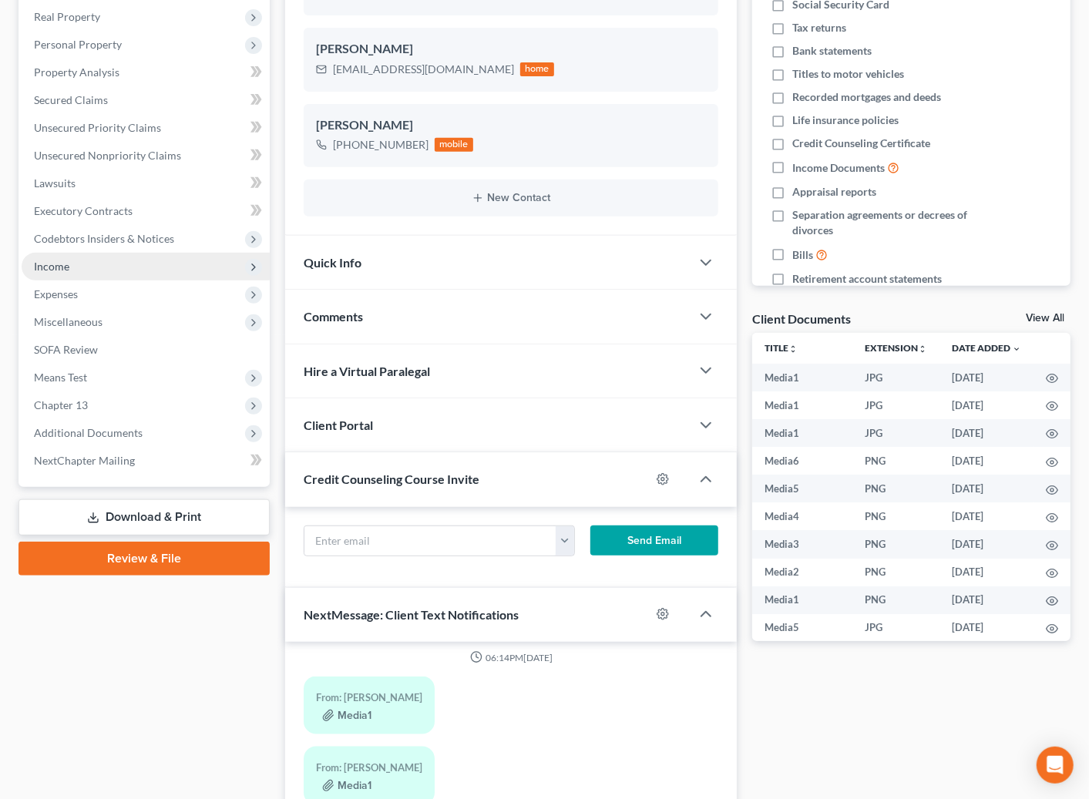
click at [139, 267] on span "Income" at bounding box center [146, 267] width 248 height 28
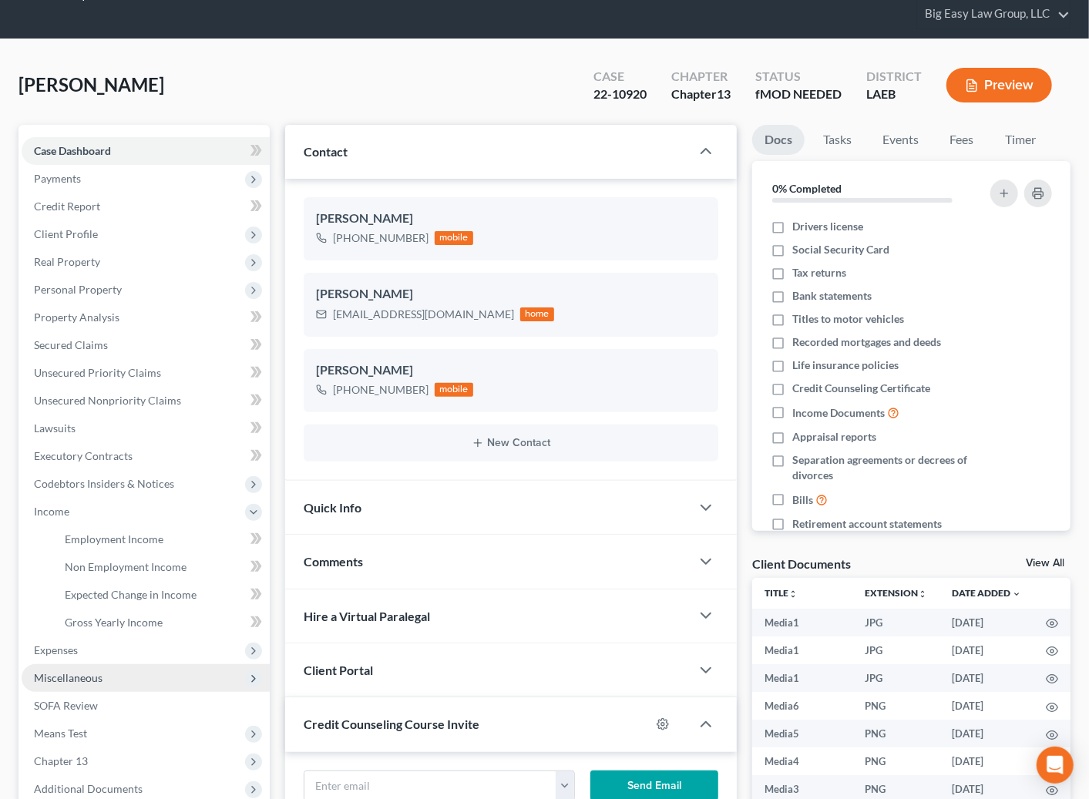
scroll to position [298, 0]
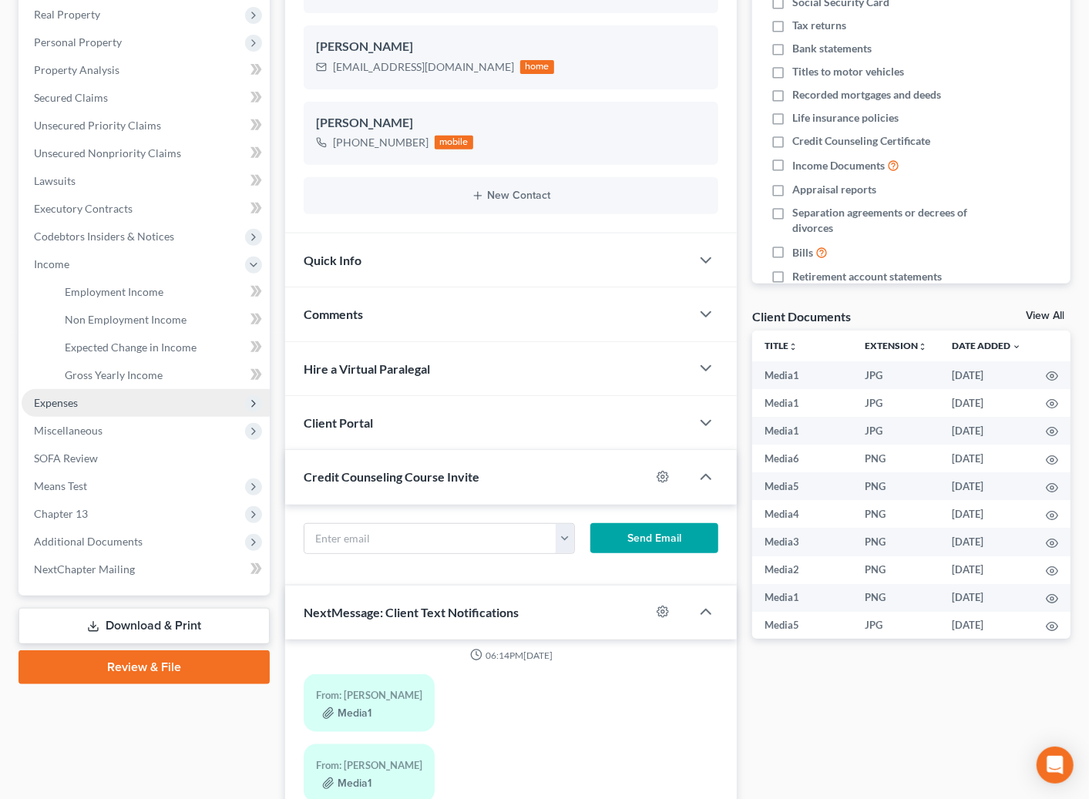
click at [160, 399] on span "Expenses" at bounding box center [146, 403] width 248 height 28
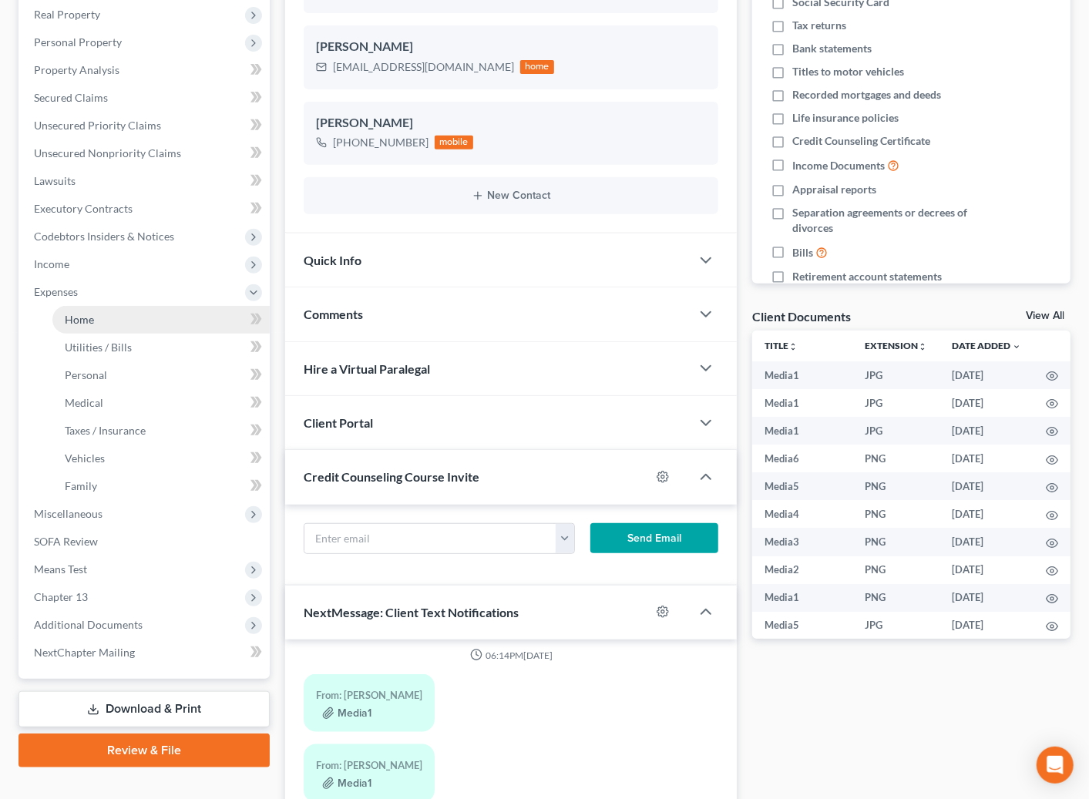
click at [163, 301] on span "Expenses" at bounding box center [146, 292] width 248 height 28
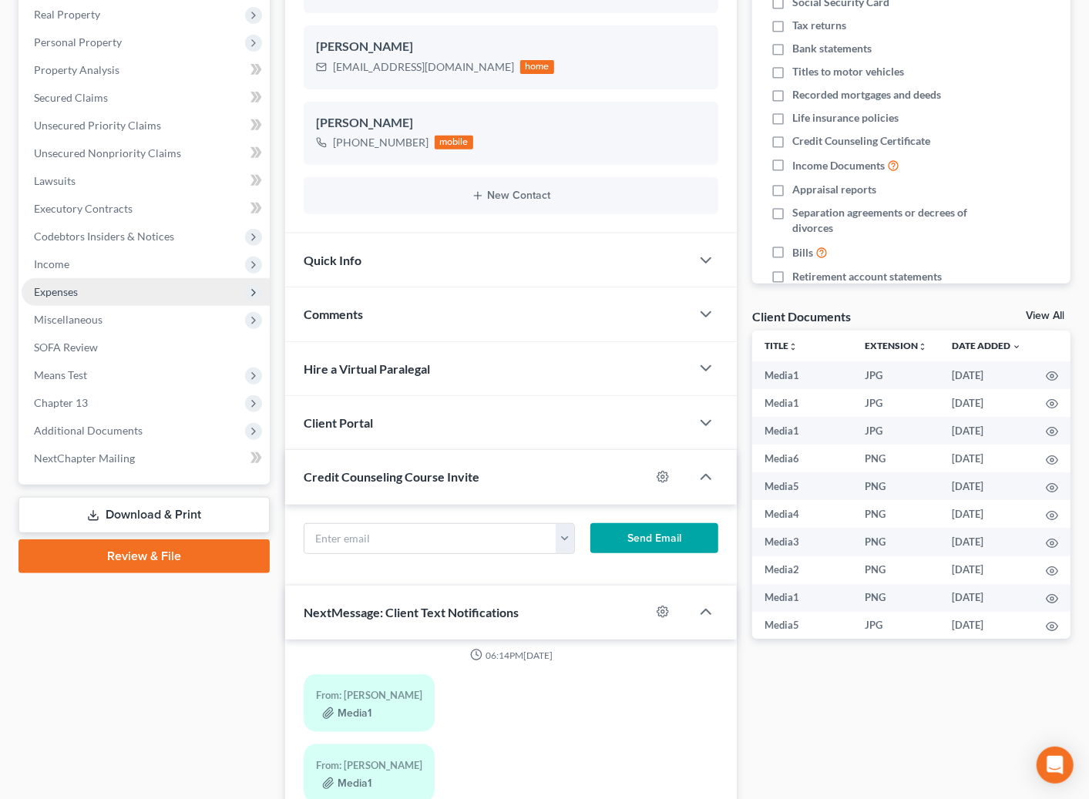
drag, startPoint x: 155, startPoint y: 290, endPoint x: 159, endPoint y: 300, distance: 10.7
click at [156, 291] on span "Expenses" at bounding box center [146, 292] width 248 height 28
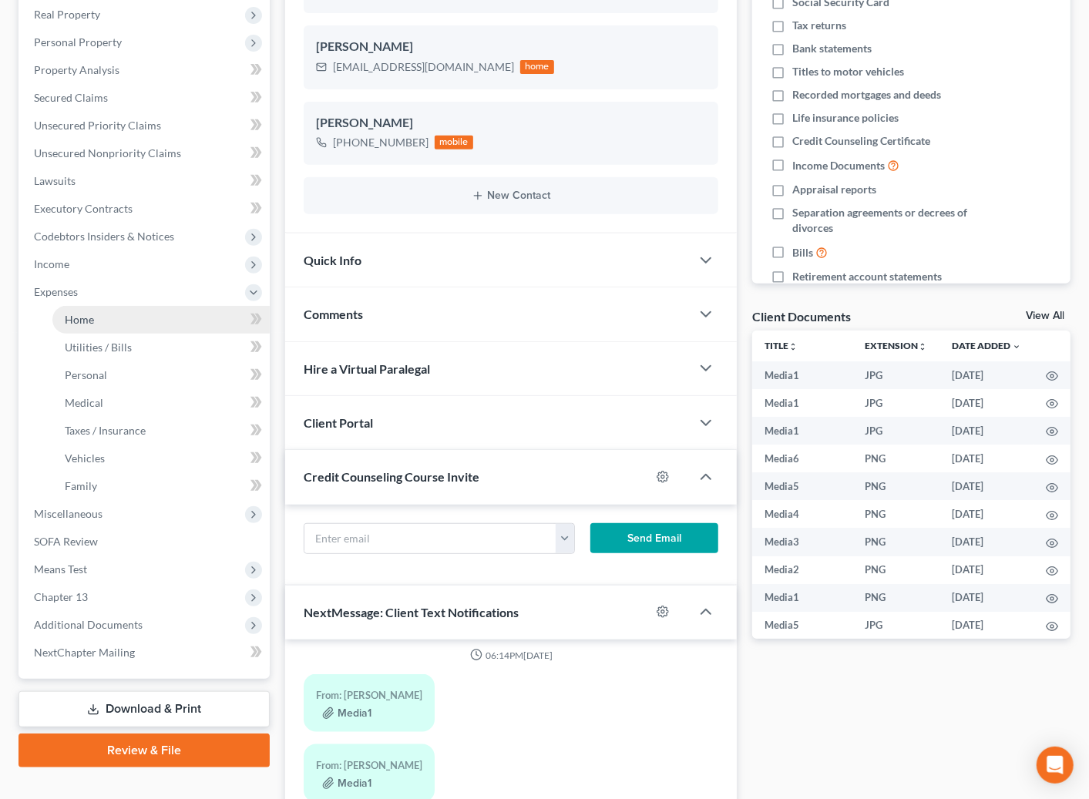
click at [163, 317] on link "Home" at bounding box center [160, 320] width 217 height 28
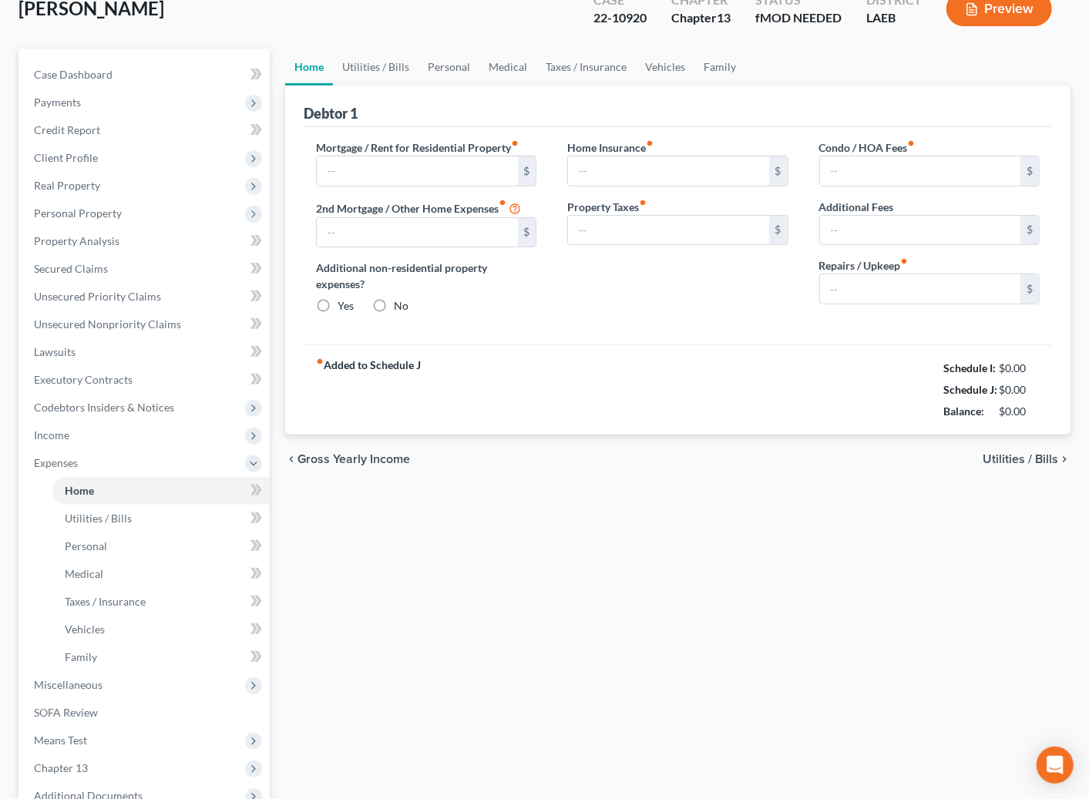
type input "1,661.57"
type input "0.00"
radio input "true"
type input "0.00"
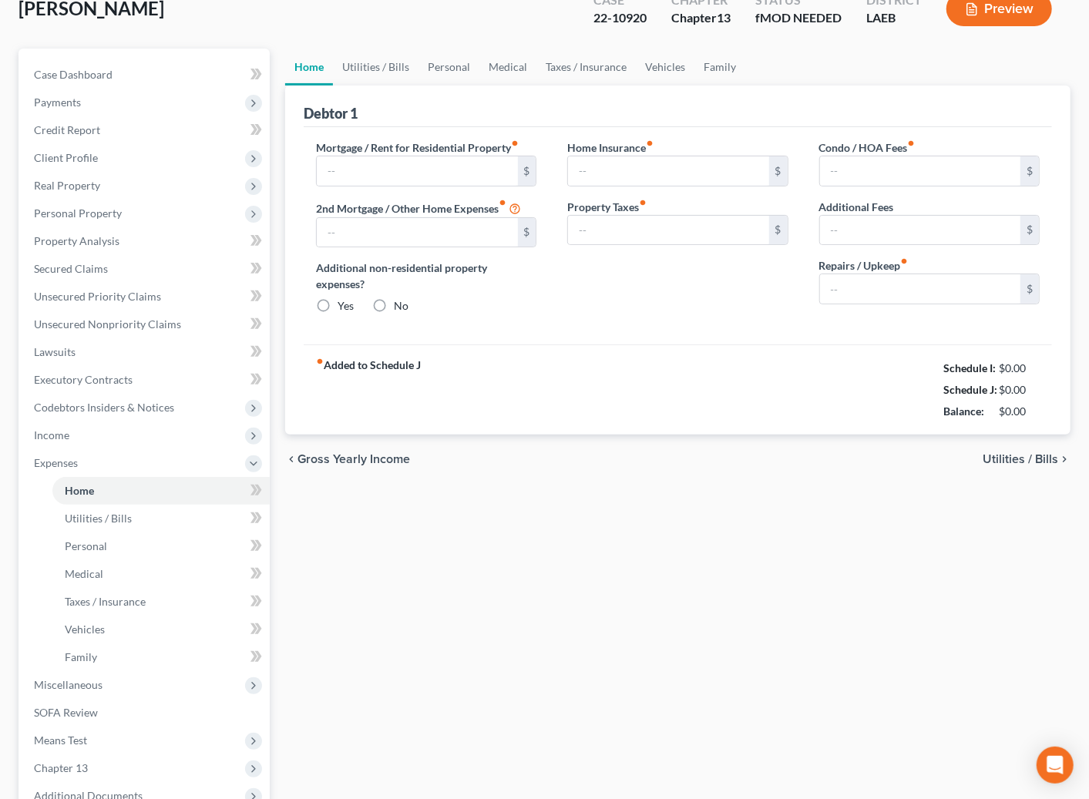
type input "0.00"
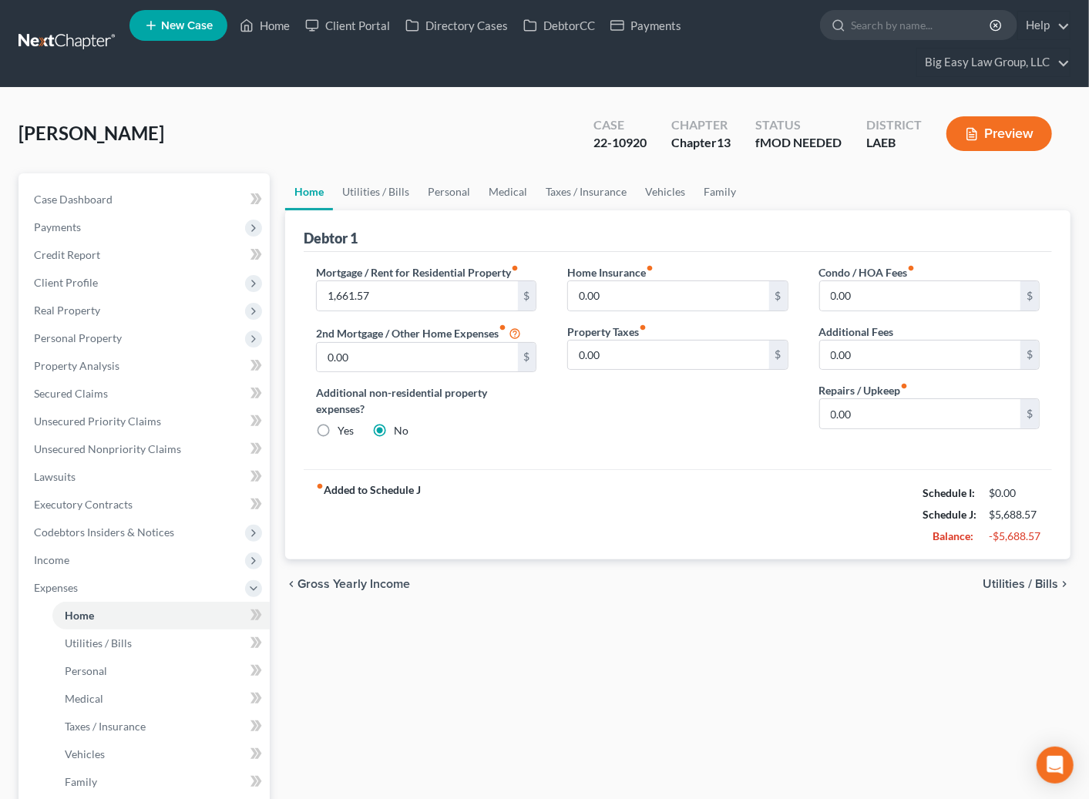
scroll to position [3, 0]
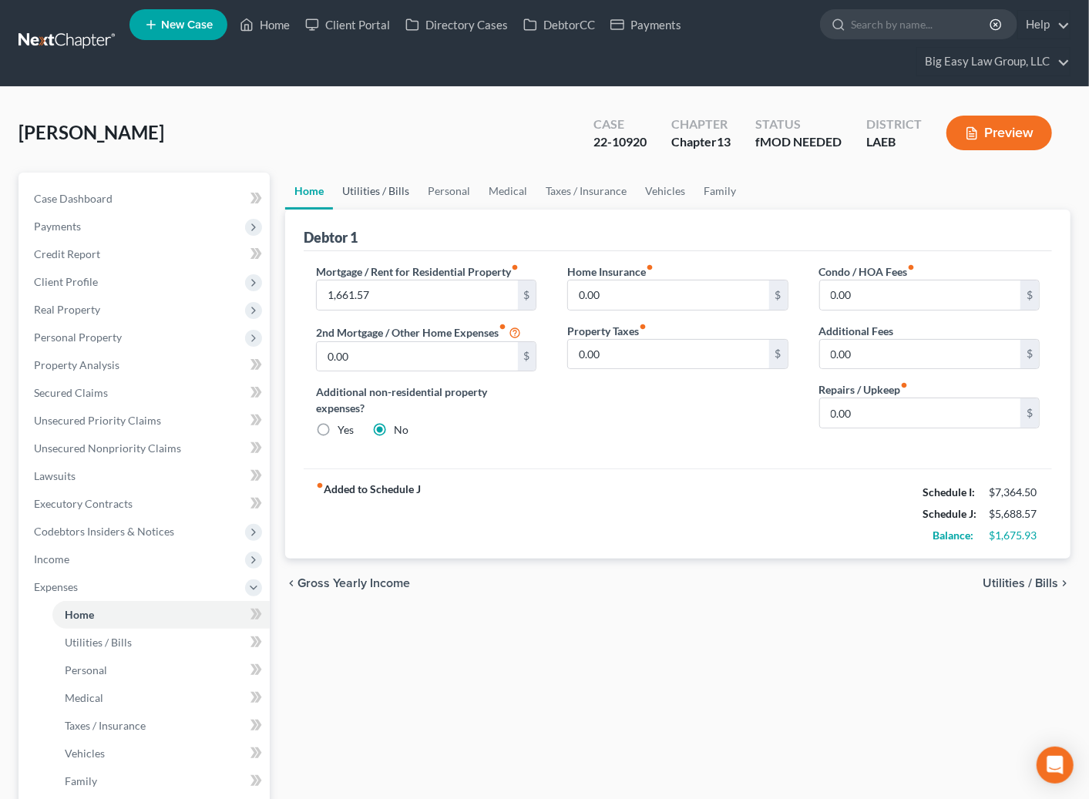
click at [397, 202] on link "Utilities / Bills" at bounding box center [376, 191] width 86 height 37
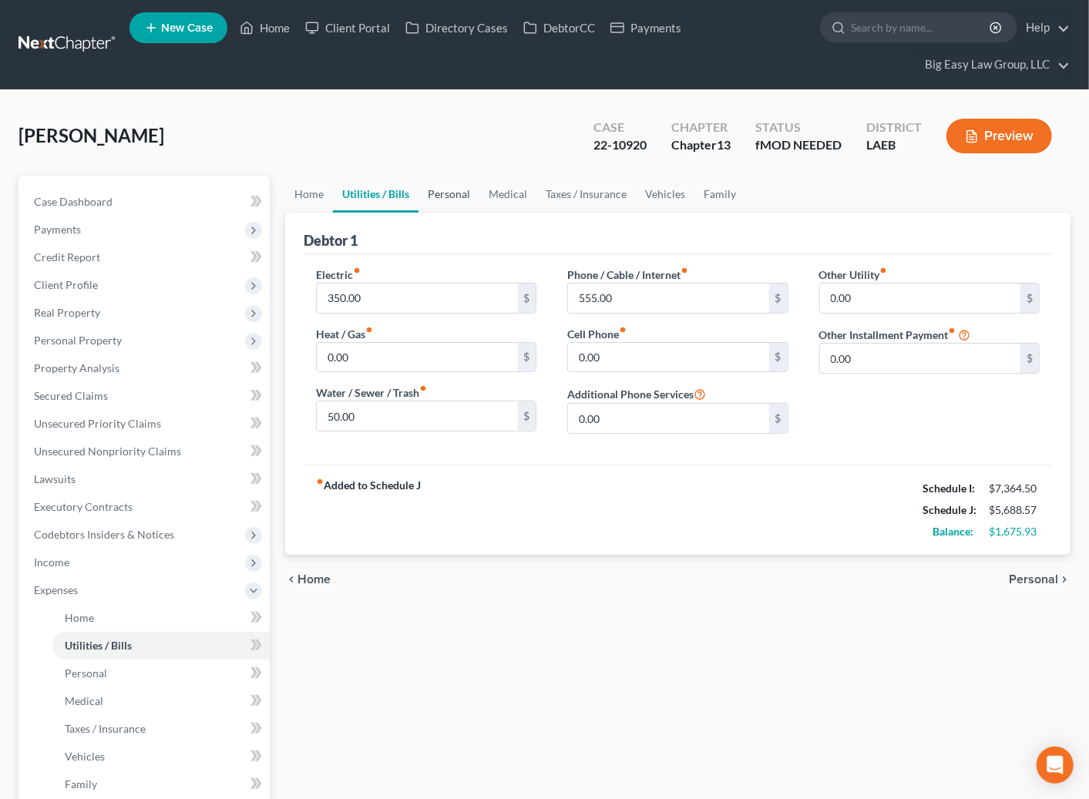
click at [452, 190] on link "Personal" at bounding box center [448, 194] width 61 height 37
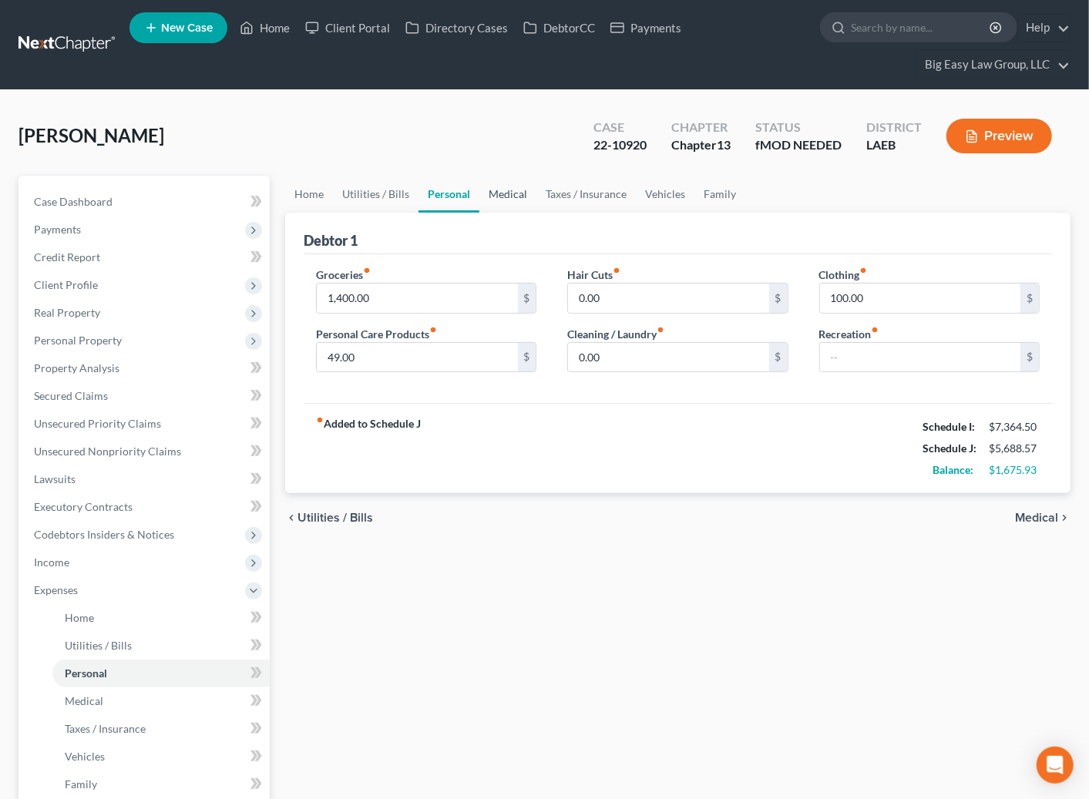
click at [501, 196] on link "Medical" at bounding box center [507, 194] width 57 height 37
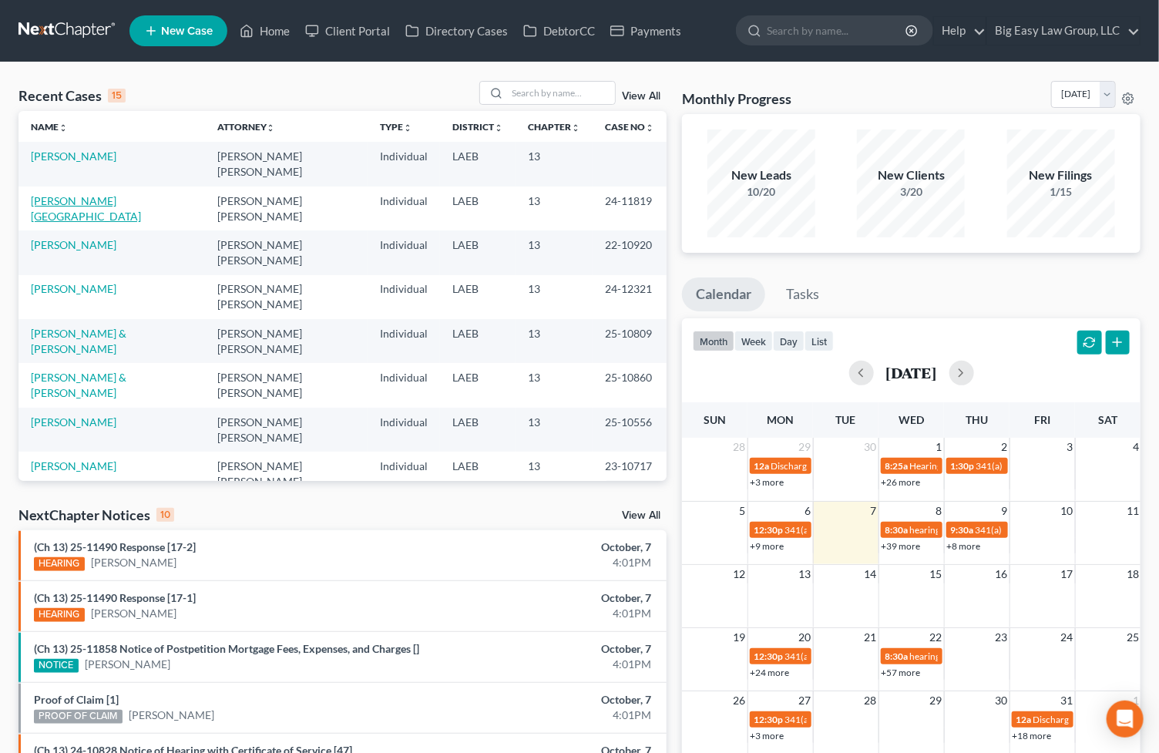
click at [79, 194] on link "[PERSON_NAME][GEOGRAPHIC_DATA]" at bounding box center [86, 208] width 110 height 29
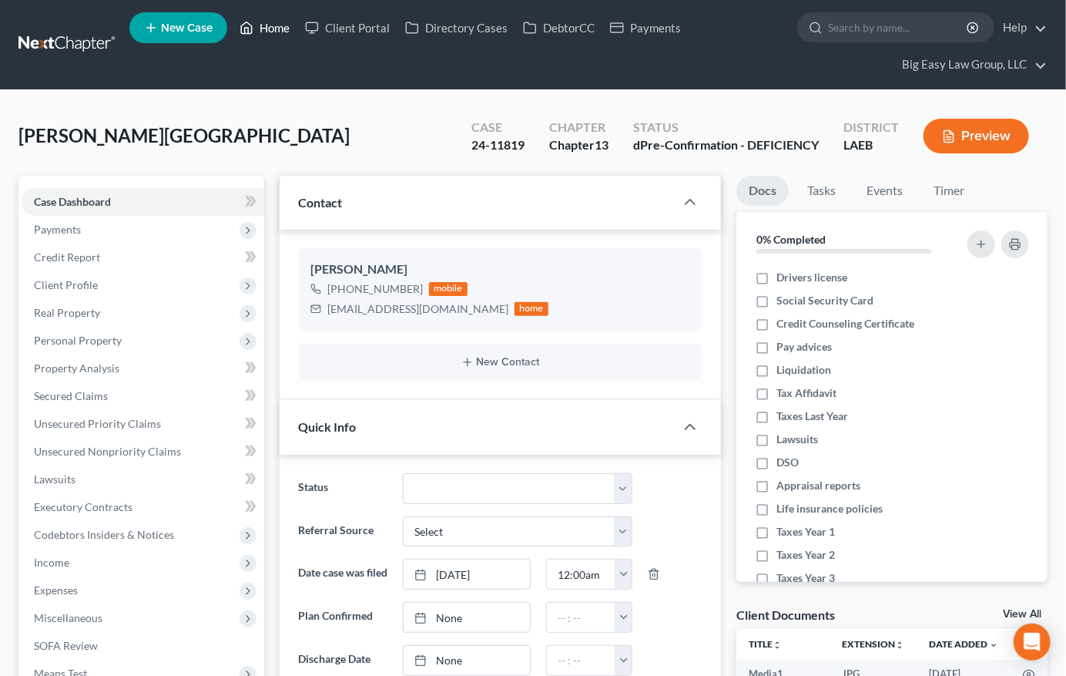
click at [269, 28] on link "Home" at bounding box center [264, 28] width 65 height 28
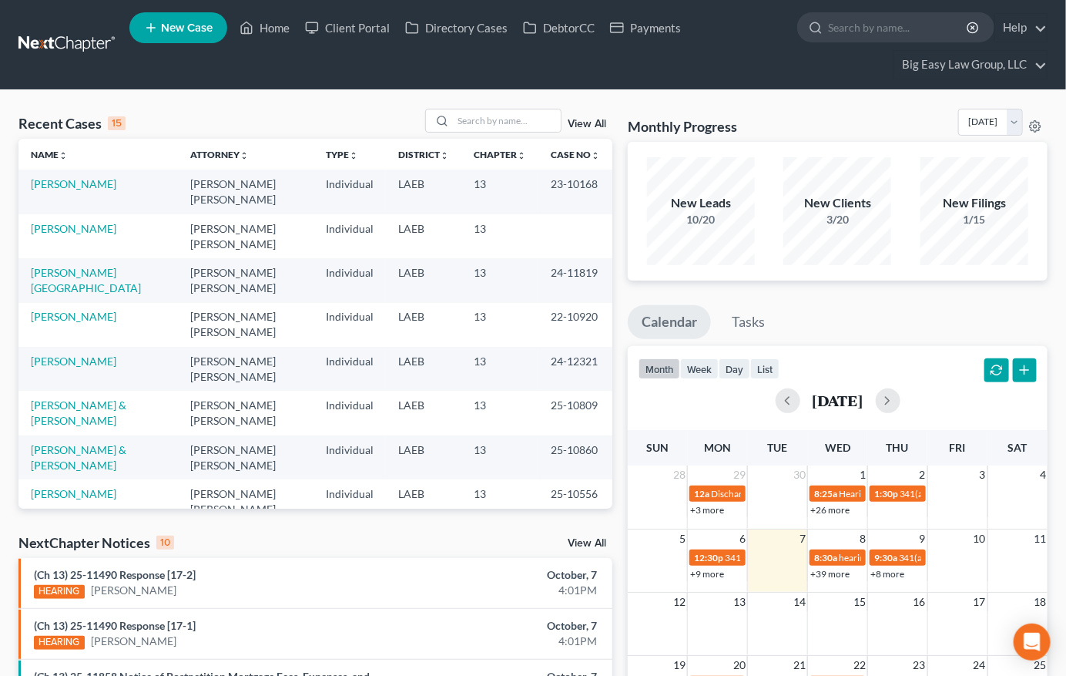
click at [479, 107] on div "Recent Cases 15 View All Name unfold_more expand_more expand_less Attorney unfo…" at bounding box center [533, 607] width 1066 height 1034
click at [480, 125] on input "search" at bounding box center [507, 120] width 108 height 22
type input "[PERSON_NAME]"
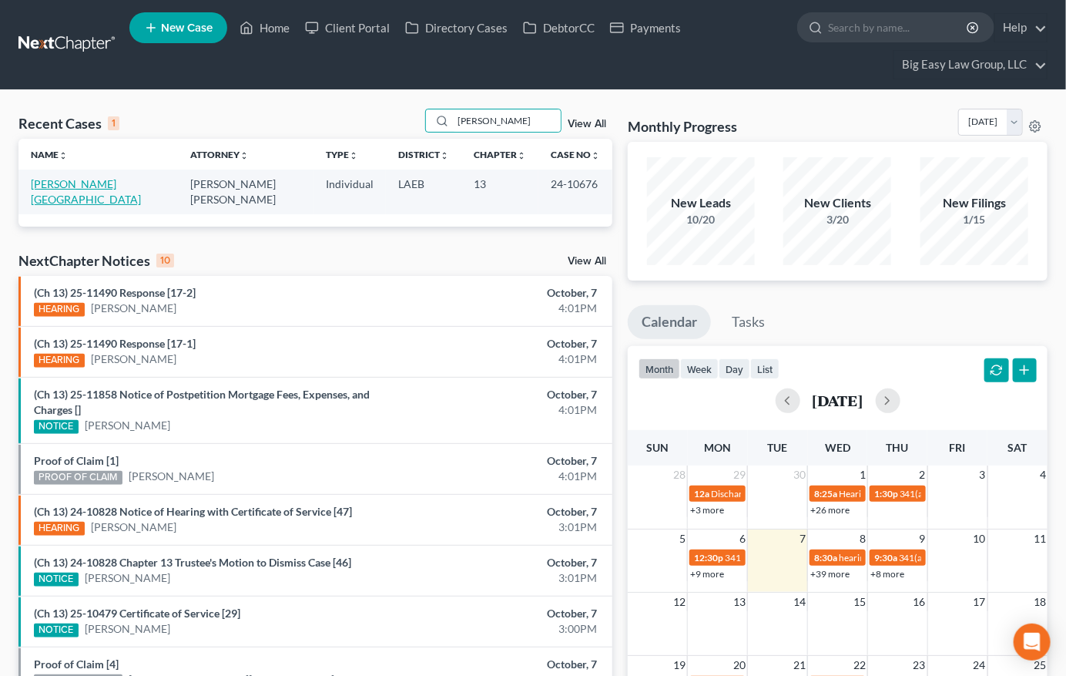
click at [56, 187] on link "[PERSON_NAME][GEOGRAPHIC_DATA]" at bounding box center [86, 191] width 110 height 29
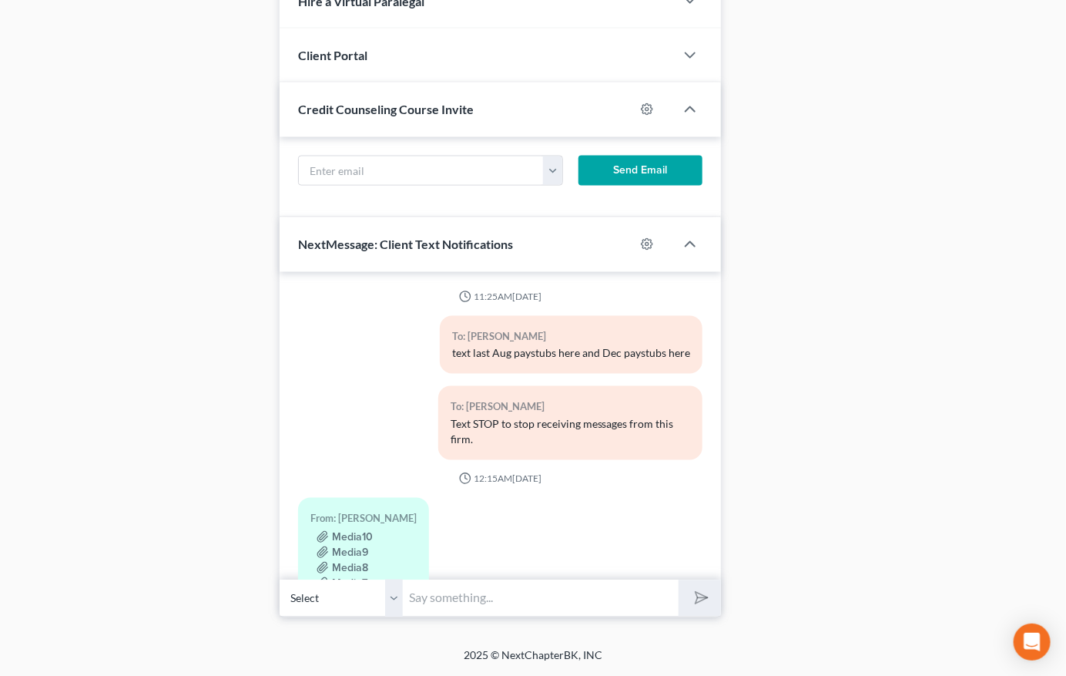
scroll to position [8774, 0]
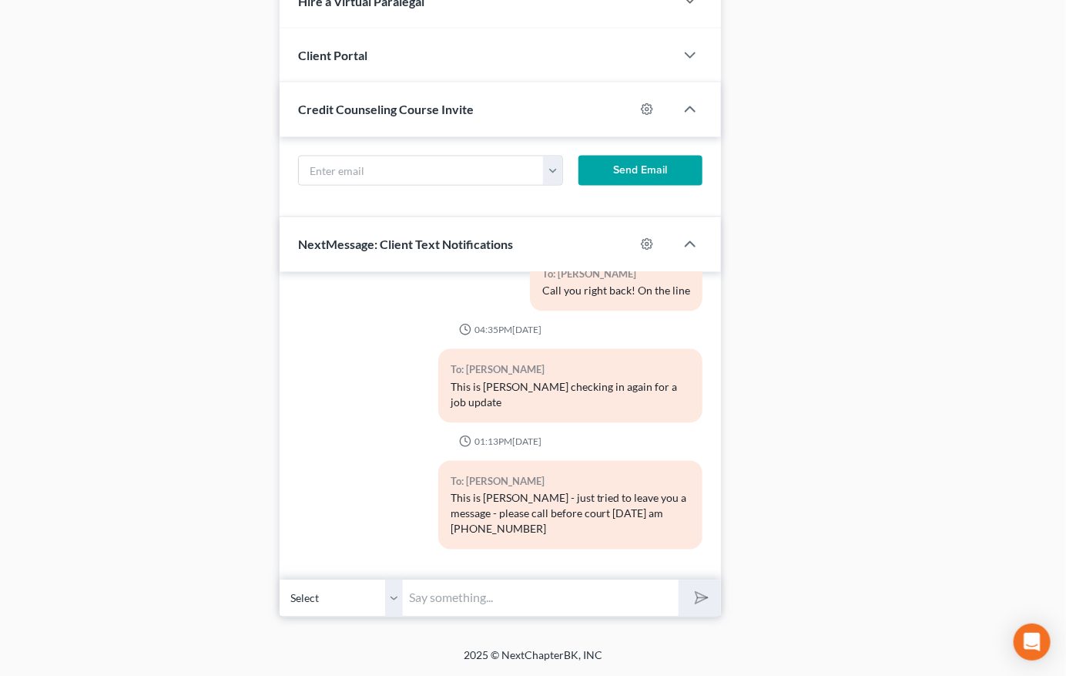
drag, startPoint x: 489, startPoint y: 625, endPoint x: 492, endPoint y: 598, distance: 27.1
click at [492, 596] on input "text" at bounding box center [541, 598] width 276 height 38
type input "did you get a job?"
click at [679, 580] on button "submit" at bounding box center [700, 598] width 42 height 36
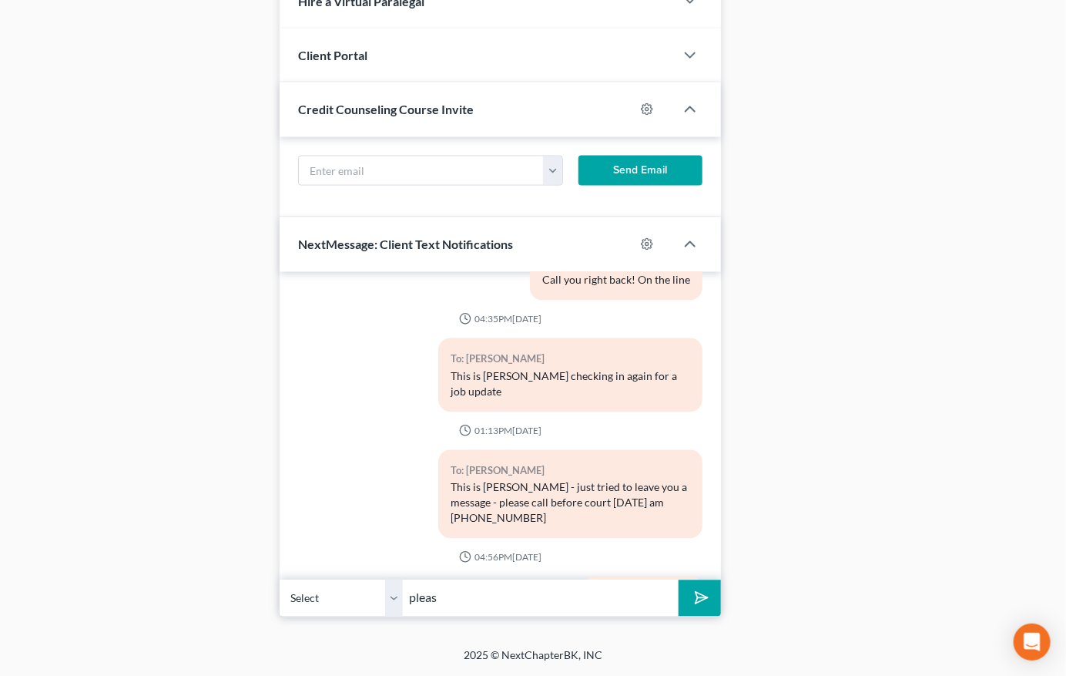
scroll to position [8870, 0]
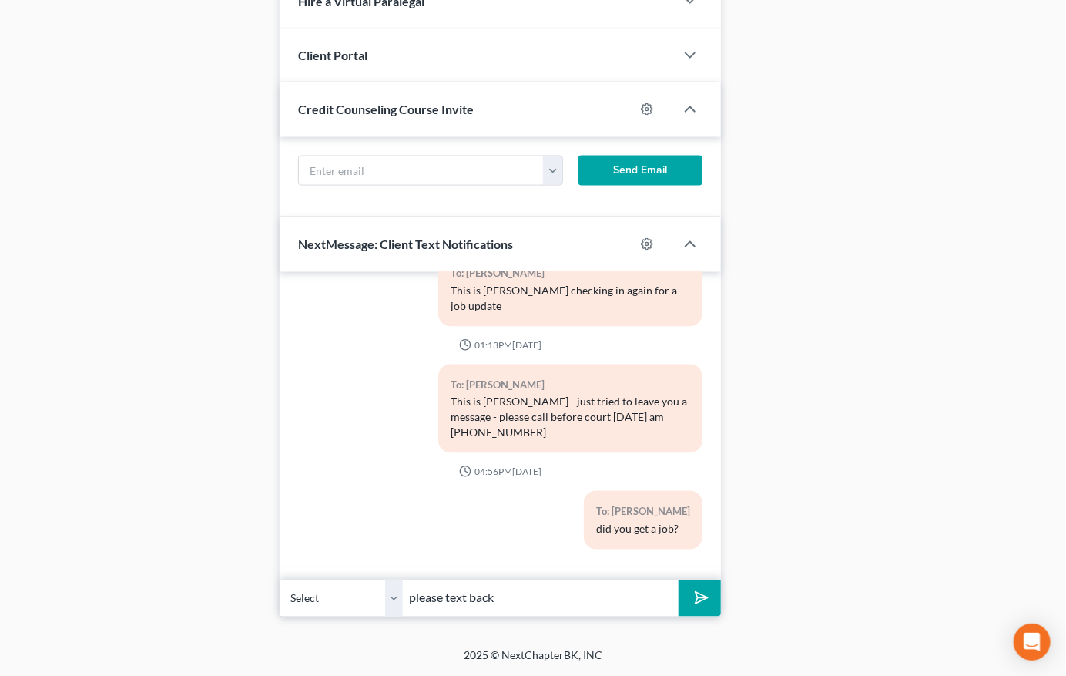
type input "please text back"
click at [679, 580] on button "submit" at bounding box center [700, 598] width 42 height 36
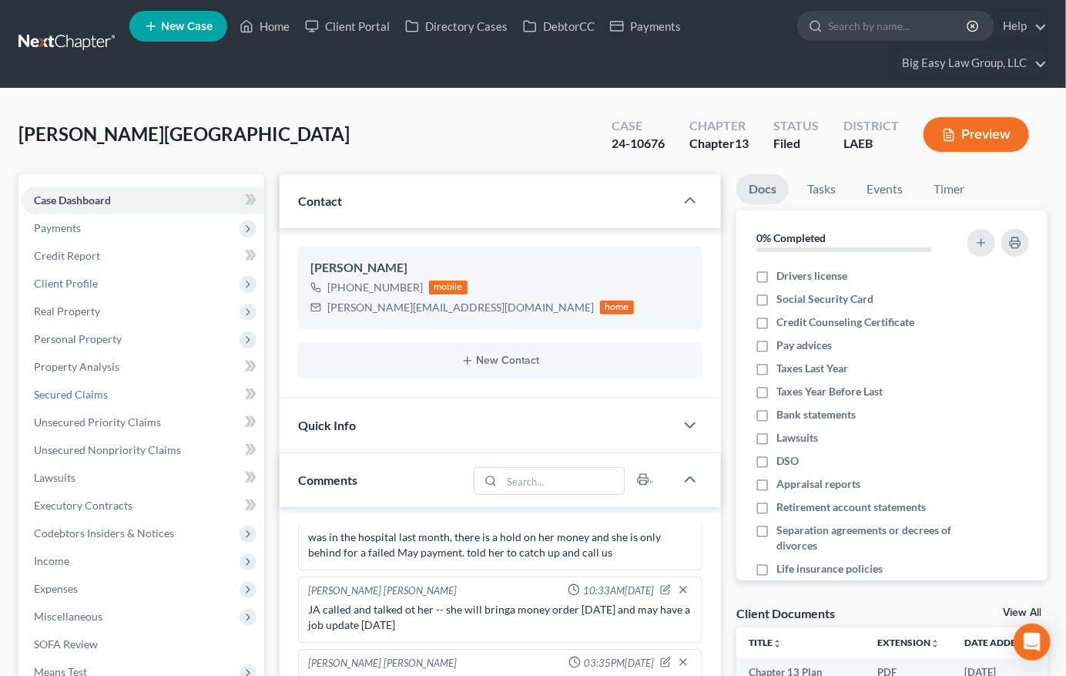
scroll to position [0, 0]
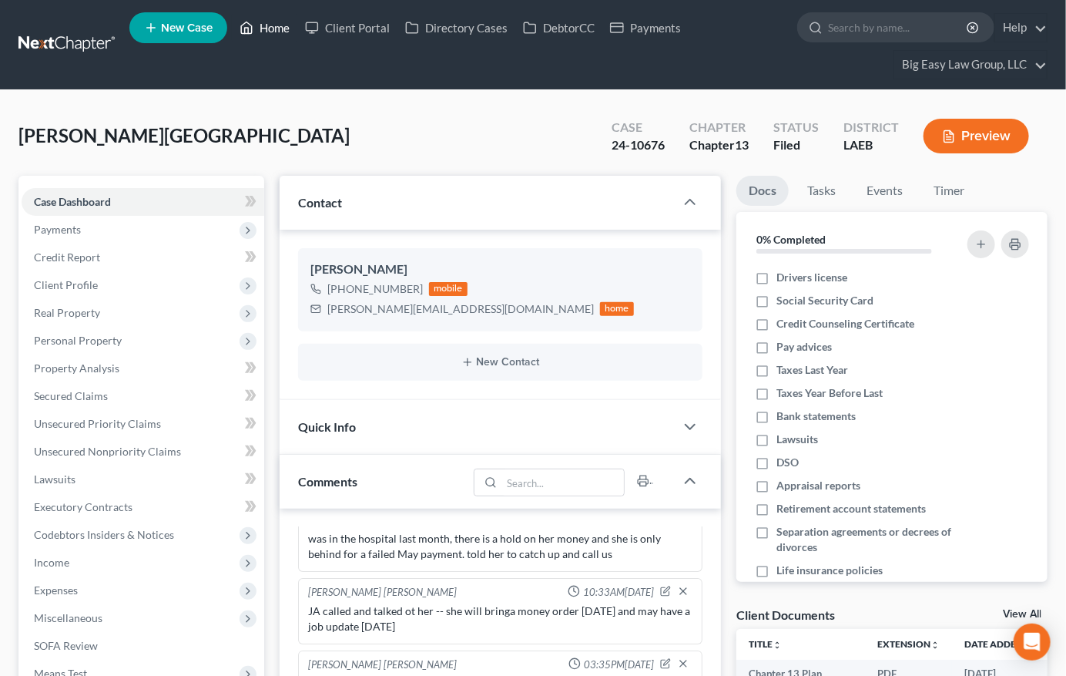
click at [260, 24] on link "Home" at bounding box center [264, 28] width 65 height 28
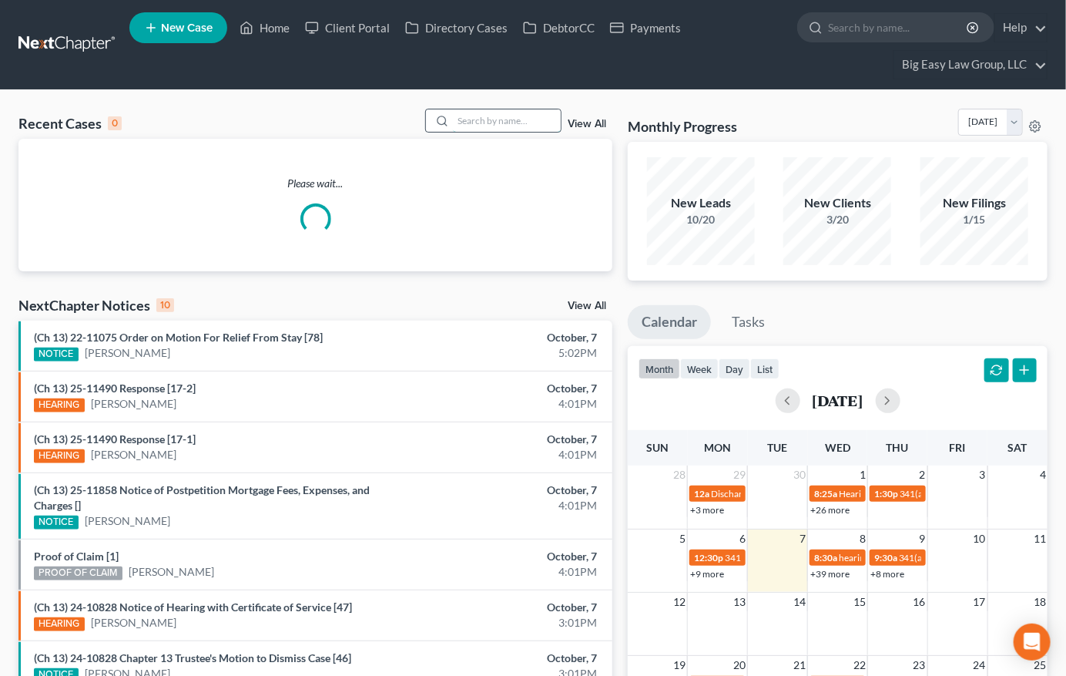
click at [496, 126] on input "search" at bounding box center [507, 120] width 108 height 22
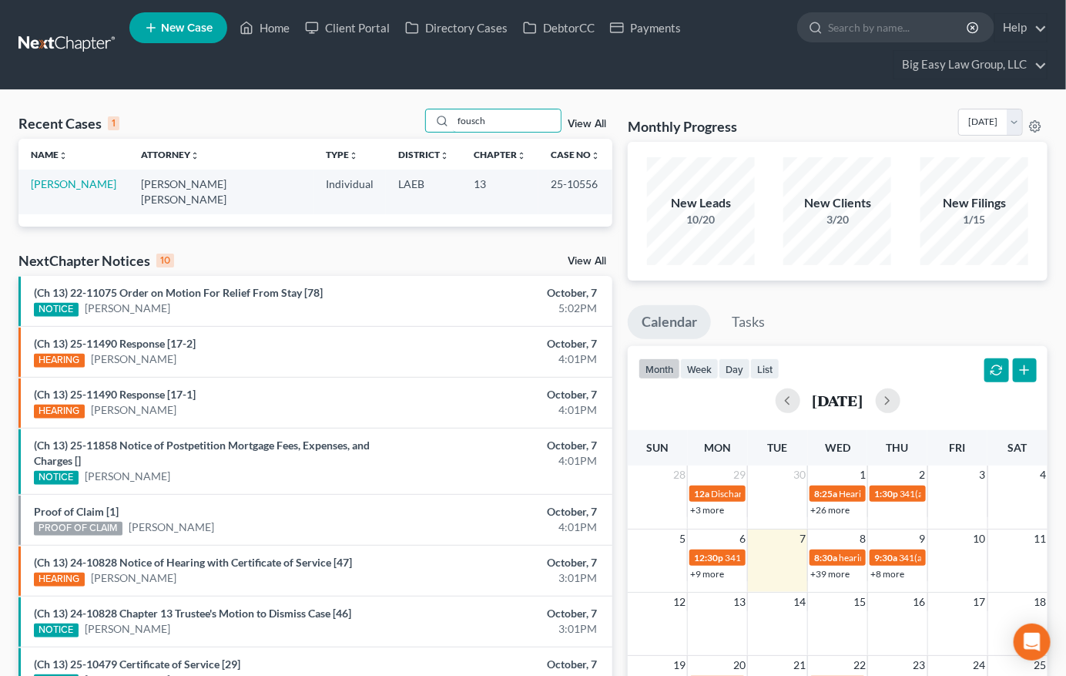
drag, startPoint x: 535, startPoint y: 122, endPoint x: 32, endPoint y: 59, distance: 506.4
click at [108, 62] on div "Home New Case Client Portal Directory Cases DebtorCC Payments Big Easy Law Grou…" at bounding box center [533, 459] width 1066 height 918
type input "young"
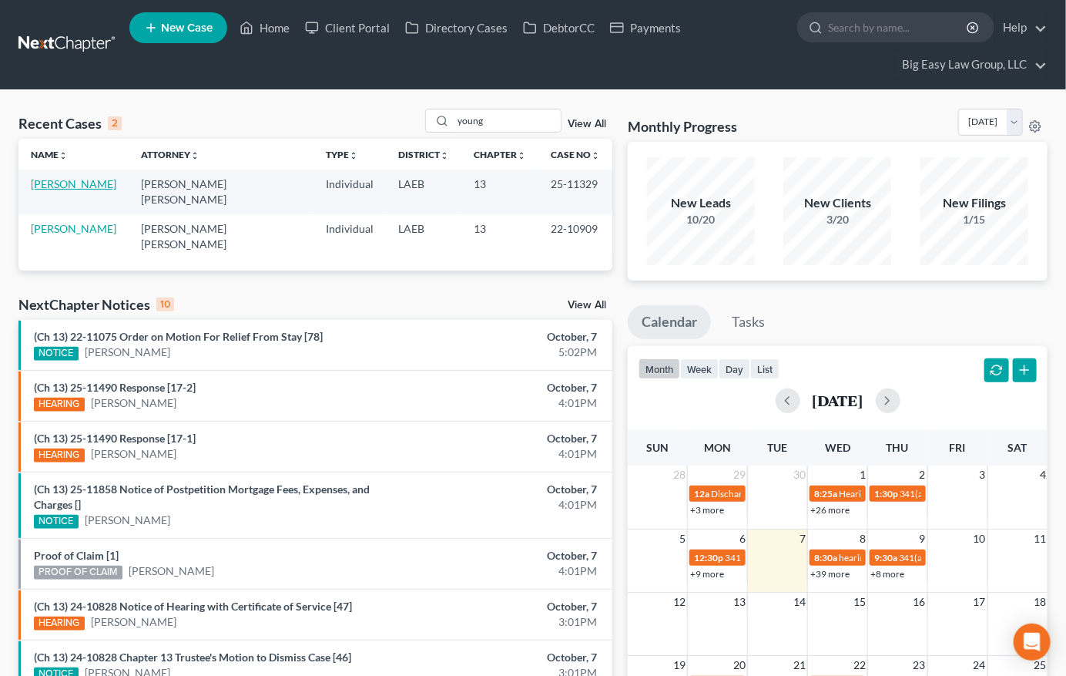
click at [71, 185] on link "[PERSON_NAME]" at bounding box center [74, 183] width 86 height 13
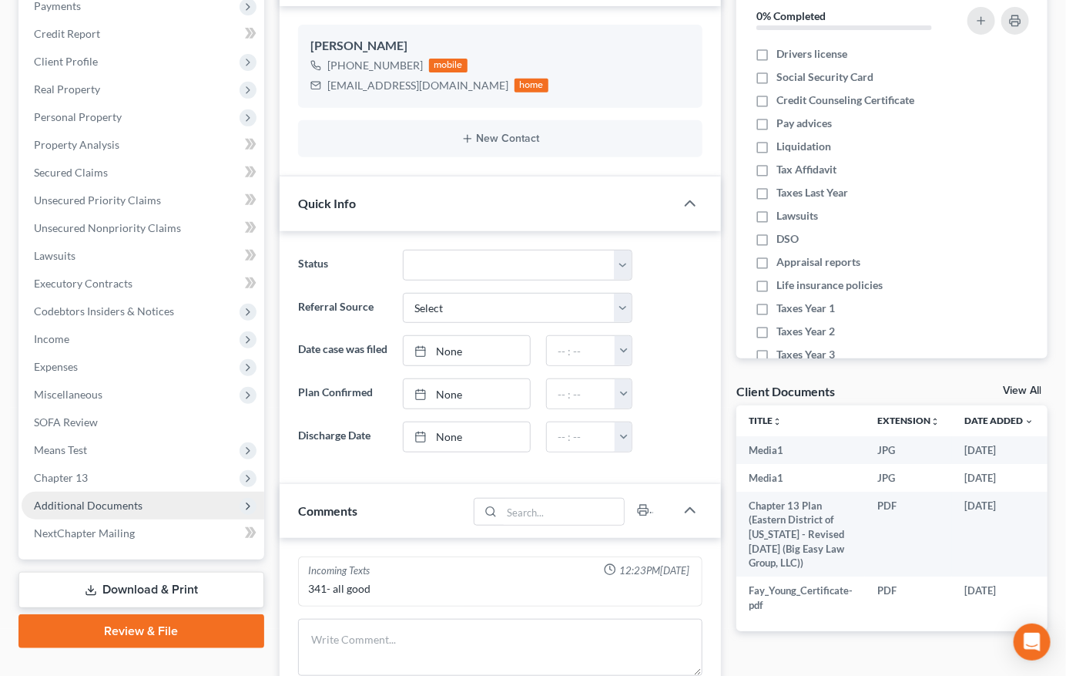
scroll to position [225, 0]
click at [176, 495] on span "Additional Documents" at bounding box center [143, 504] width 243 height 28
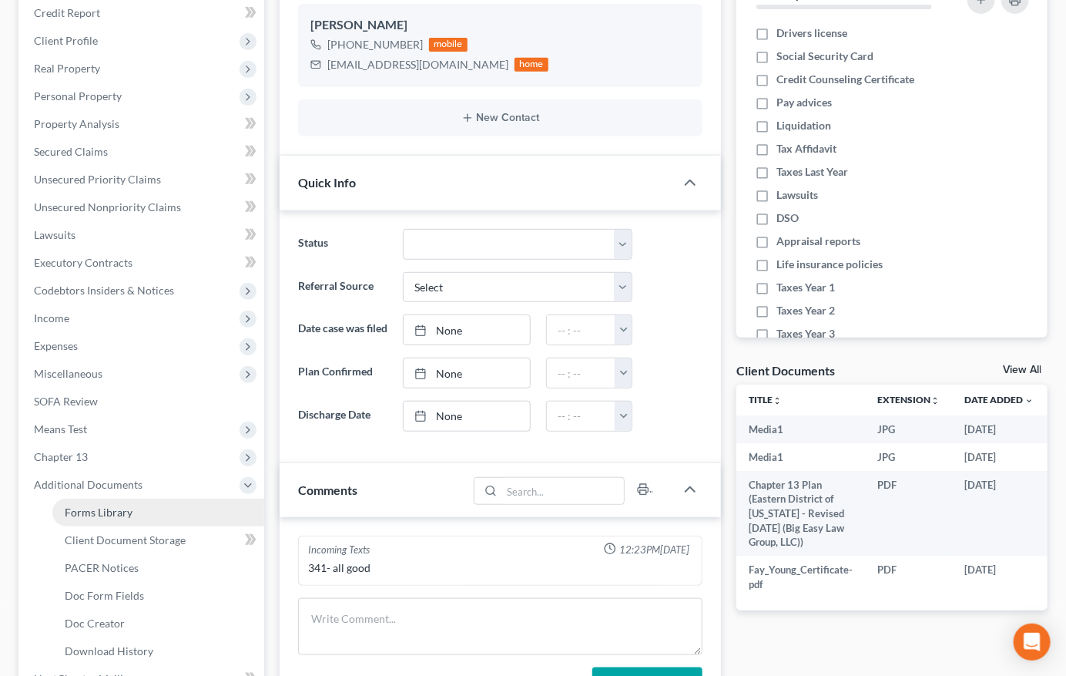
scroll to position [252, 0]
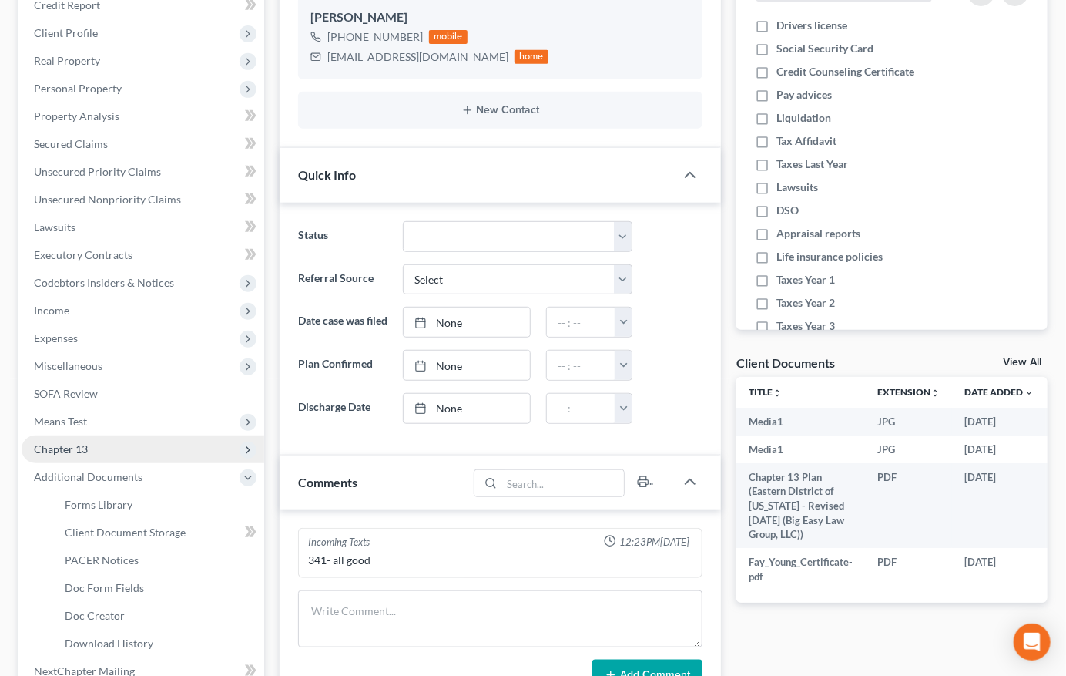
click at [136, 435] on span "Chapter 13" at bounding box center [143, 449] width 243 height 28
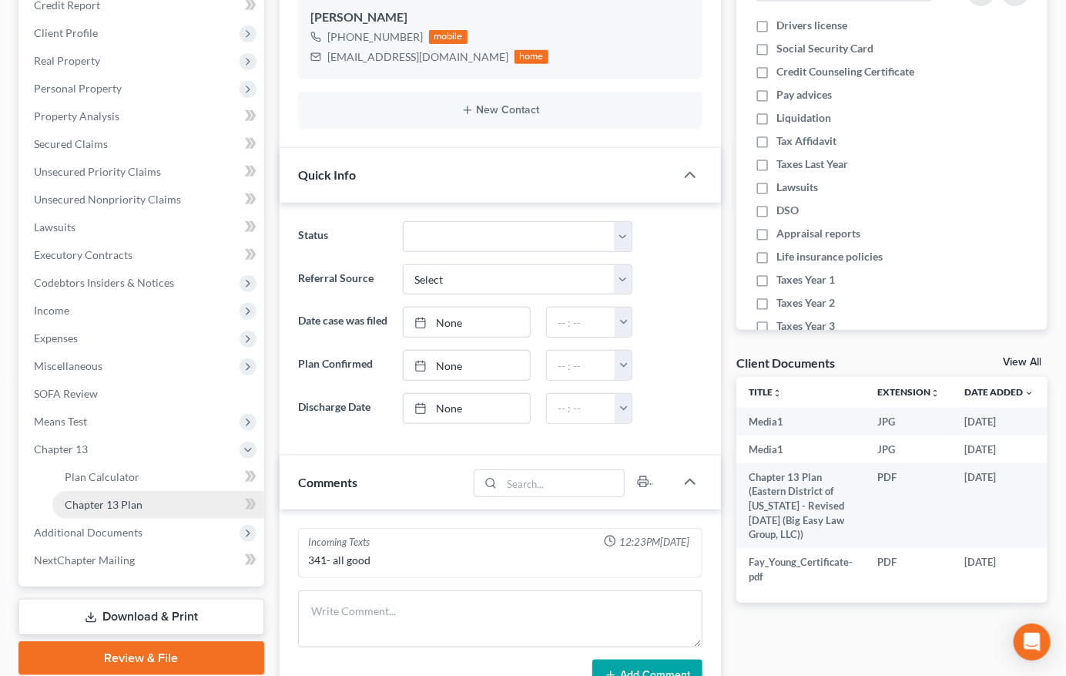
click at [160, 499] on link "Chapter 13 Plan" at bounding box center [158, 505] width 212 height 28
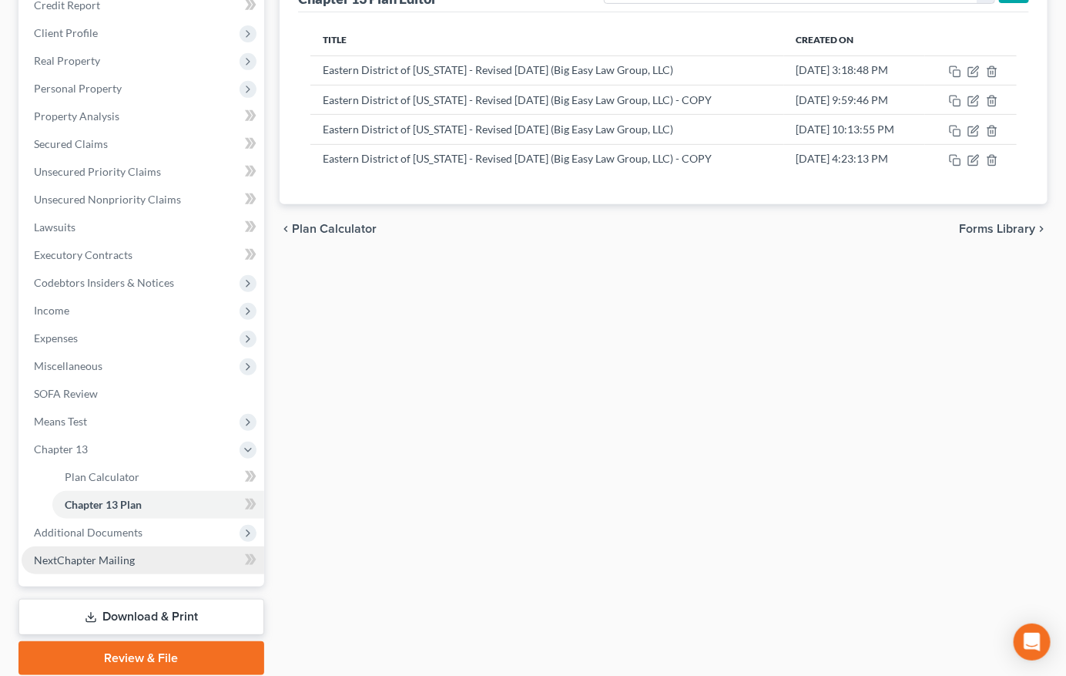
scroll to position [254, 0]
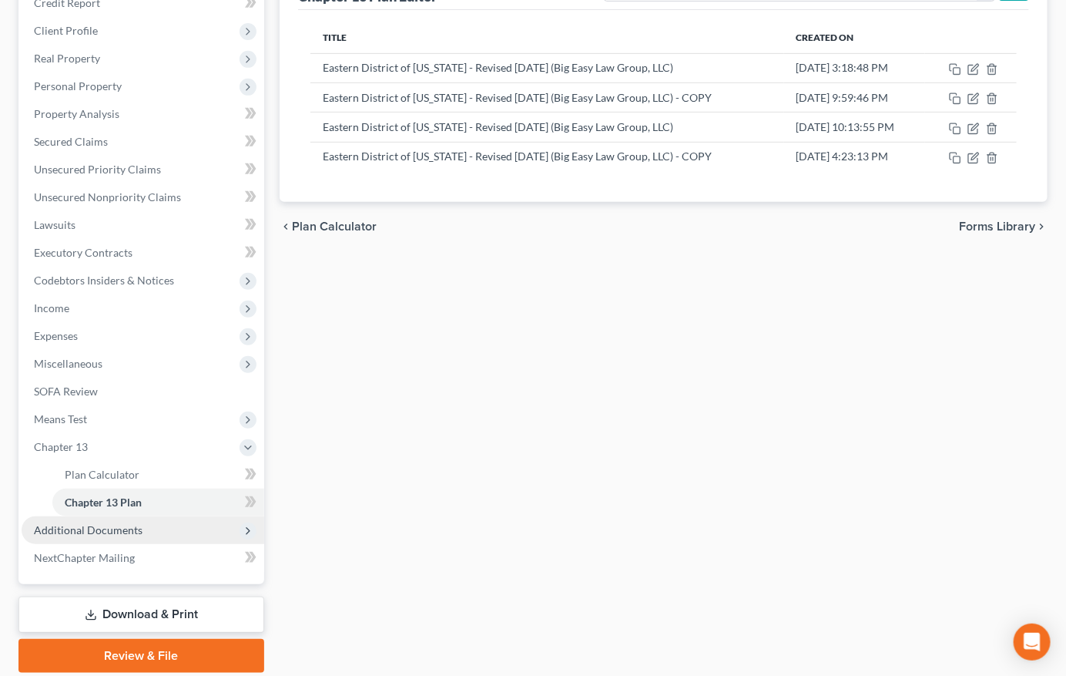
click at [197, 528] on span "Additional Documents" at bounding box center [143, 530] width 243 height 28
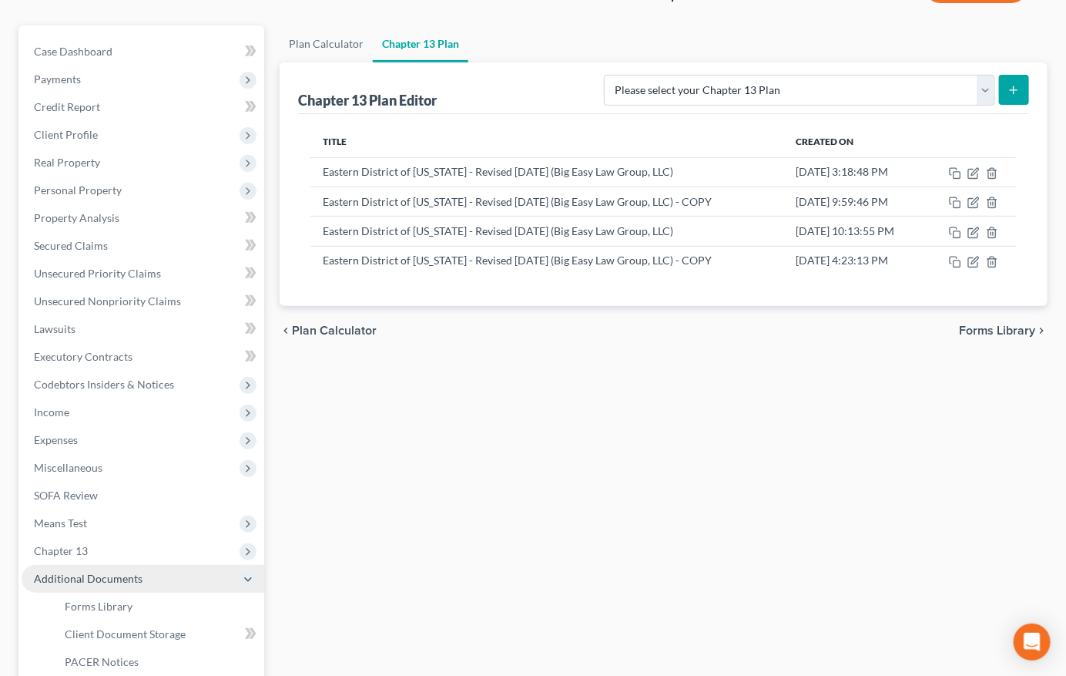
scroll to position [294, 0]
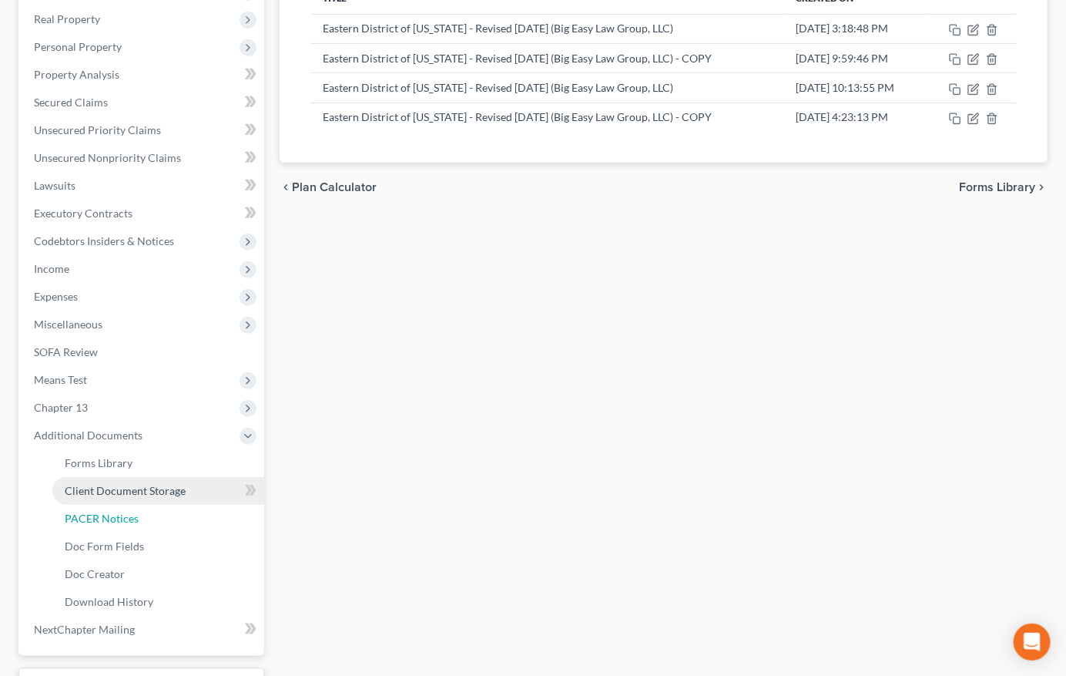
drag, startPoint x: 173, startPoint y: 509, endPoint x: 214, endPoint y: 487, distance: 46.6
click at [173, 509] on link "PACER Notices" at bounding box center [158, 519] width 212 height 28
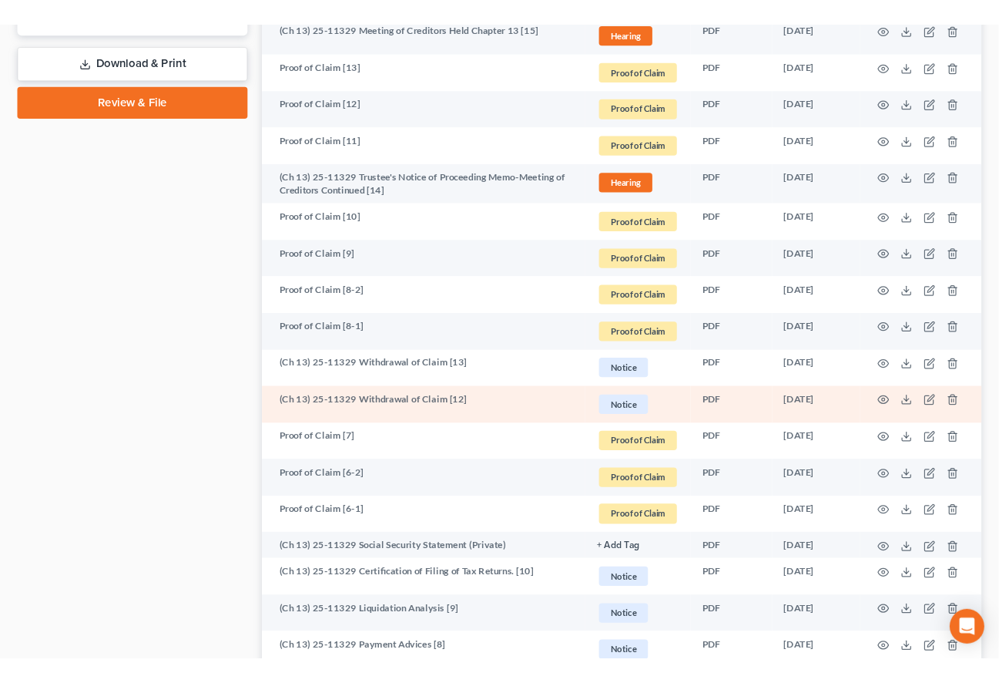
scroll to position [939, 0]
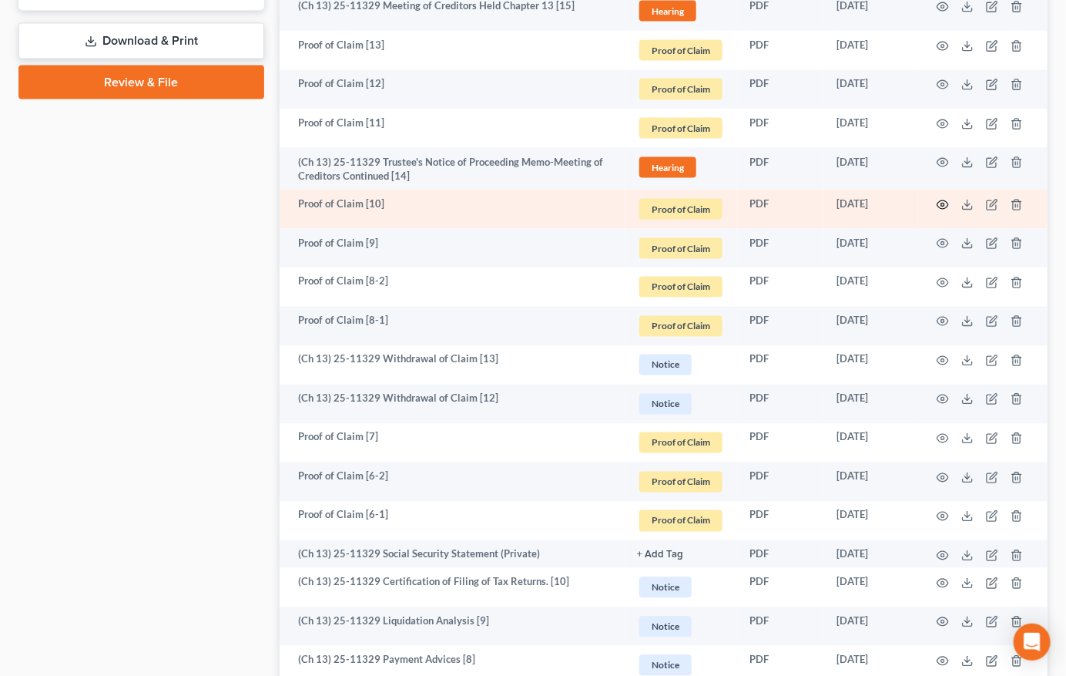
click at [941, 202] on icon "button" at bounding box center [943, 205] width 12 height 12
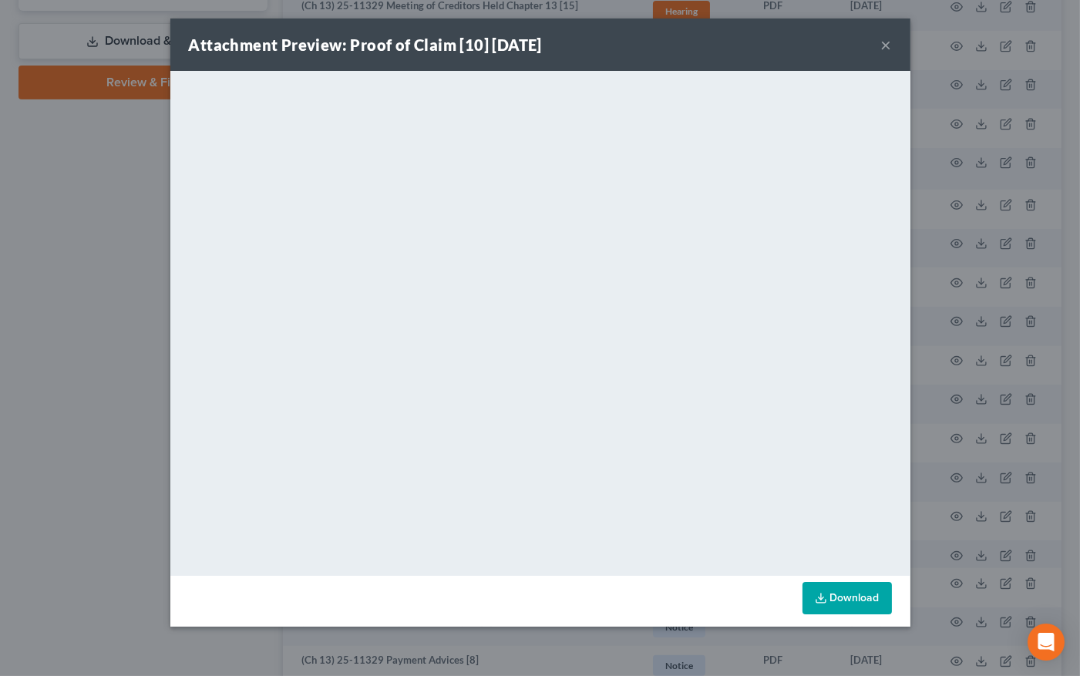
click at [884, 45] on button "×" at bounding box center [886, 44] width 11 height 18
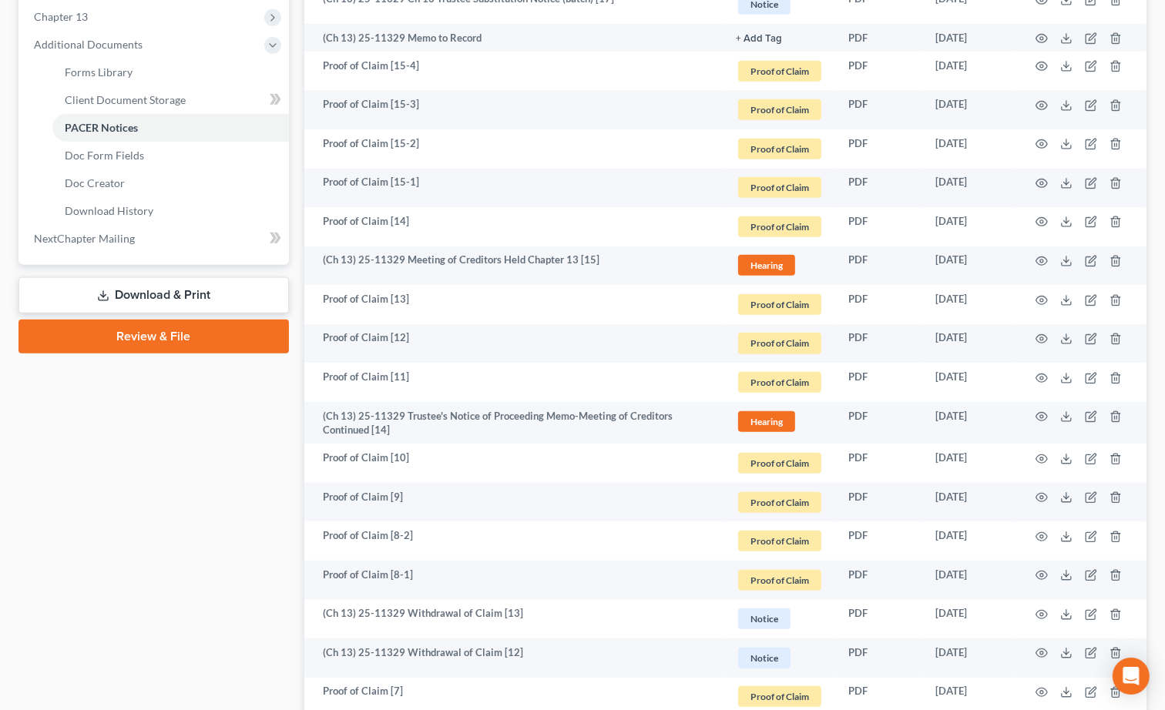
scroll to position [0, 0]
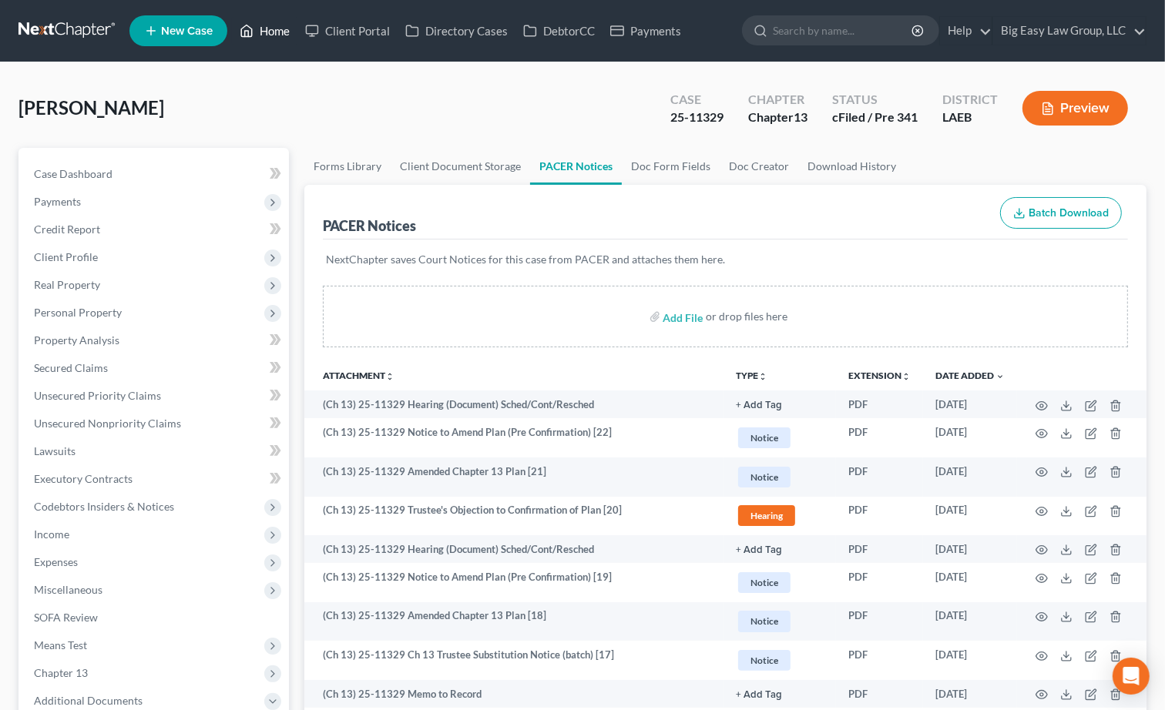
click at [286, 28] on link "Home" at bounding box center [264, 31] width 65 height 28
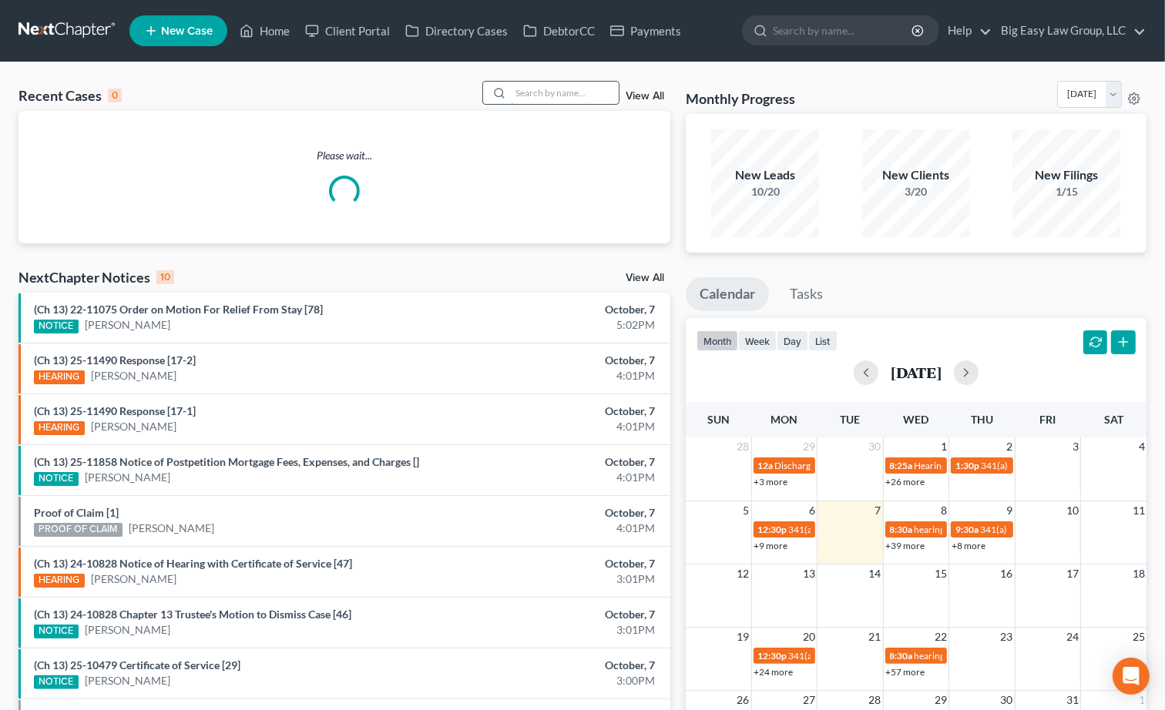
click at [537, 95] on input "search" at bounding box center [565, 93] width 108 height 22
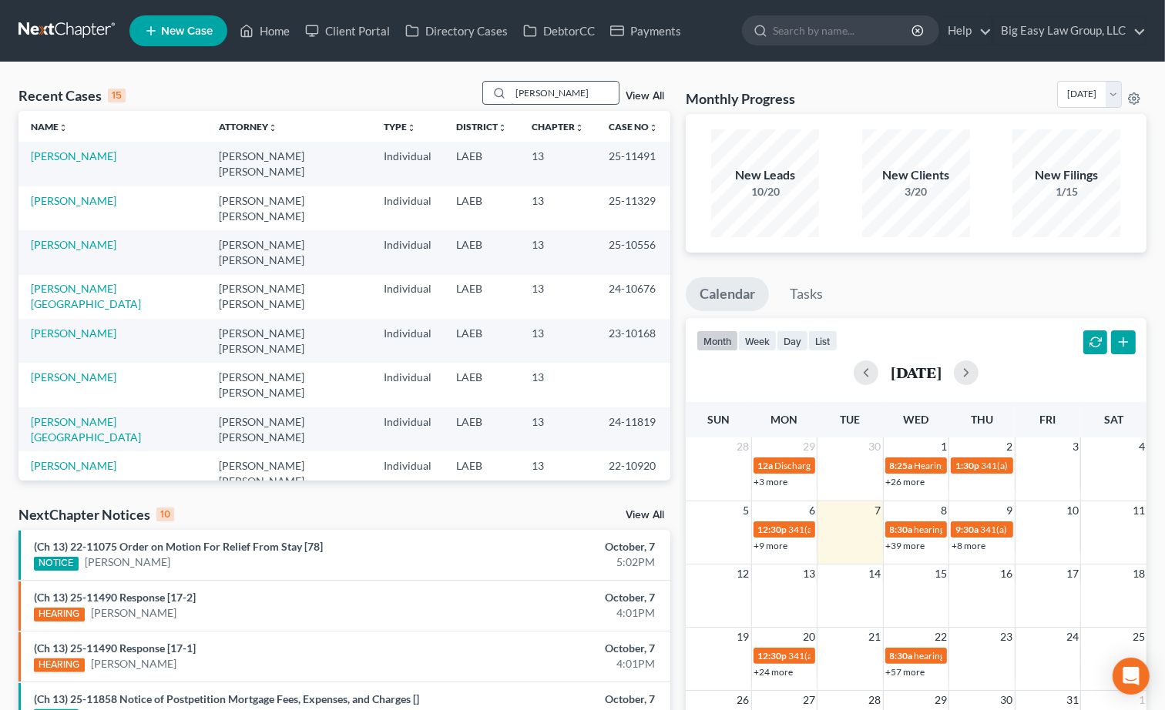
type input "whitley"
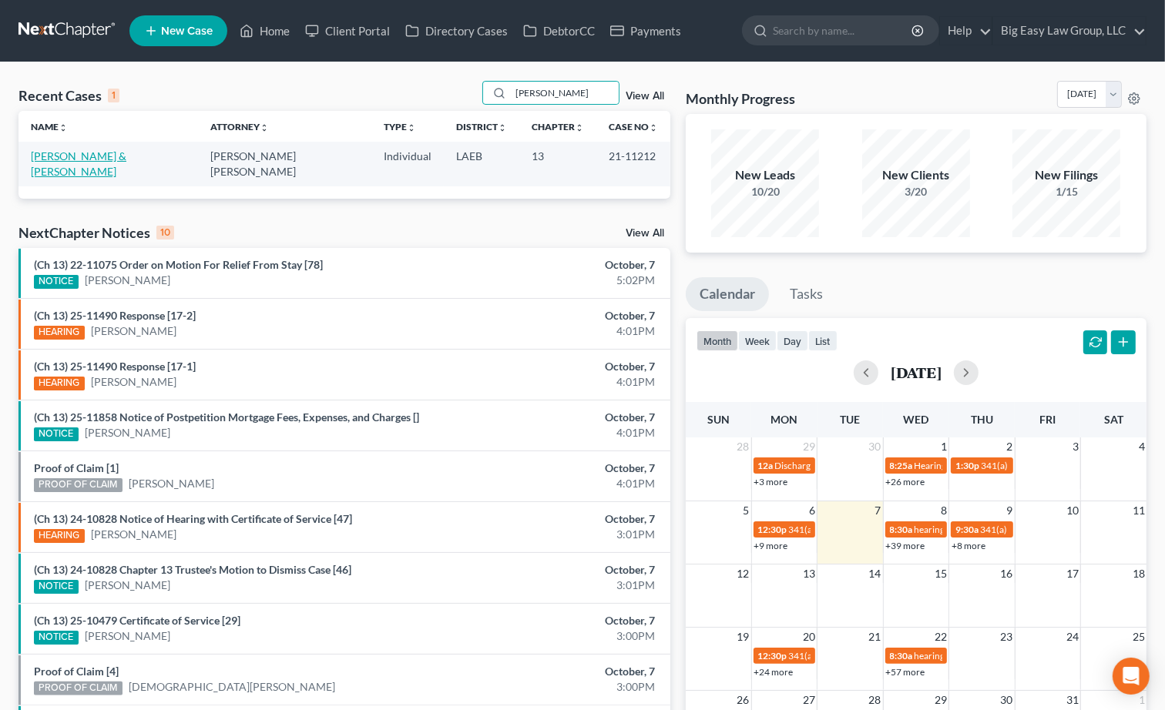
click at [38, 153] on link "Whitley, Terry & Terrell" at bounding box center [79, 163] width 96 height 29
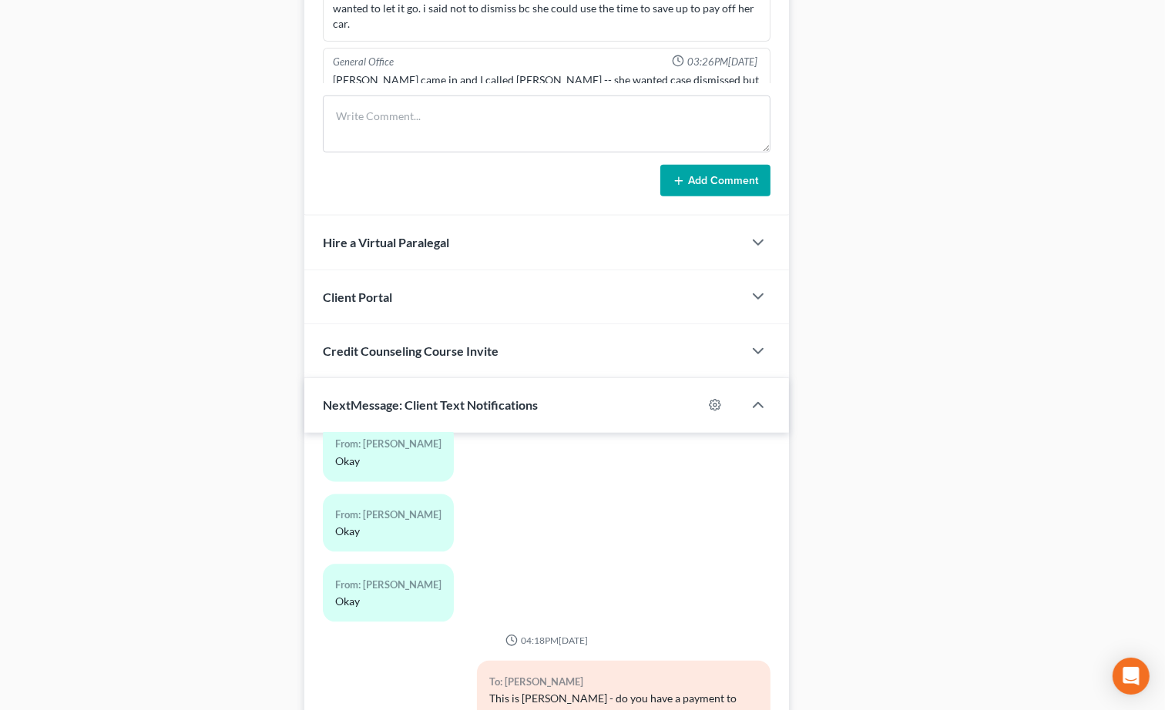
scroll to position [1148, 0]
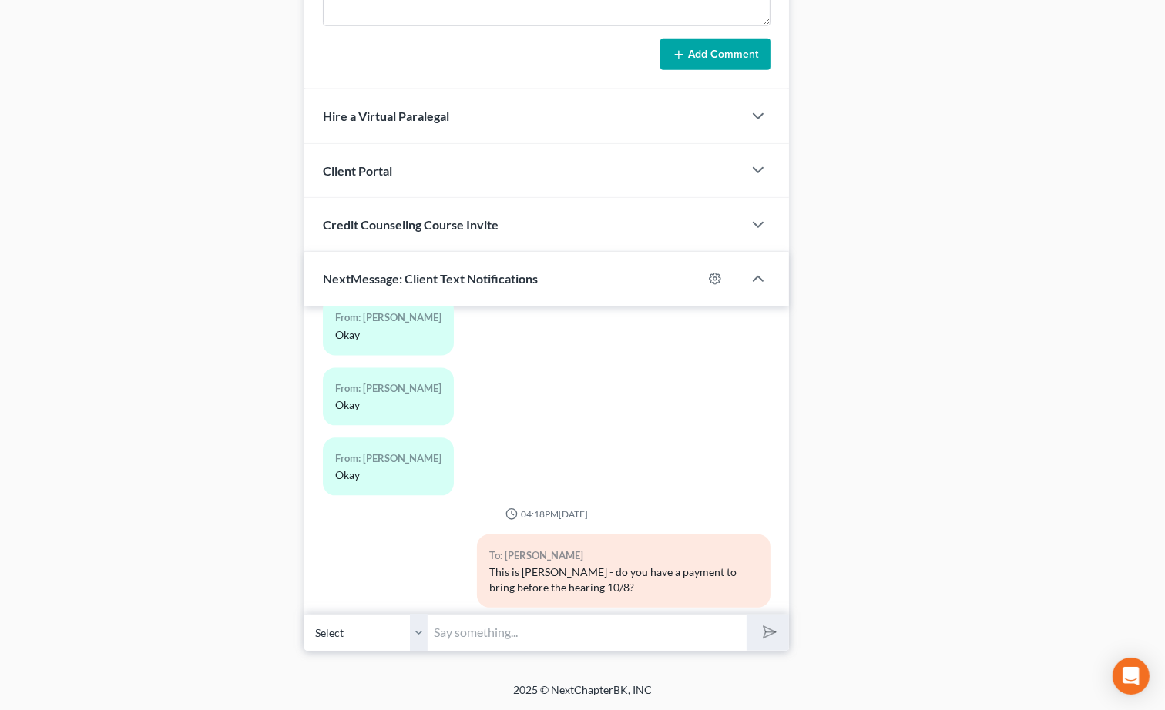
click at [415, 629] on select "Select +1 (504) 325-4938 - Terrell Whitley +1 (504) 326-0839 - Terrell Whitley …" at bounding box center [365, 633] width 123 height 38
click at [420, 628] on select "Select +1 (504) 325-4938 - Terrell Whitley +1 (504) 326-0839 - Terrell Whitley …" at bounding box center [365, 633] width 123 height 38
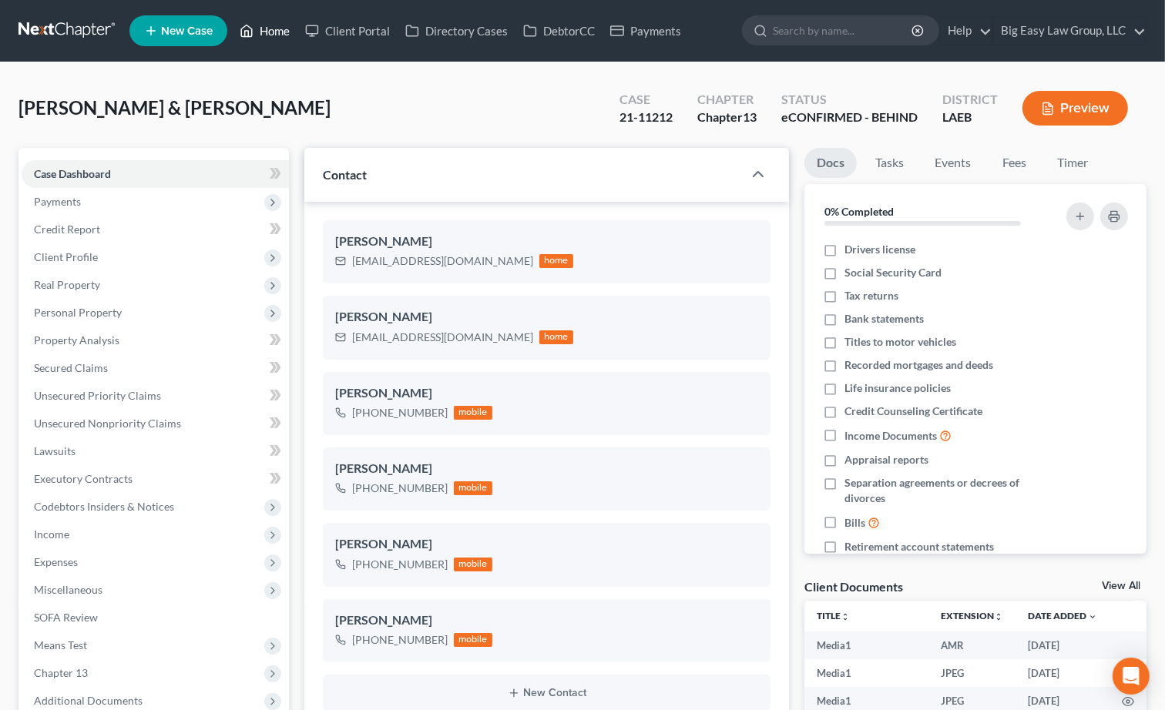
click at [255, 31] on link "Home" at bounding box center [264, 31] width 65 height 28
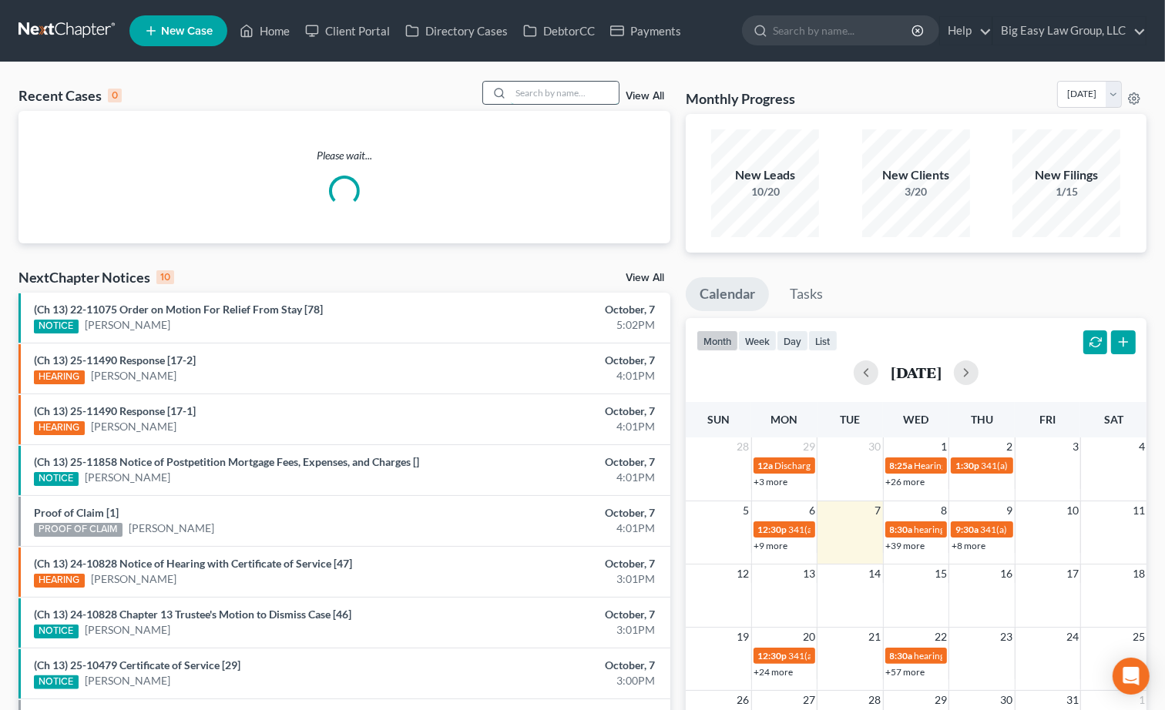
click at [546, 99] on input "search" at bounding box center [565, 93] width 108 height 22
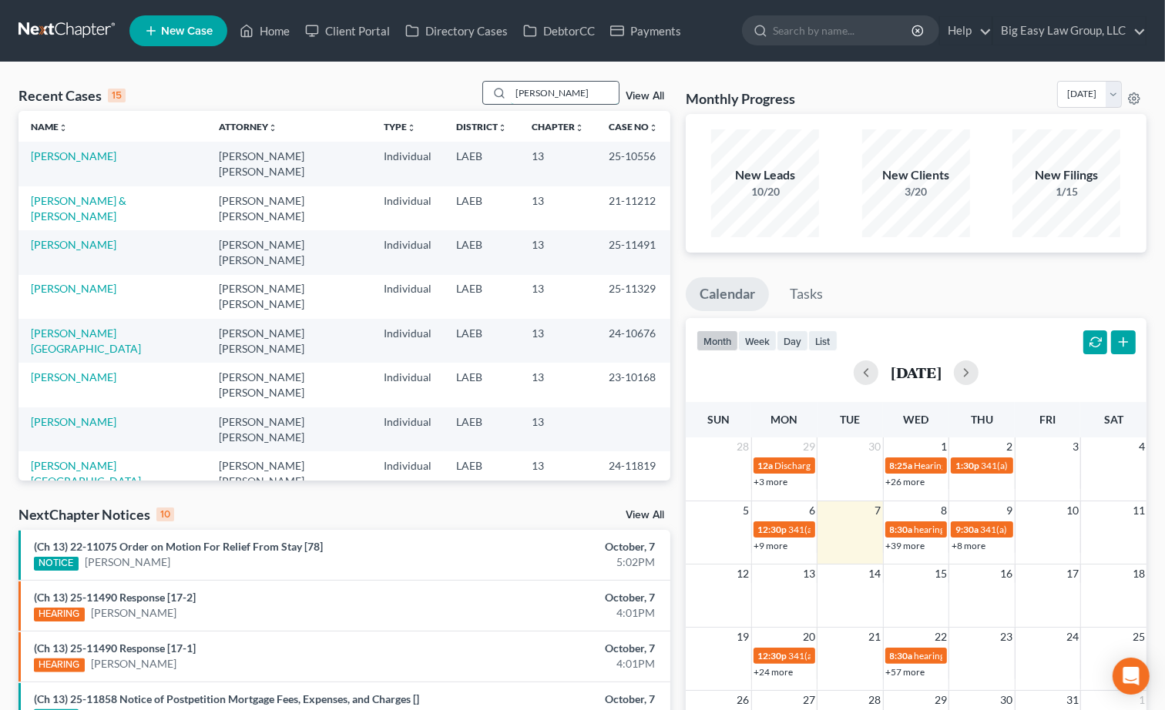
type input "rolando"
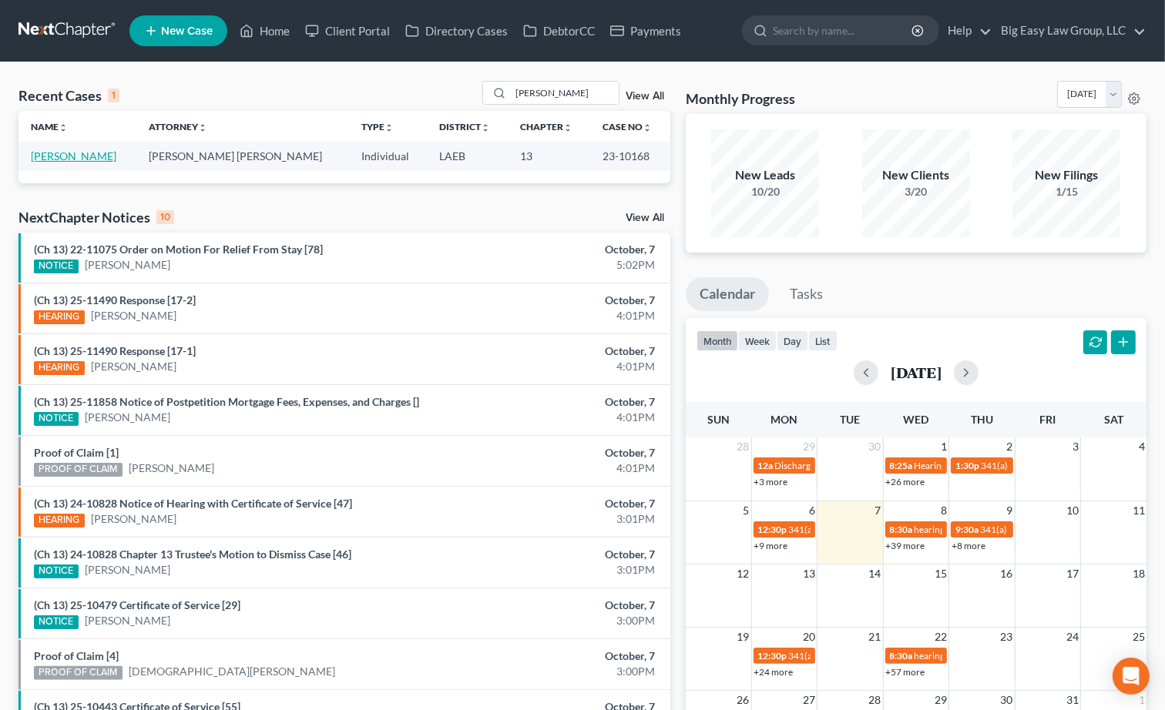
click at [72, 154] on link "[PERSON_NAME]" at bounding box center [74, 155] width 86 height 13
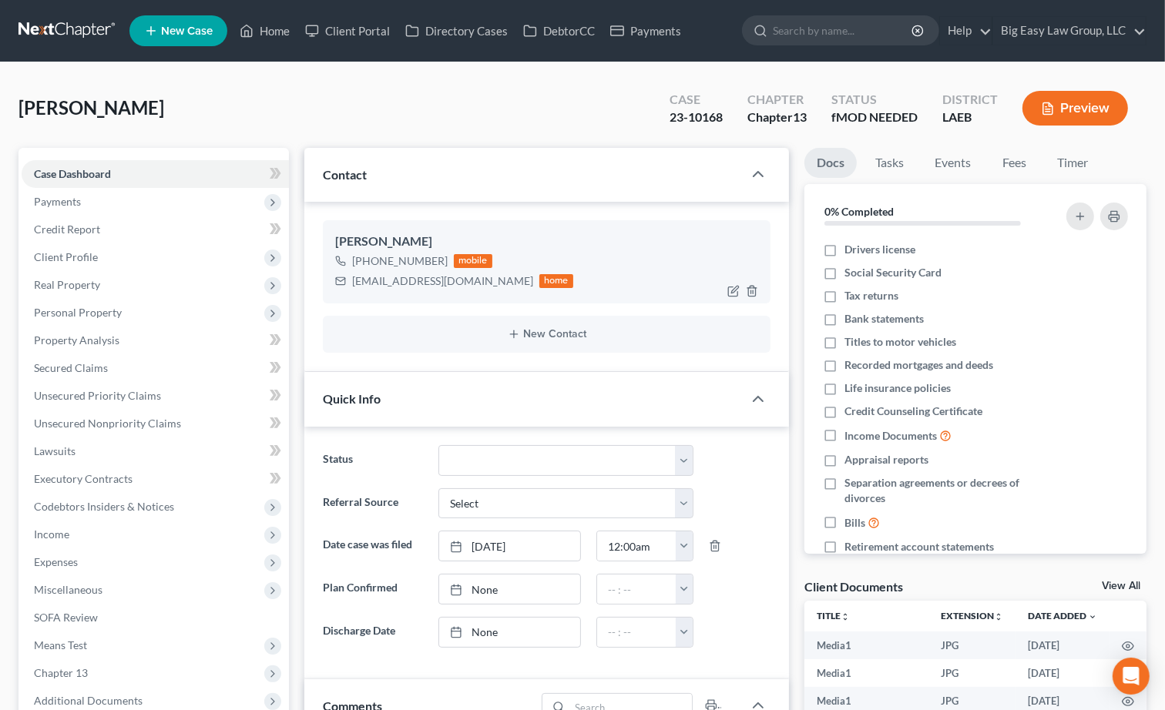
scroll to position [7804, 0]
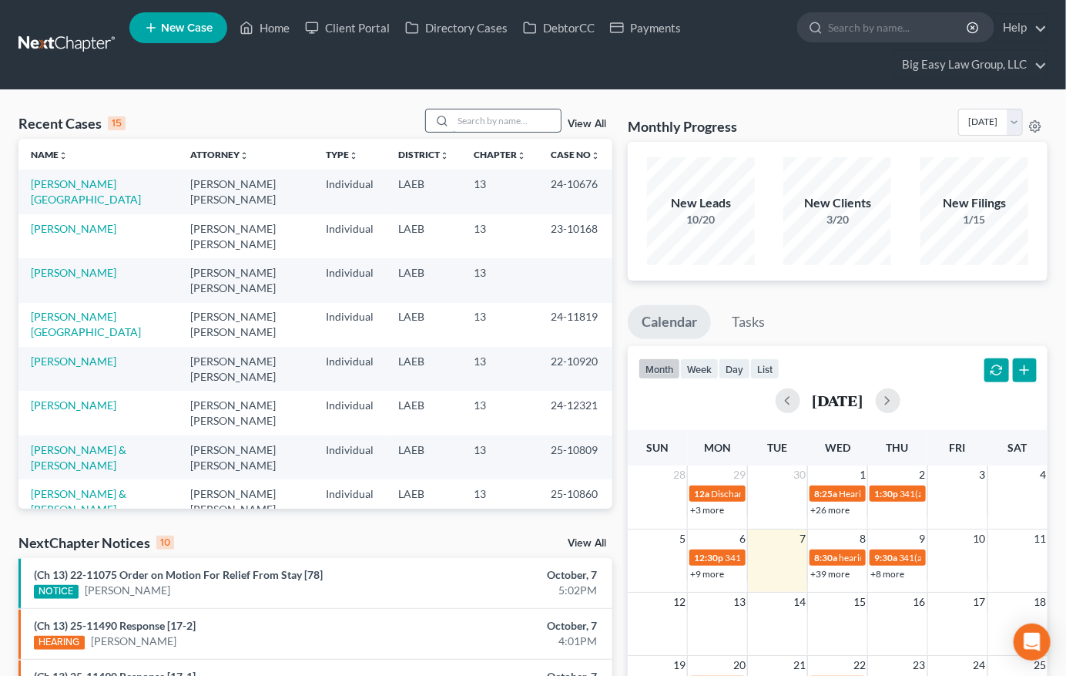
click at [529, 124] on input "search" at bounding box center [507, 120] width 108 height 22
type input "f"
click at [58, 190] on link "[PERSON_NAME][GEOGRAPHIC_DATA]" at bounding box center [86, 191] width 110 height 29
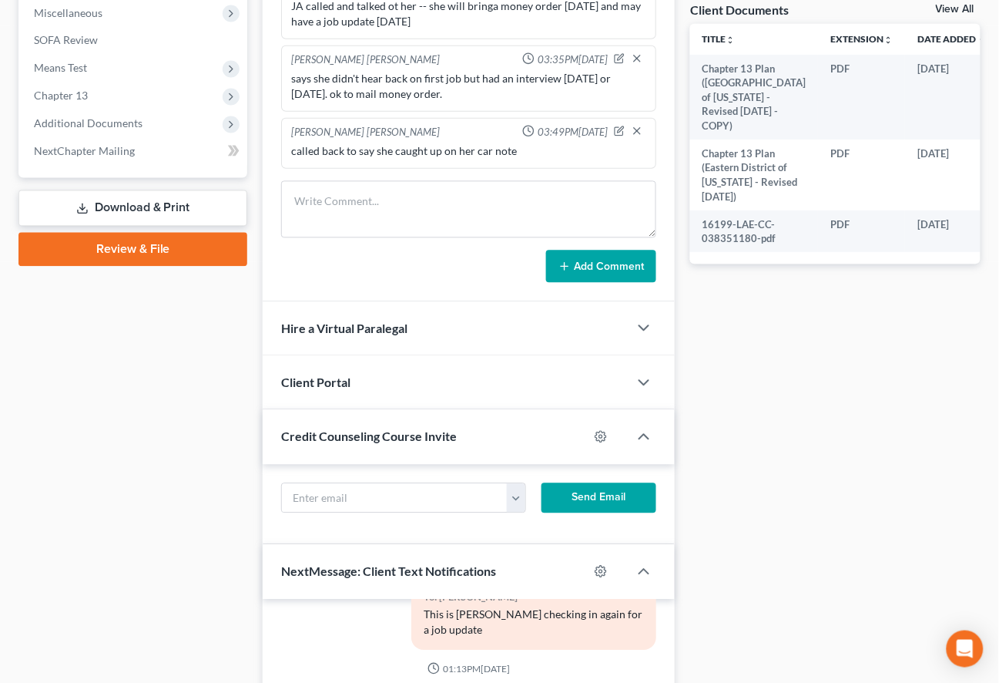
scroll to position [925, 0]
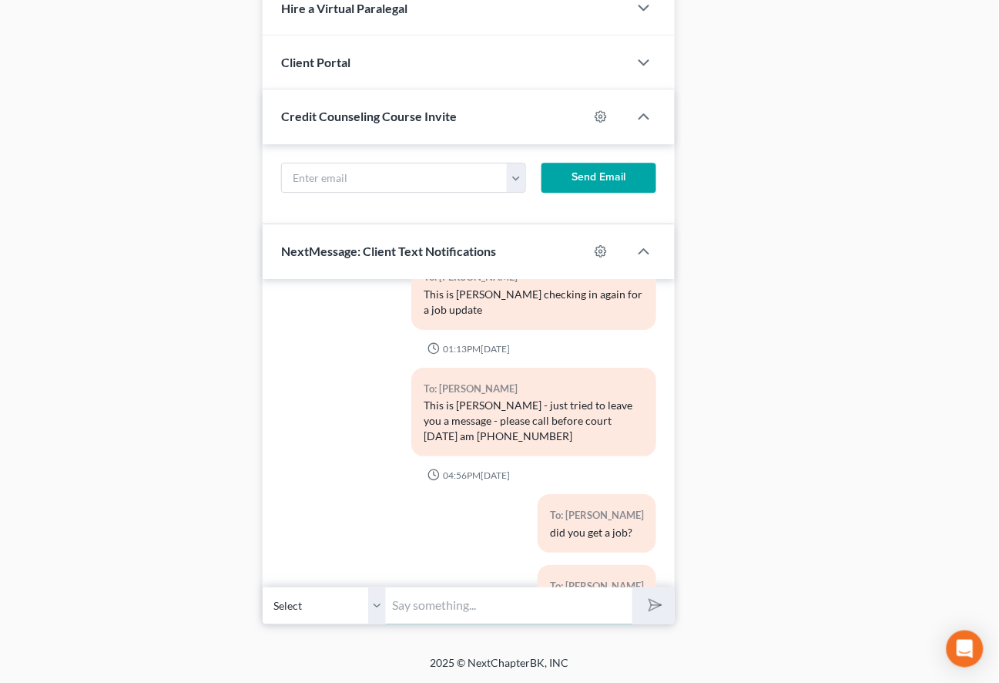
click at [558, 613] on input "text" at bounding box center [509, 605] width 247 height 38
click at [550, 603] on input "text" at bounding box center [509, 605] width 247 height 38
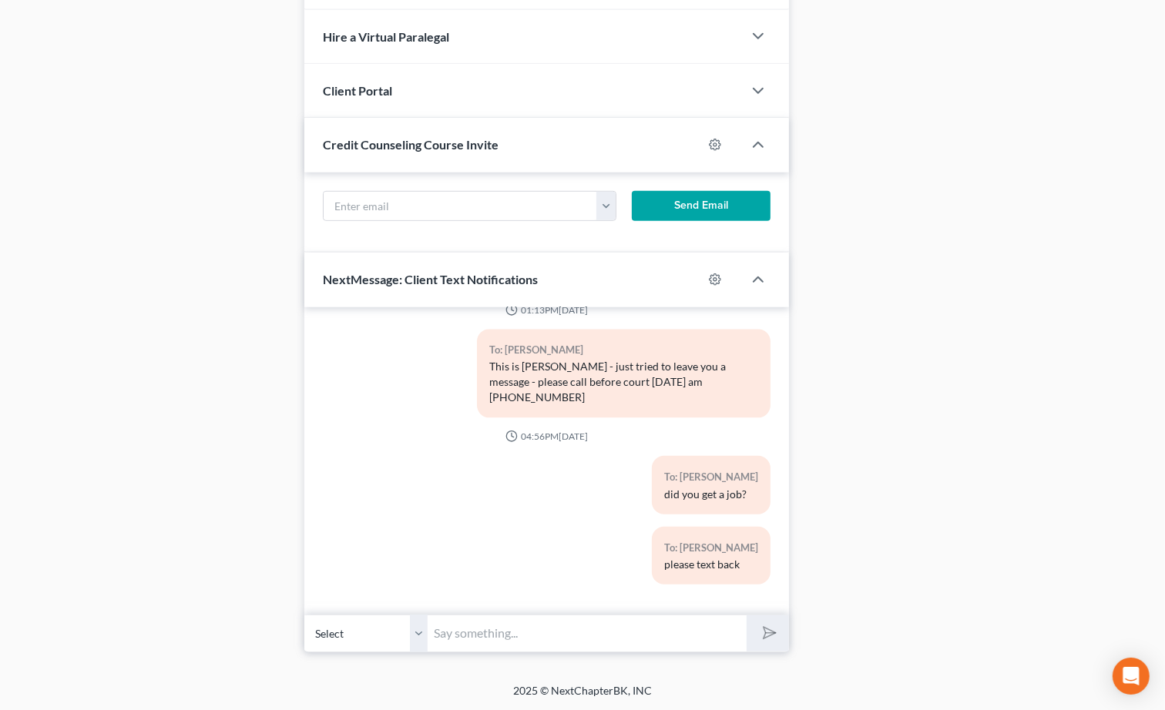
scroll to position [8710, 0]
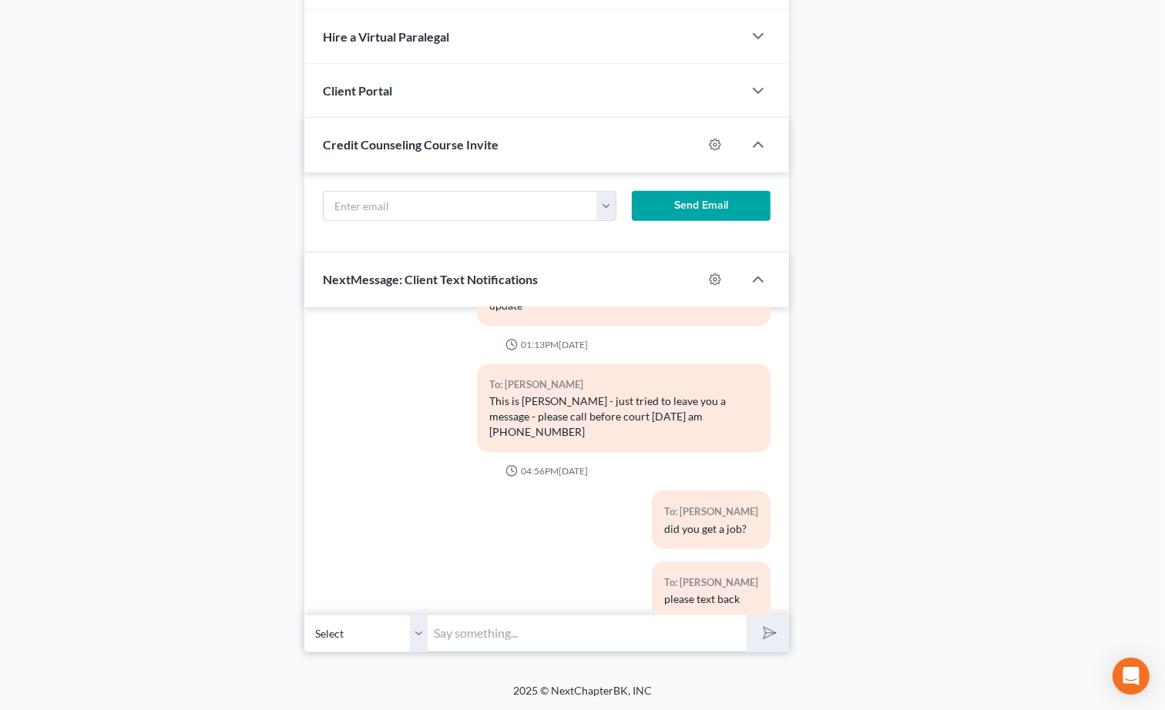
click at [590, 639] on input "text" at bounding box center [587, 634] width 319 height 38
click at [425, 635] on select "Select [PHONE_NUMBER] - [GEOGRAPHIC_DATA][PERSON_NAME]" at bounding box center [365, 634] width 123 height 38
click at [616, 643] on input "text" at bounding box center [587, 634] width 319 height 38
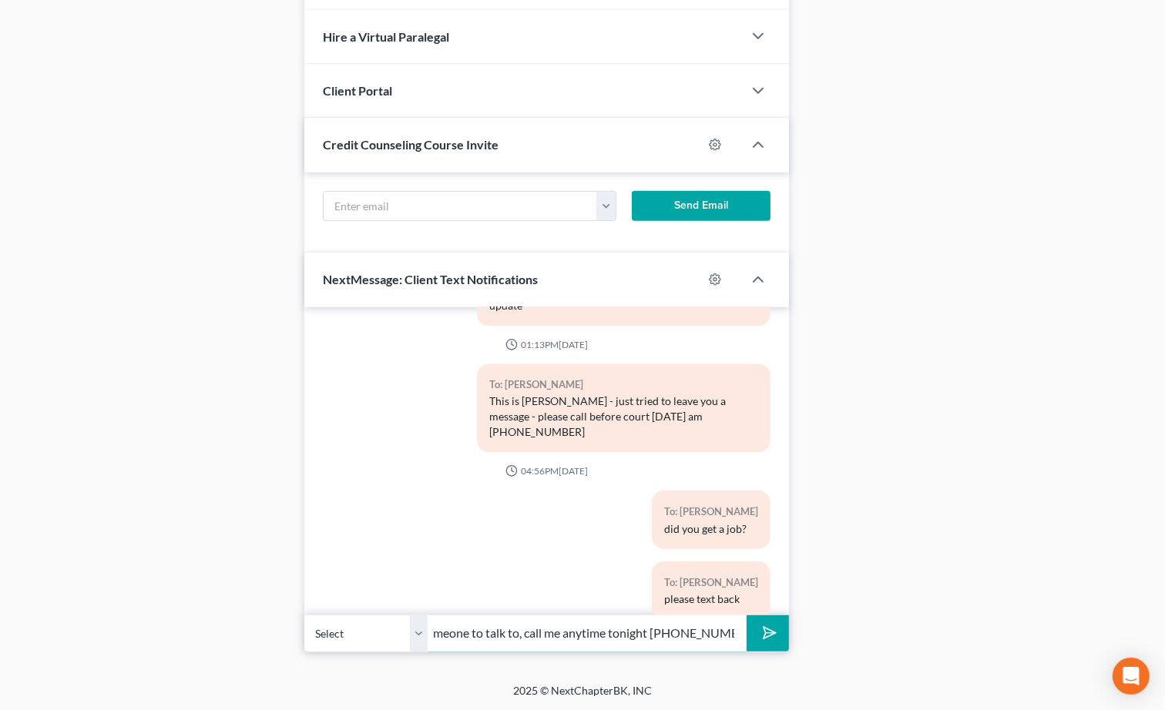
type input "Please be safe and if you need someone to talk to, call me anytime tonight [PHO…"
click at [747, 616] on button "submit" at bounding box center [768, 634] width 42 height 36
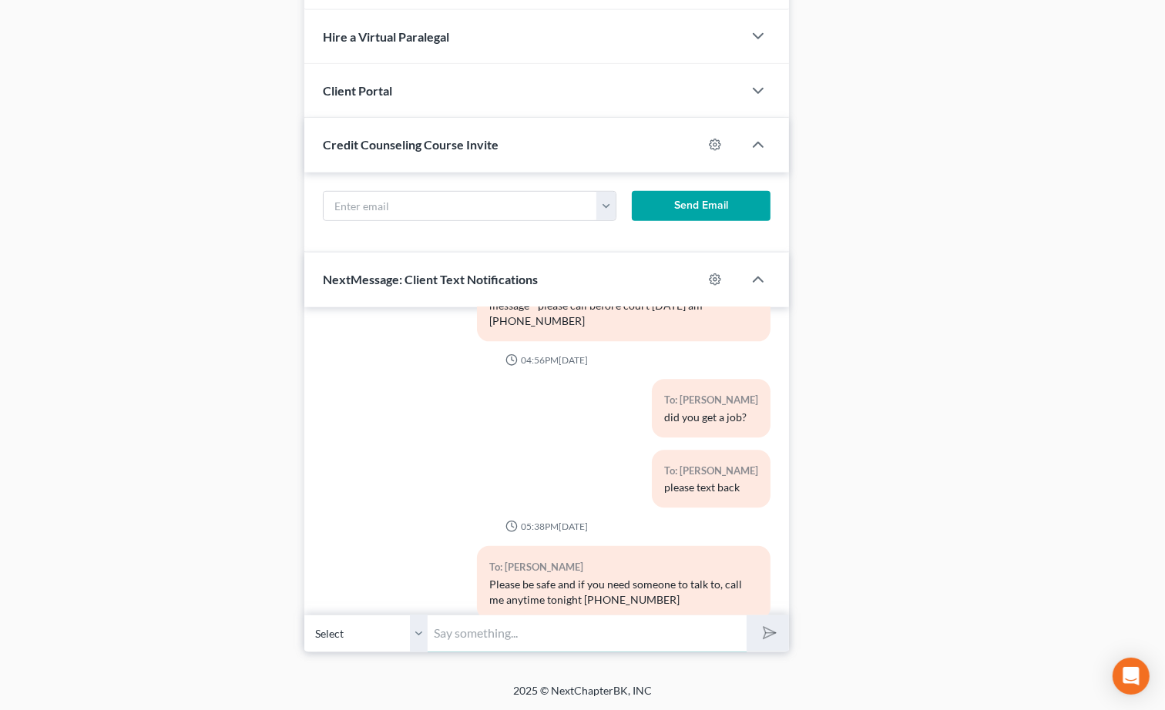
click at [565, 629] on input "text" at bounding box center [587, 634] width 319 height 38
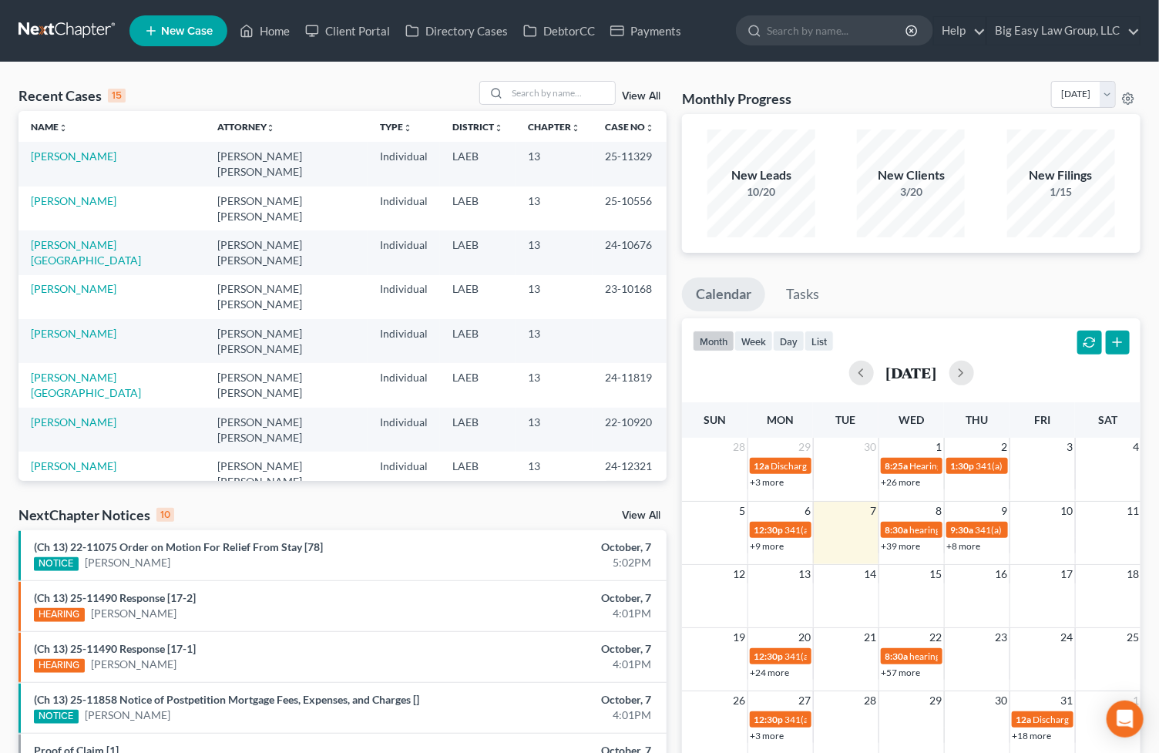
click at [521, 75] on div "Recent Cases 15 View All Name unfold_more expand_more expand_less Attorney unfo…" at bounding box center [579, 571] width 1159 height 1019
click at [529, 92] on input "search" at bounding box center [561, 93] width 108 height 22
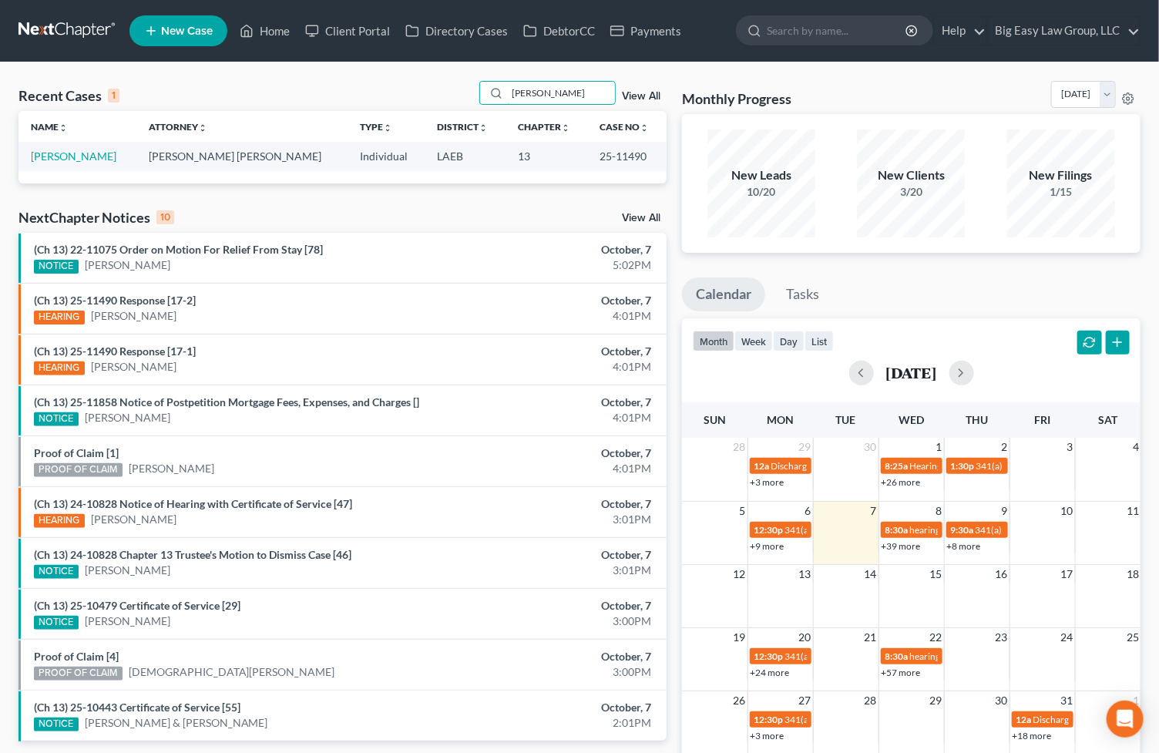
drag, startPoint x: 564, startPoint y: 92, endPoint x: 482, endPoint y: 79, distance: 82.8
click at [482, 79] on div "Recent Cases 1 [PERSON_NAME] View All Name unfold_more expand_more expand_less …" at bounding box center [579, 462] width 1159 height 800
type input "[PERSON_NAME]"
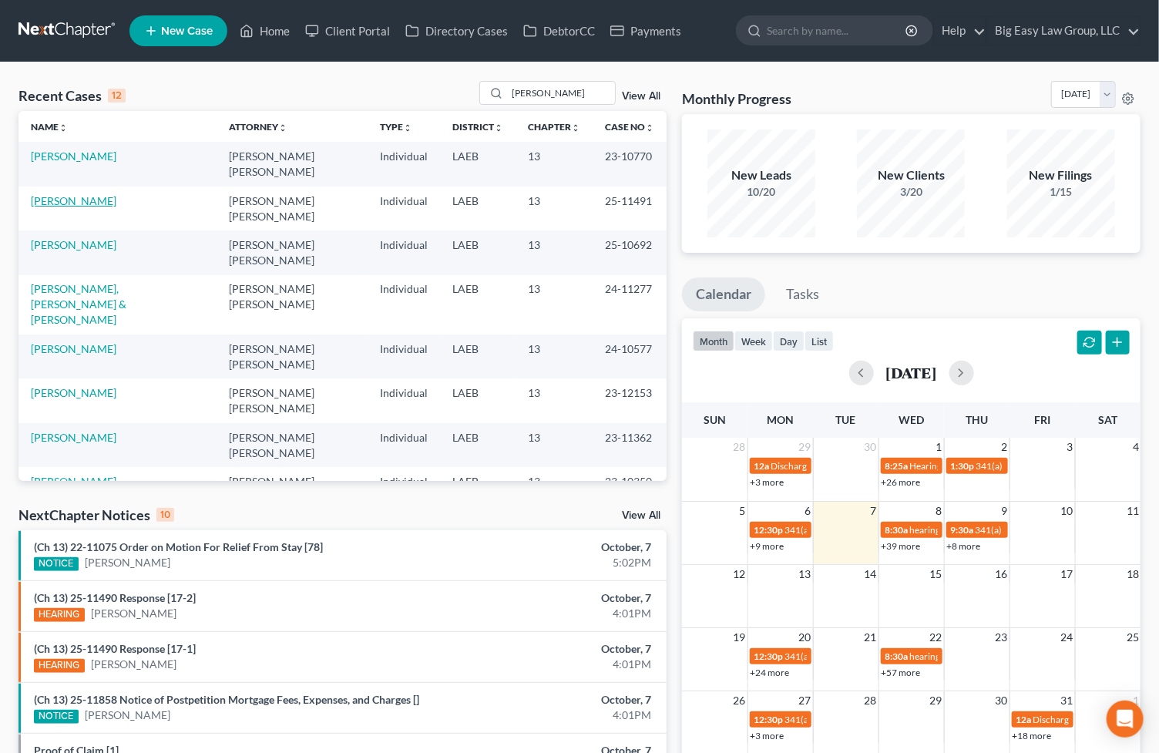
click at [81, 200] on link "Jackson, Melissa" at bounding box center [74, 200] width 86 height 13
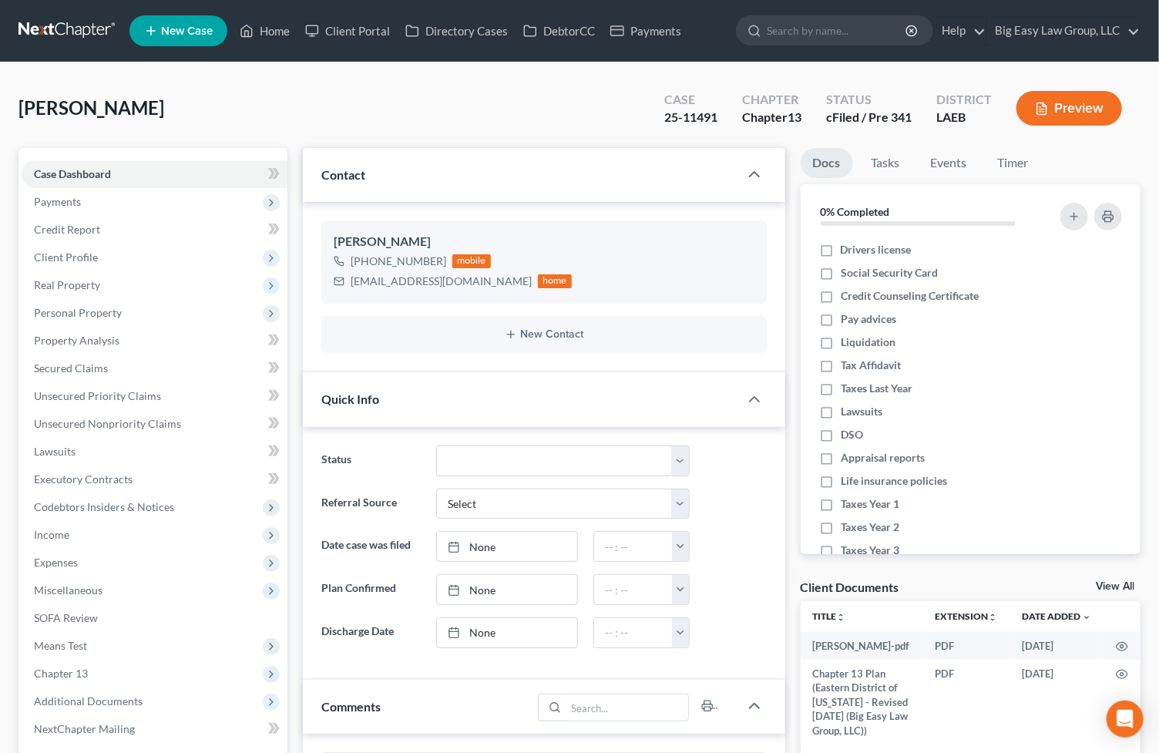
scroll to position [4395, 0]
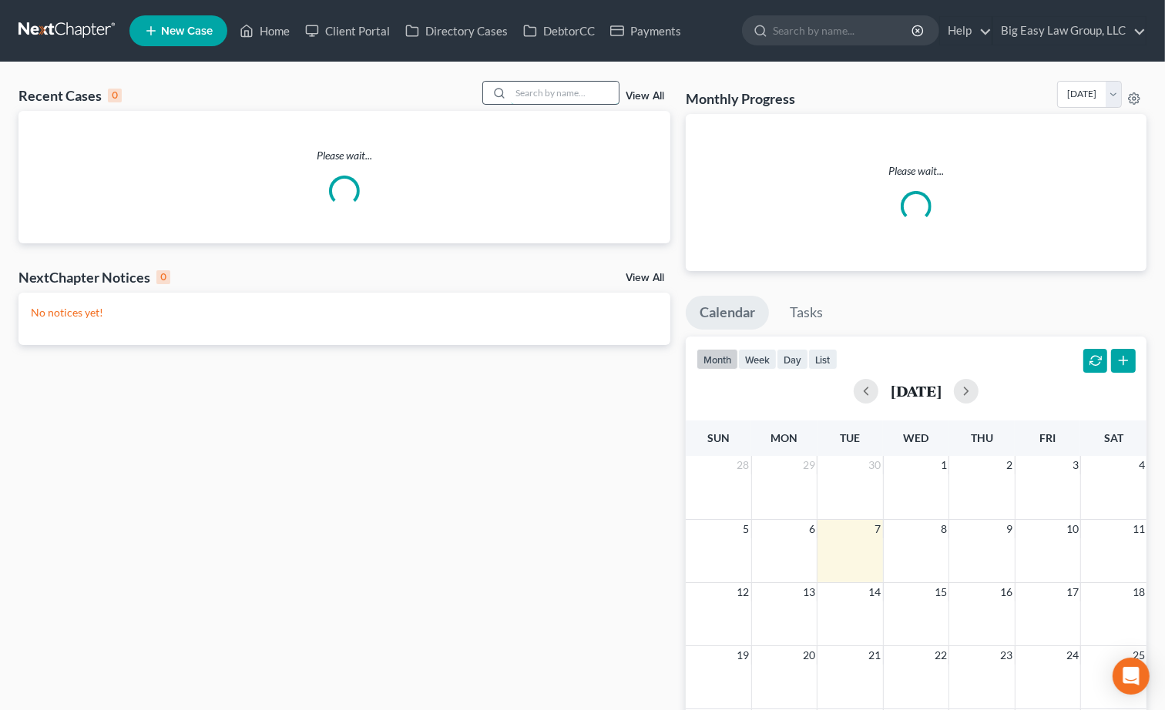
click at [536, 84] on input "search" at bounding box center [565, 93] width 108 height 22
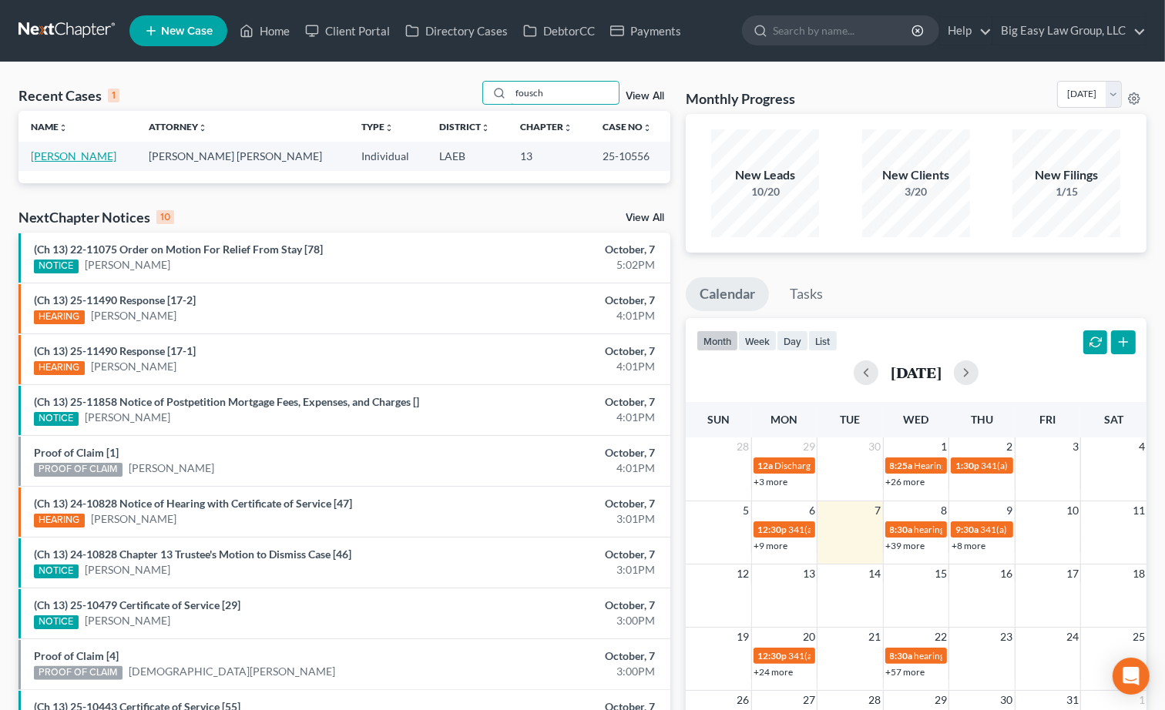
type input "fousch"
click at [72, 158] on link "[PERSON_NAME]" at bounding box center [74, 155] width 86 height 13
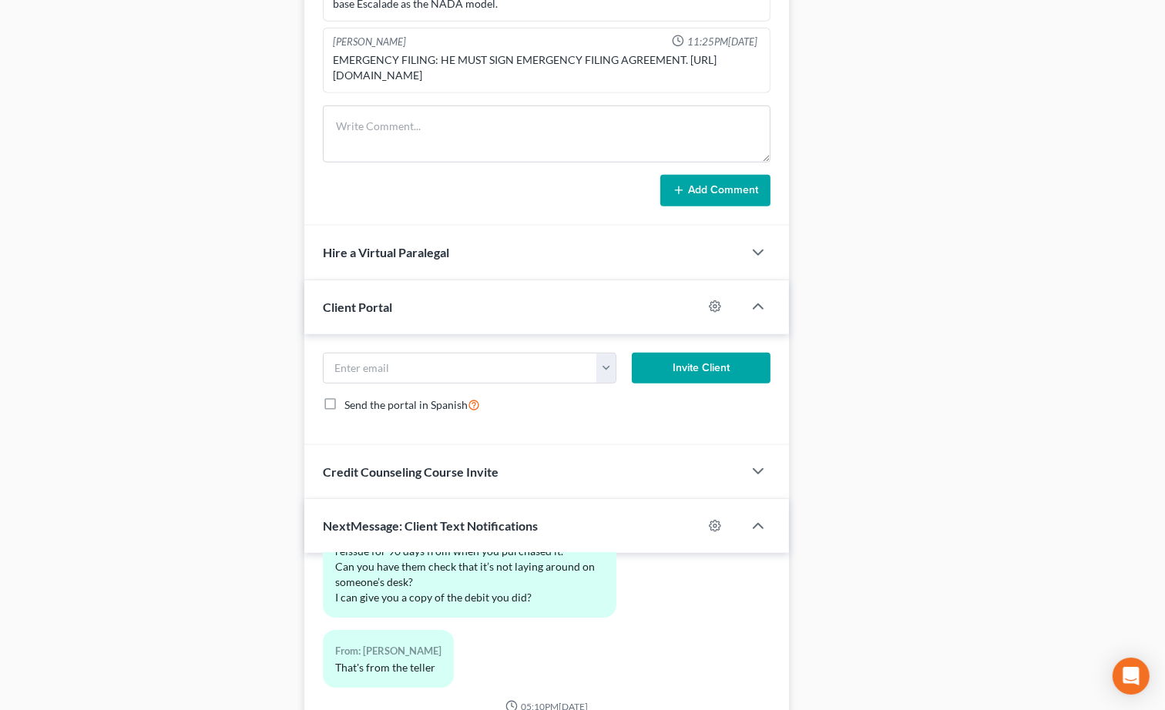
scroll to position [1130, 0]
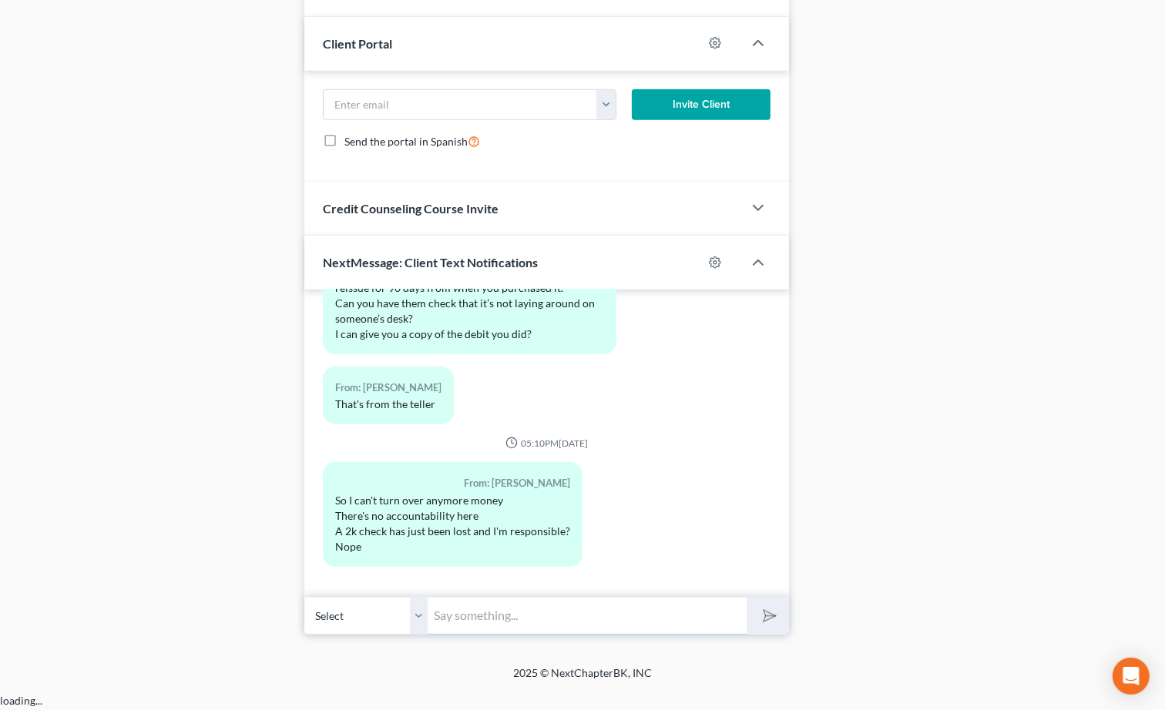
click at [532, 617] on input "text" at bounding box center [587, 616] width 319 height 38
drag, startPoint x: 817, startPoint y: 383, endPoint x: 814, endPoint y: 350, distance: 33.3
click at [504, 633] on input "text" at bounding box center [587, 616] width 319 height 38
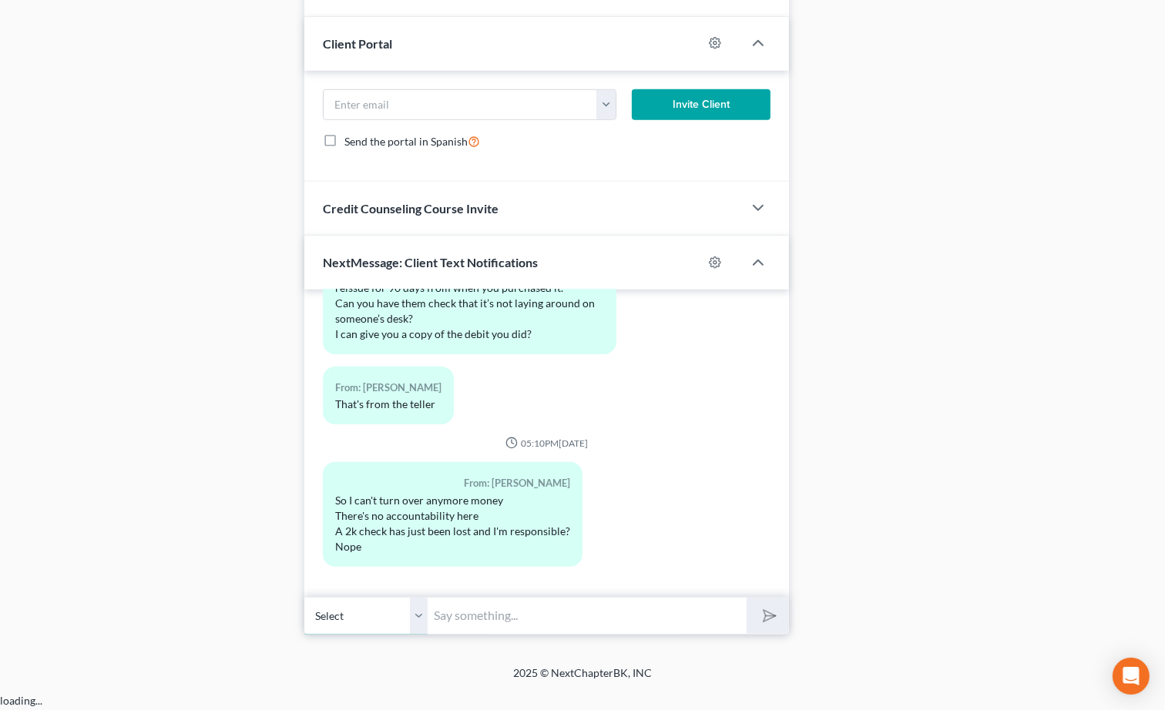
click at [411, 635] on select "Select +1 (504) 722-2691 - Jared Fousch" at bounding box center [365, 616] width 123 height 38
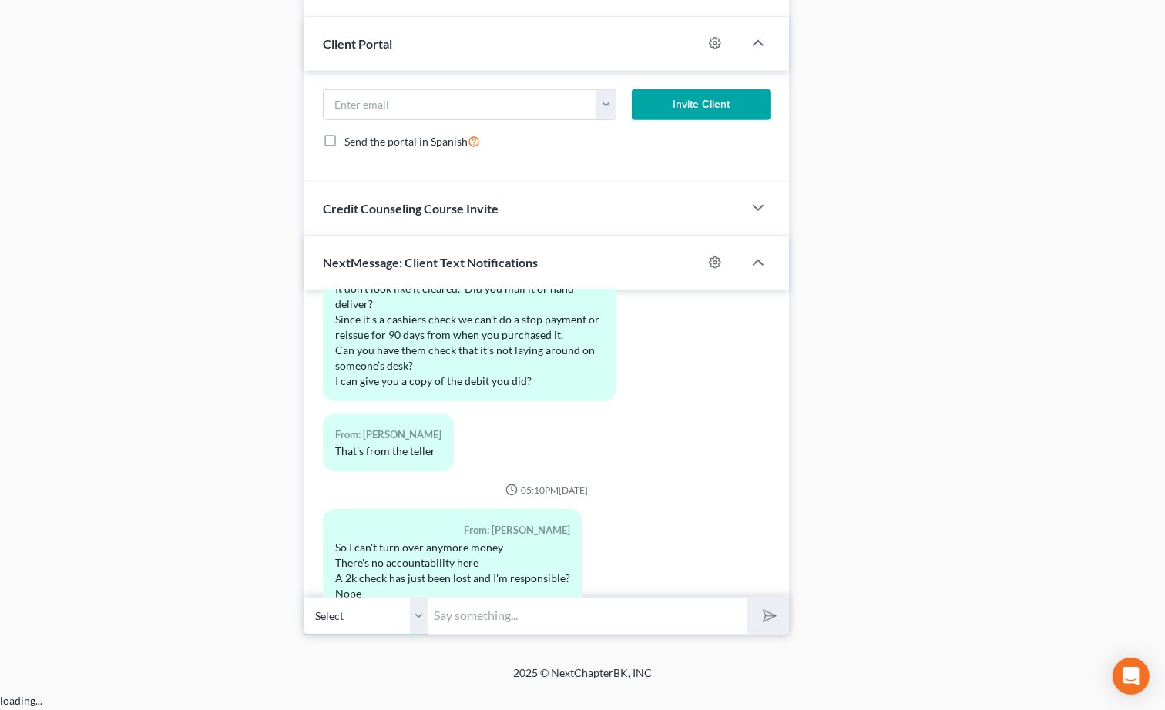
scroll to position [21315, 0]
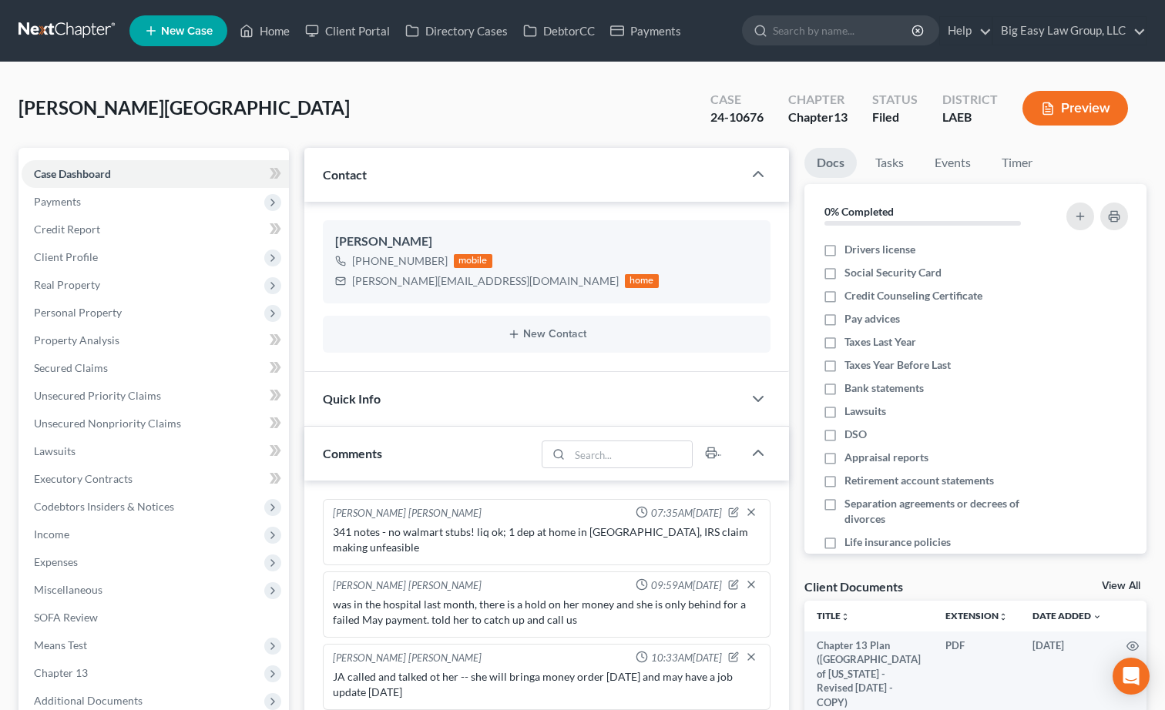
select select "0"
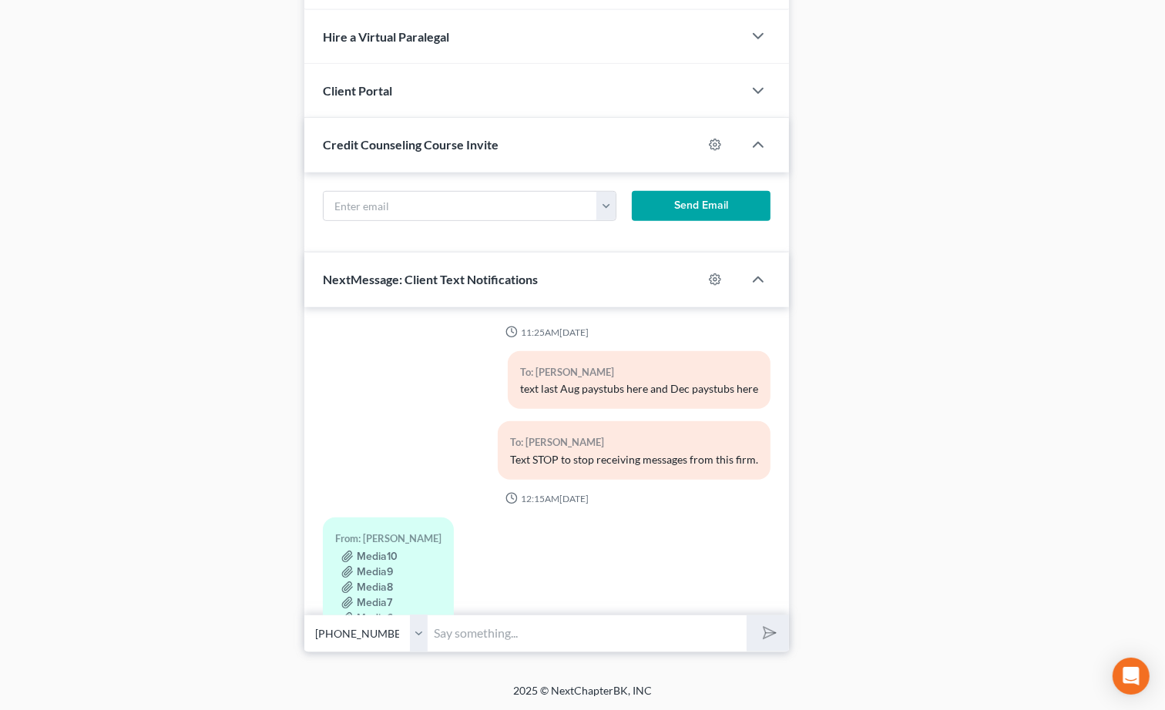
scroll to position [8821, 0]
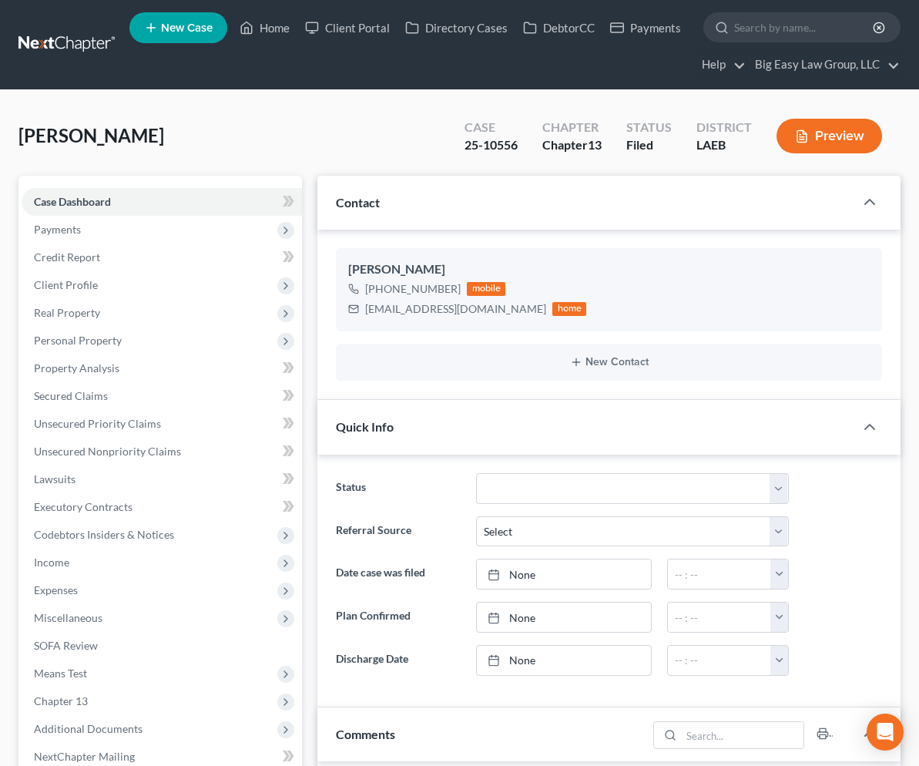
select select "0"
select select "10"
select select "0"
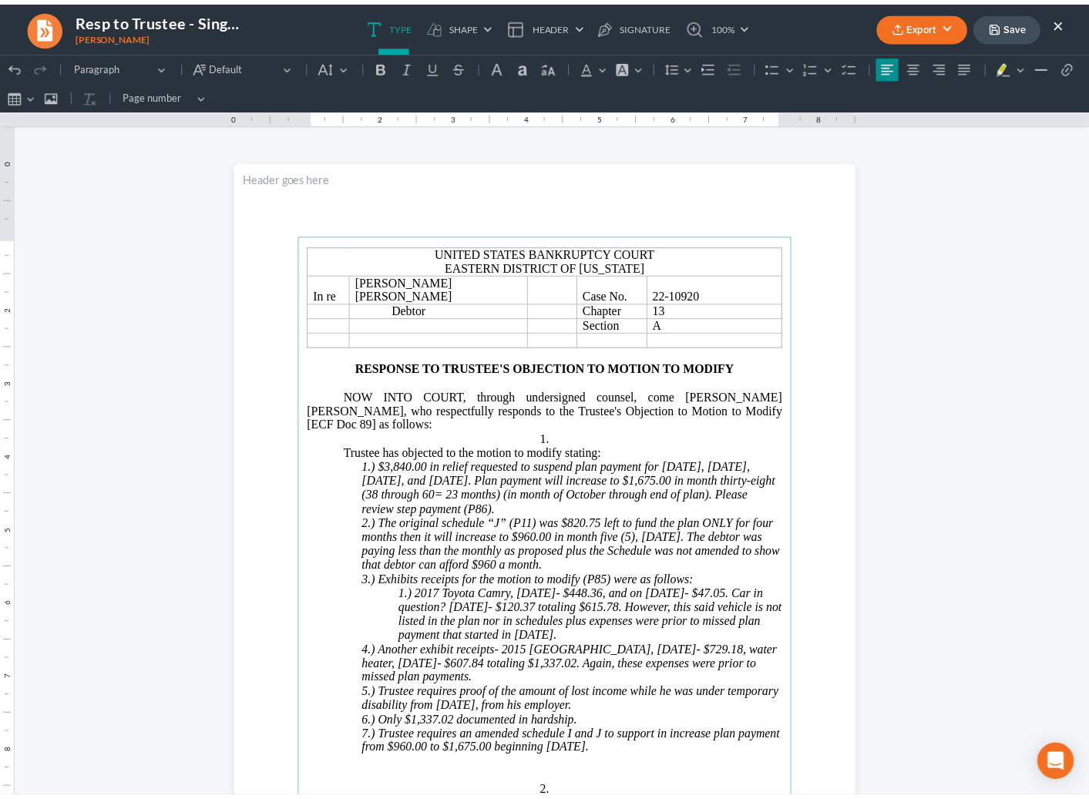
scroll to position [89, 0]
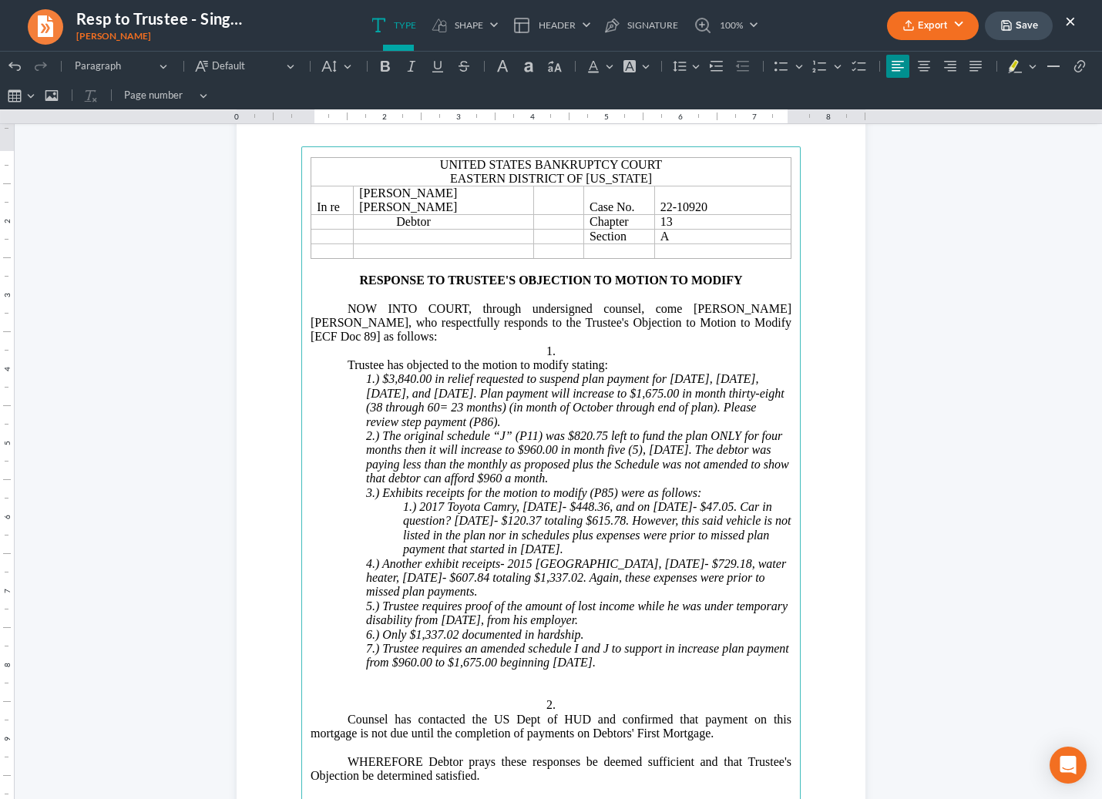
click at [1023, 33] on button "Save" at bounding box center [1019, 26] width 68 height 29
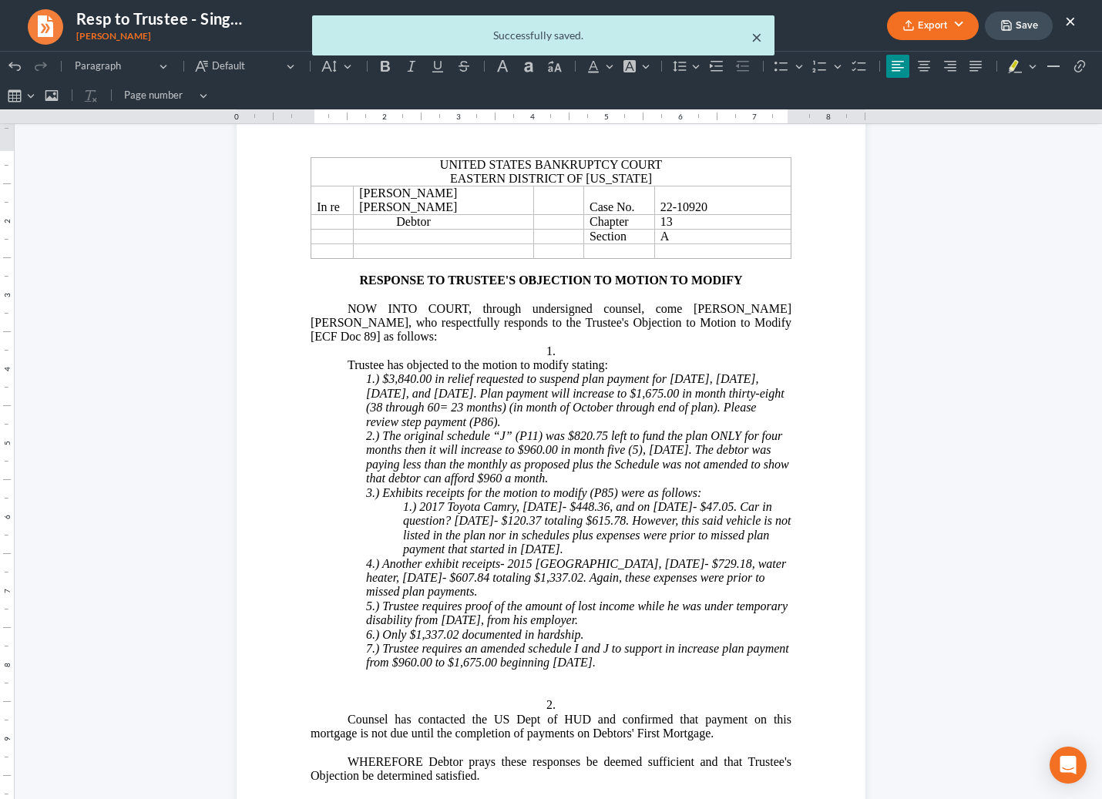
drag, startPoint x: 756, startPoint y: 40, endPoint x: 833, endPoint y: 36, distance: 77.2
click at [757, 39] on button "×" at bounding box center [756, 37] width 11 height 18
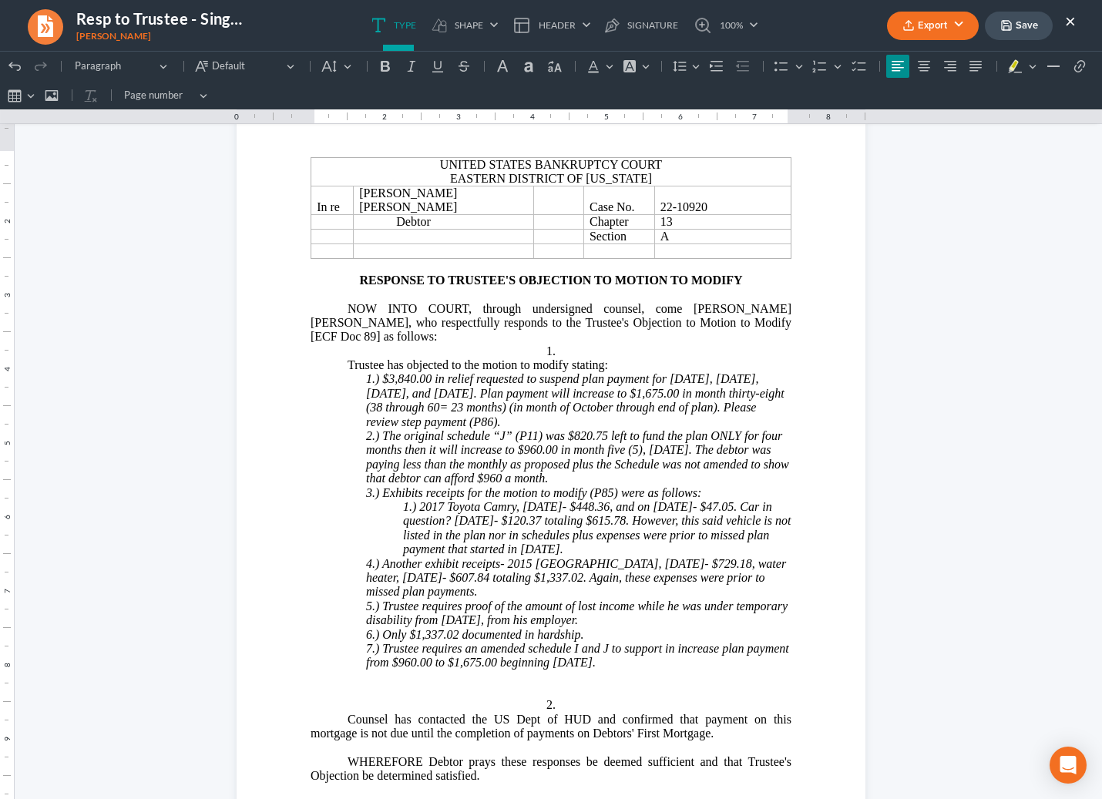
click at [1071, 23] on button "×" at bounding box center [1070, 21] width 11 height 18
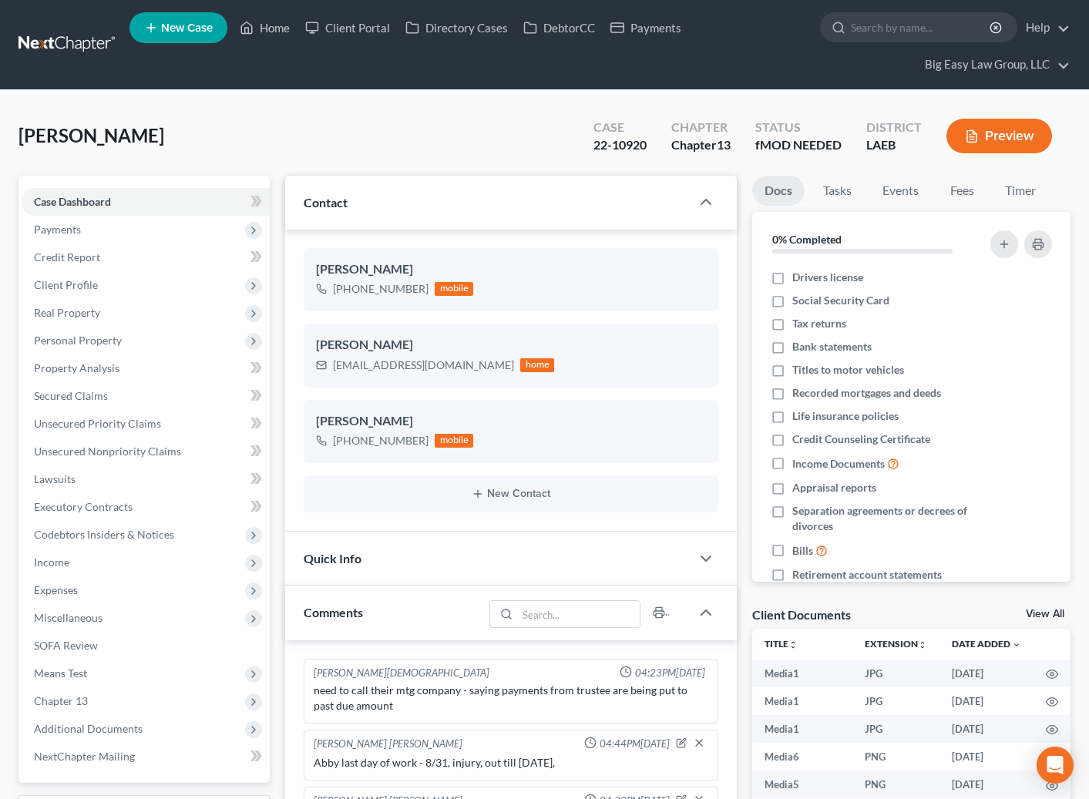
select select "0"
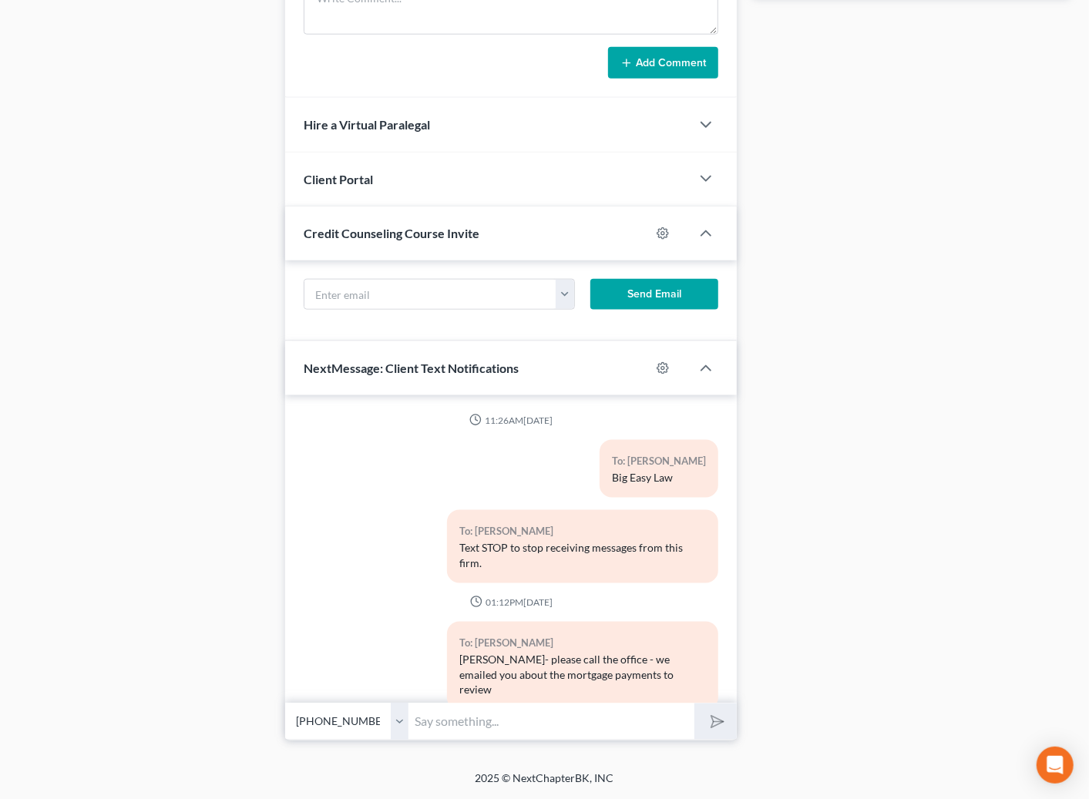
scroll to position [4812, 0]
